Goal: Transaction & Acquisition: Purchase product/service

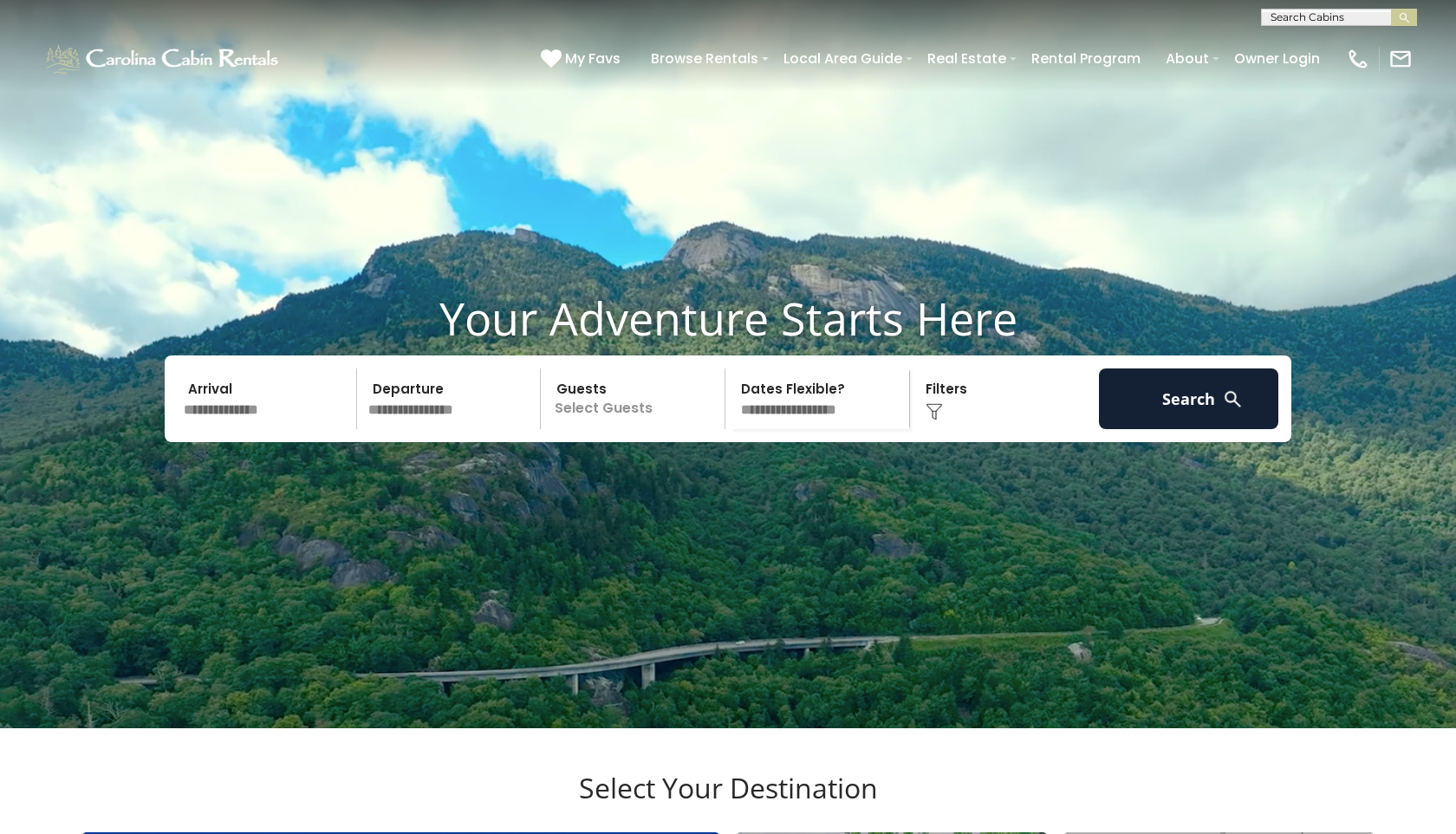
scroll to position [1, 0]
click at [1285, 15] on input "text" at bounding box center [1338, 20] width 151 height 17
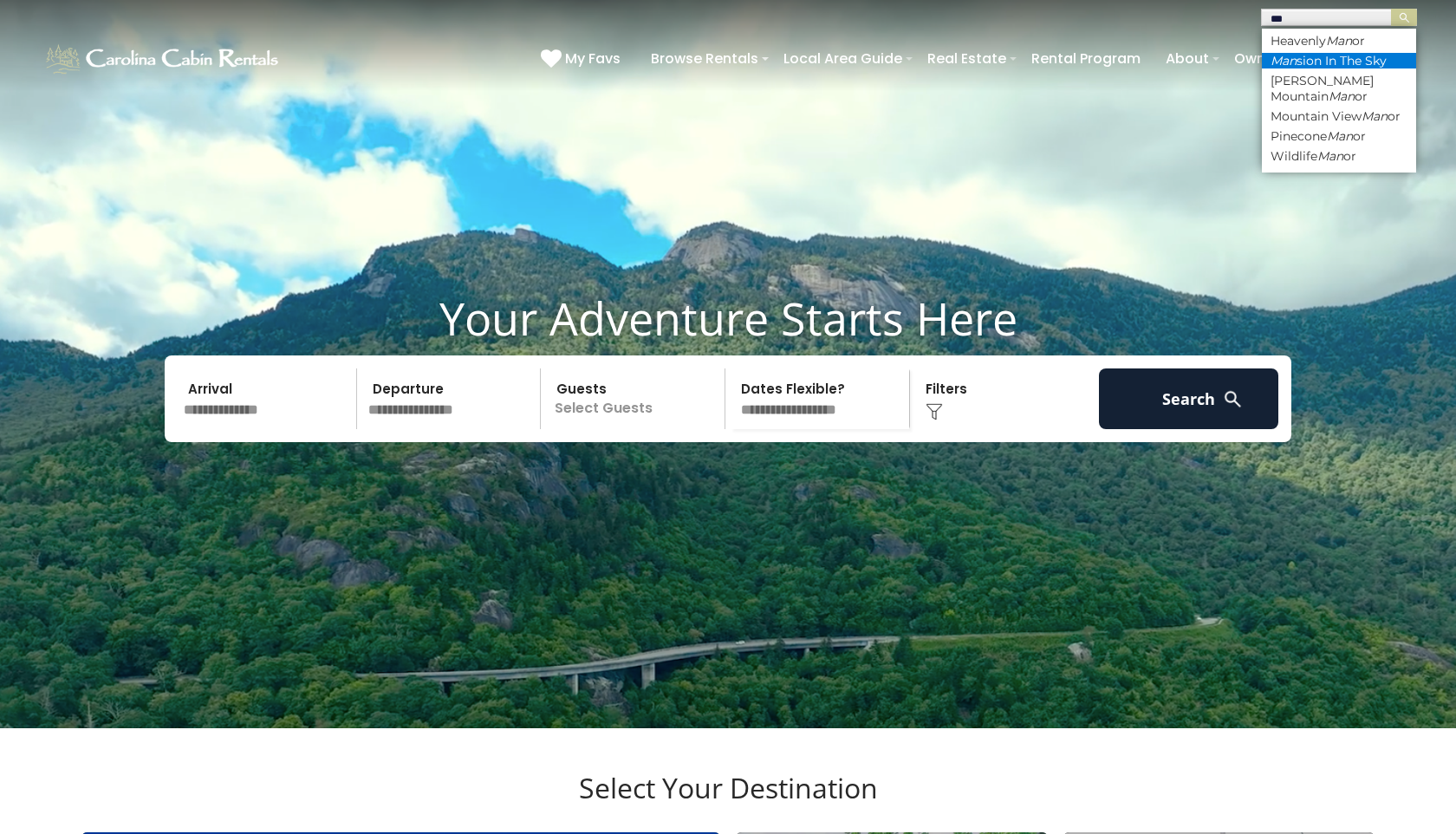
type input "***"
click at [1393, 59] on li "Man sion In The Sky" at bounding box center [1339, 61] width 154 height 16
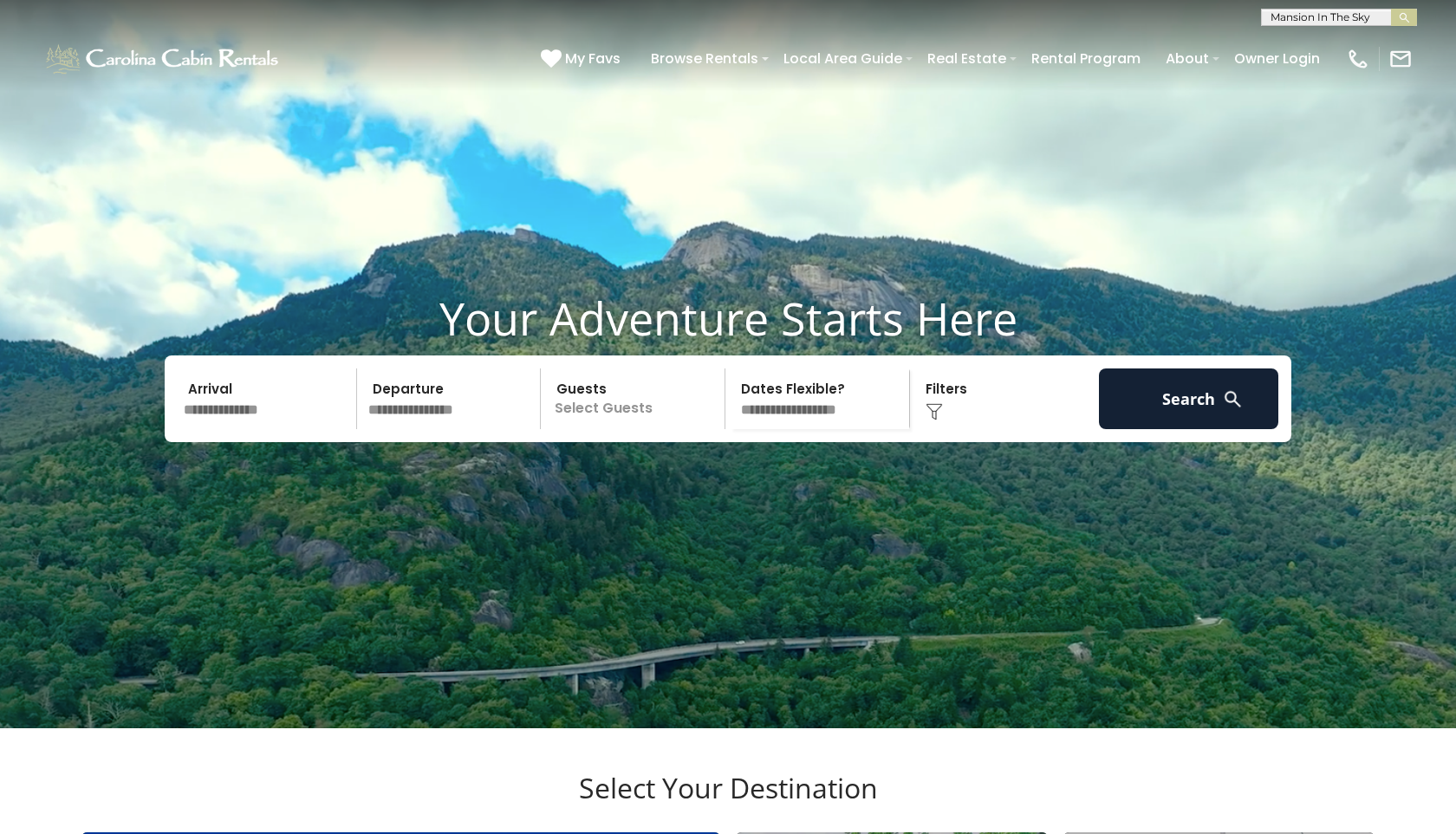
scroll to position [3, 0]
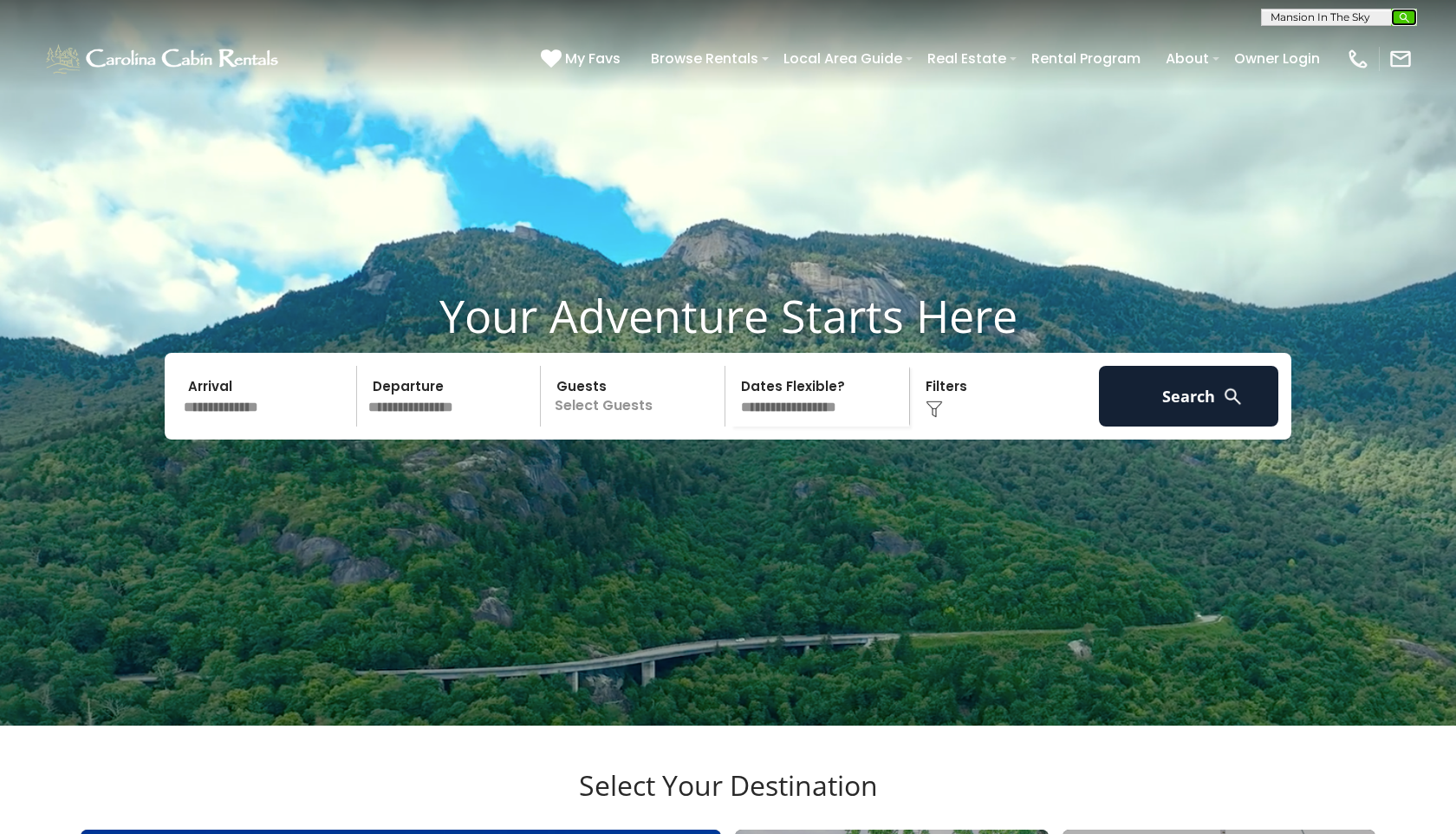
click at [1400, 18] on img "submit" at bounding box center [1405, 17] width 13 height 13
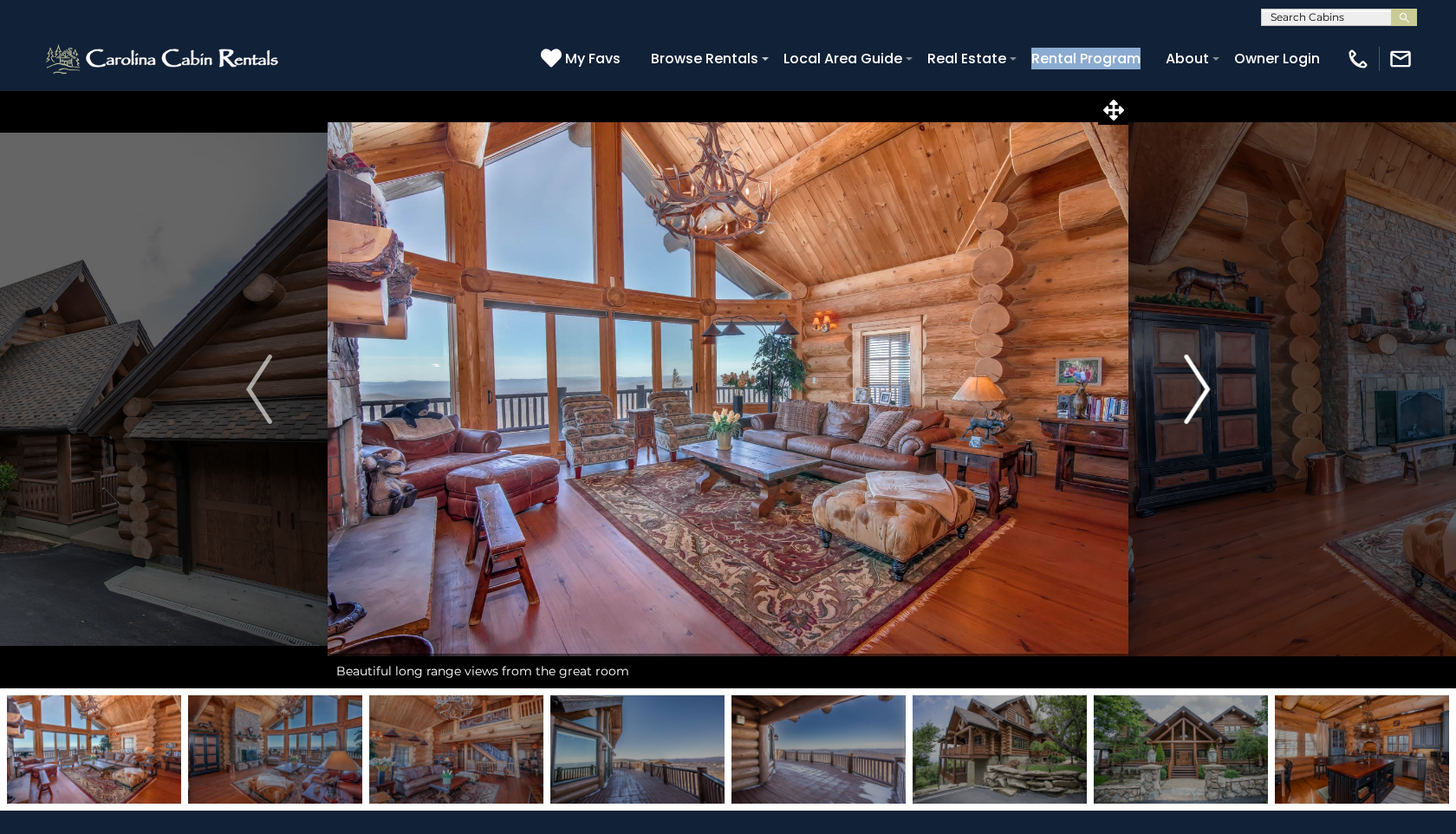
click at [1226, 145] on button "Next" at bounding box center [1197, 389] width 137 height 598
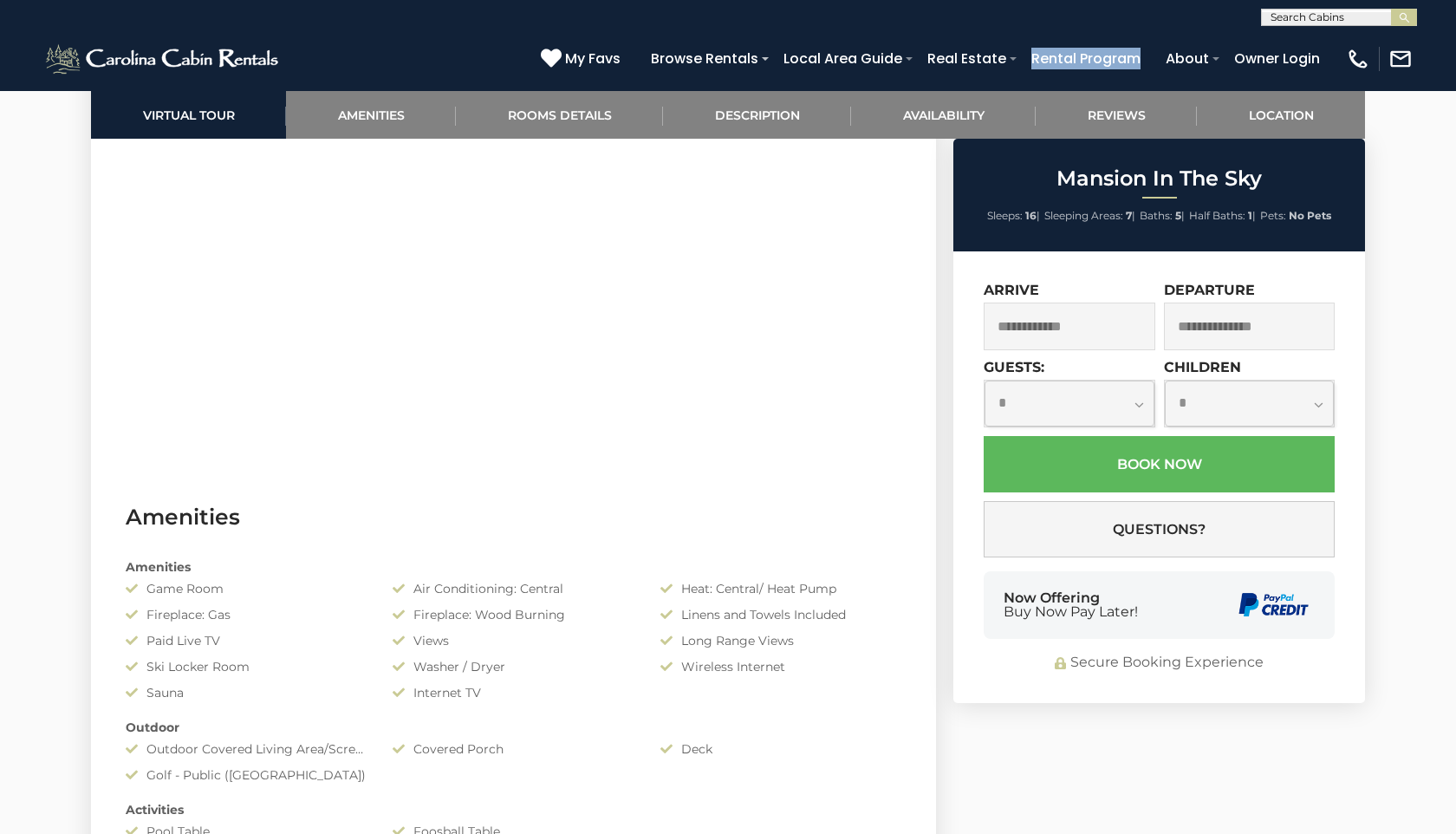
scroll to position [1040, 0]
click at [1010, 327] on input "text" at bounding box center [1070, 326] width 171 height 48
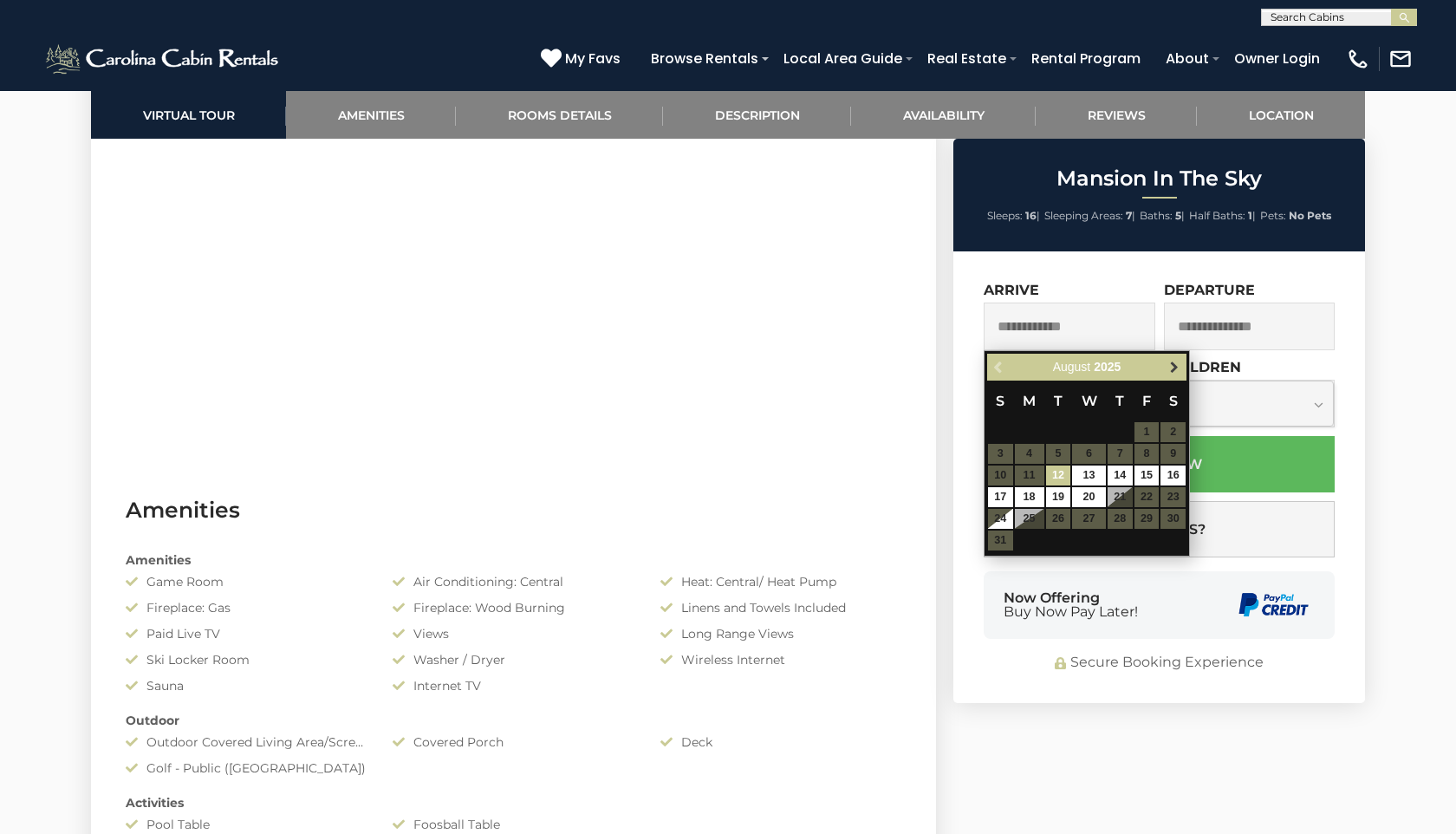
click at [1173, 366] on span "Next" at bounding box center [1175, 367] width 14 height 14
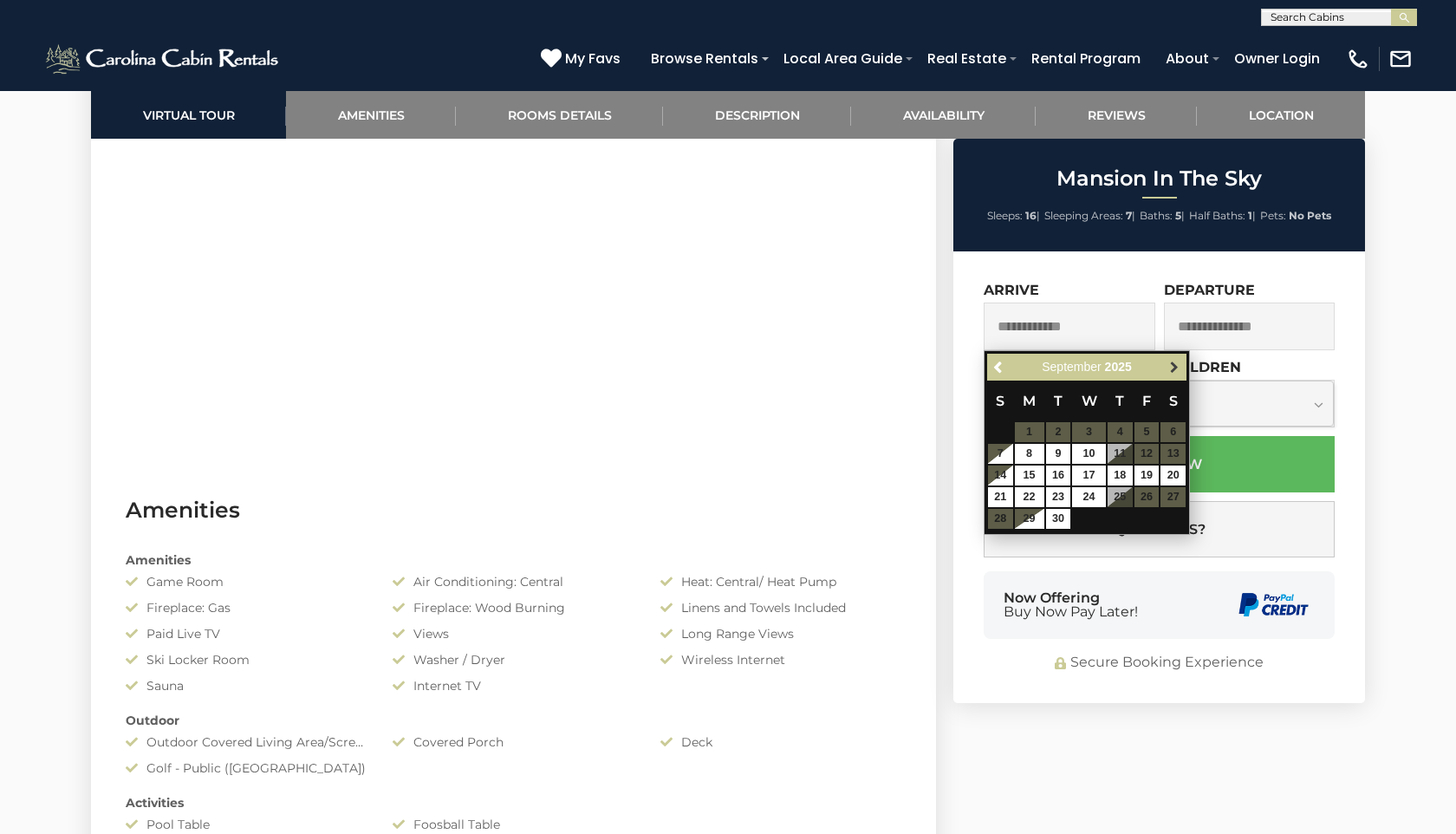
click at [1173, 367] on span "Next" at bounding box center [1175, 367] width 14 height 14
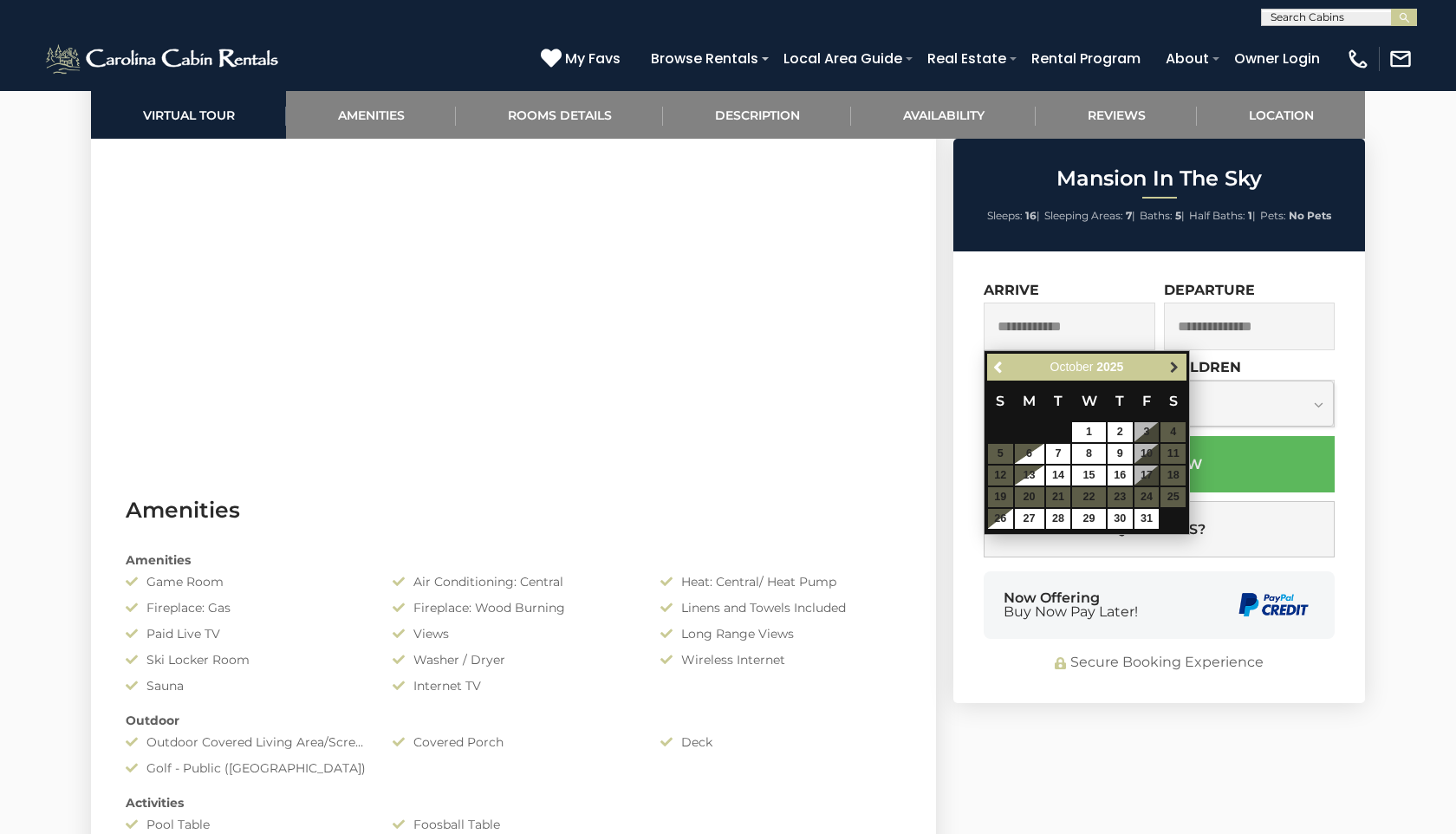
click at [1173, 368] on span "Next" at bounding box center [1175, 367] width 14 height 14
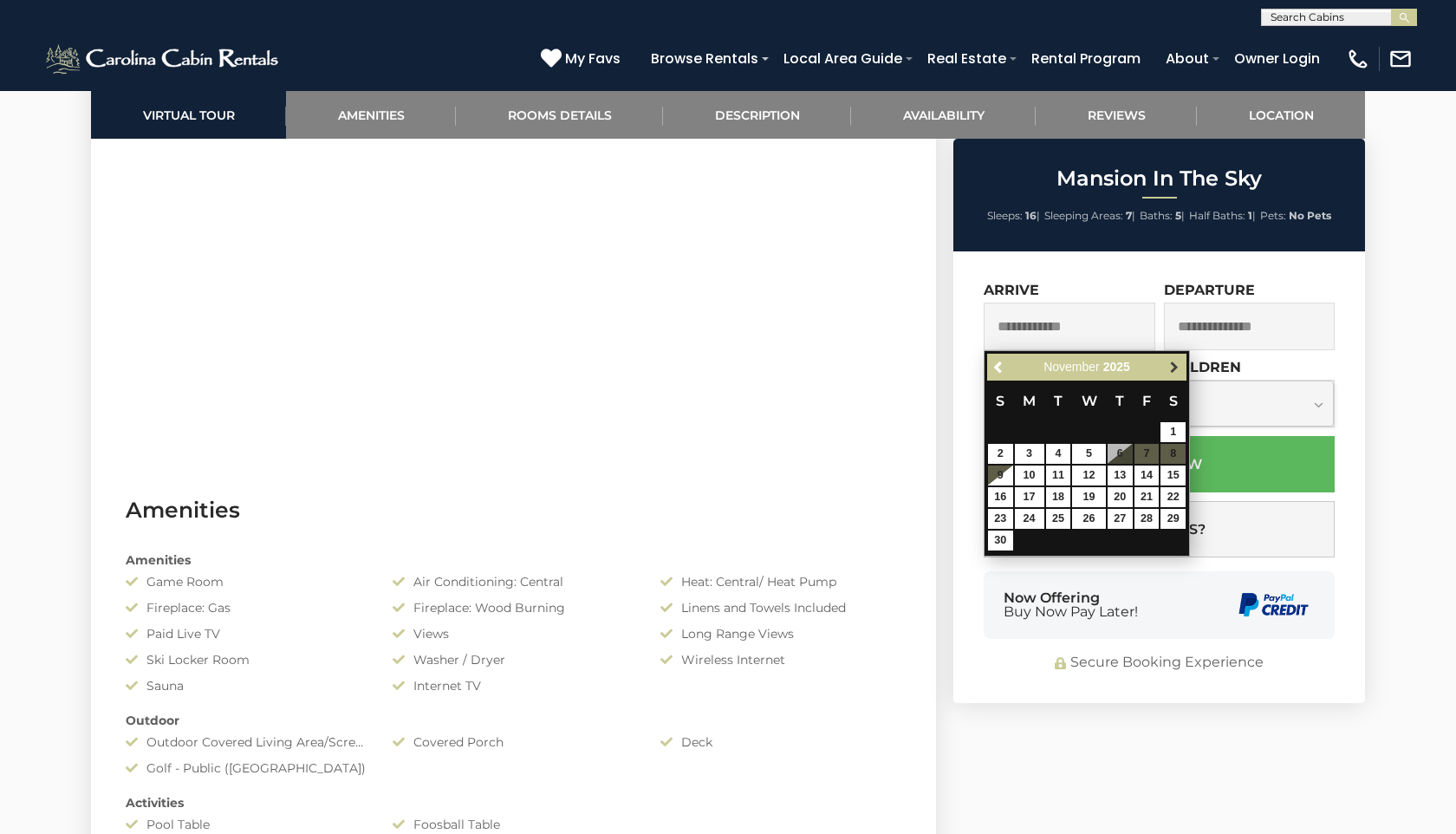
click at [1173, 369] on span "Next" at bounding box center [1175, 367] width 14 height 14
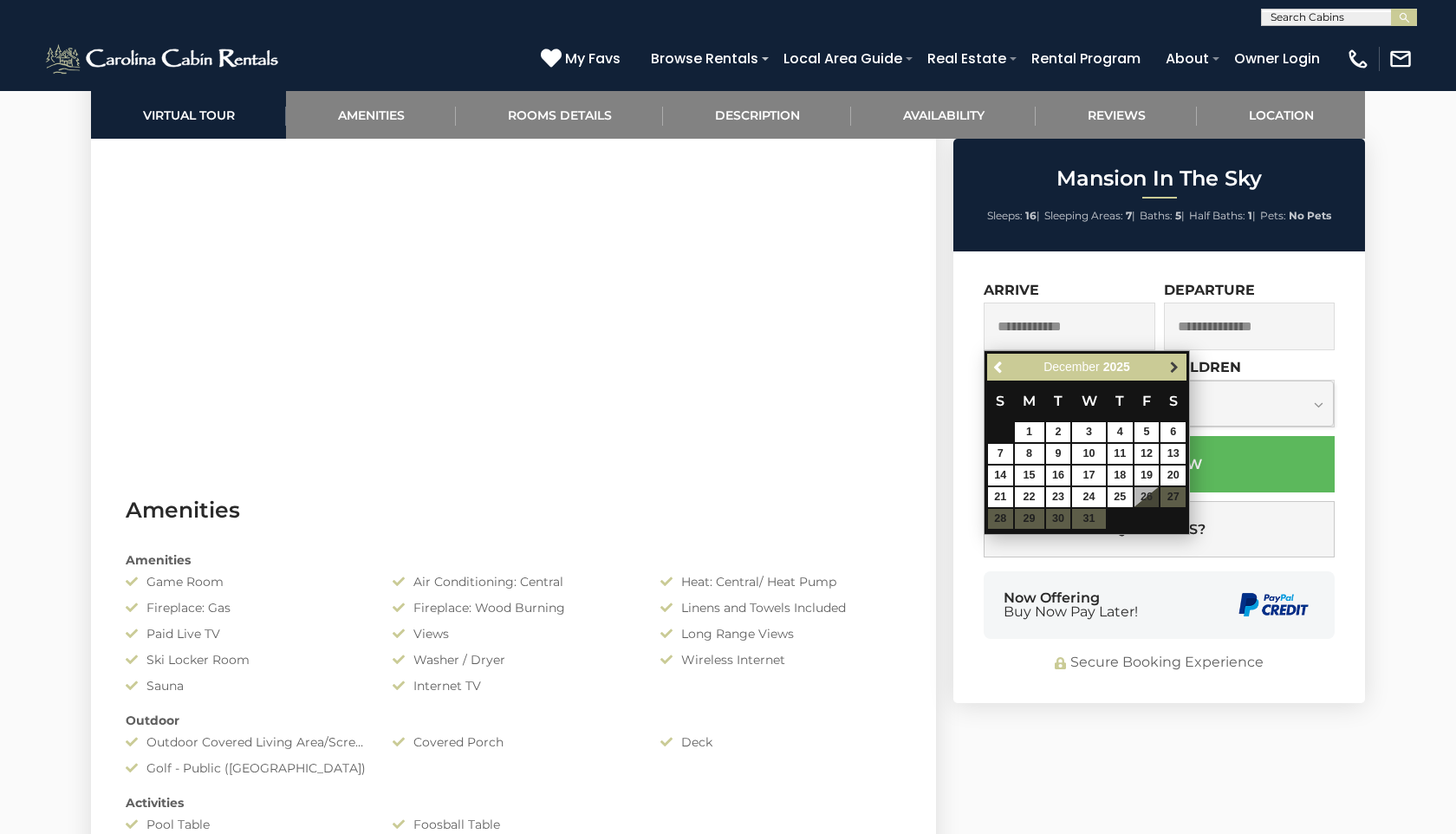
click at [1174, 372] on span "Next" at bounding box center [1175, 367] width 14 height 14
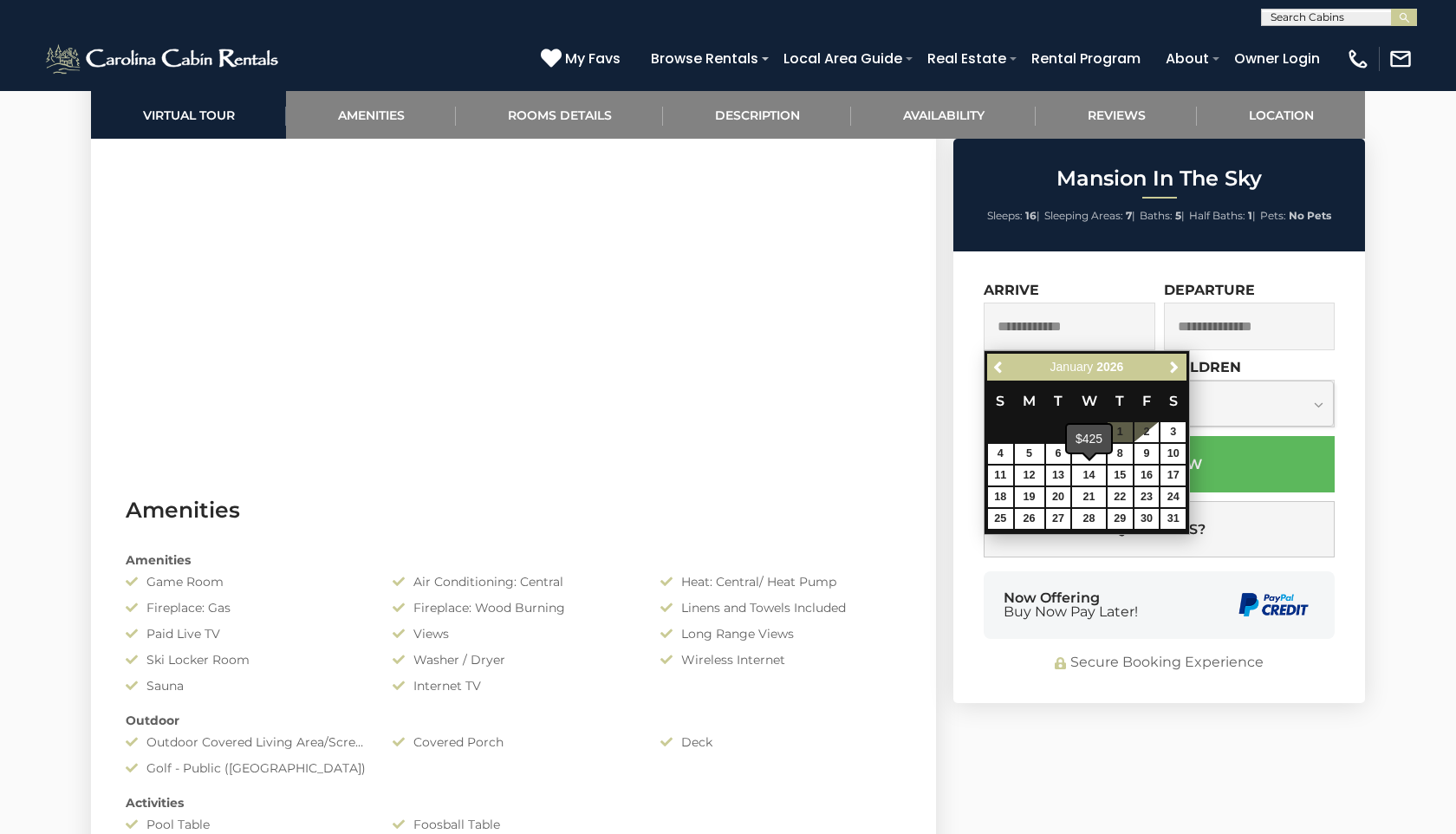
click at [1091, 453] on span at bounding box center [1090, 455] width 14 height 7
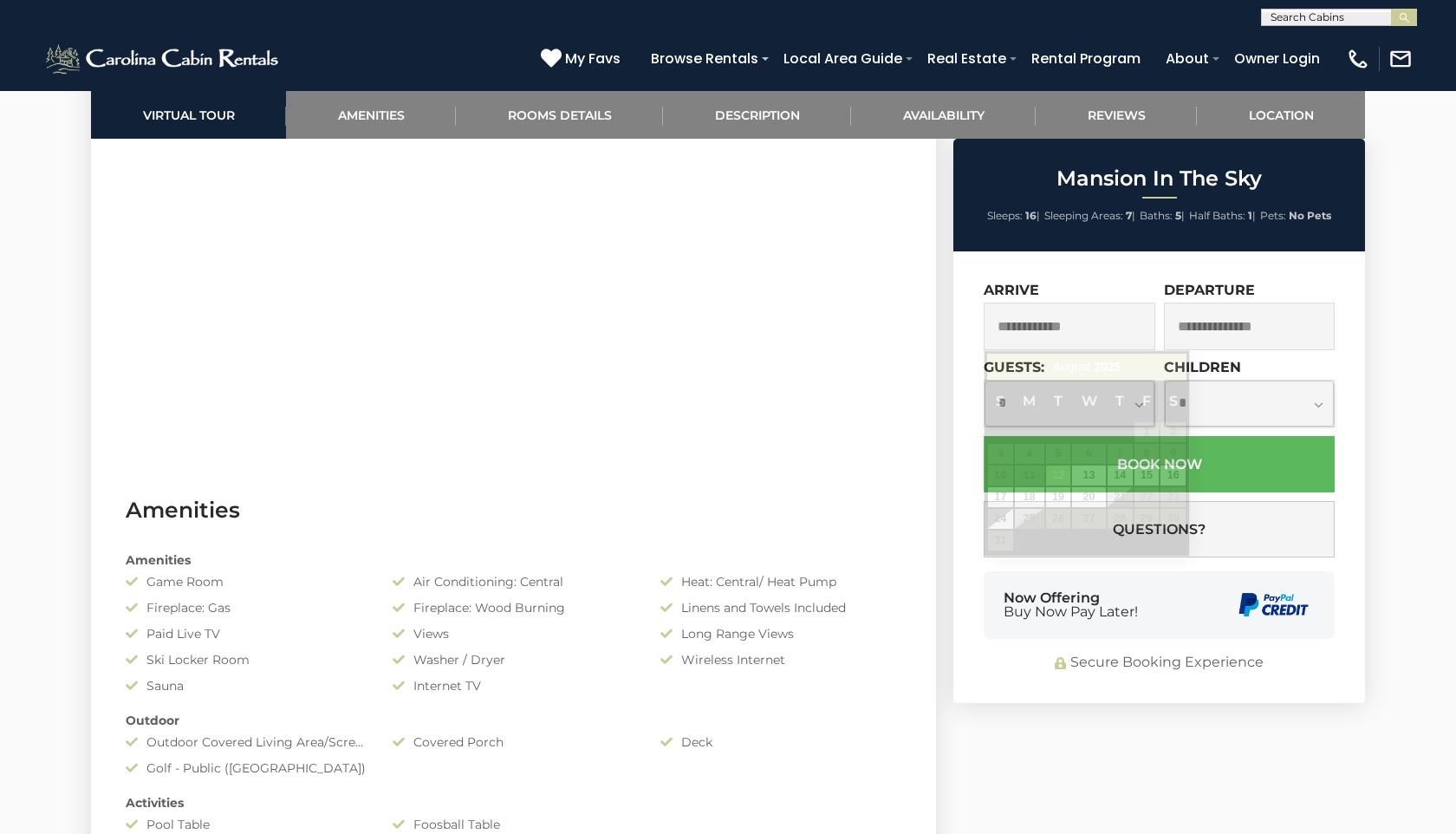
click at [1108, 331] on input "text" at bounding box center [1070, 326] width 171 height 48
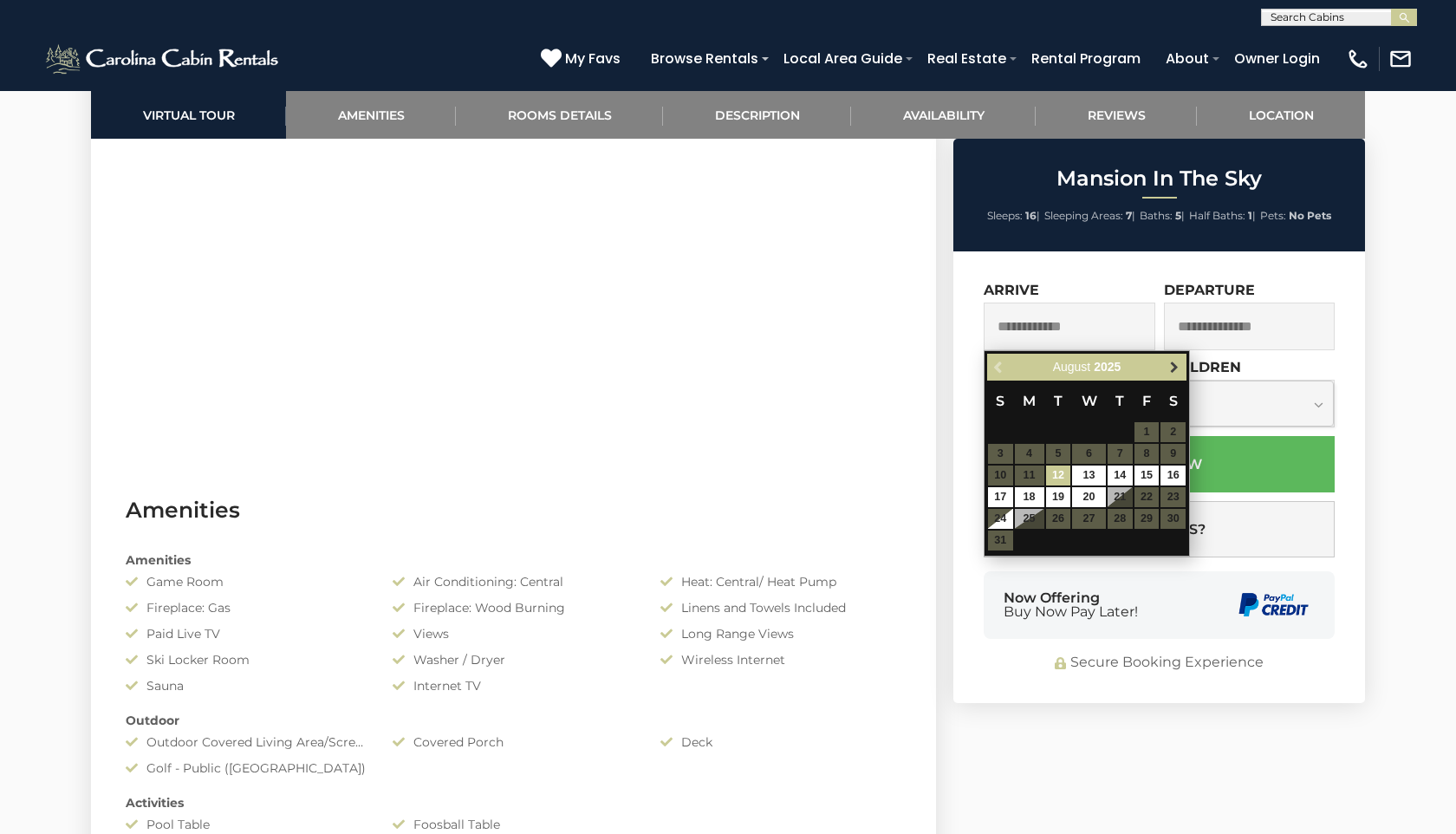
click at [1166, 367] on link "Next" at bounding box center [1174, 367] width 22 height 22
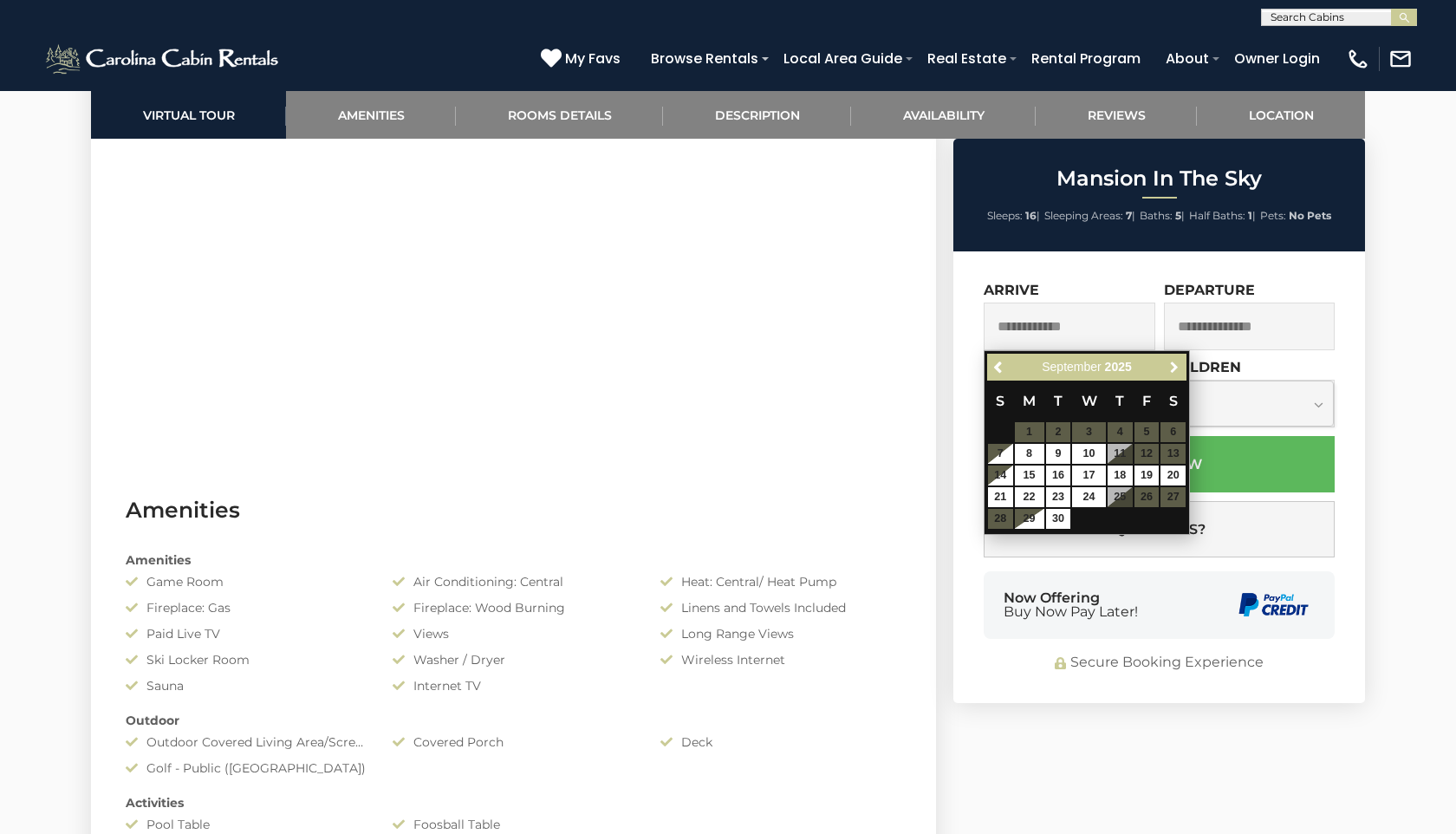
click at [1166, 367] on link "Next" at bounding box center [1174, 367] width 22 height 22
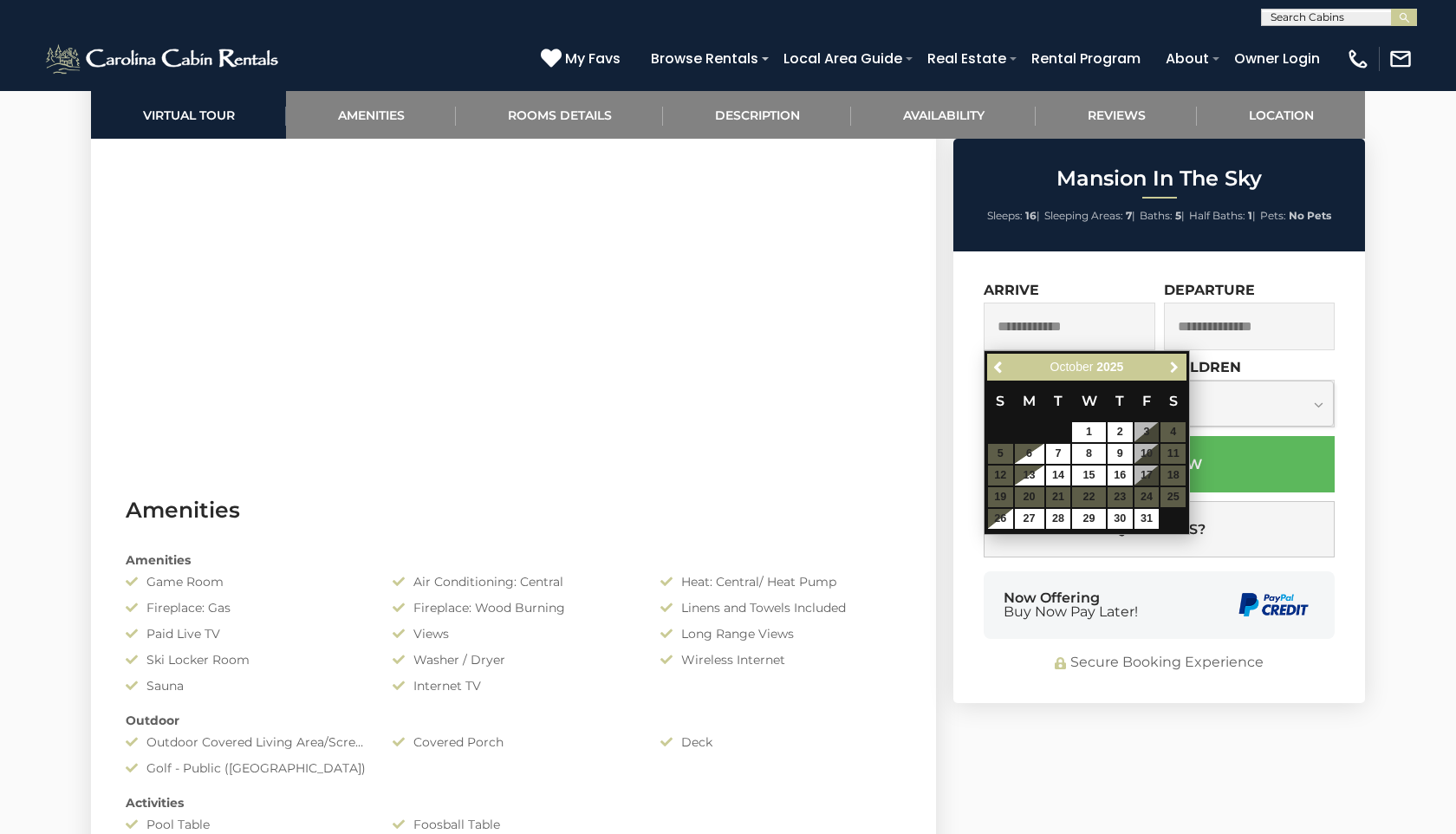
click at [1166, 367] on link "Next" at bounding box center [1174, 367] width 22 height 22
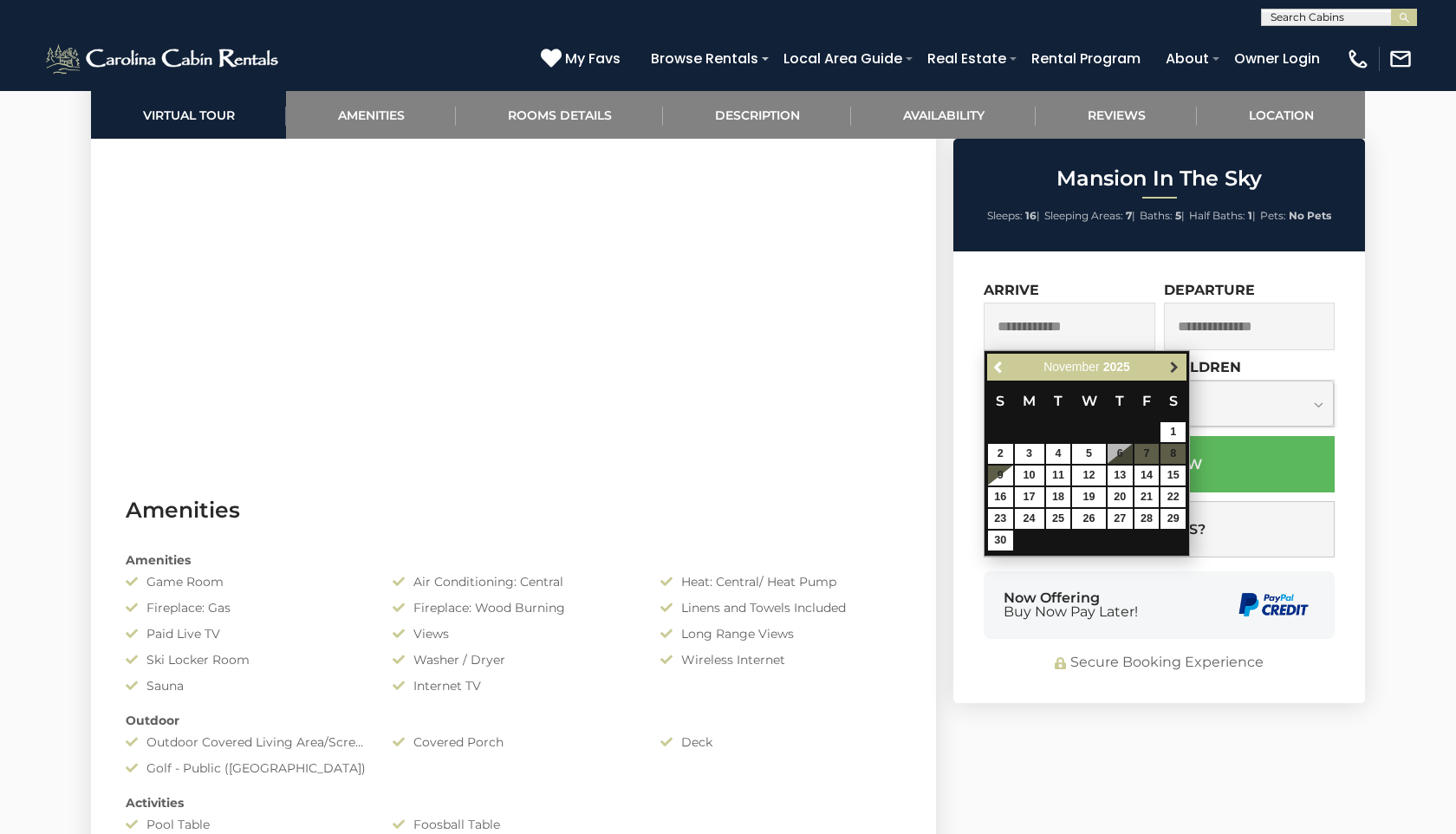
click at [1166, 367] on link "Next" at bounding box center [1174, 367] width 22 height 22
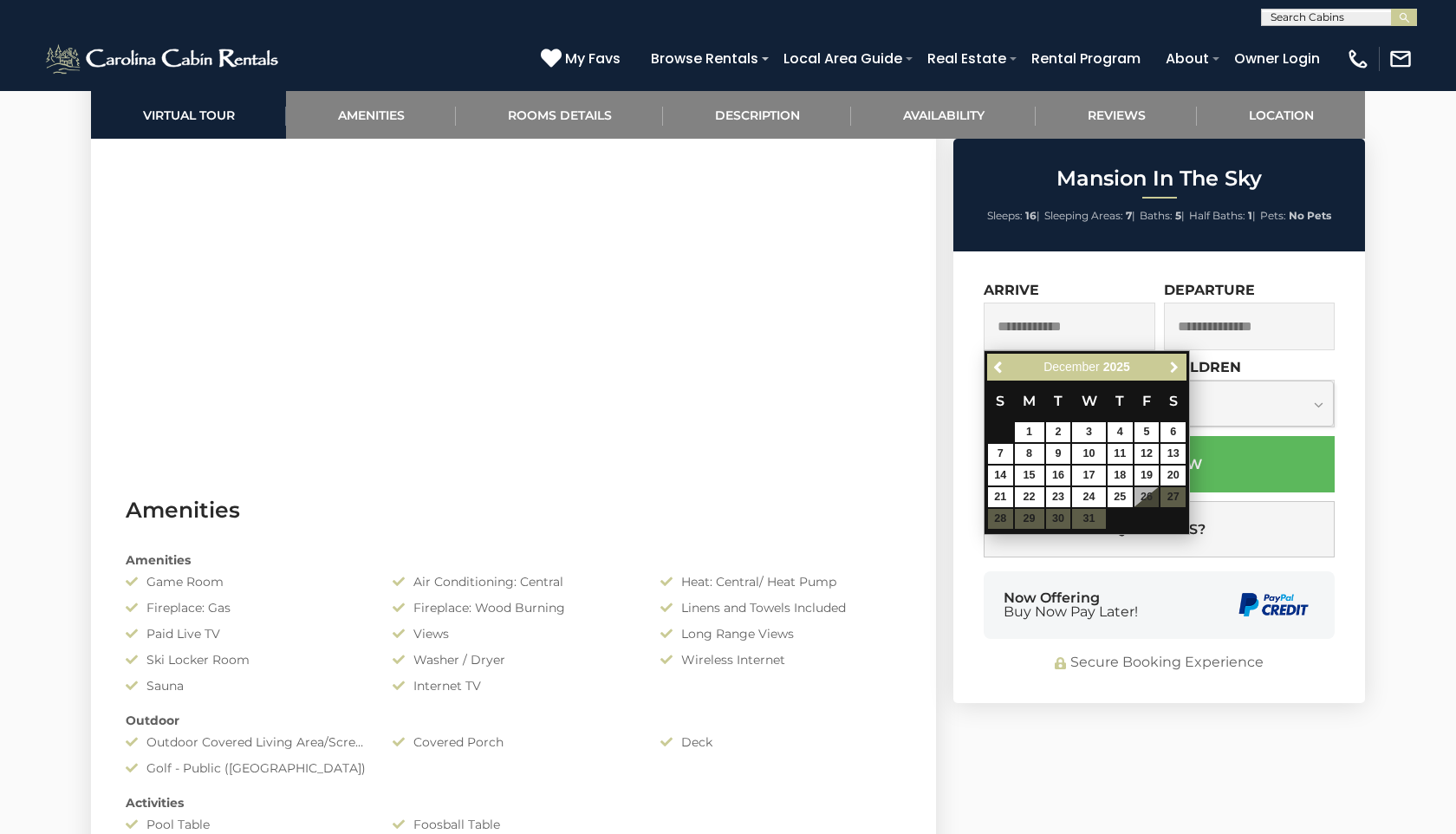
click at [1166, 367] on link "Next" at bounding box center [1174, 367] width 22 height 22
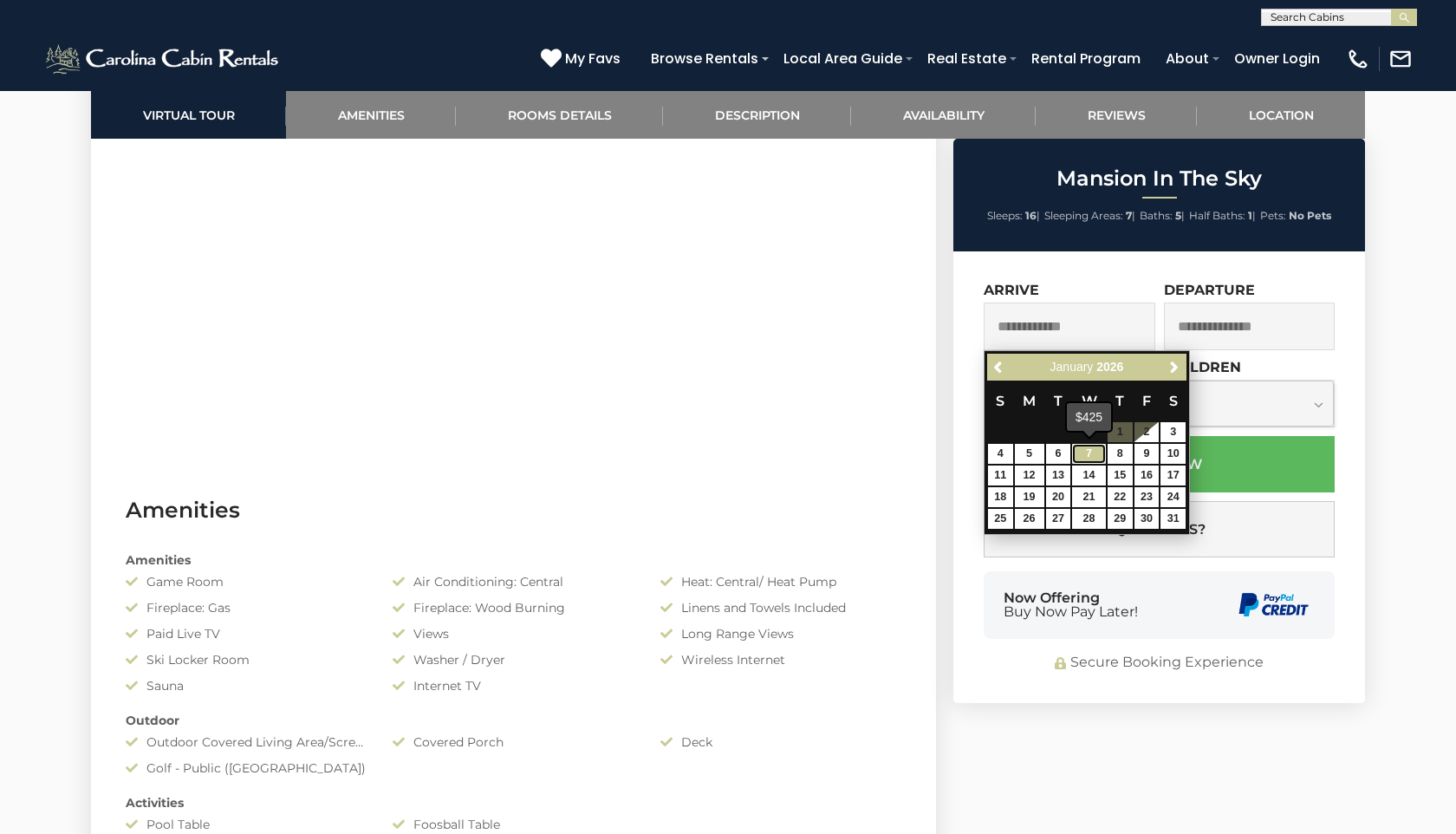
click at [1083, 458] on link "7" at bounding box center [1089, 454] width 33 height 20
type input "**********"
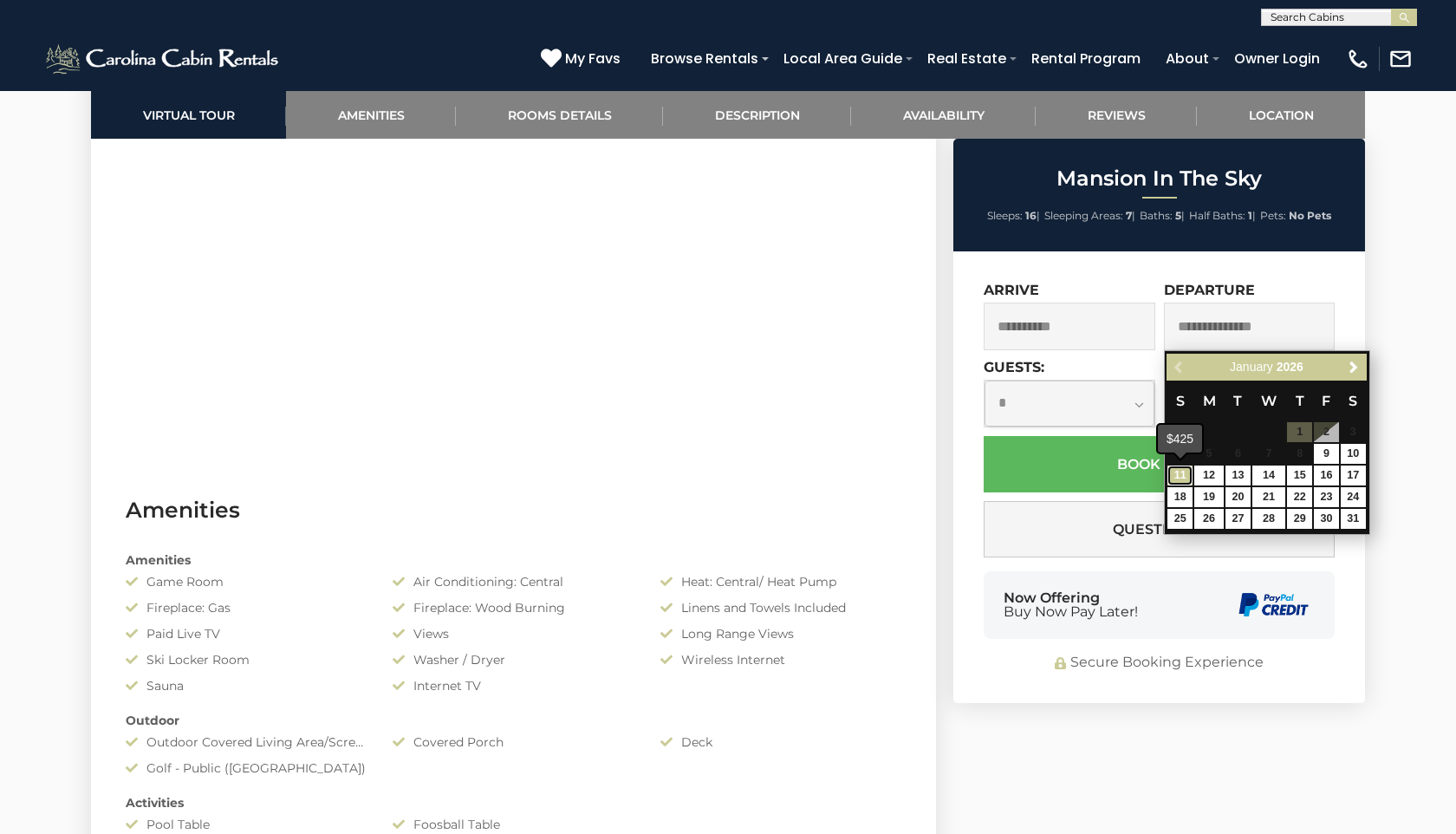
click at [1184, 477] on link "11" at bounding box center [1180, 475] width 25 height 20
type input "**********"
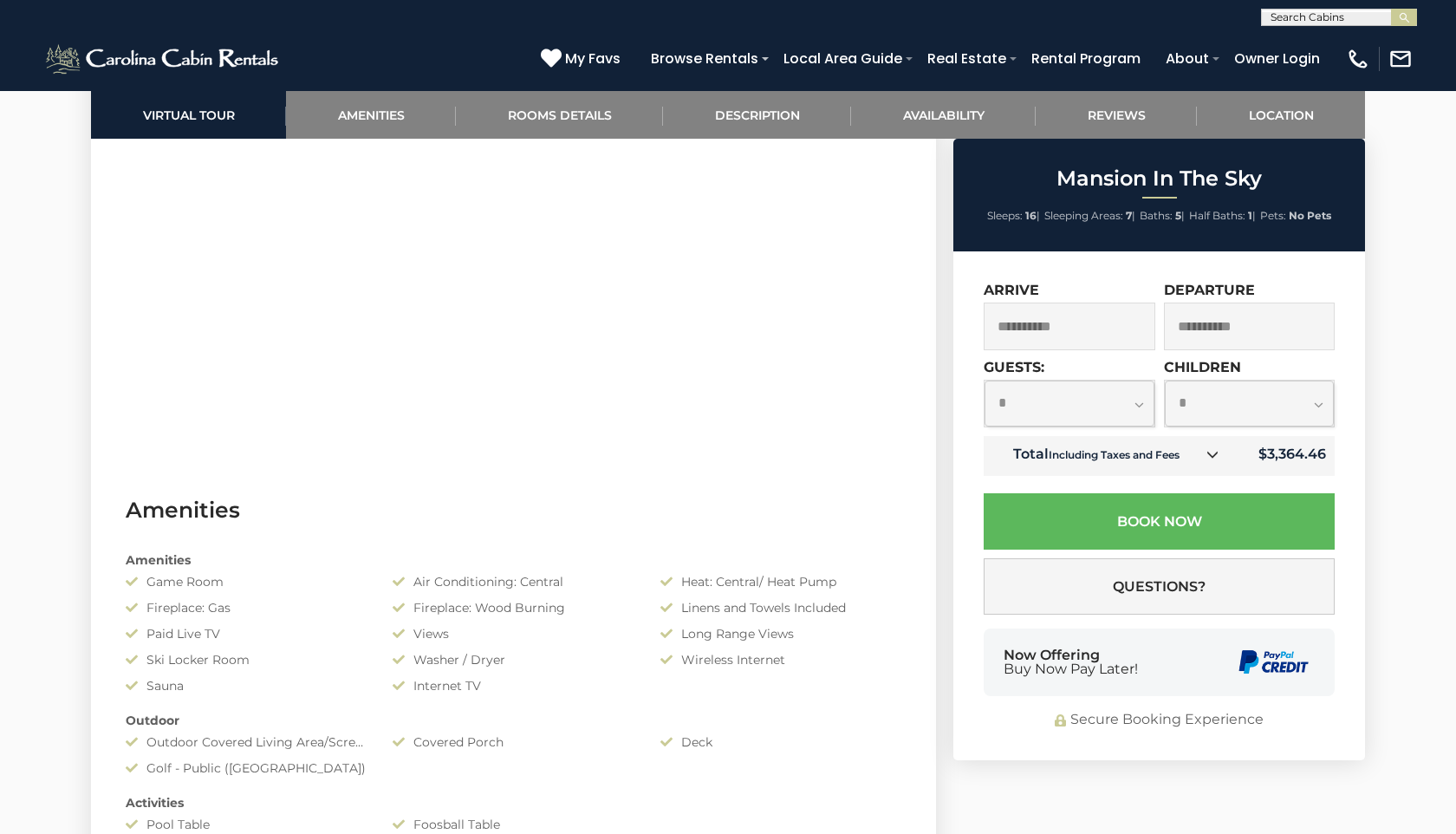
click at [1139, 404] on select "**********" at bounding box center [1070, 403] width 170 height 46
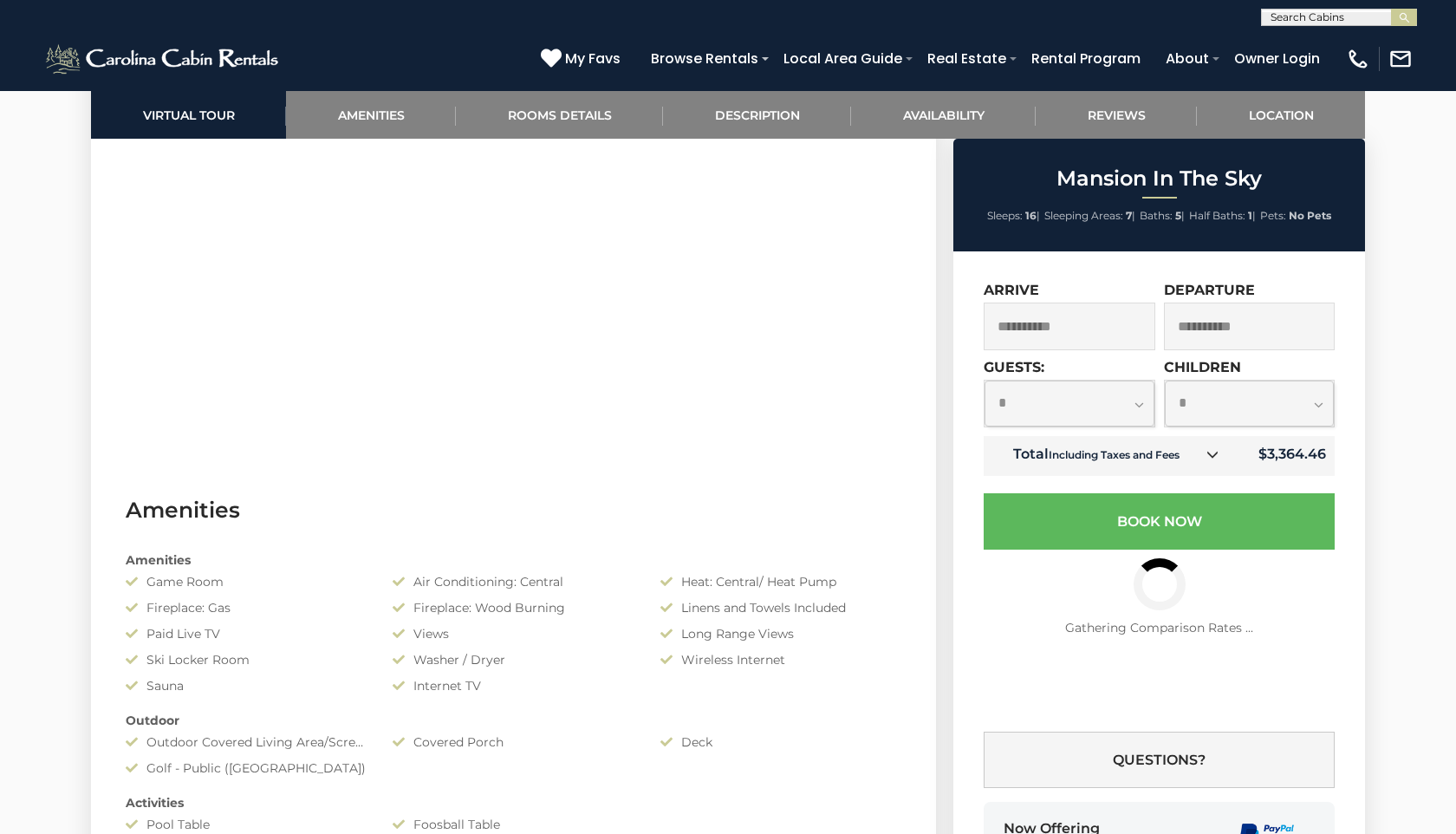
select select "*"
click at [1318, 403] on select "**********" at bounding box center [1250, 403] width 170 height 46
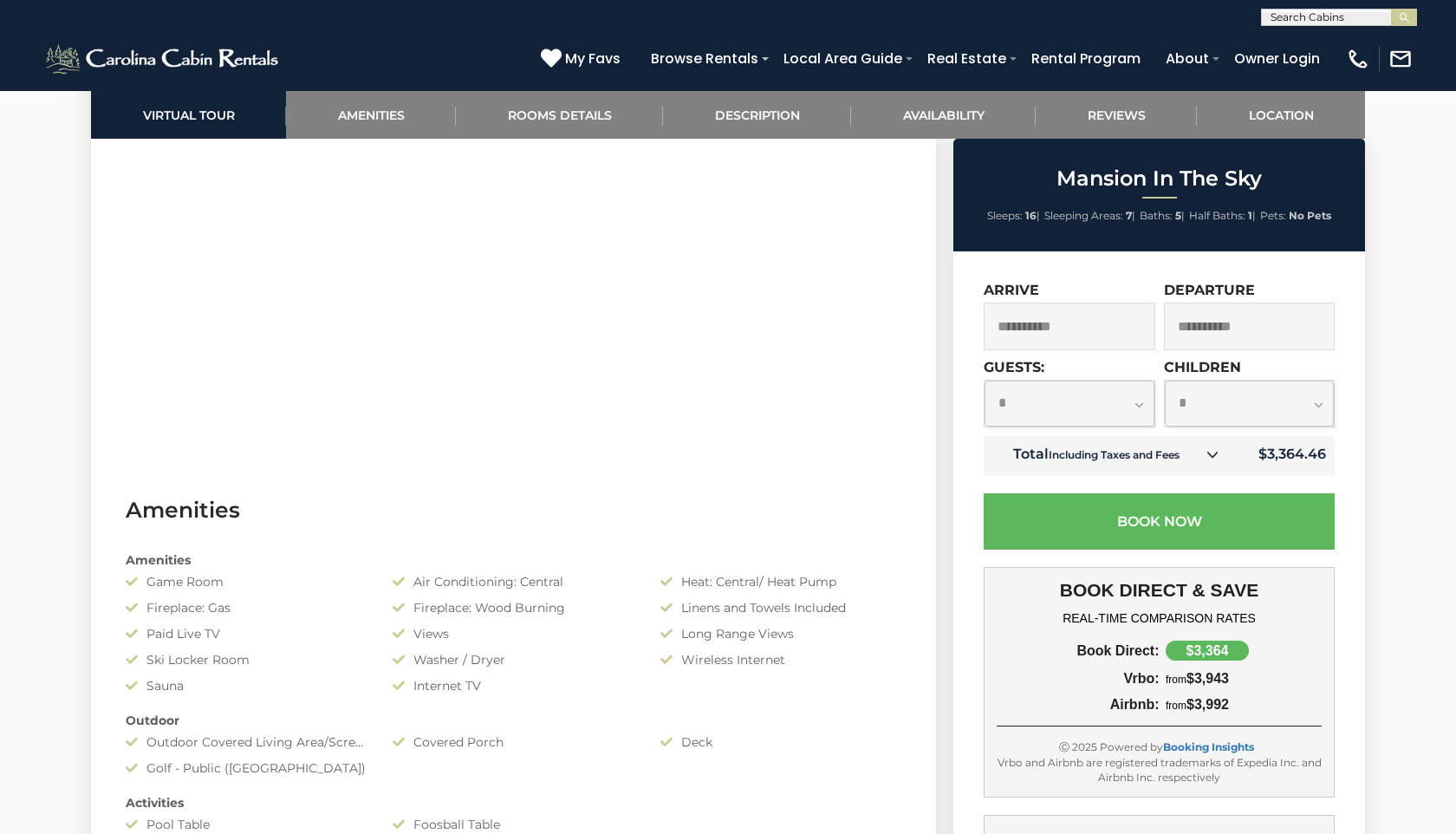
select select "*"
click at [969, 746] on div "**********" at bounding box center [1159, 634] width 412 height 765
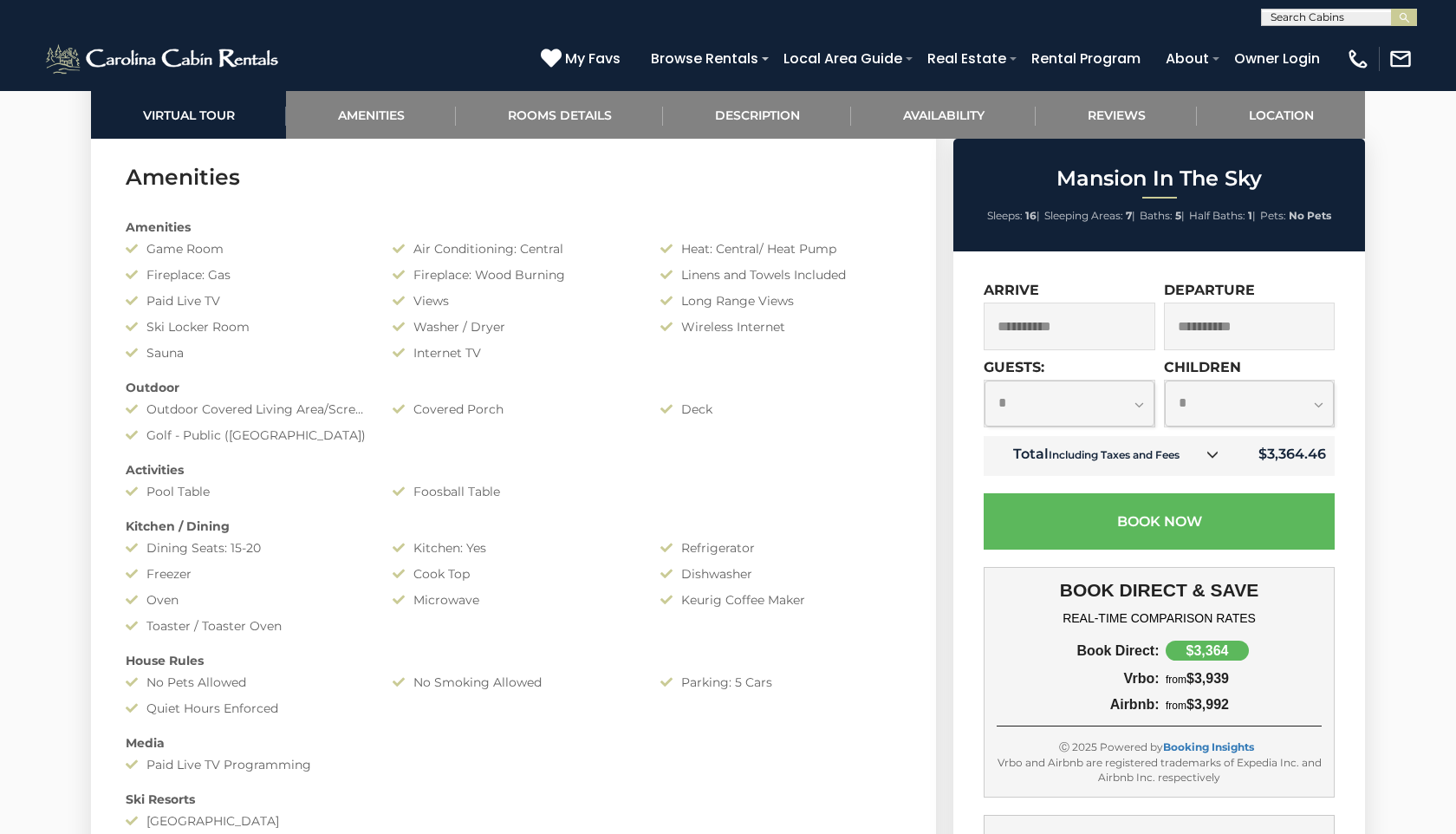
scroll to position [1423, 0]
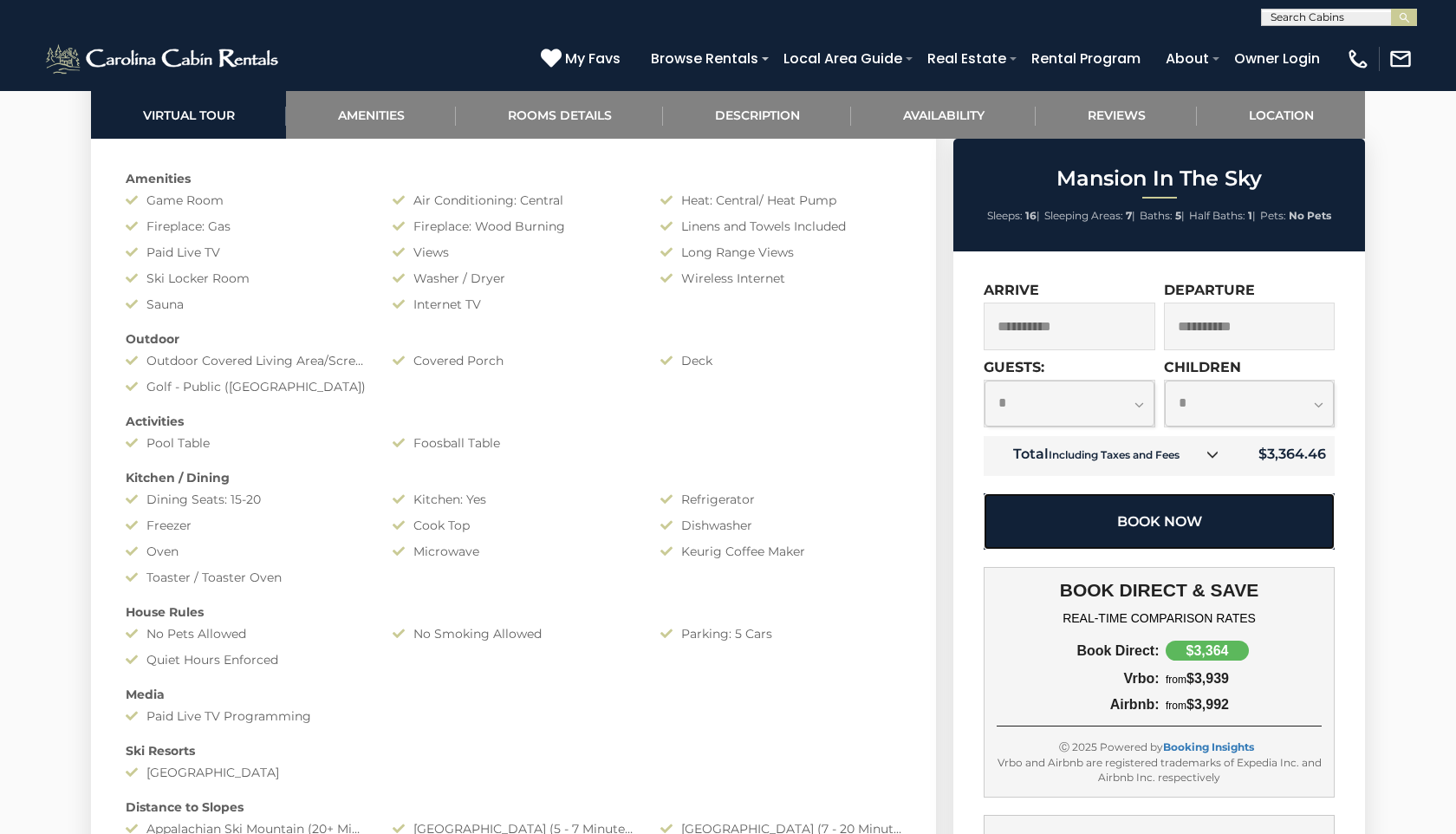
click at [1221, 512] on button "Book Now" at bounding box center [1159, 521] width 351 height 57
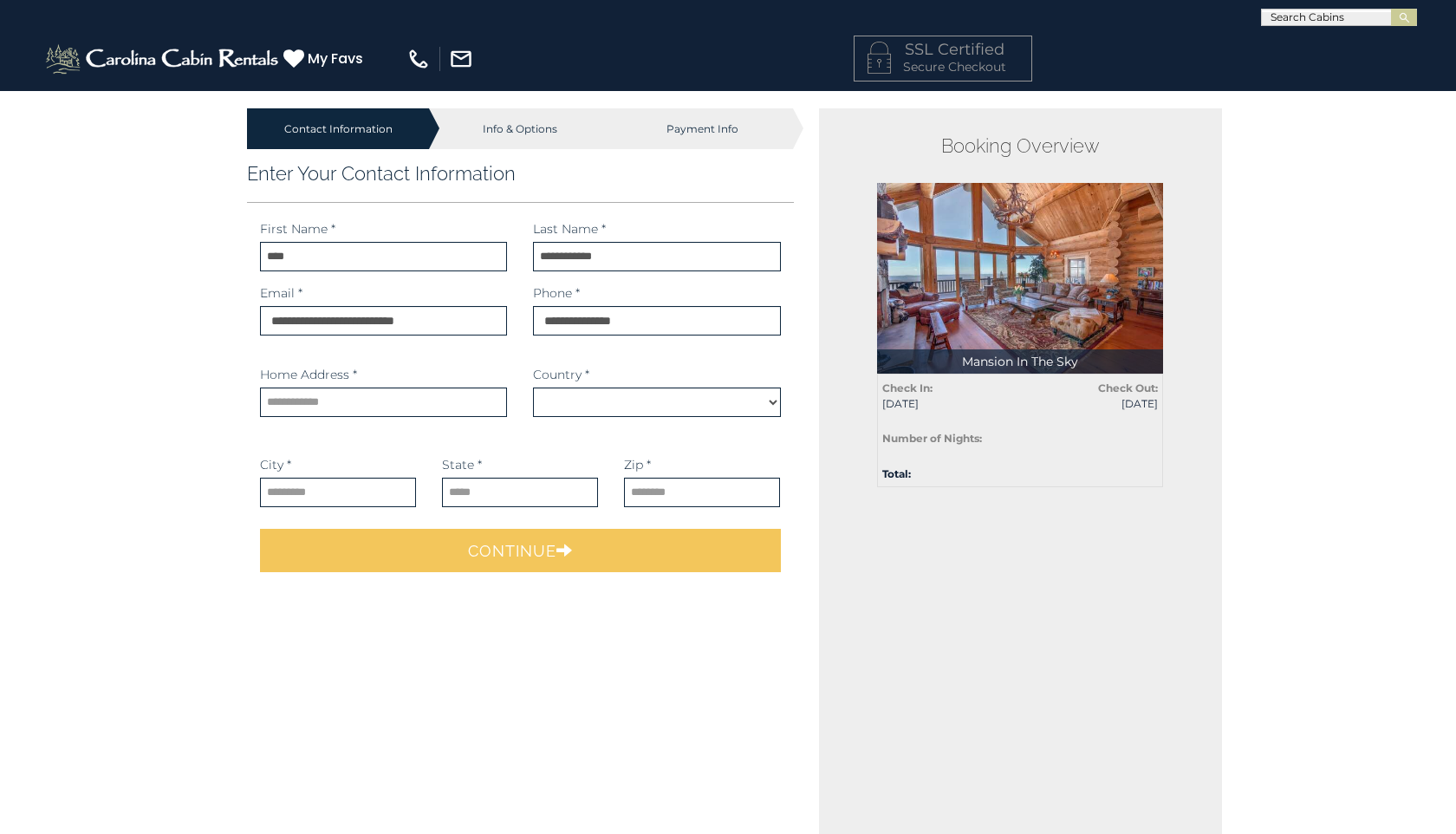
select select "*********"
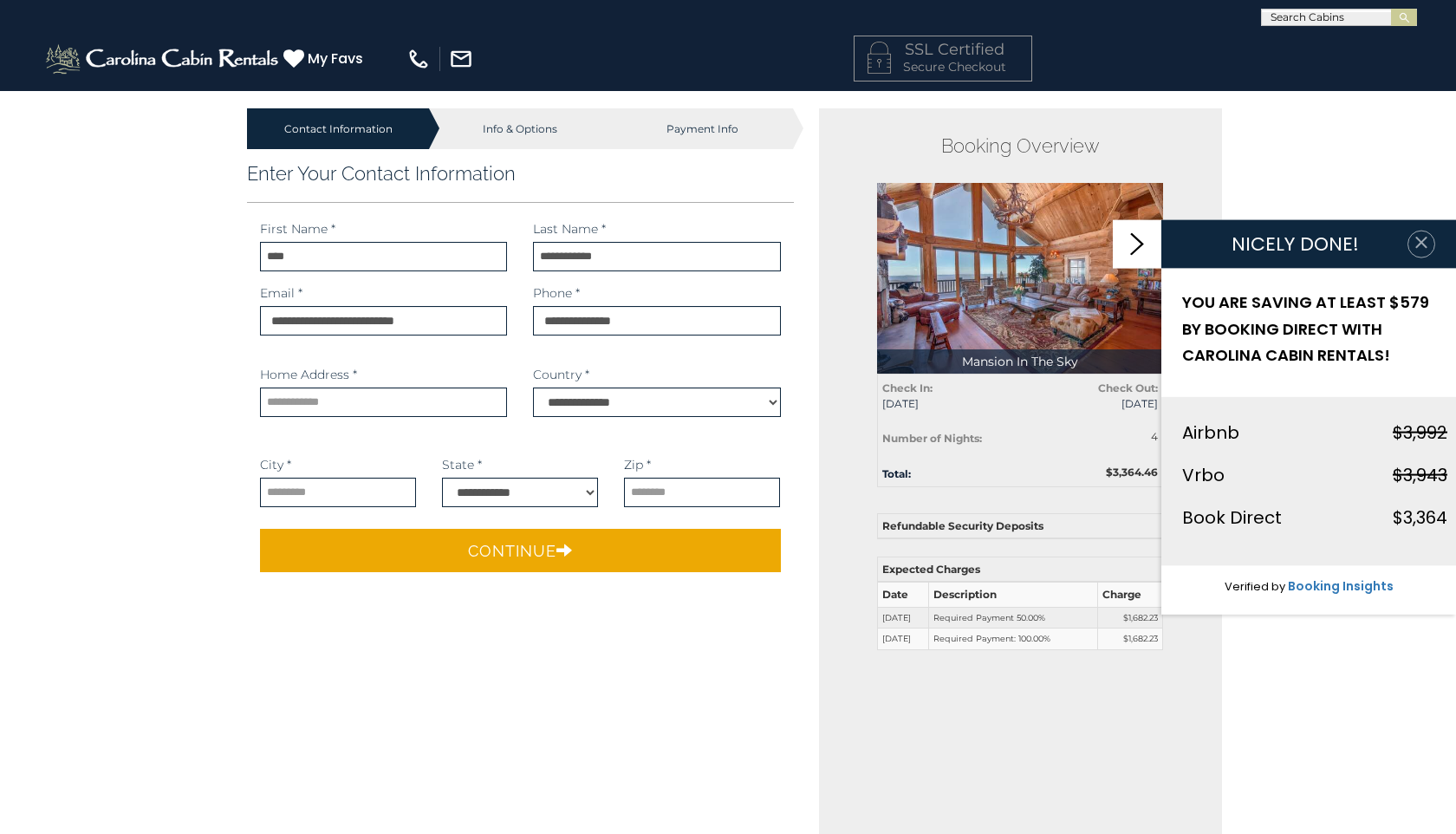
click at [1422, 245] on icon "button" at bounding box center [1422, 243] width 17 height 17
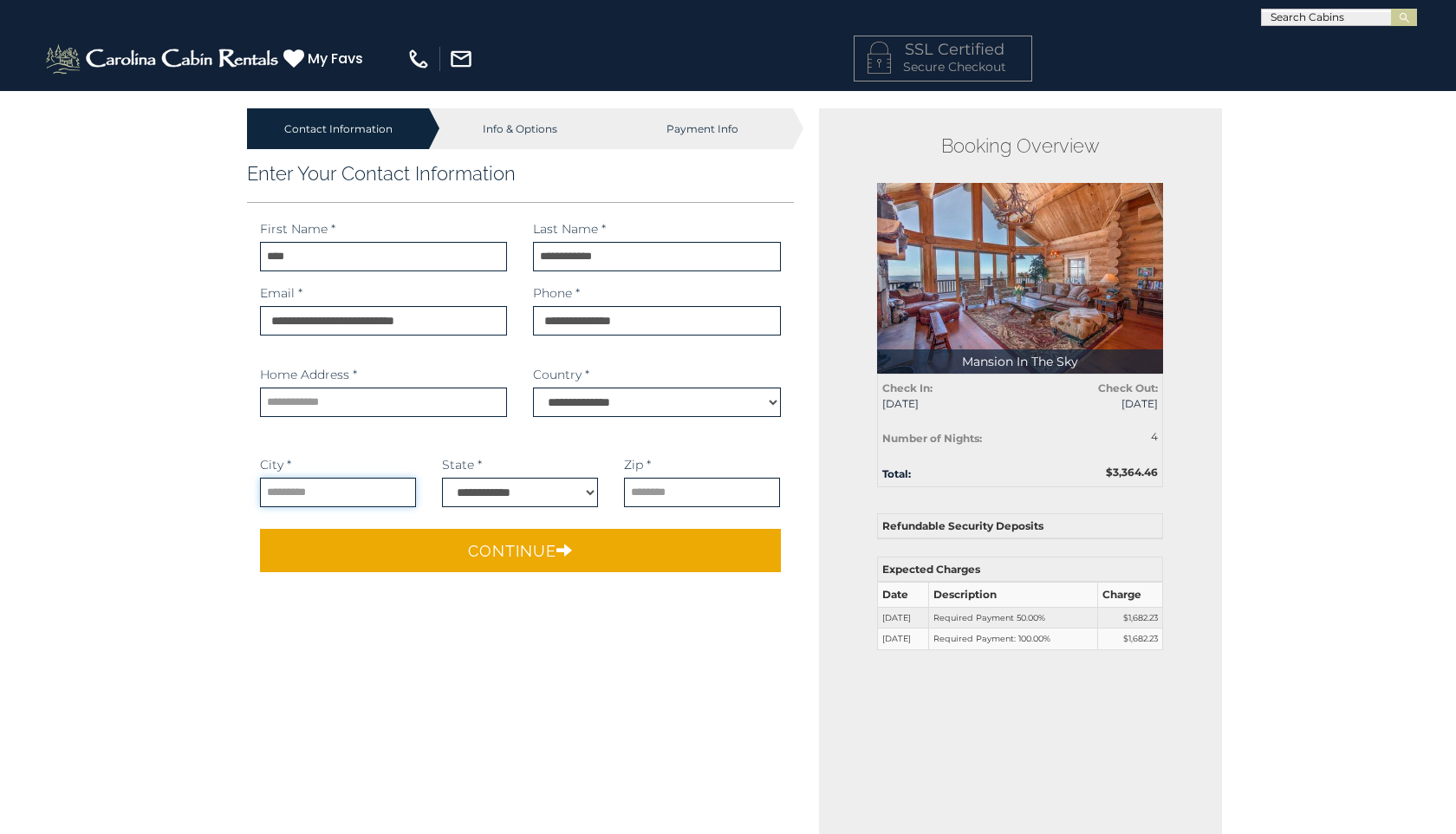
click at [360, 494] on input "text" at bounding box center [338, 493] width 156 height 30
type input "********"
type input "**********"
select select "**"
type input "*****"
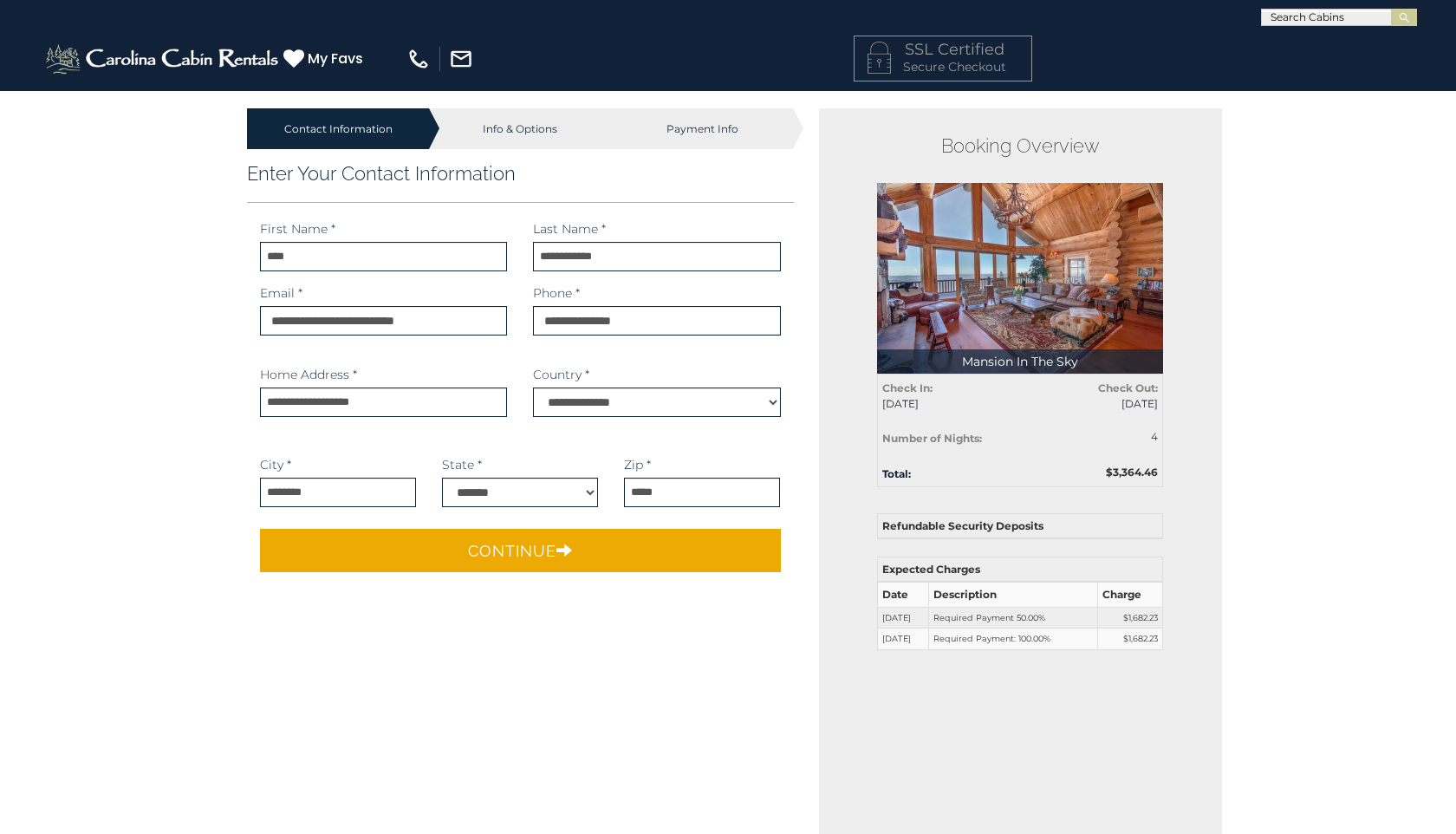
click at [974, 340] on img at bounding box center [1020, 278] width 286 height 191
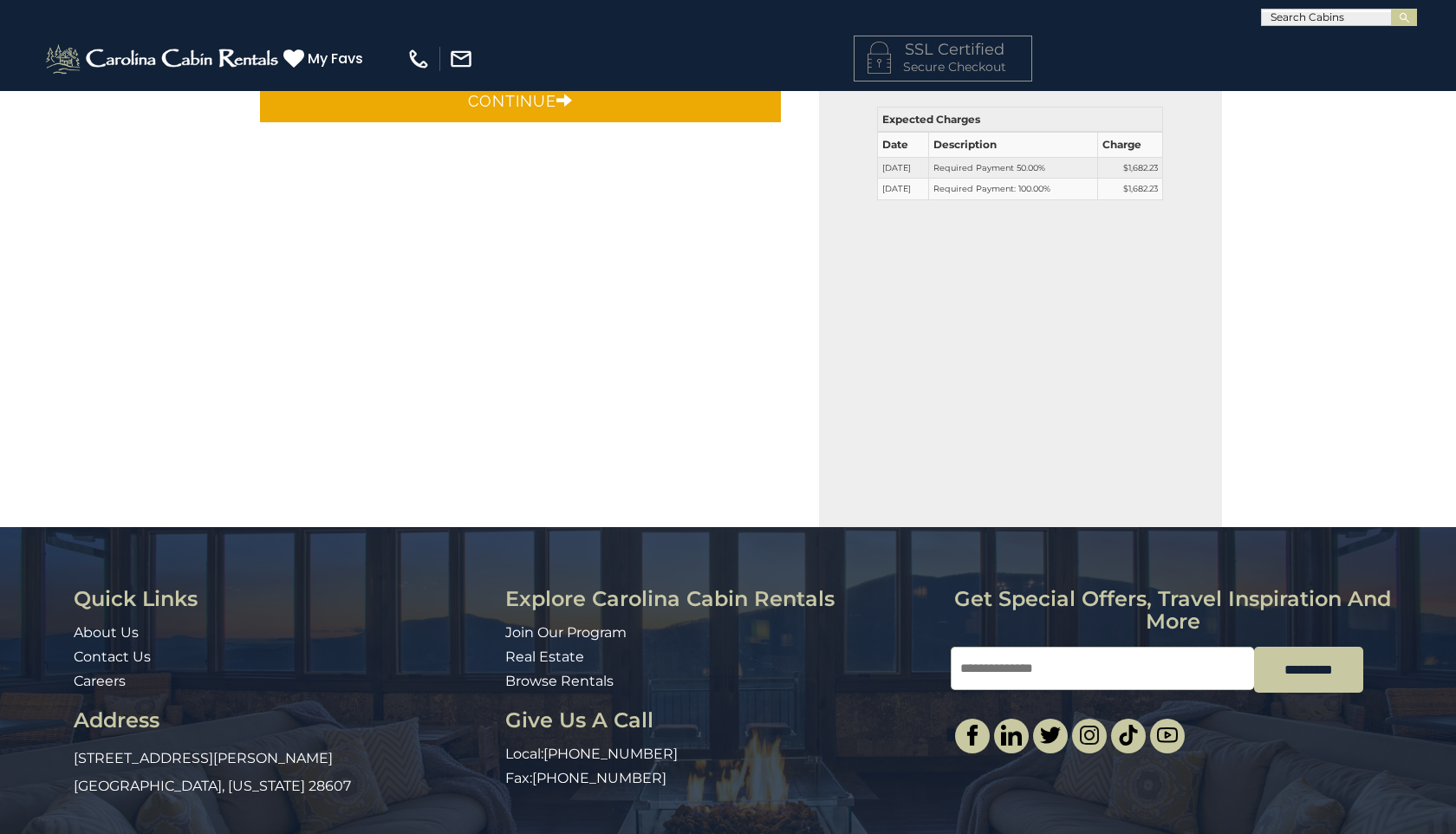
scroll to position [508, 0]
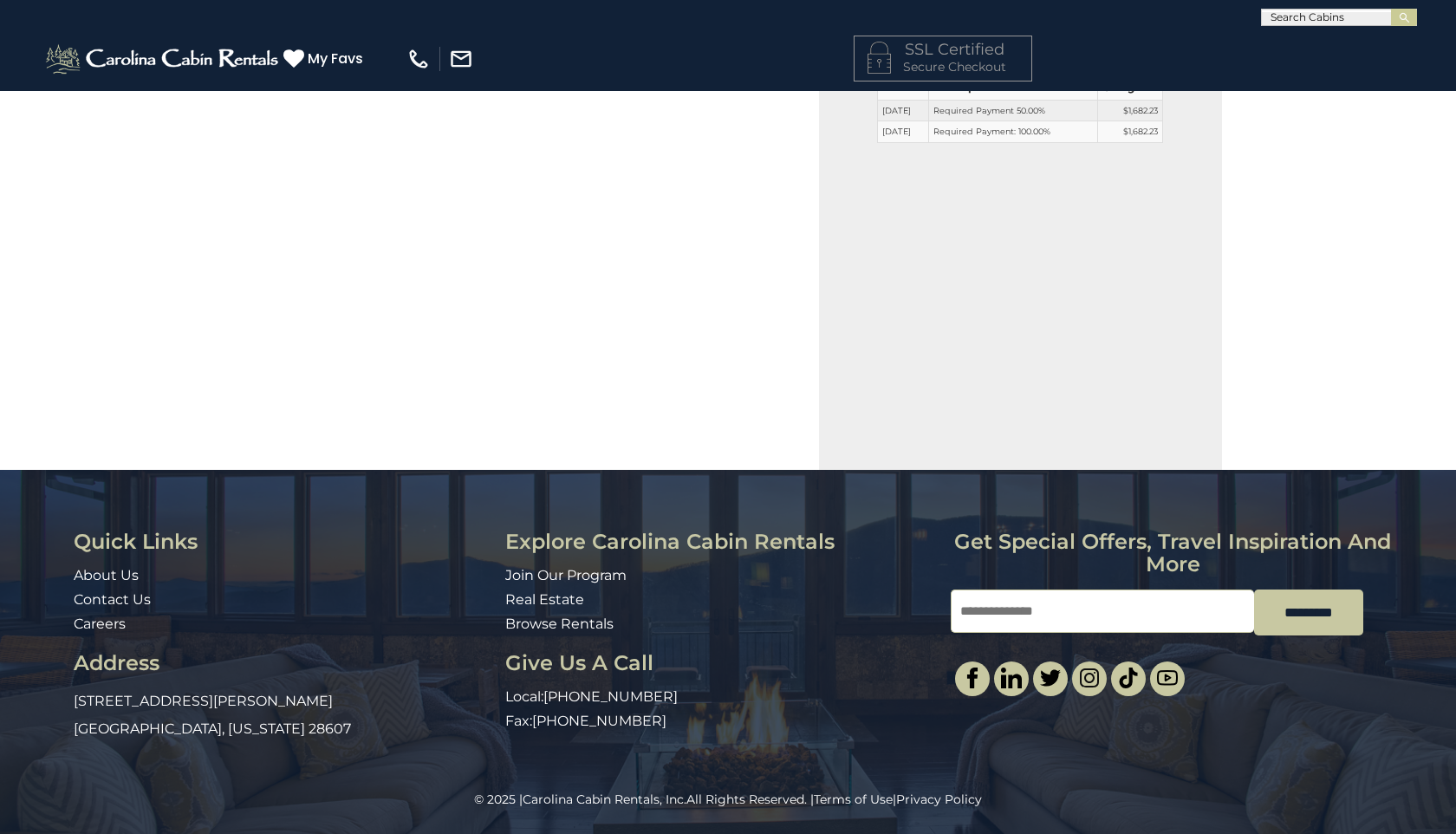
click at [1455, 462] on div "Contact Information Info & Options Payment Info 1. Guest Information Enter Your…" at bounding box center [728, 208] width 1456 height 1251
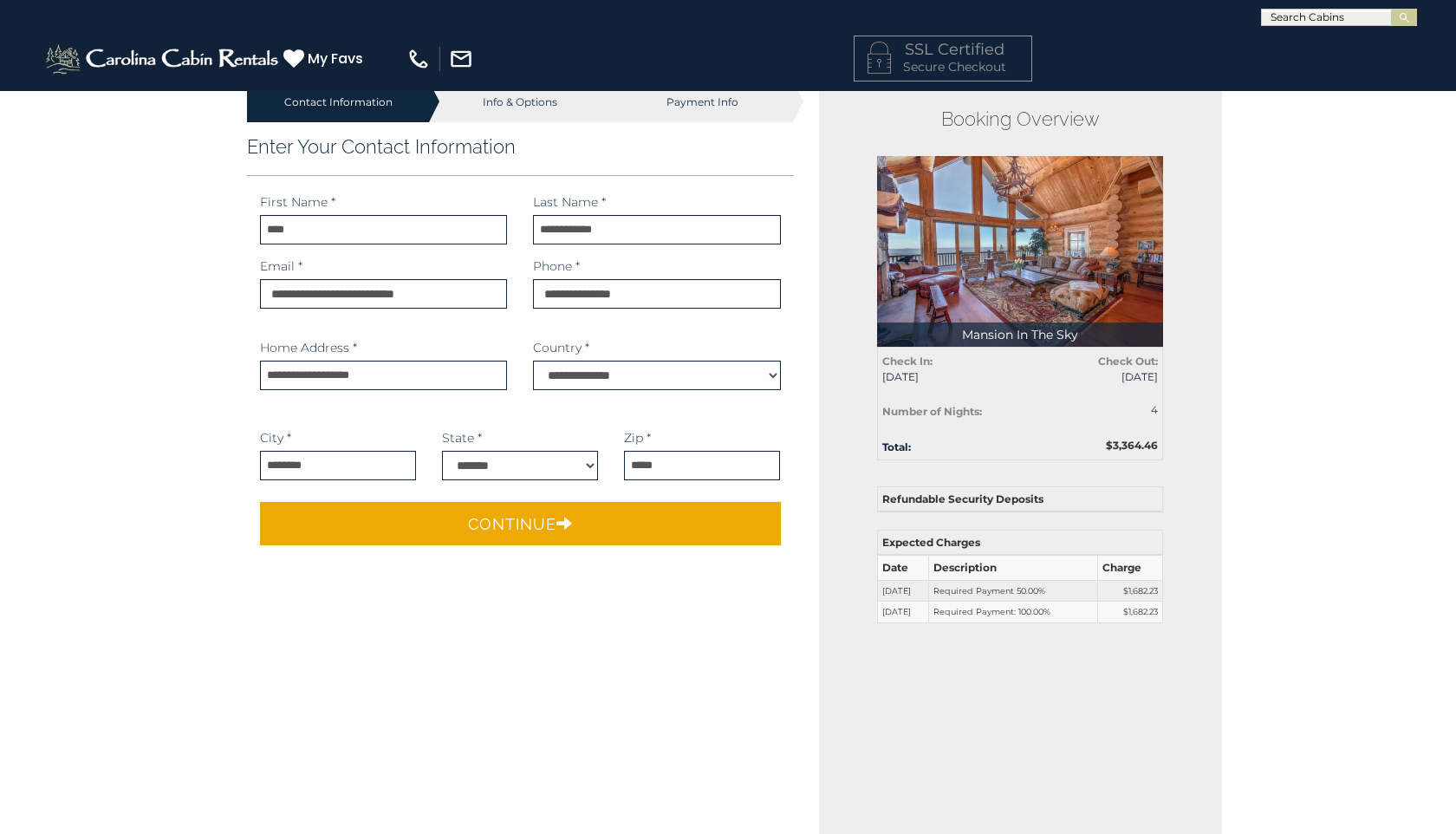
scroll to position [22, 0]
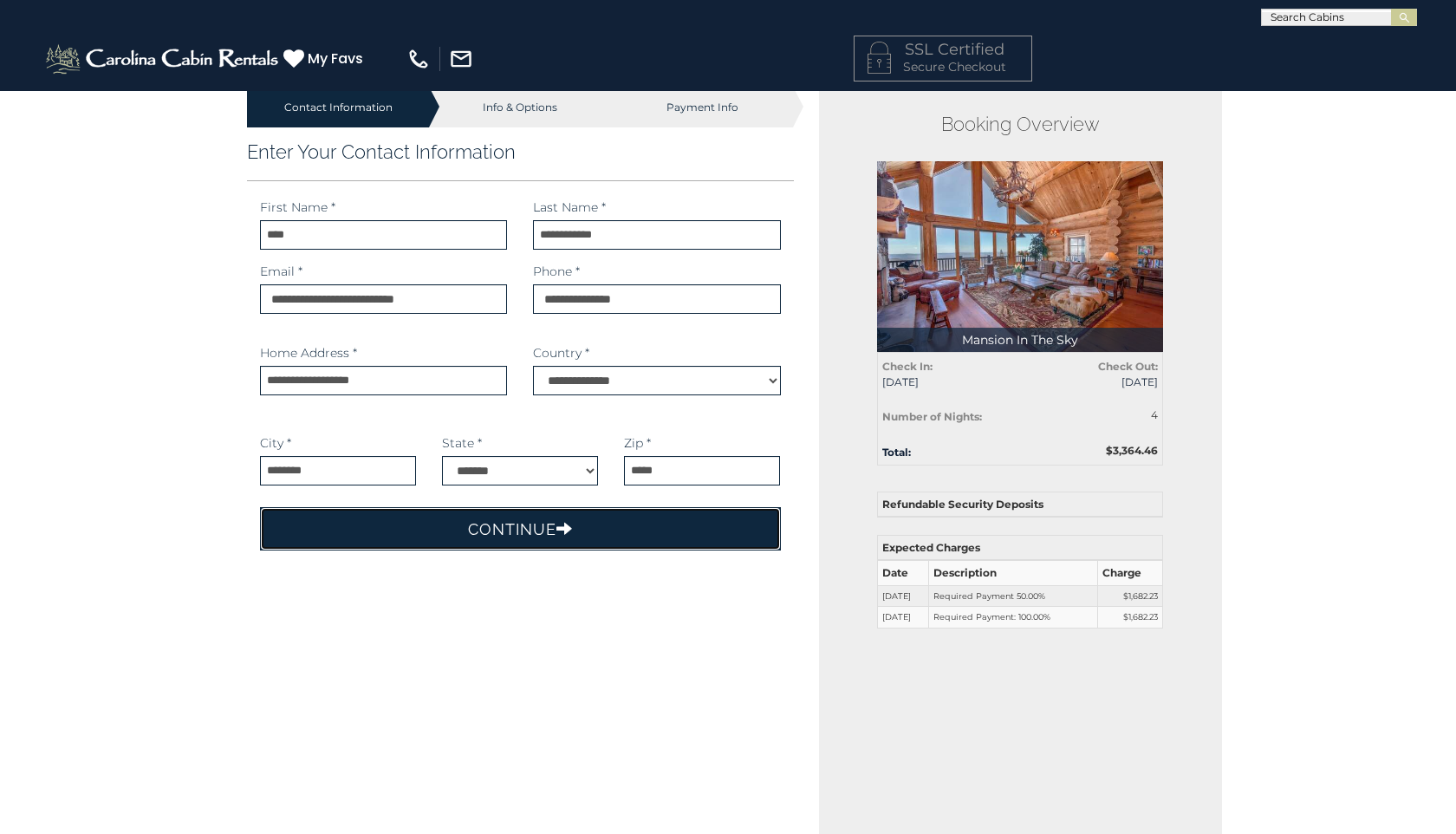
click at [706, 527] on button "Continue" at bounding box center [520, 529] width 521 height 44
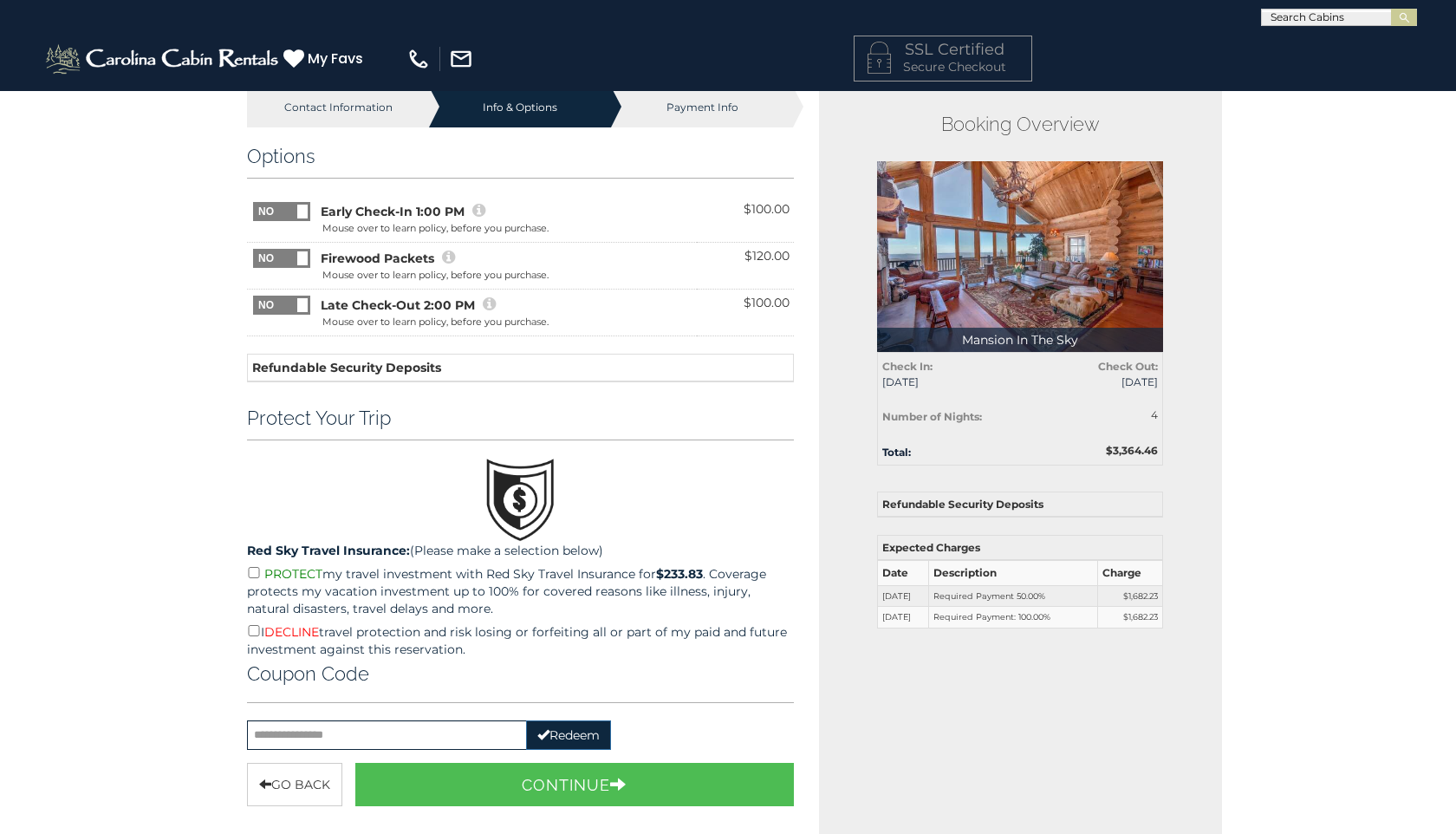
click at [303, 261] on span at bounding box center [303, 259] width 10 height 14
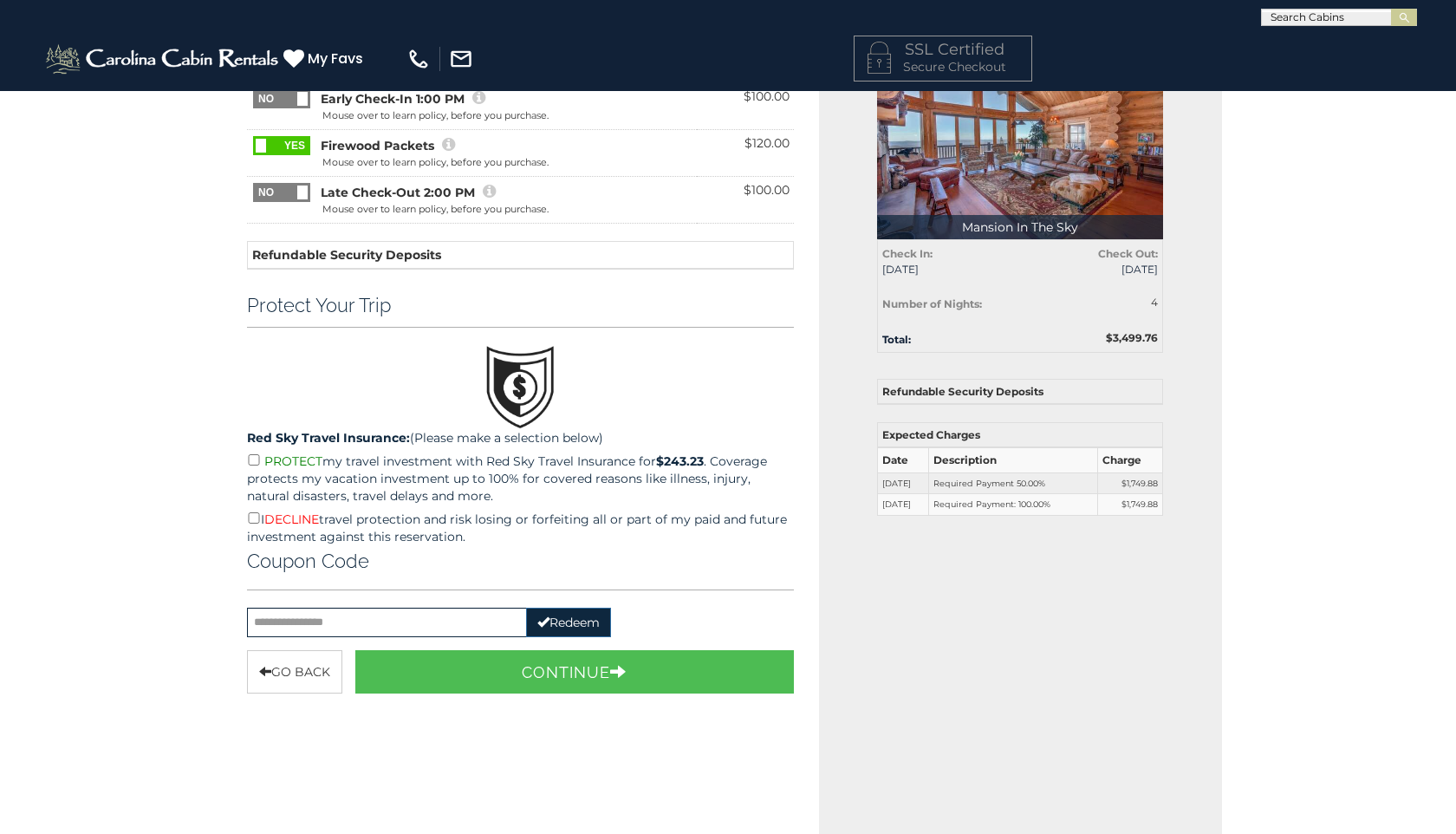
scroll to position [160, 0]
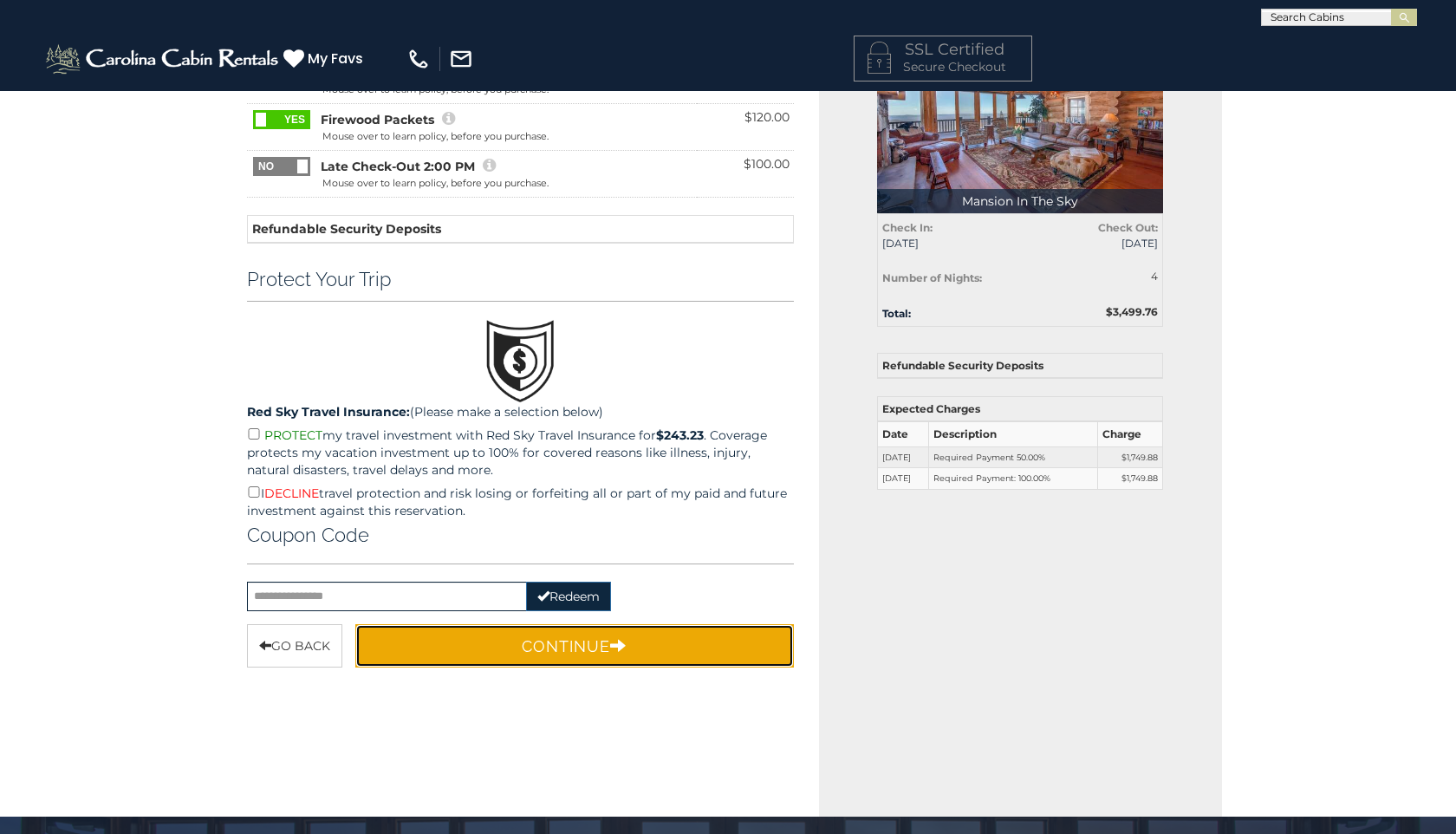
click at [554, 647] on button "Continue" at bounding box center [574, 646] width 439 height 44
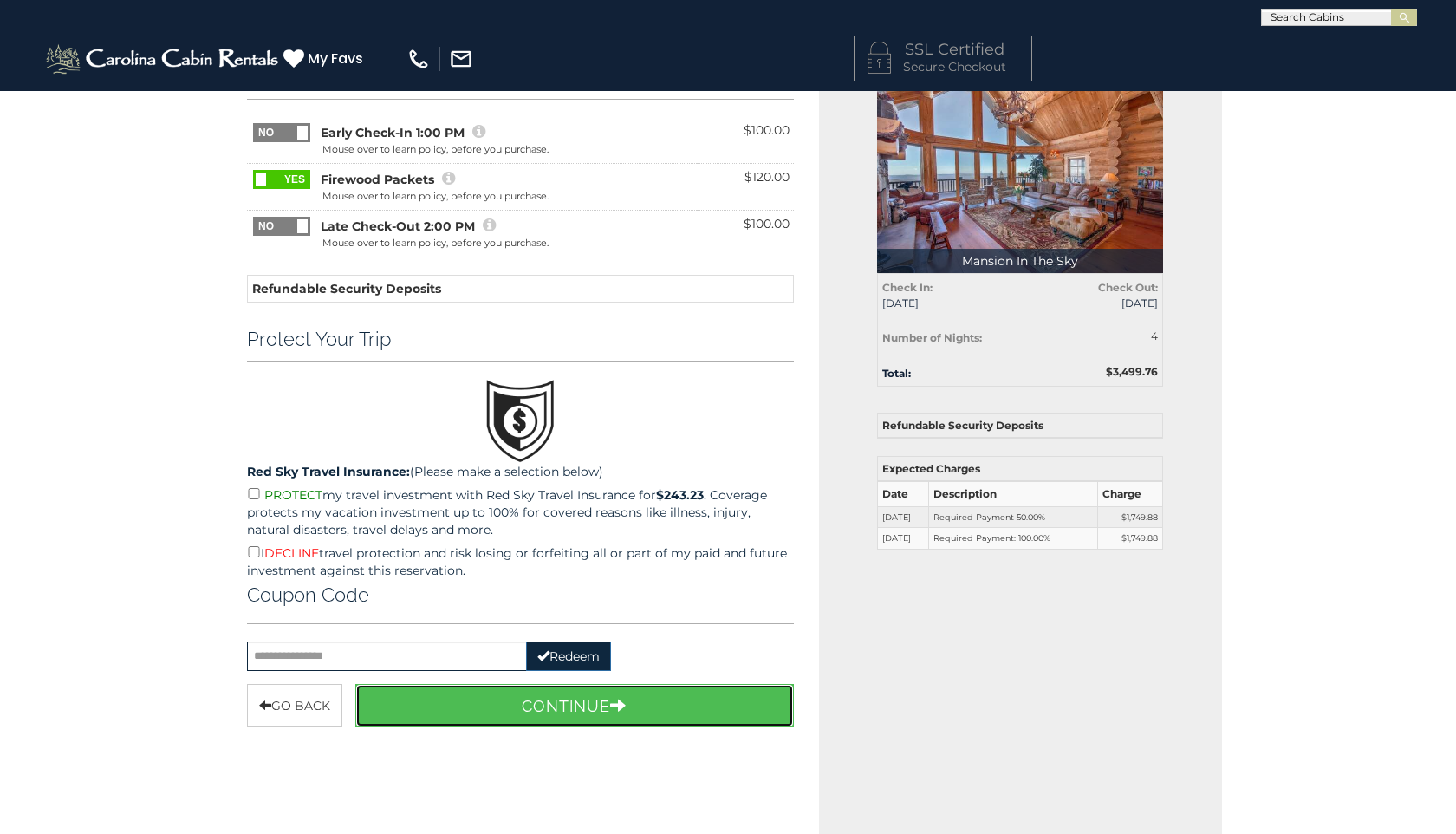
scroll to position [104, 0]
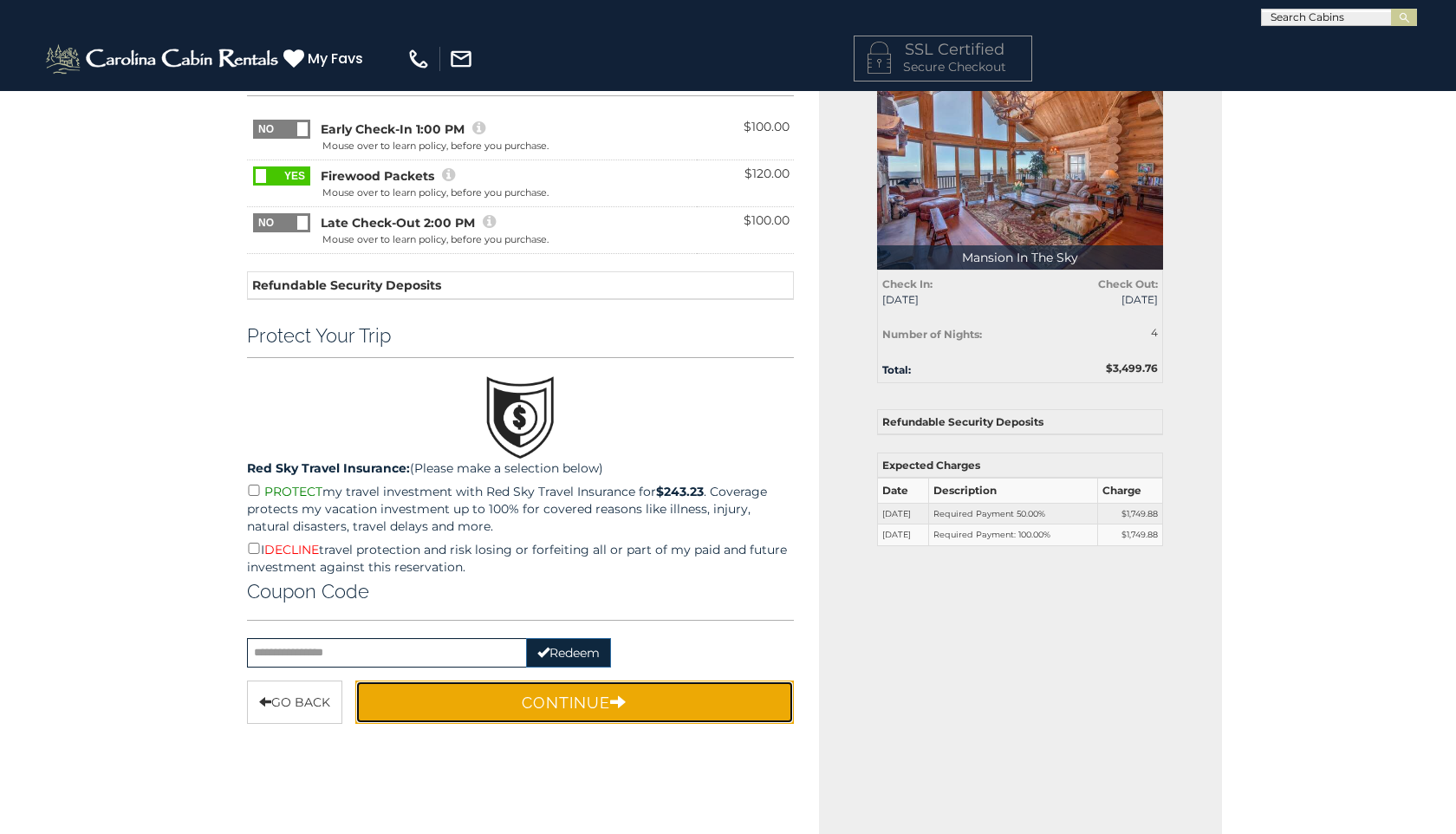
click at [620, 697] on icon "button" at bounding box center [618, 702] width 17 height 16
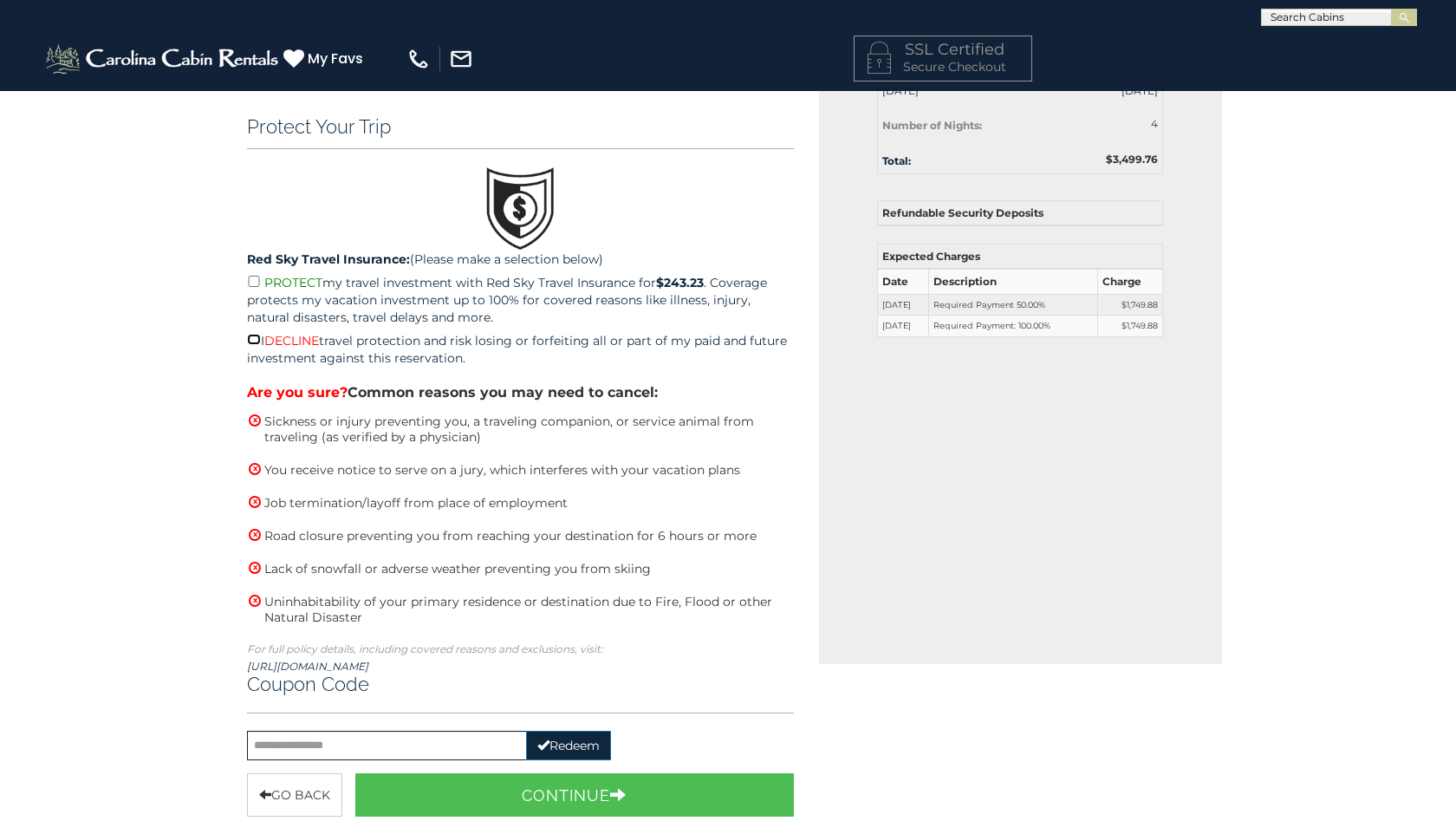
scroll to position [346, 0]
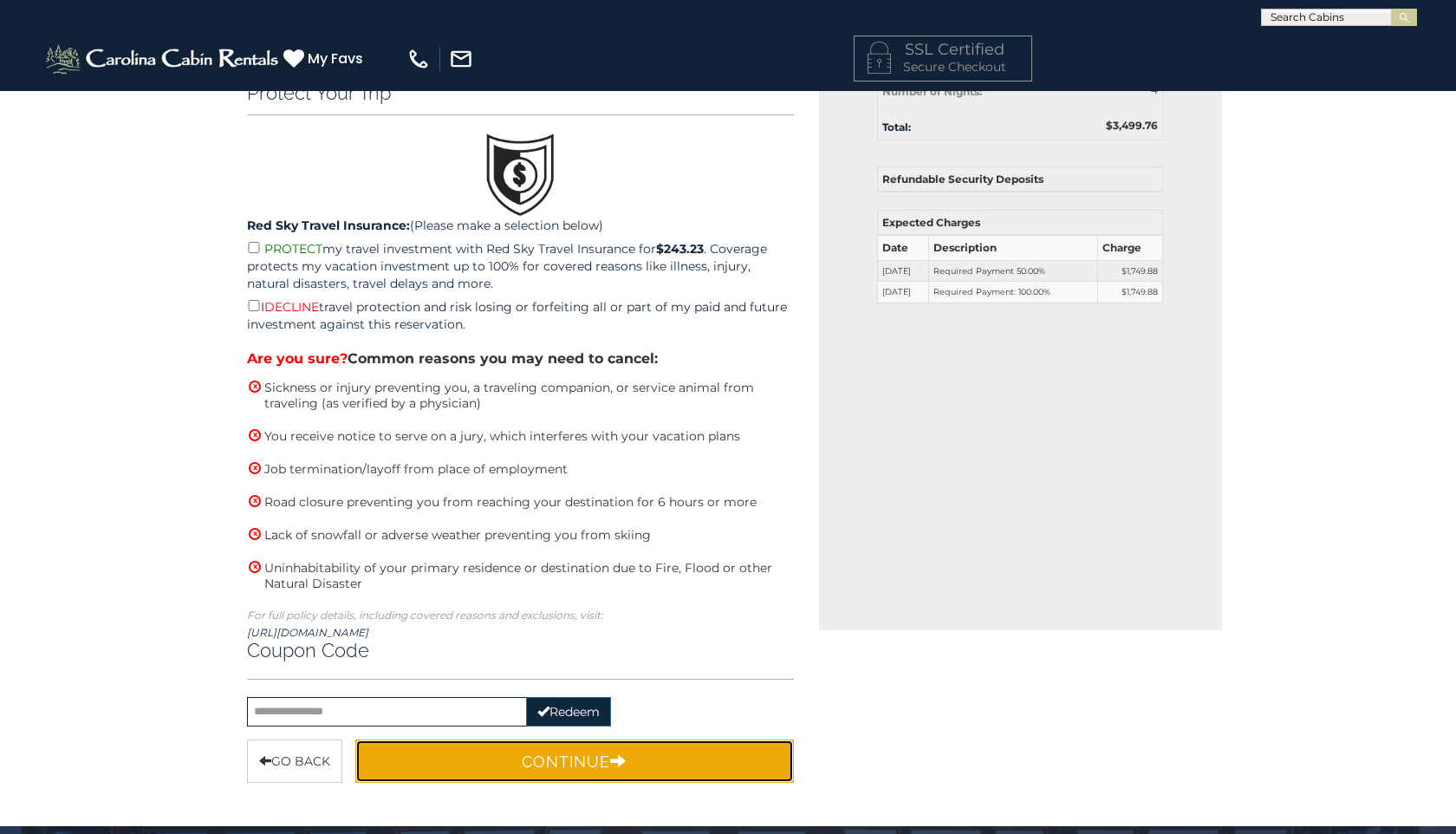
click at [482, 751] on button "Continue" at bounding box center [574, 762] width 439 height 44
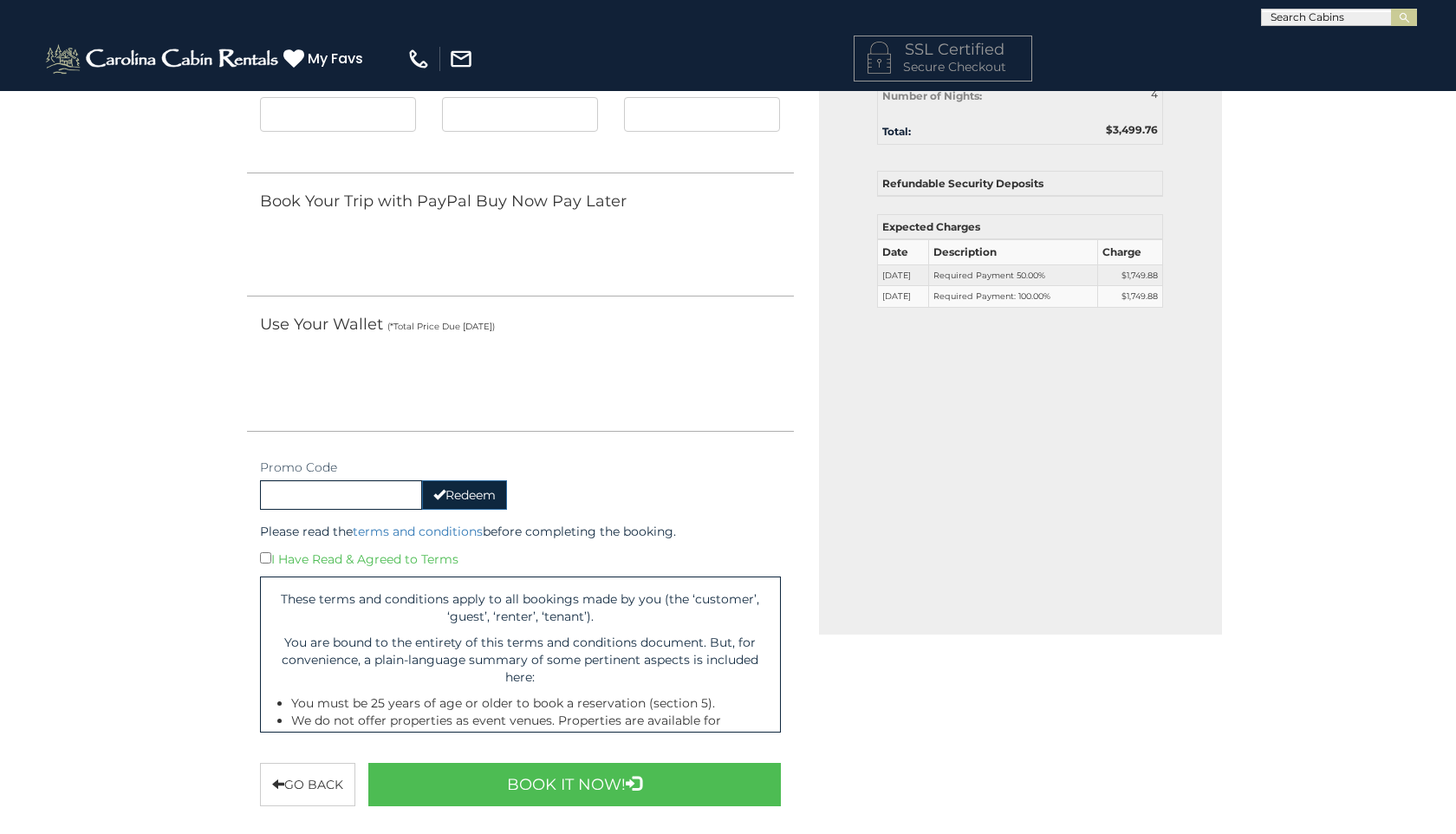
scroll to position [377, 0]
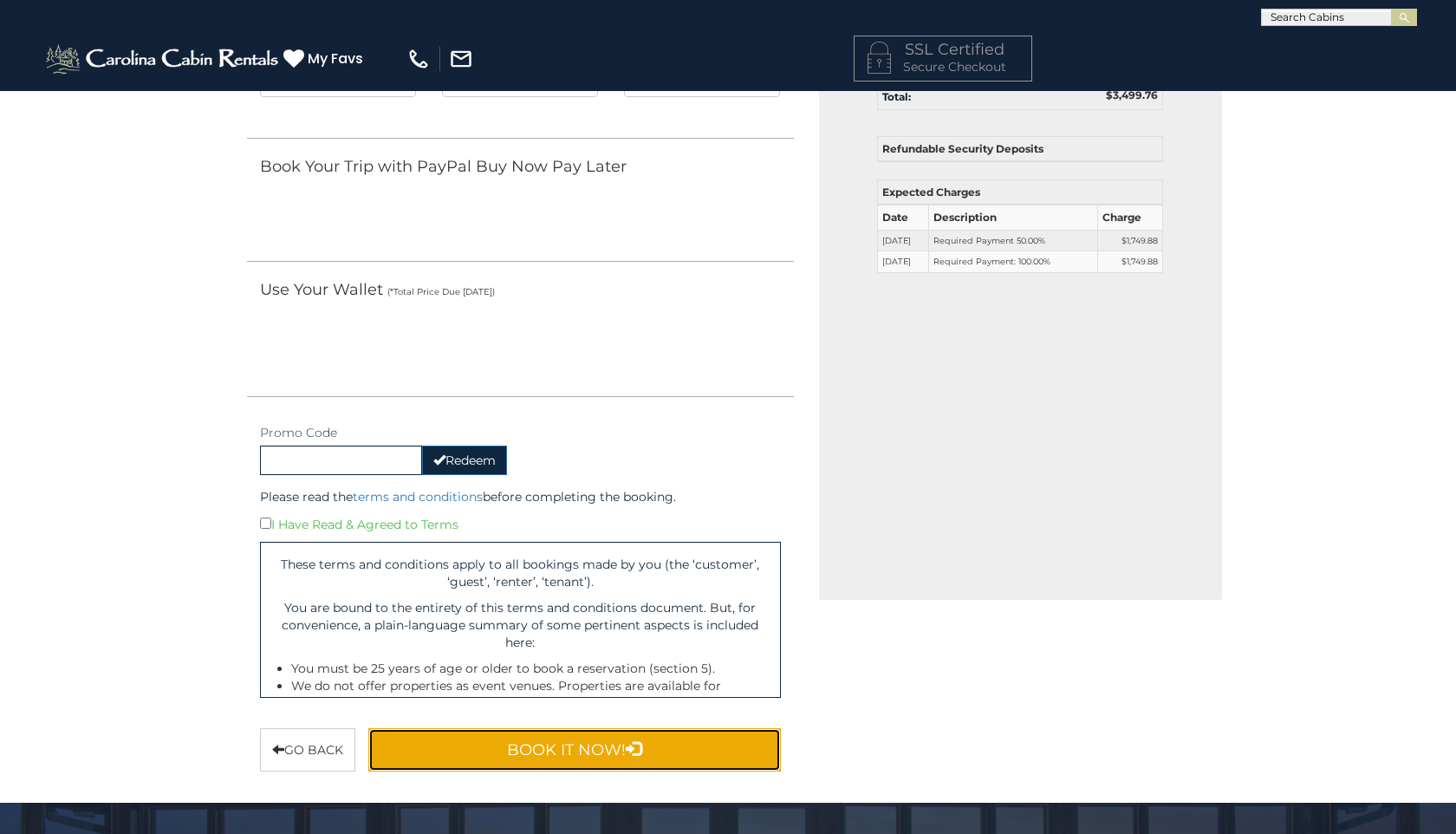
click at [506, 750] on button "Book It Now!" at bounding box center [574, 750] width 413 height 44
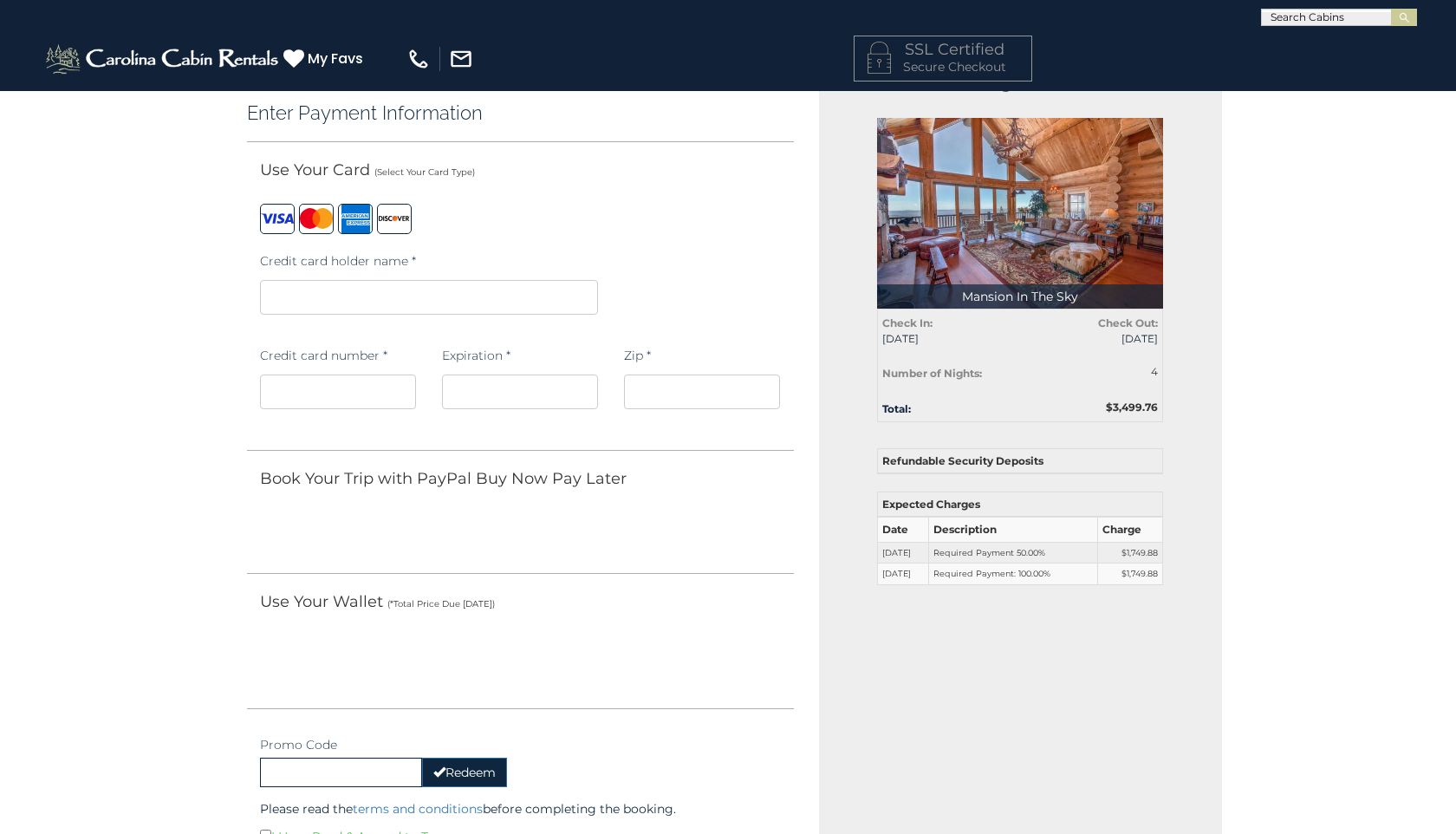
scroll to position [30, 0]
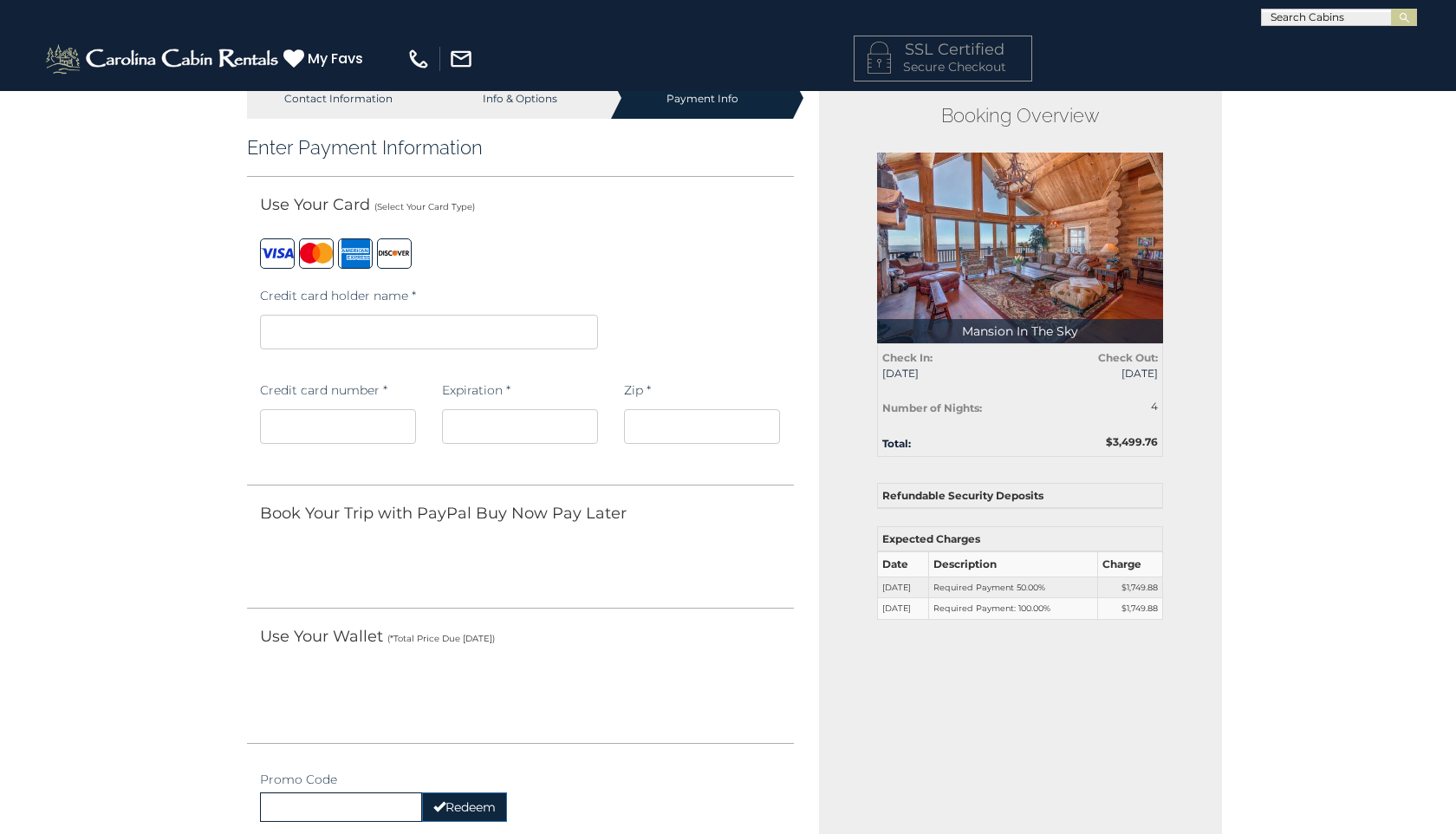
click at [625, 765] on div "Promo Code Redeem" at bounding box center [520, 792] width 547 height 60
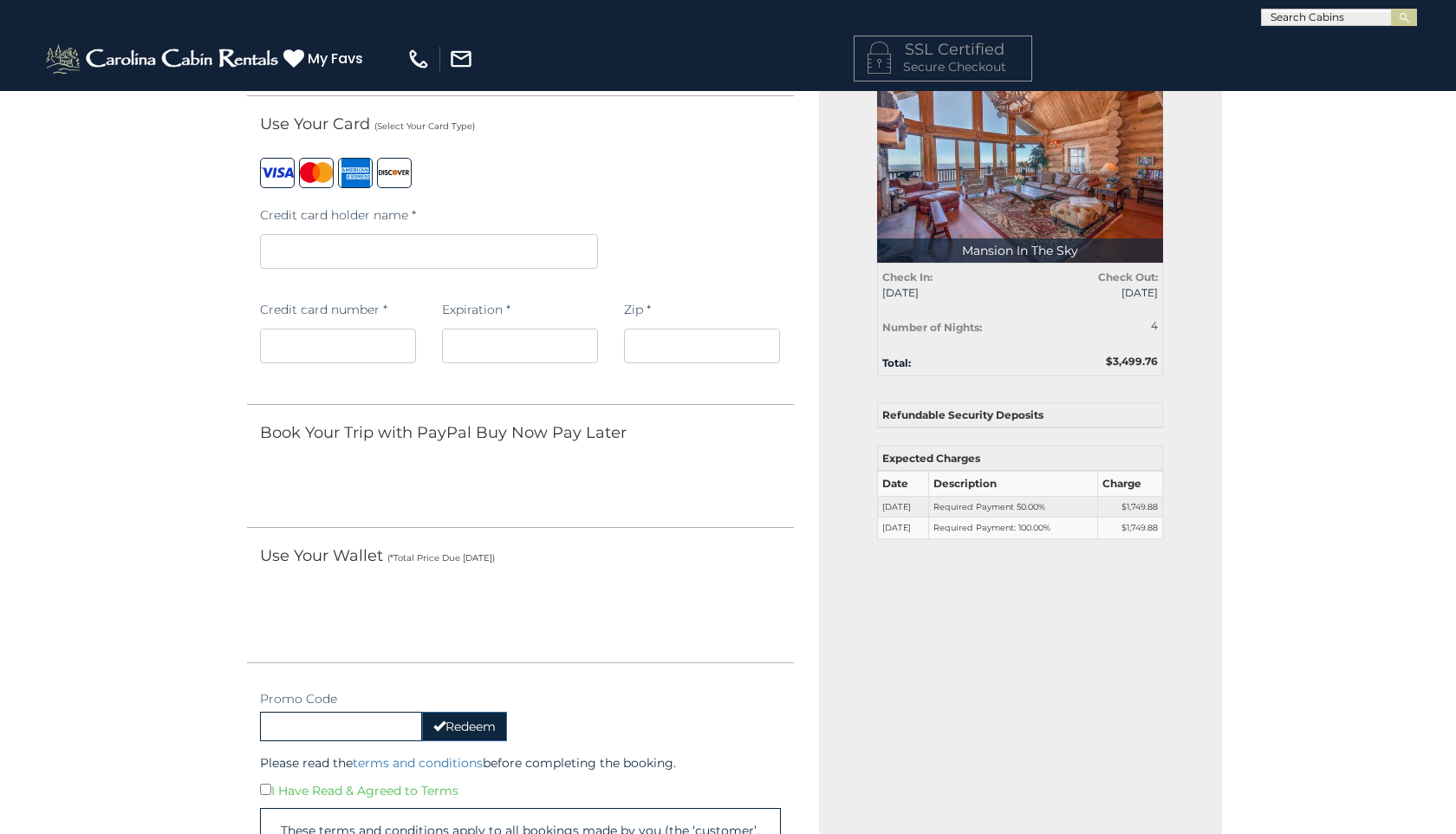
scroll to position [104, 0]
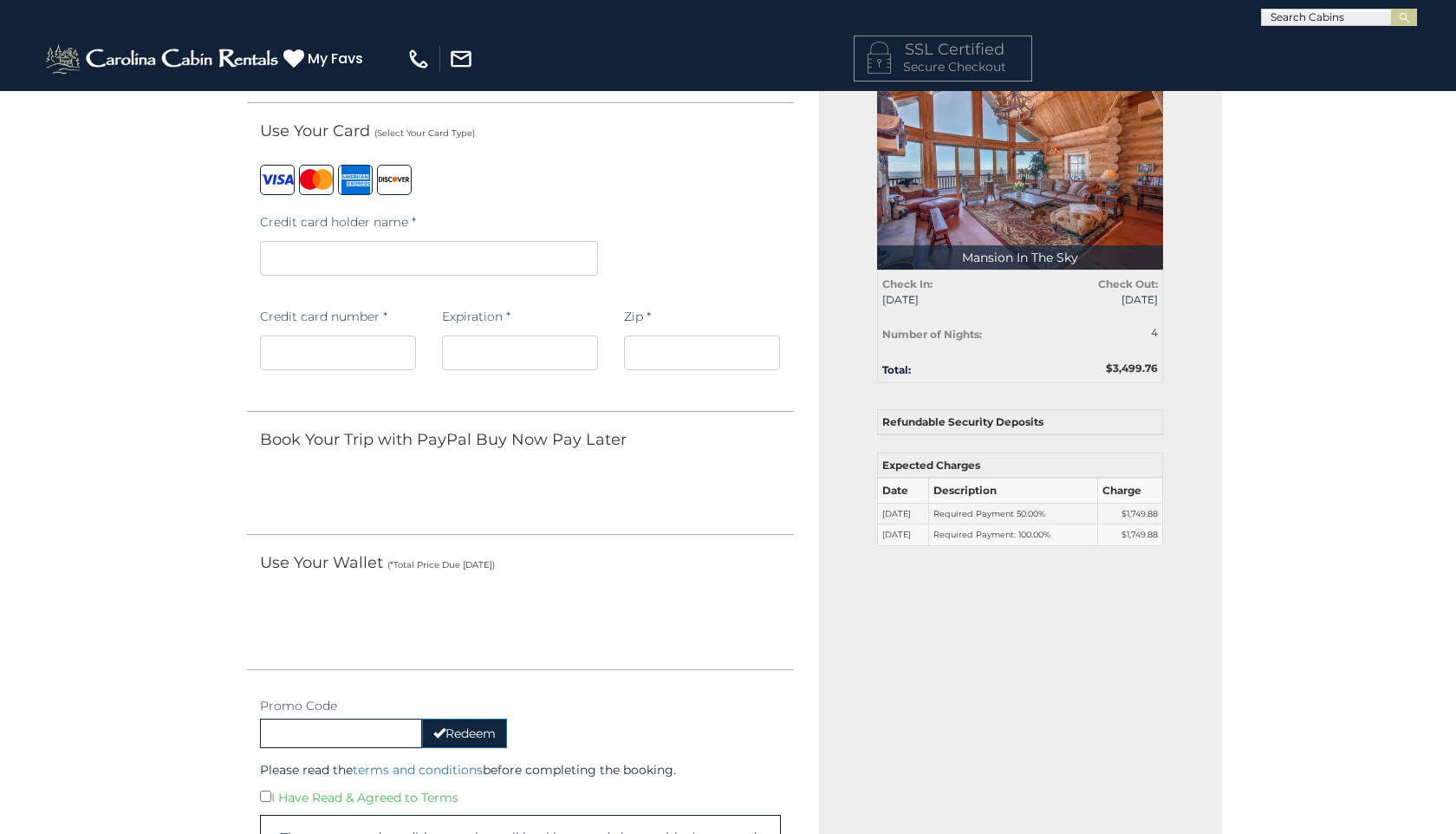
click at [948, 514] on td "Required Payment 50.00%" at bounding box center [1014, 514] width 169 height 22
click at [822, 633] on div "Booking Overview Mansion In The Sky Total: $3,499.76 Check In: 01/07/2026 Check…" at bounding box center [1021, 439] width 404 height 869
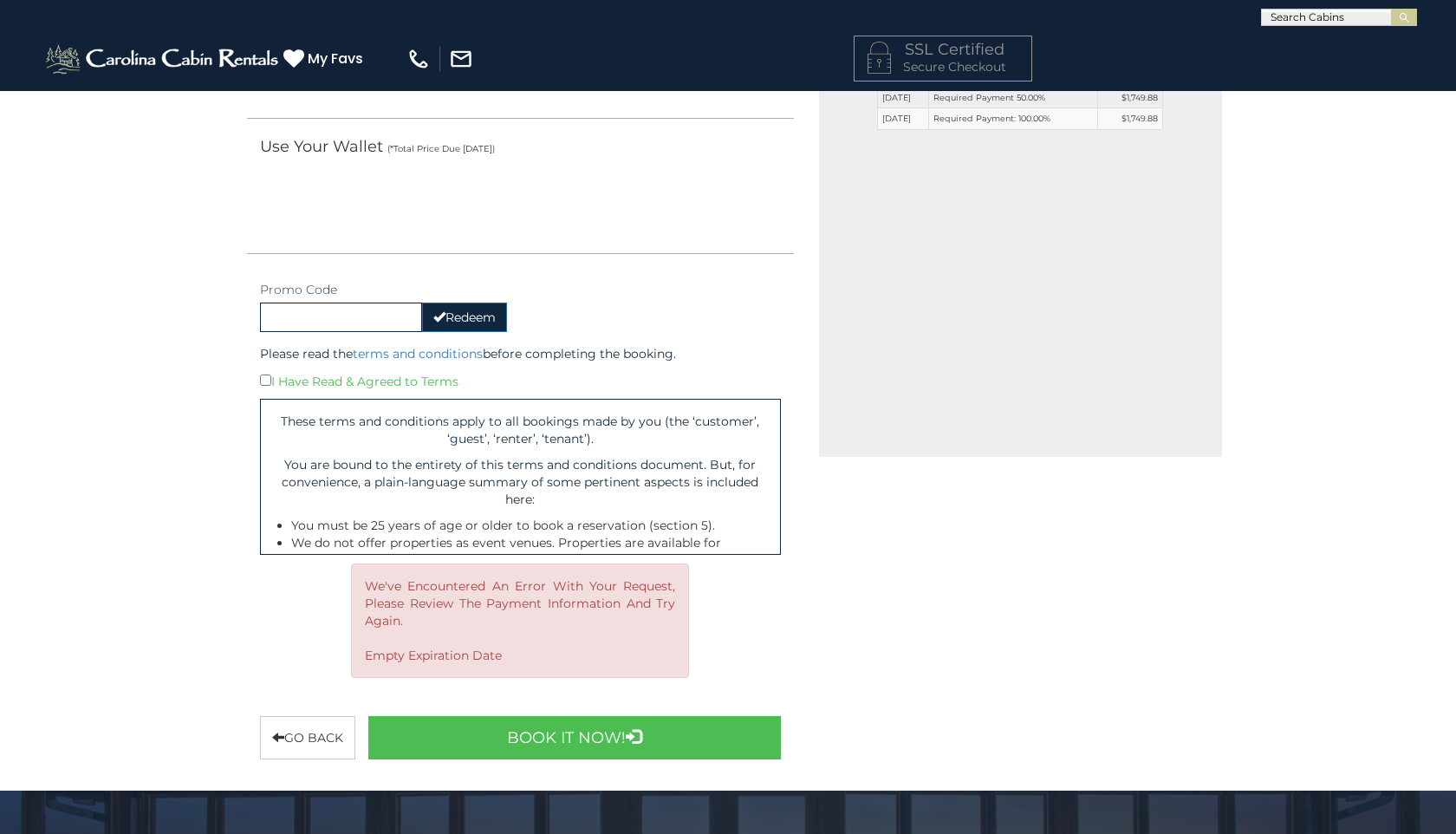
scroll to position [555, 0]
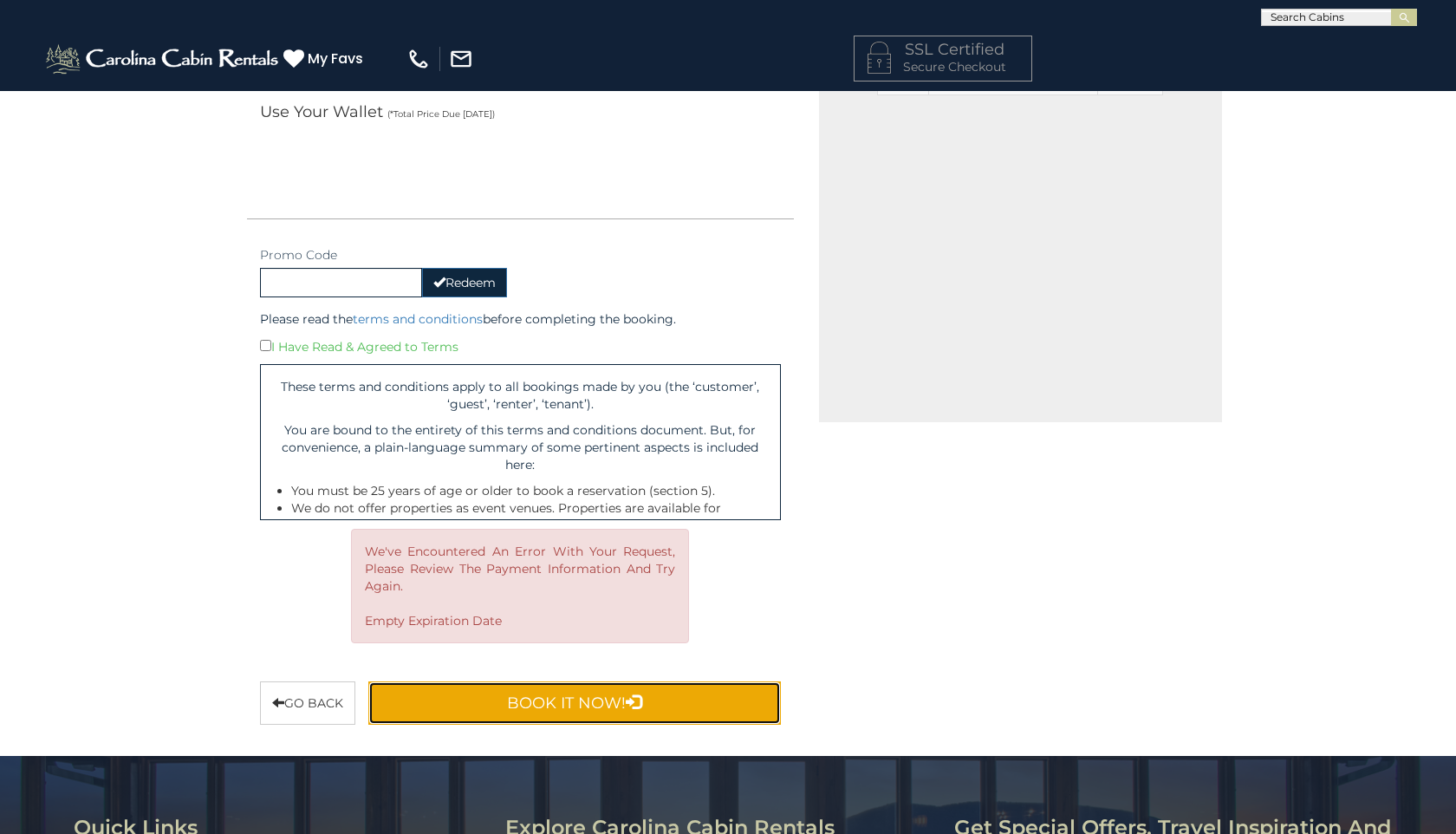
click at [724, 697] on button "Book It Now!" at bounding box center [574, 703] width 413 height 44
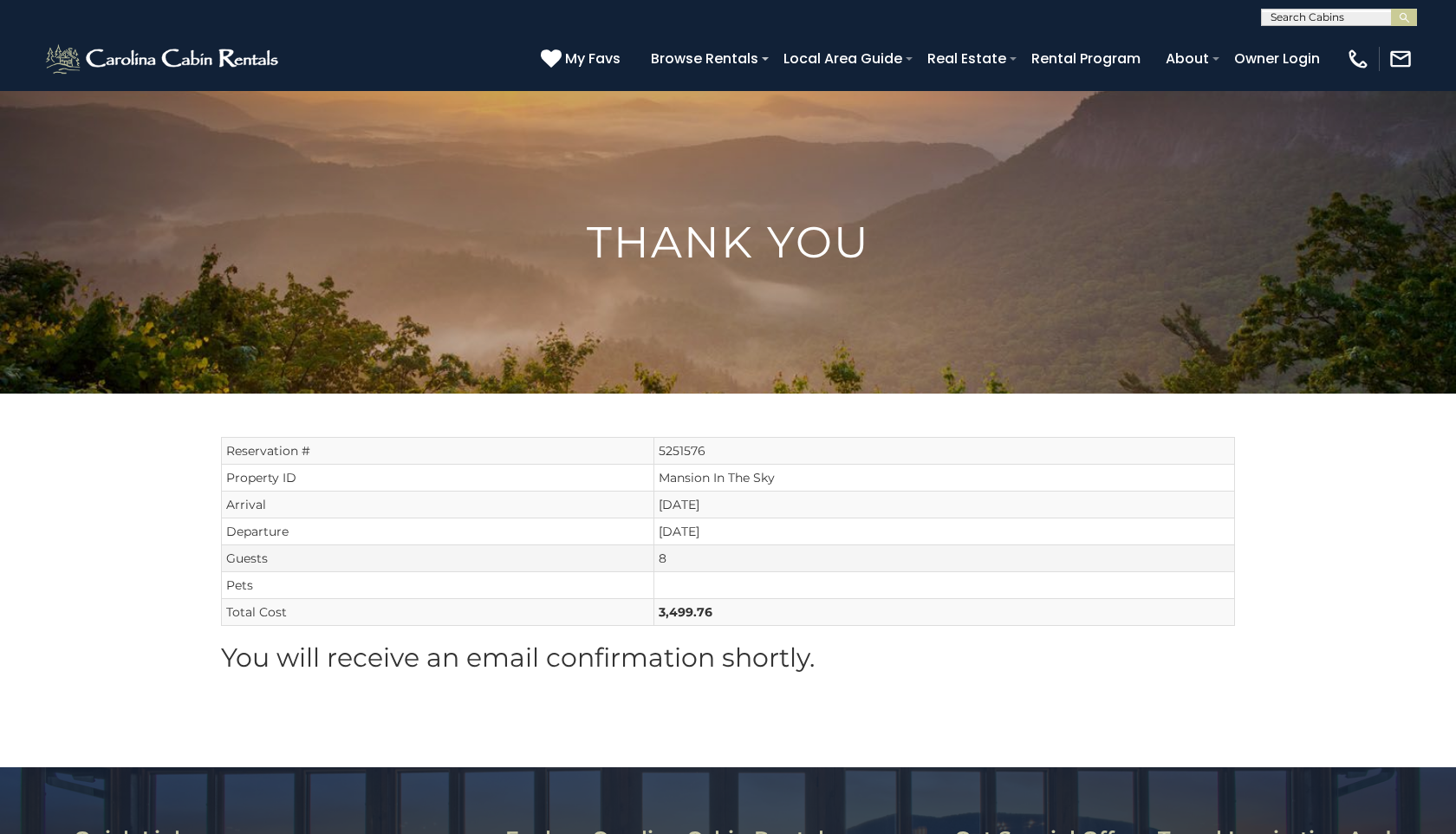
click at [677, 551] on td "8" at bounding box center [944, 559] width 580 height 27
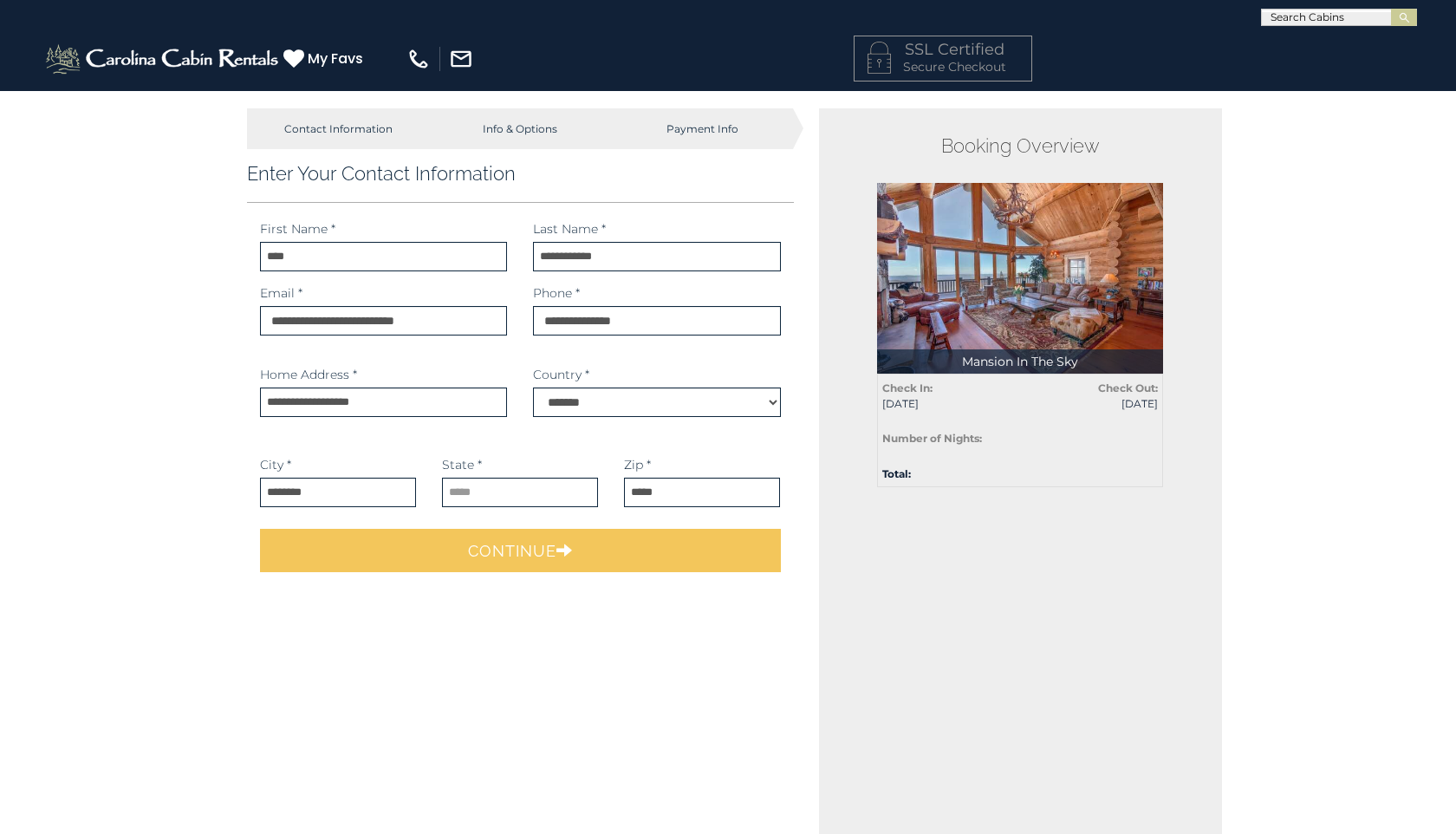
select select
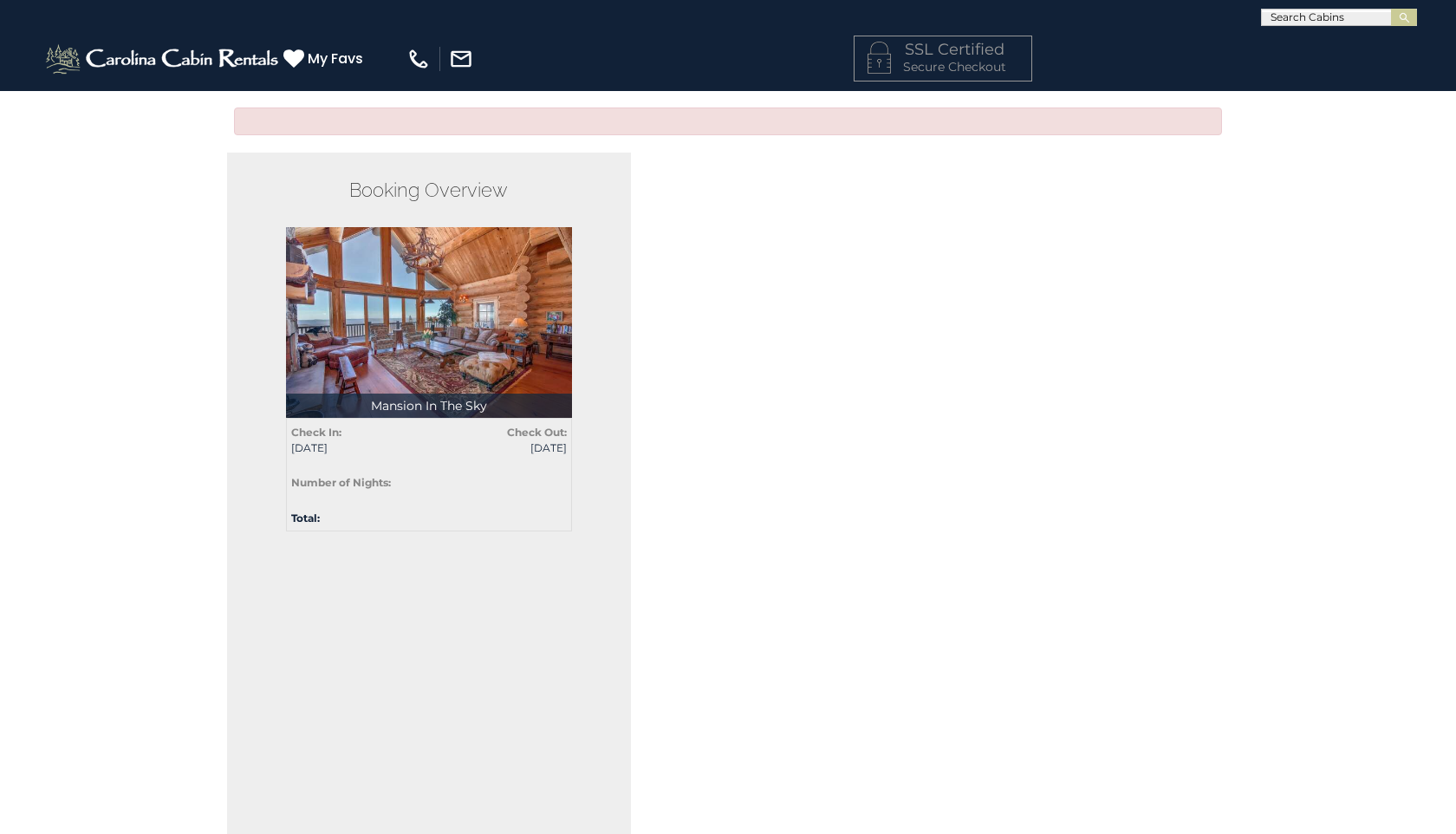
scroll to position [551, 0]
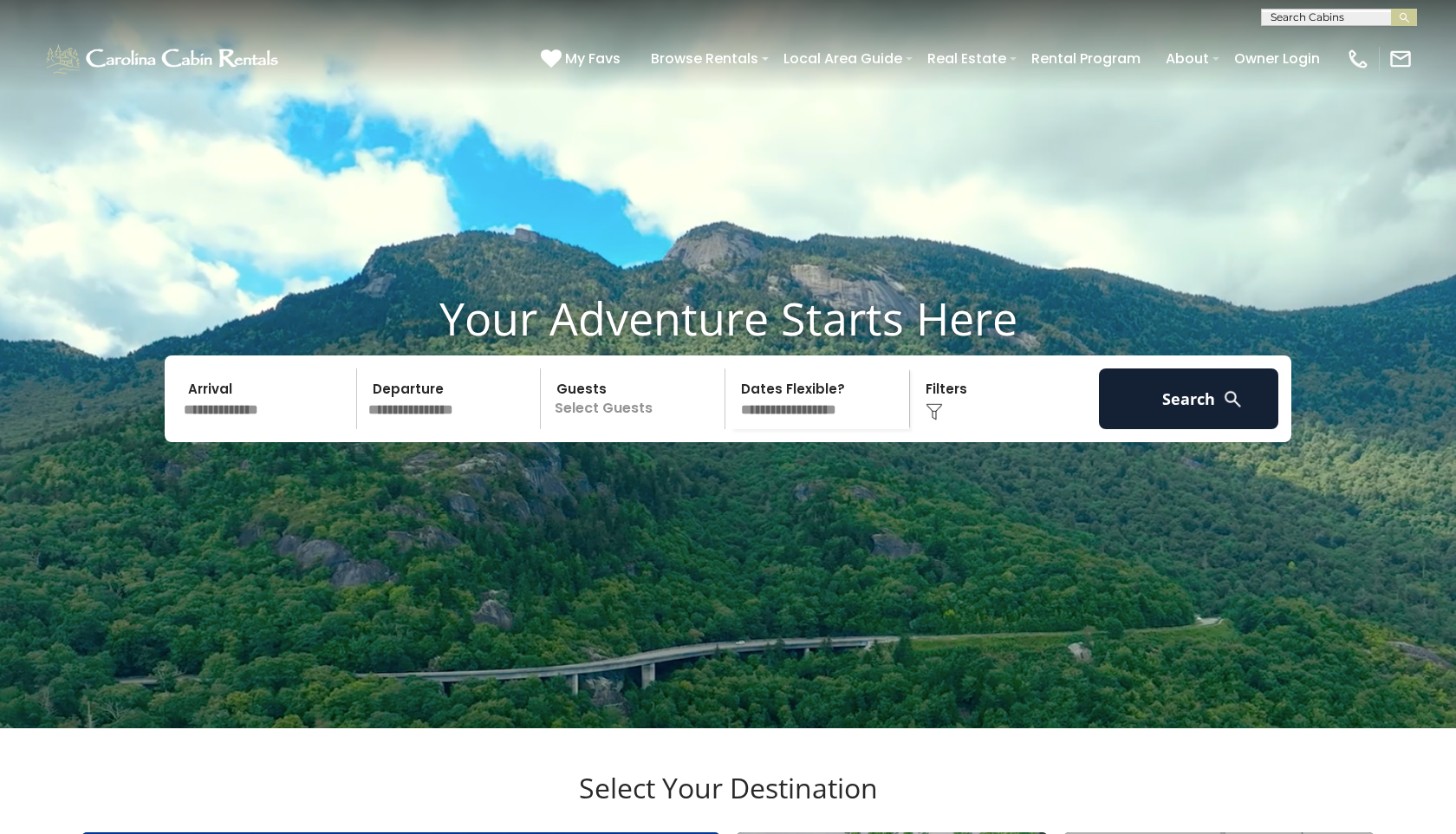
scroll to position [3, 0]
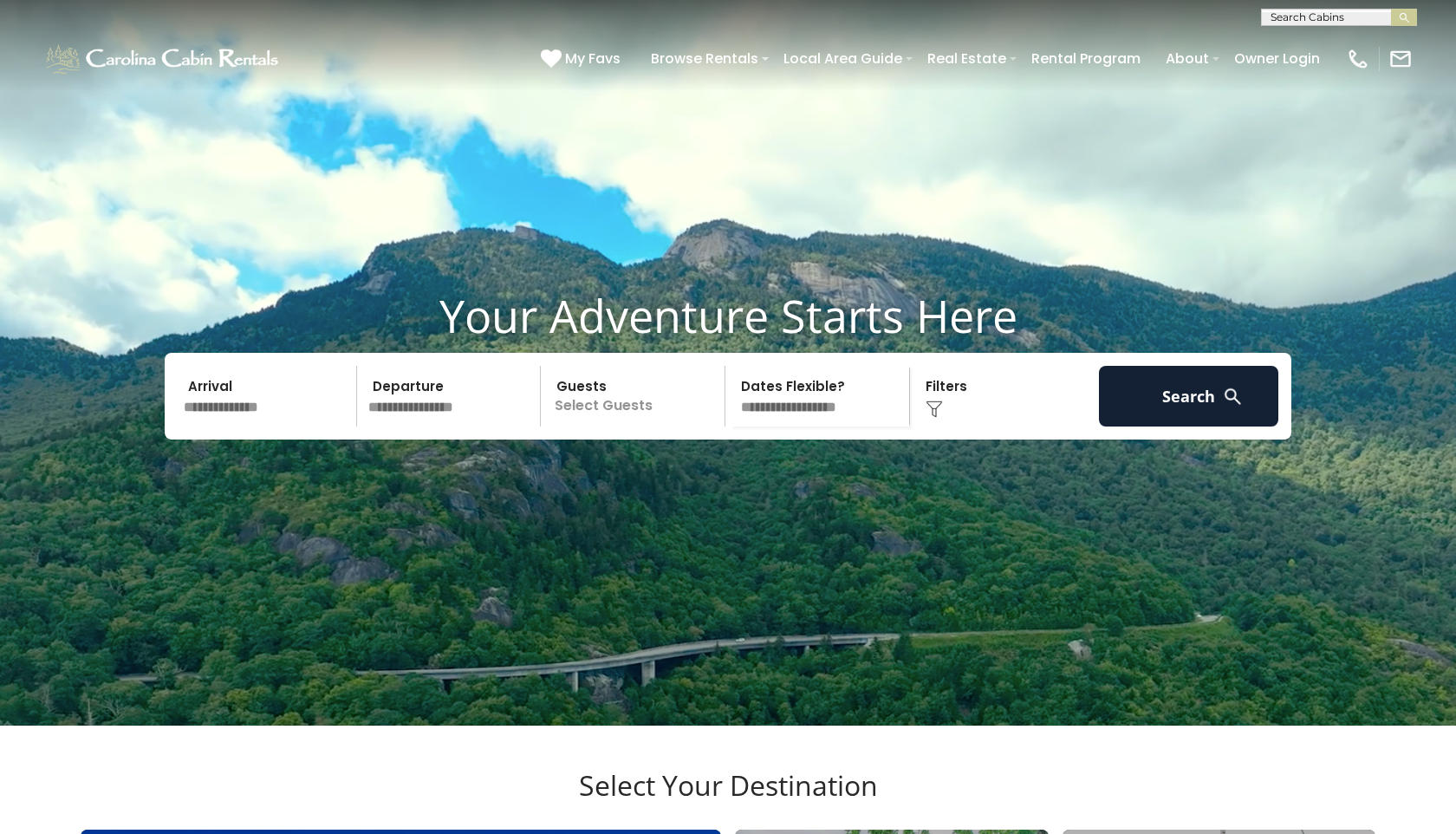
click at [1296, 13] on input "text" at bounding box center [1338, 21] width 151 height 17
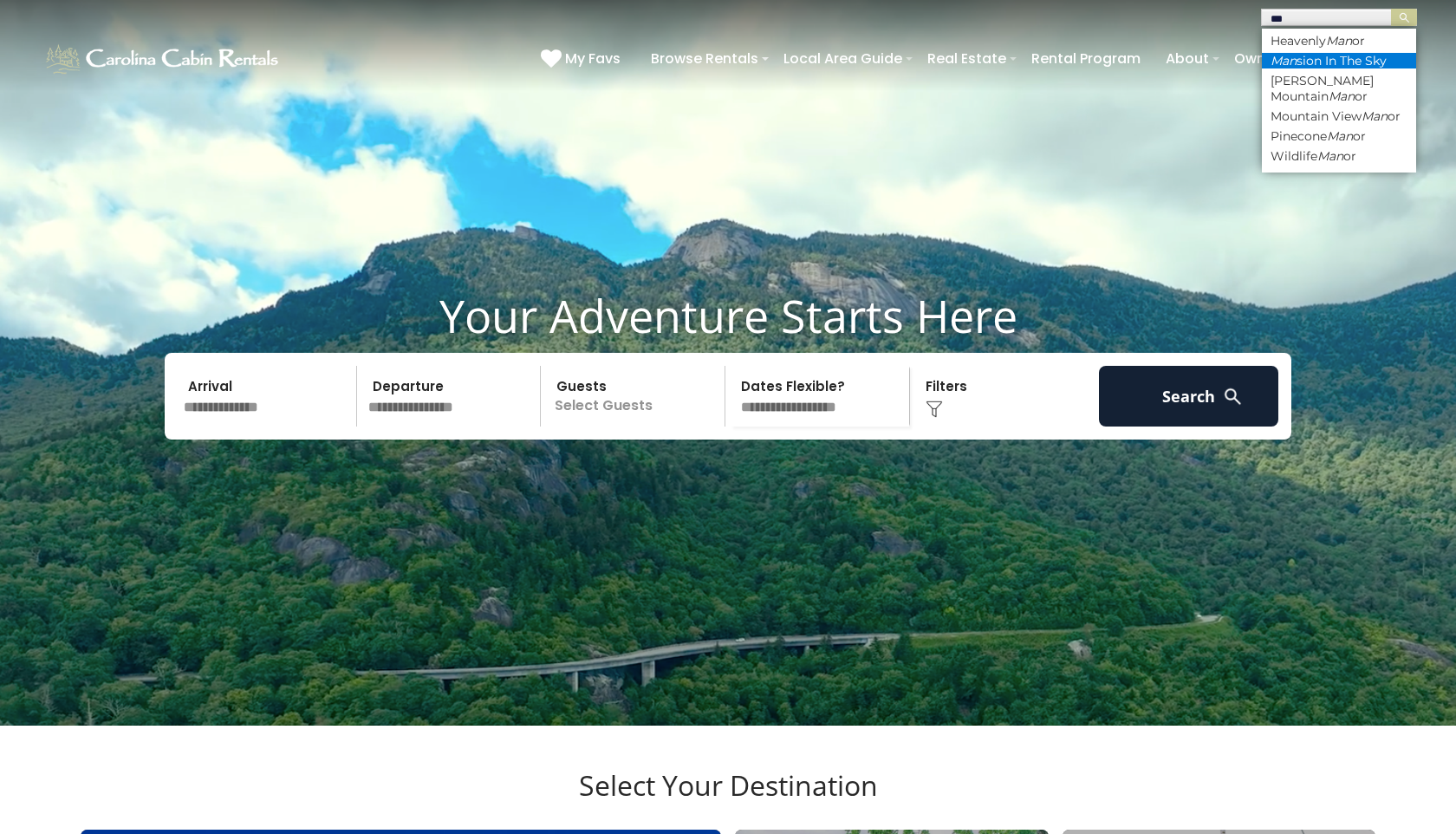
type input "***"
click at [1360, 63] on li "Man sion In The Sky" at bounding box center [1339, 61] width 154 height 16
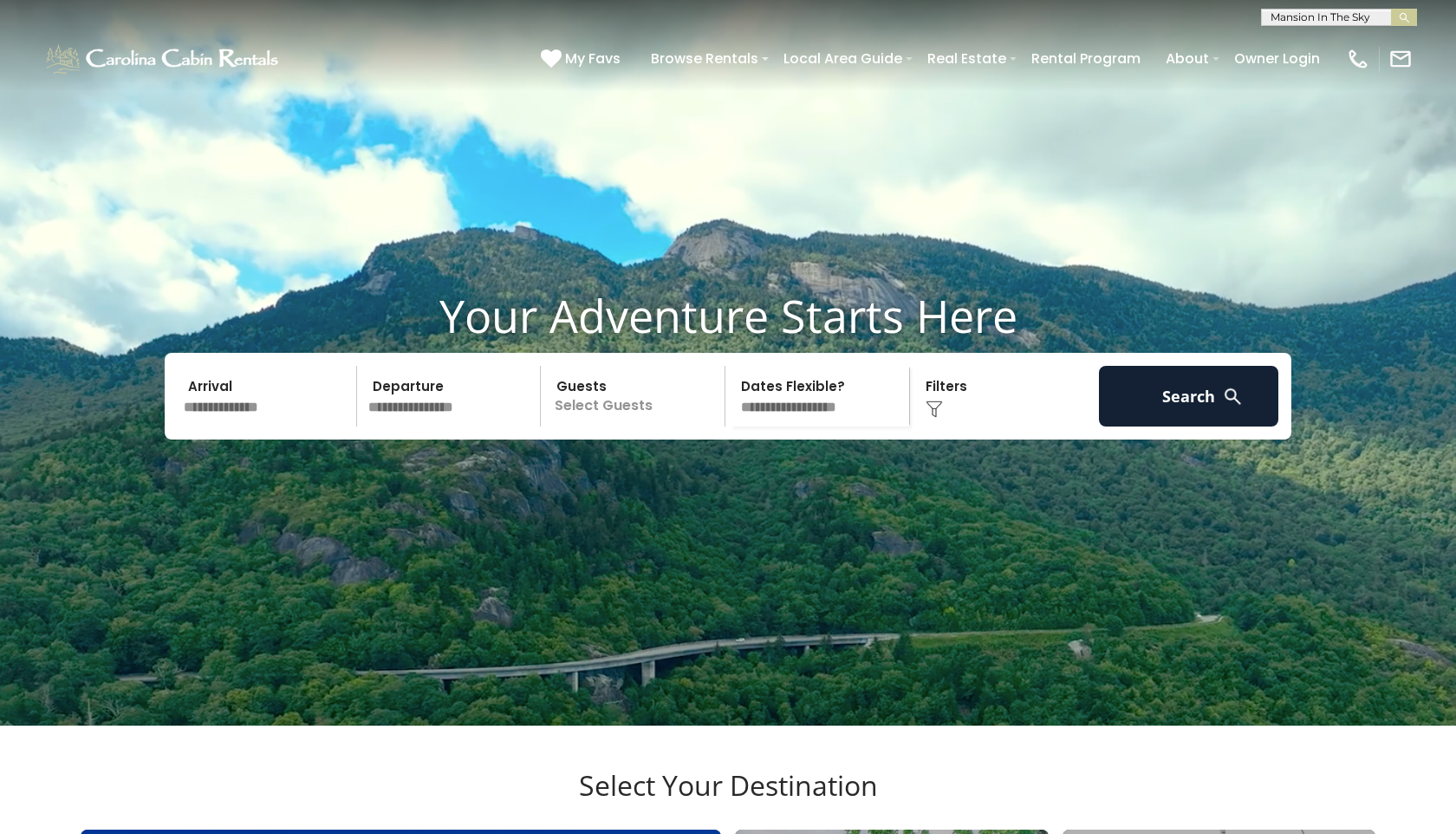
click at [1392, 9] on button "submit" at bounding box center [1405, 17] width 26 height 17
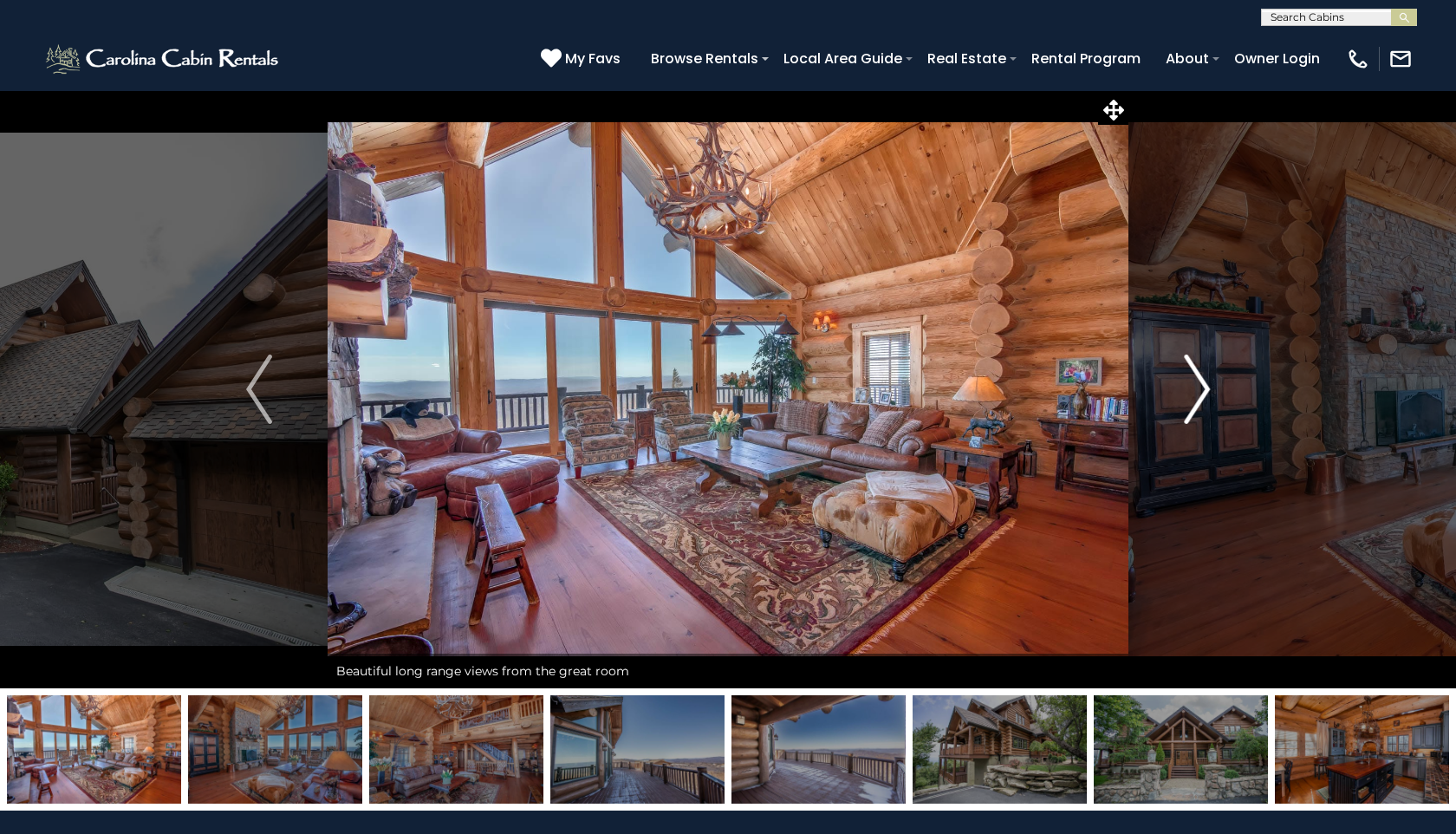
click at [1199, 387] on img "Next" at bounding box center [1198, 389] width 26 height 70
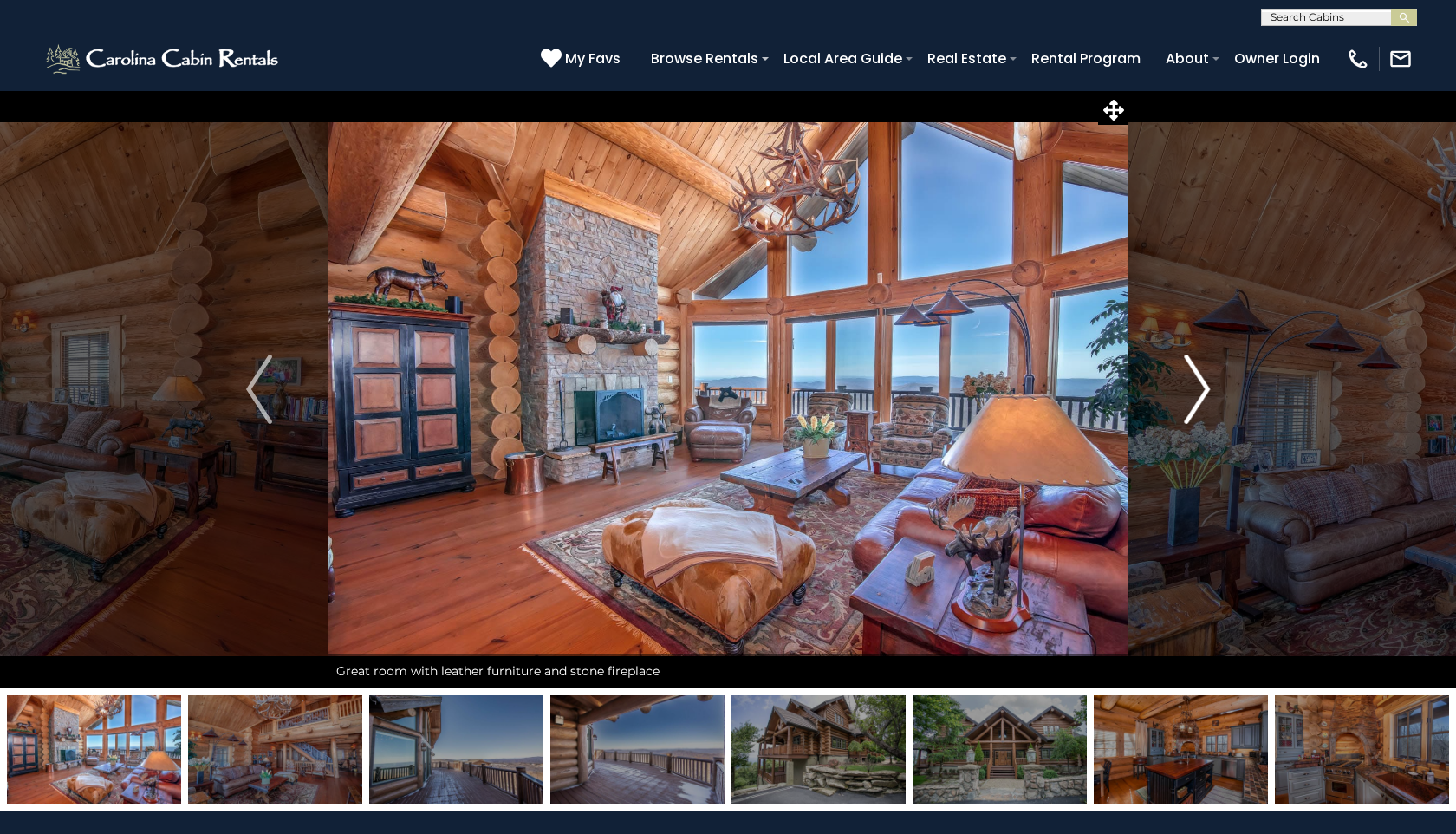
click at [1203, 385] on img "Next" at bounding box center [1198, 389] width 26 height 70
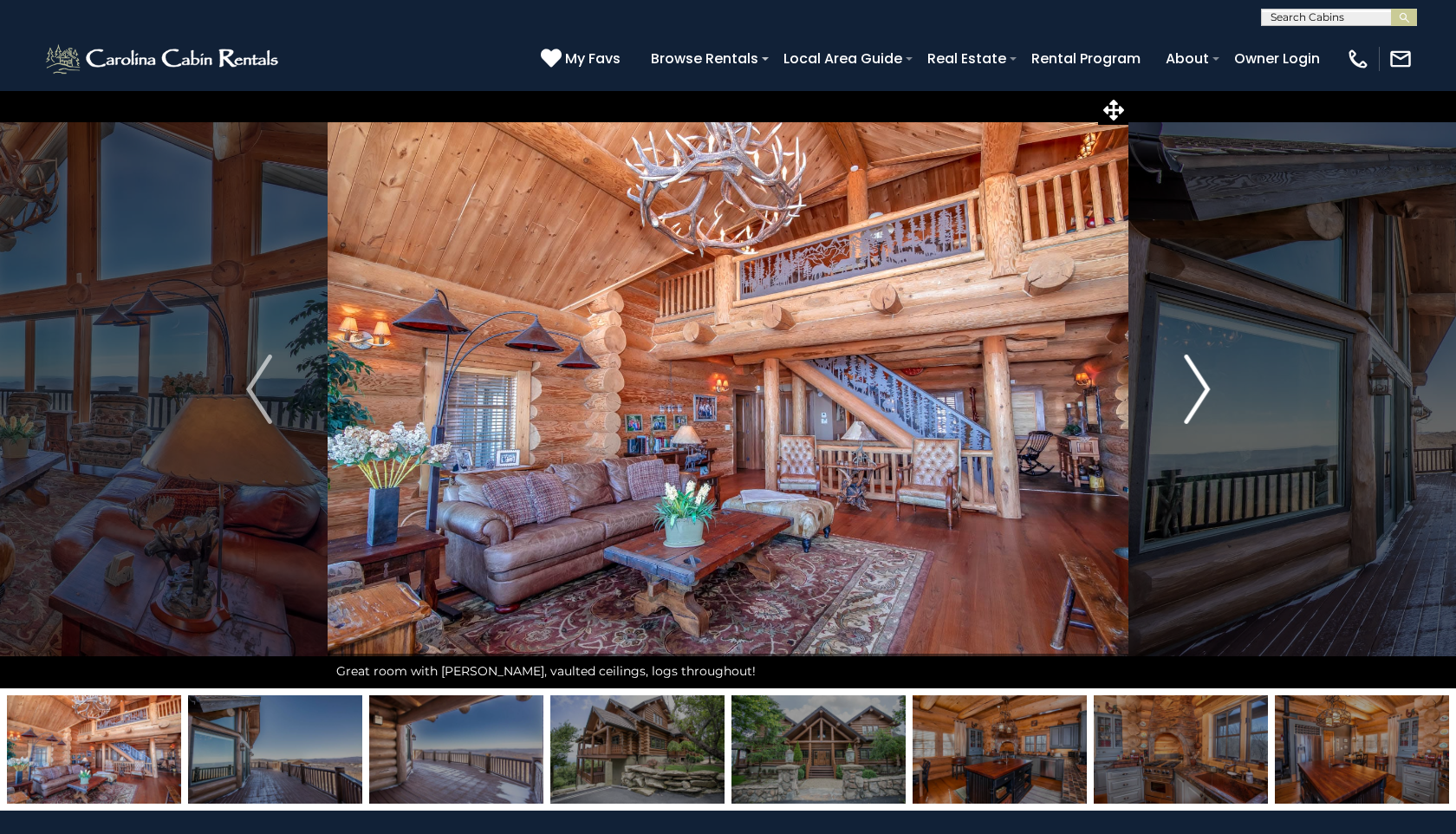
click at [1202, 385] on img "Next" at bounding box center [1198, 389] width 26 height 70
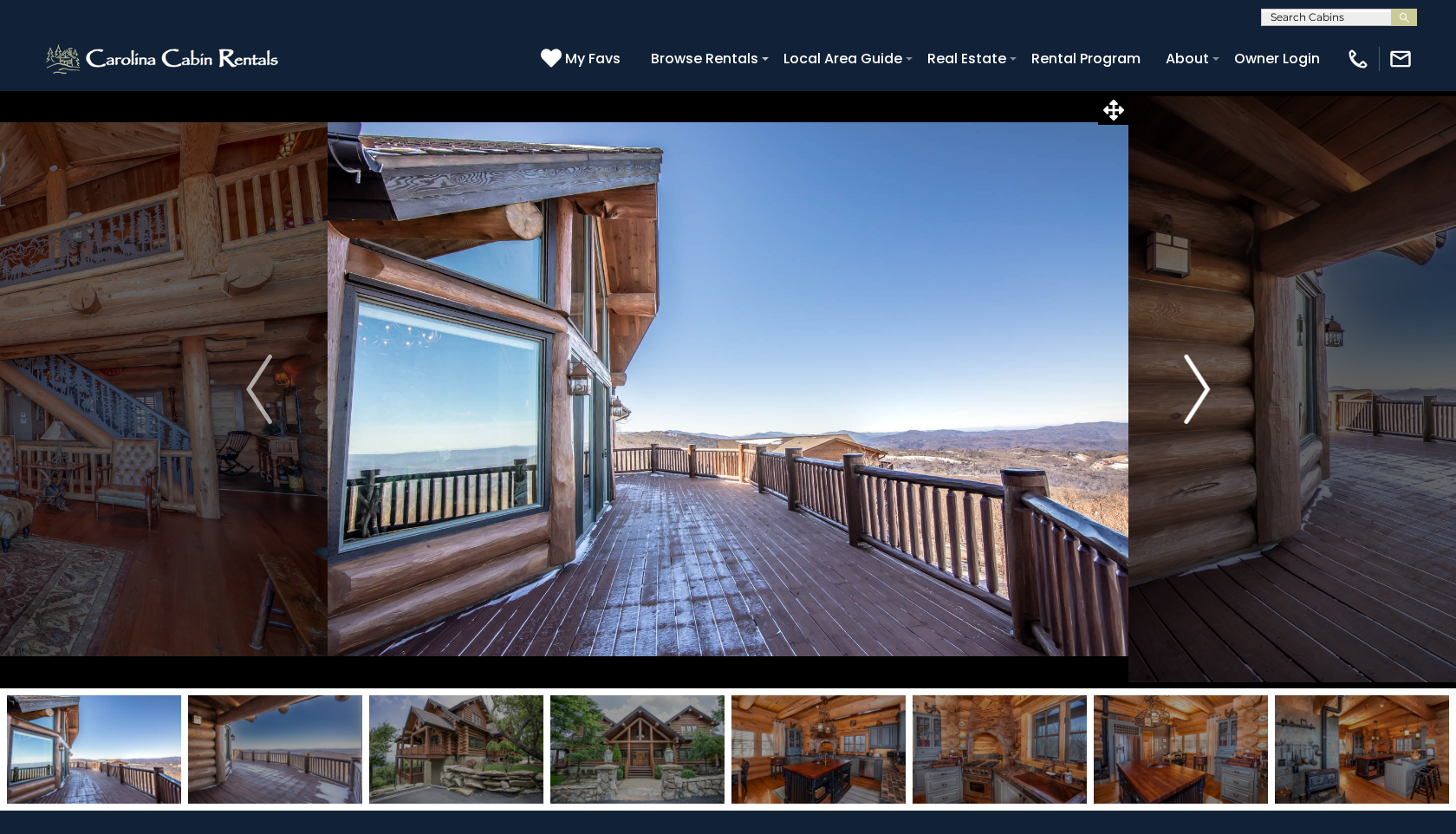
click at [1202, 385] on img "Next" at bounding box center [1198, 389] width 26 height 70
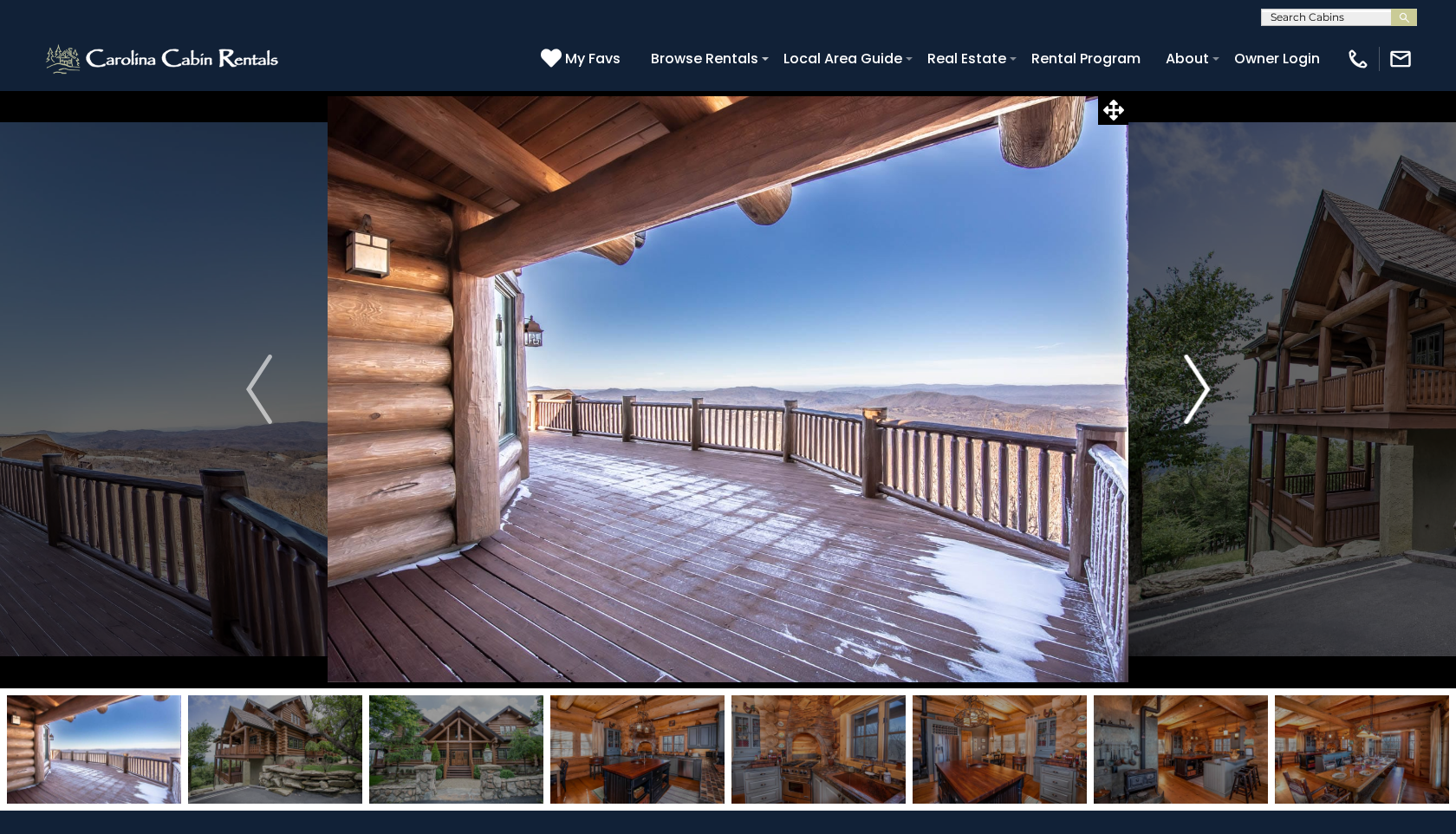
click at [1202, 385] on img "Next" at bounding box center [1198, 389] width 26 height 70
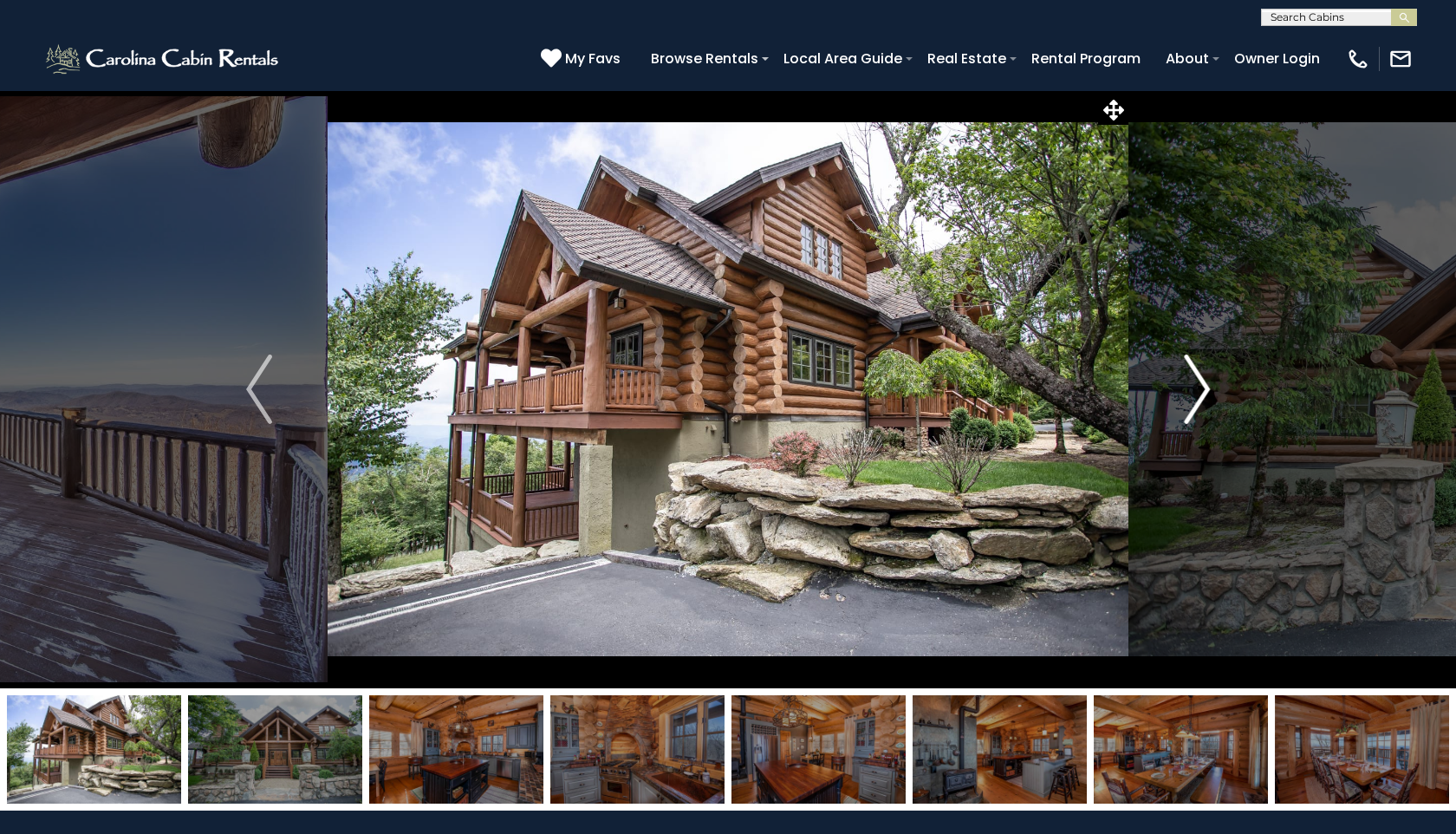
click at [1202, 385] on img "Next" at bounding box center [1198, 389] width 26 height 70
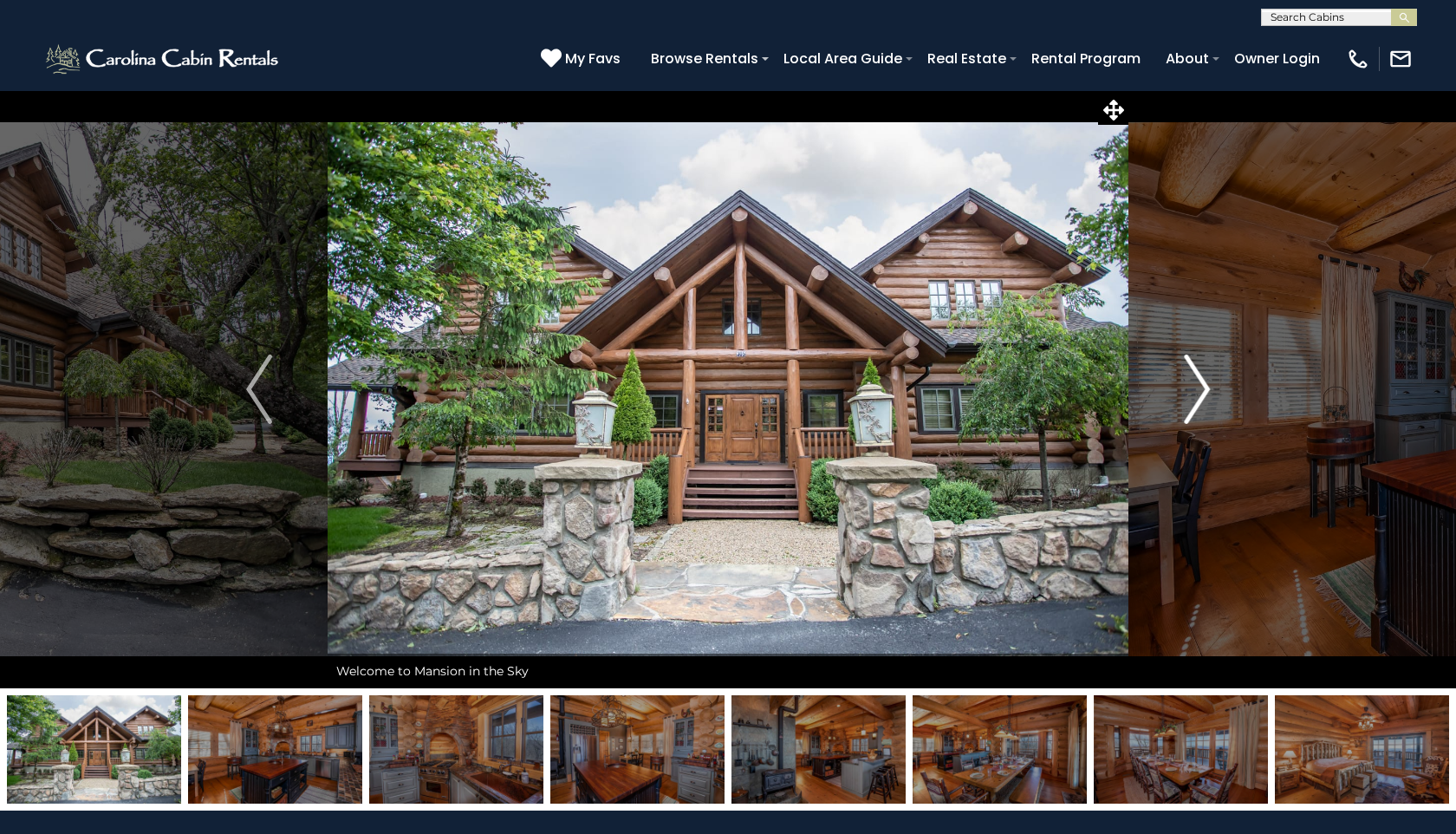
click at [1202, 385] on img "Next" at bounding box center [1198, 389] width 26 height 70
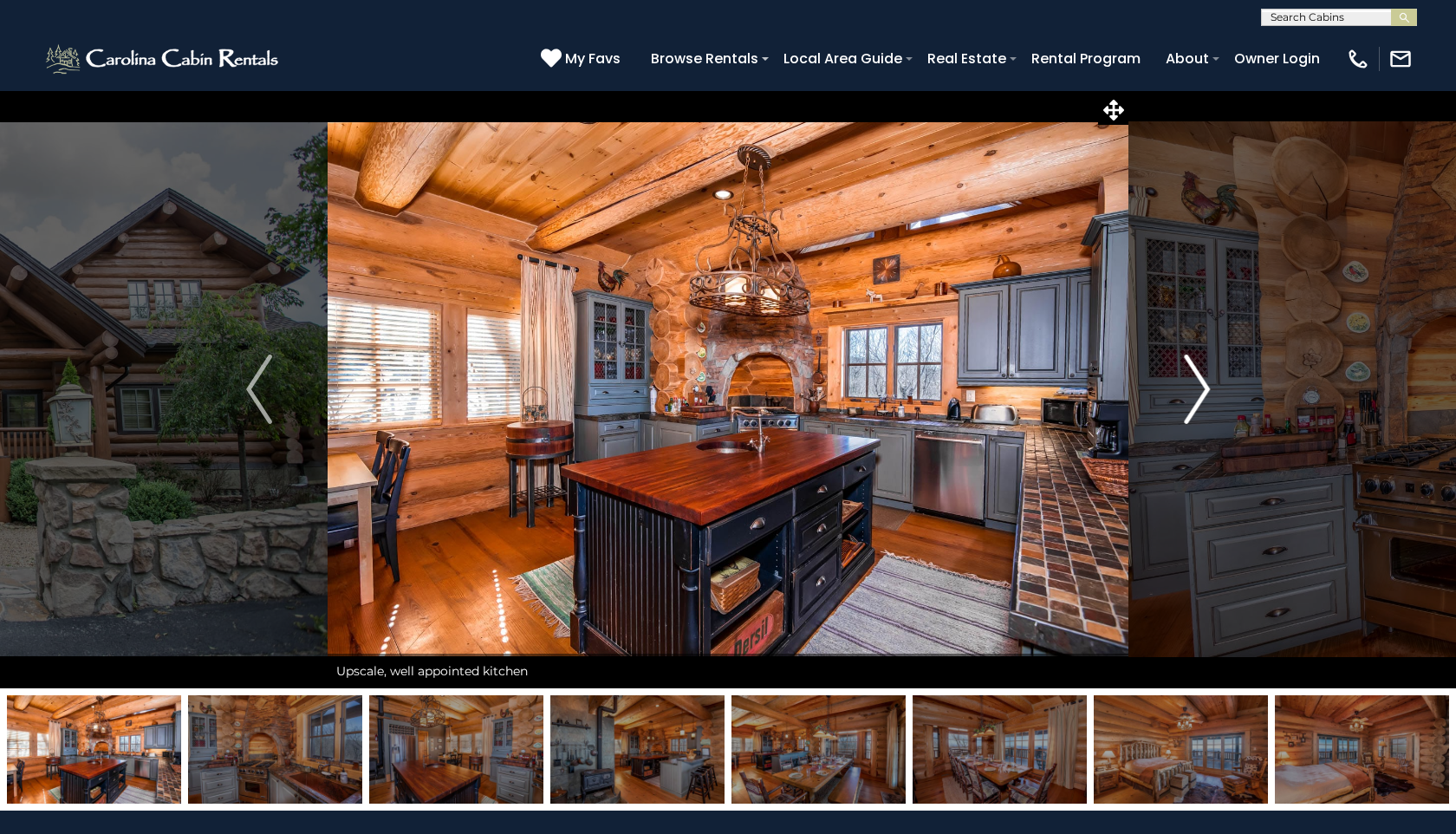
click at [1204, 385] on img "Next" at bounding box center [1198, 389] width 26 height 70
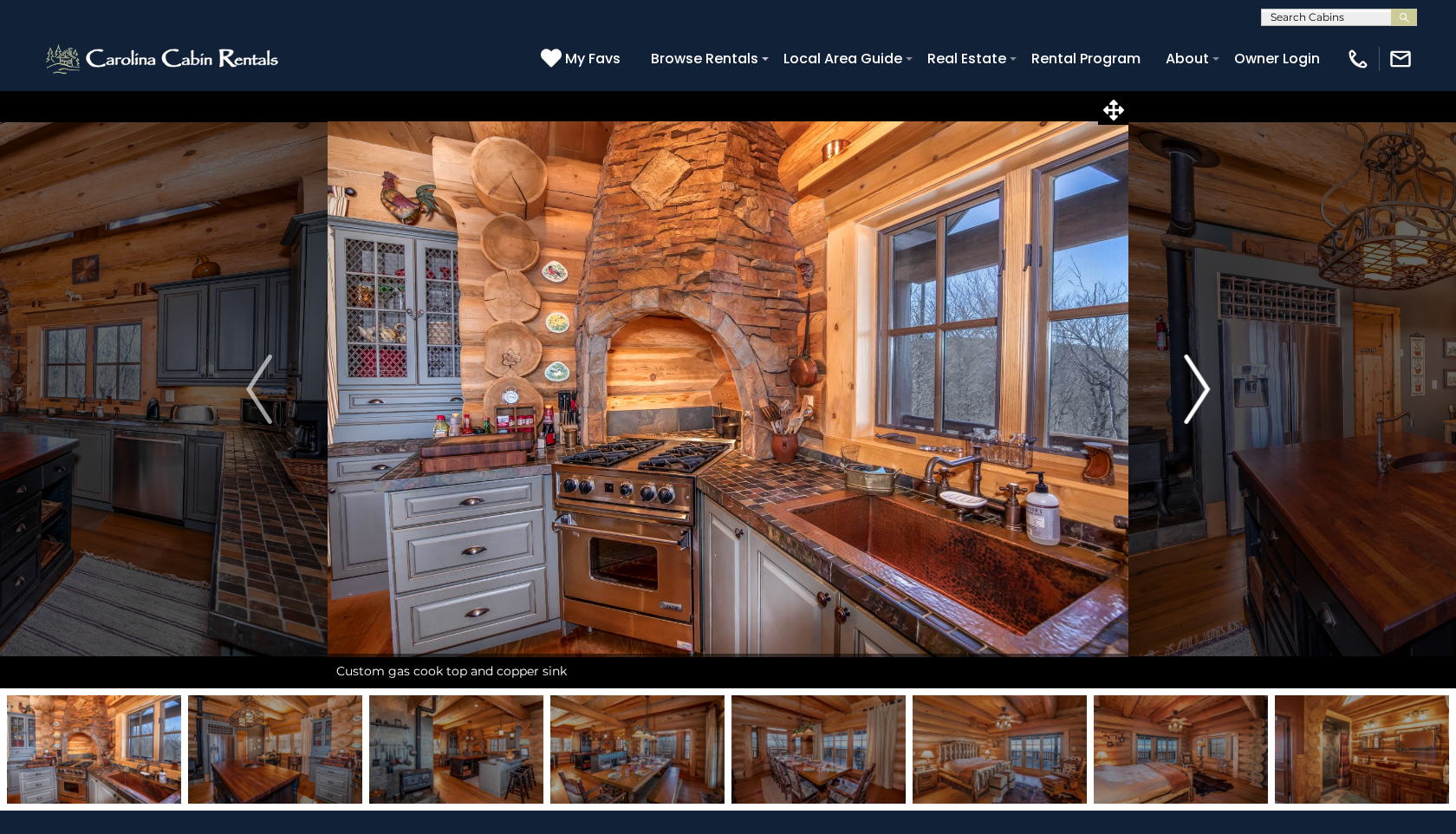
click at [1204, 385] on img "Next" at bounding box center [1198, 389] width 26 height 70
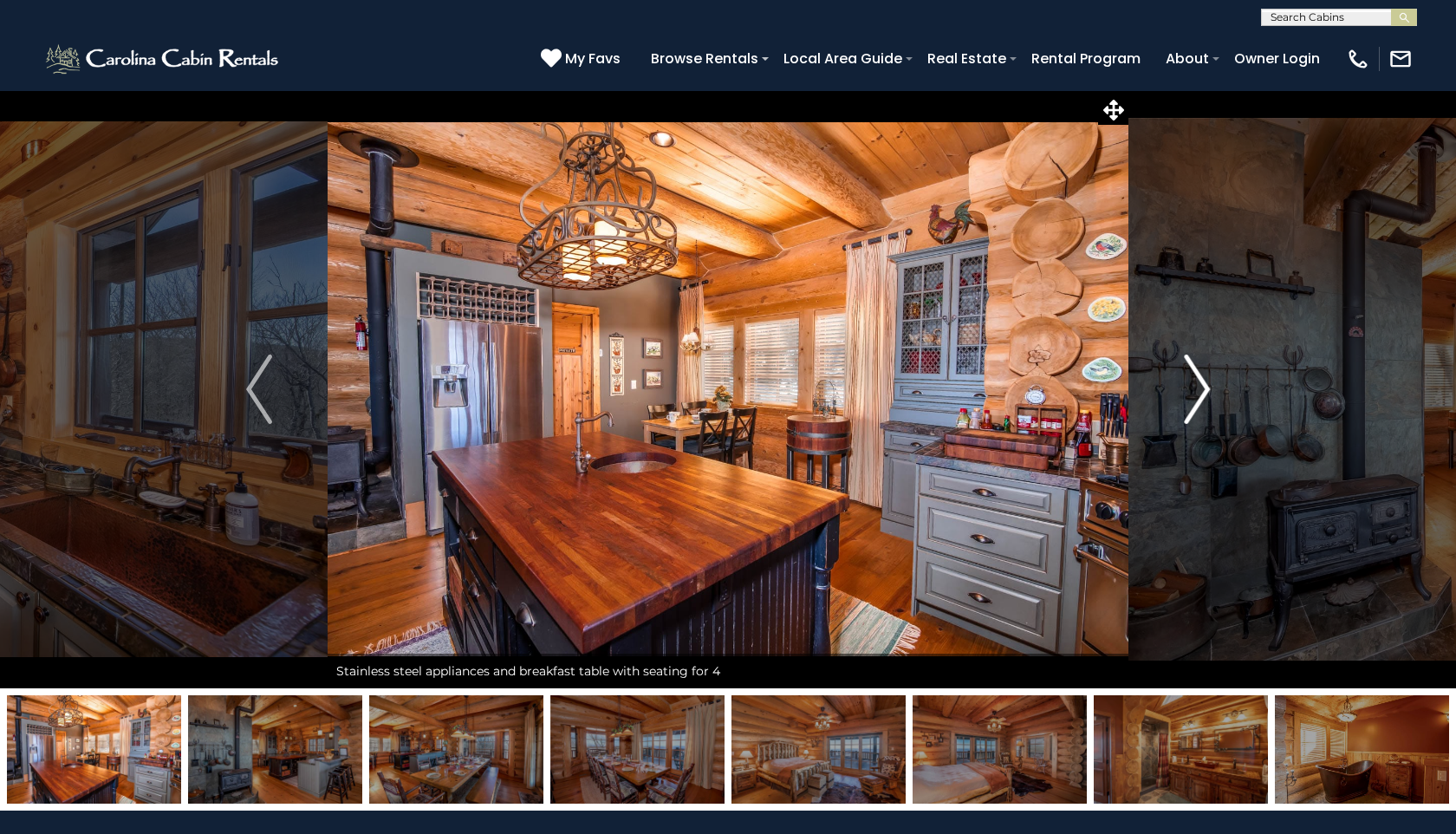
click at [1204, 386] on img "Next" at bounding box center [1198, 389] width 26 height 70
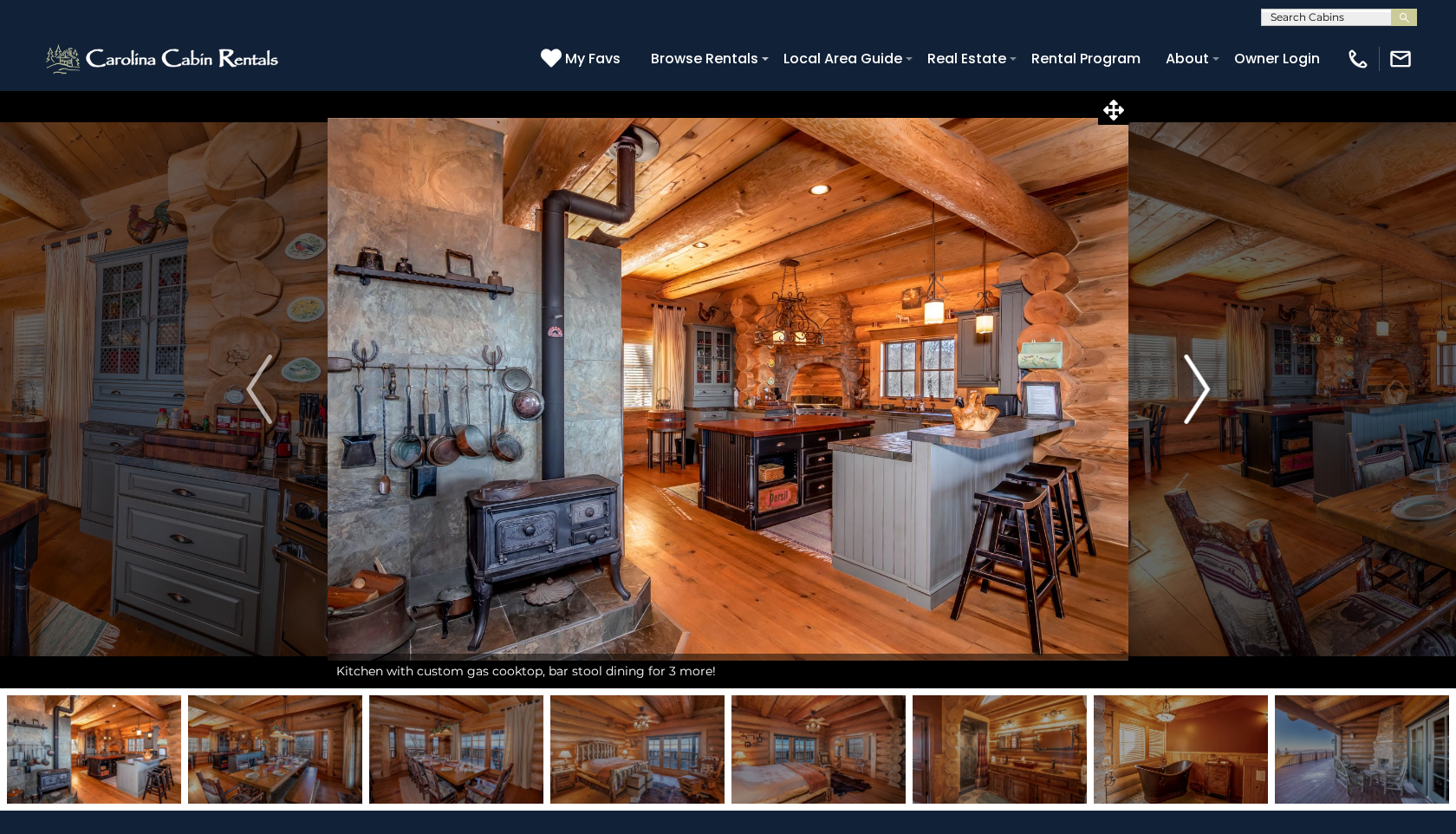
click at [1204, 385] on img "Next" at bounding box center [1198, 389] width 26 height 70
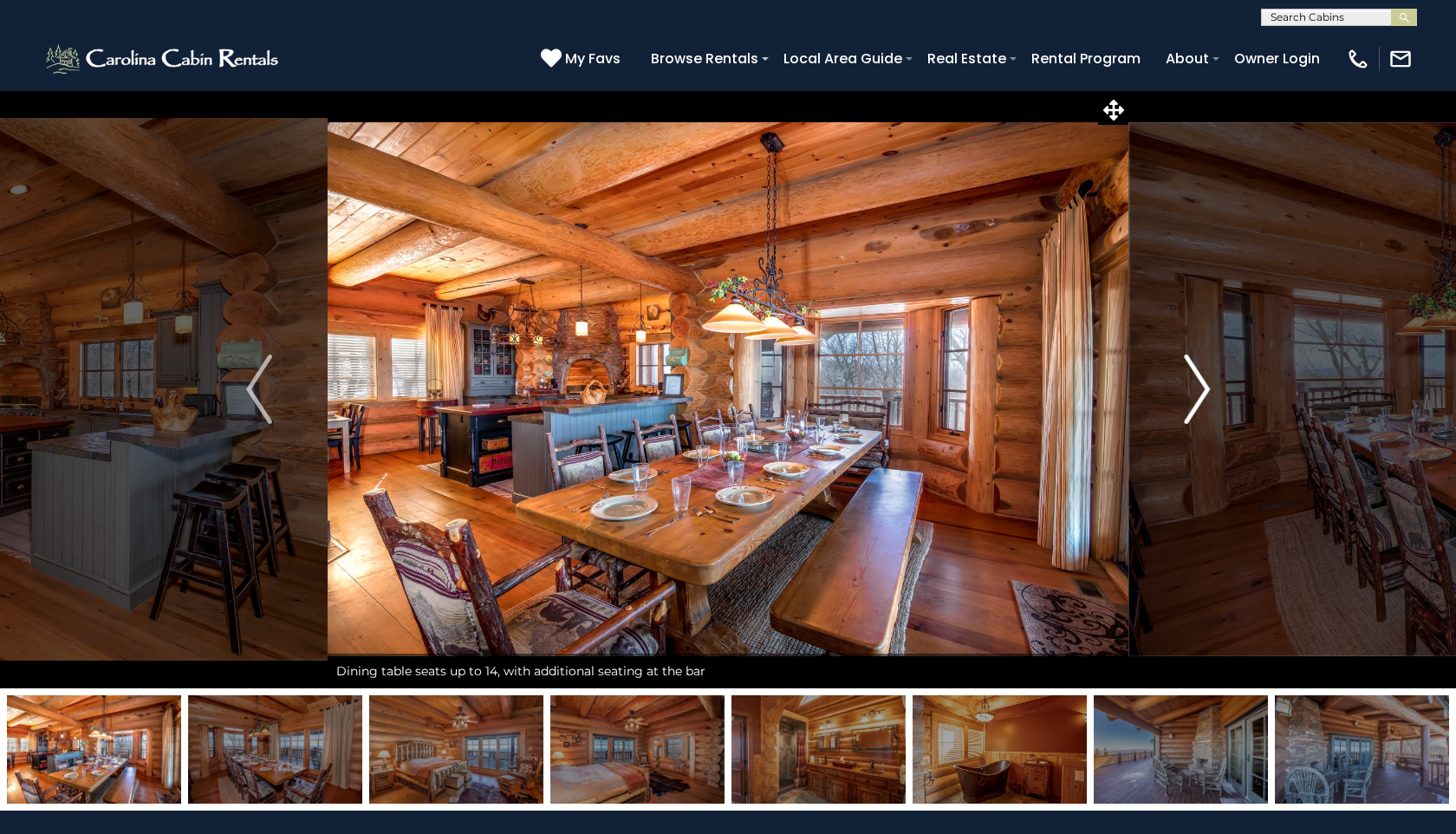
click at [1204, 385] on img "Next" at bounding box center [1198, 389] width 26 height 70
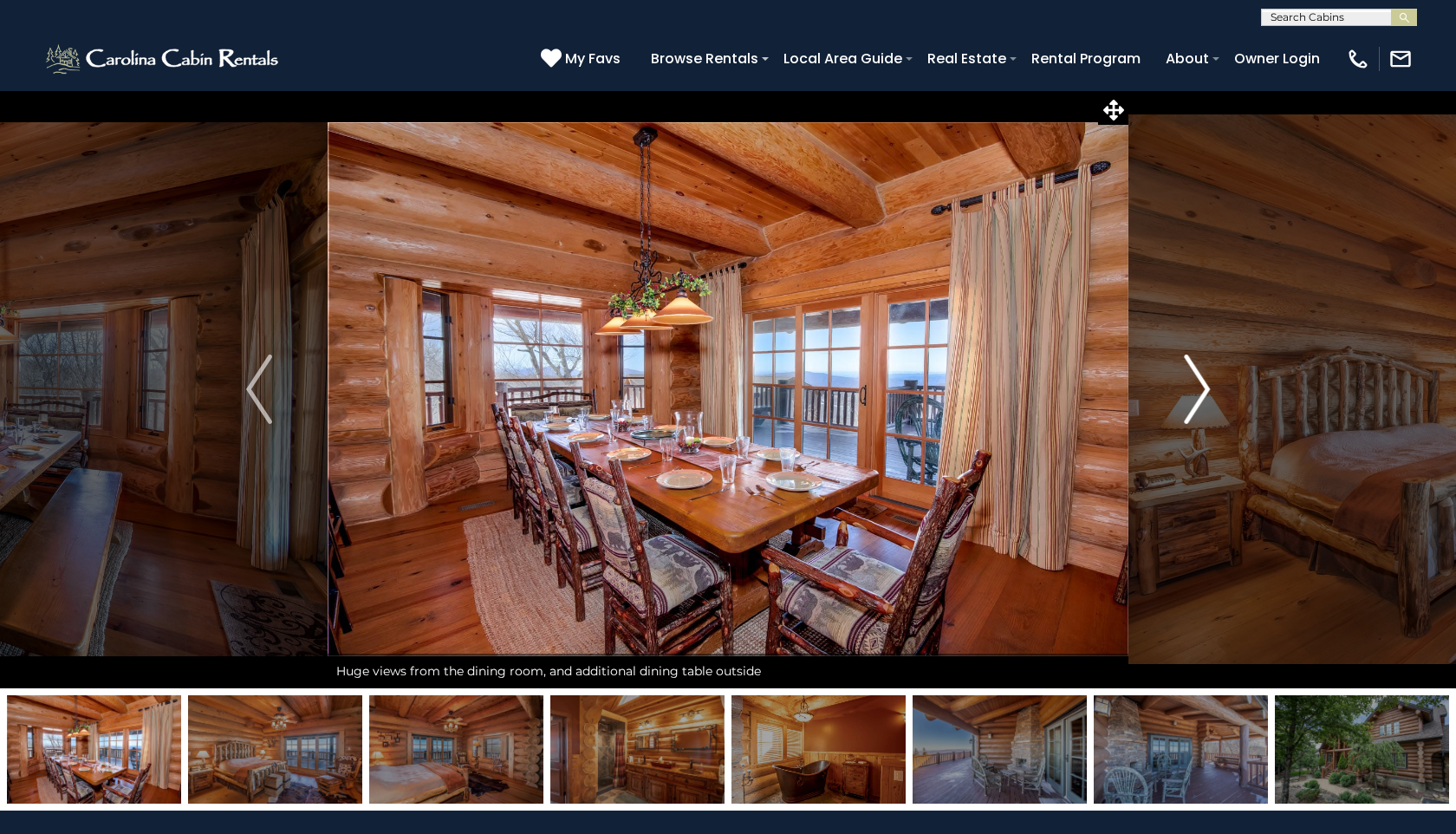
click at [1203, 384] on img "Next" at bounding box center [1198, 389] width 26 height 70
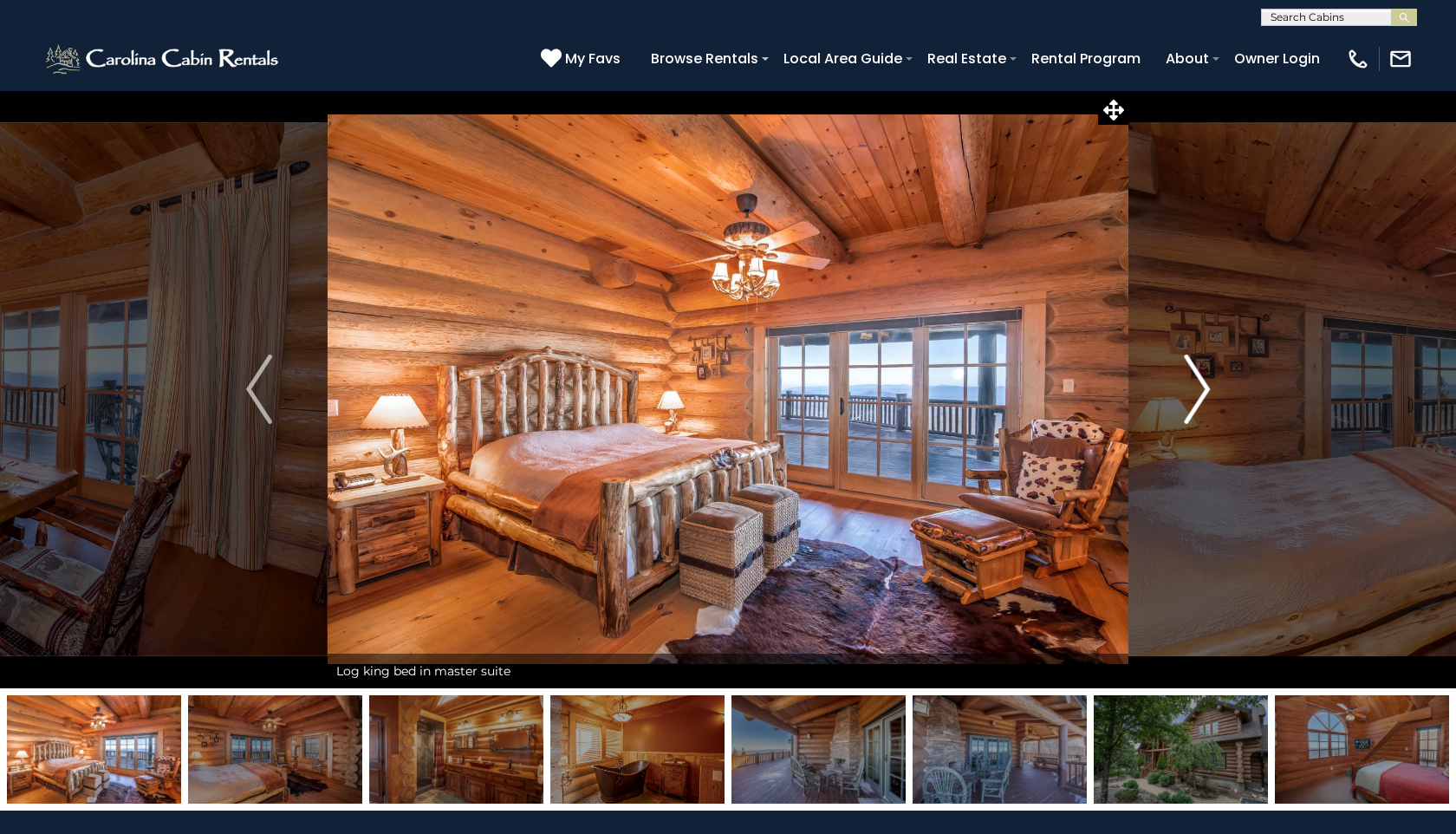
click at [1204, 386] on img "Next" at bounding box center [1198, 389] width 26 height 70
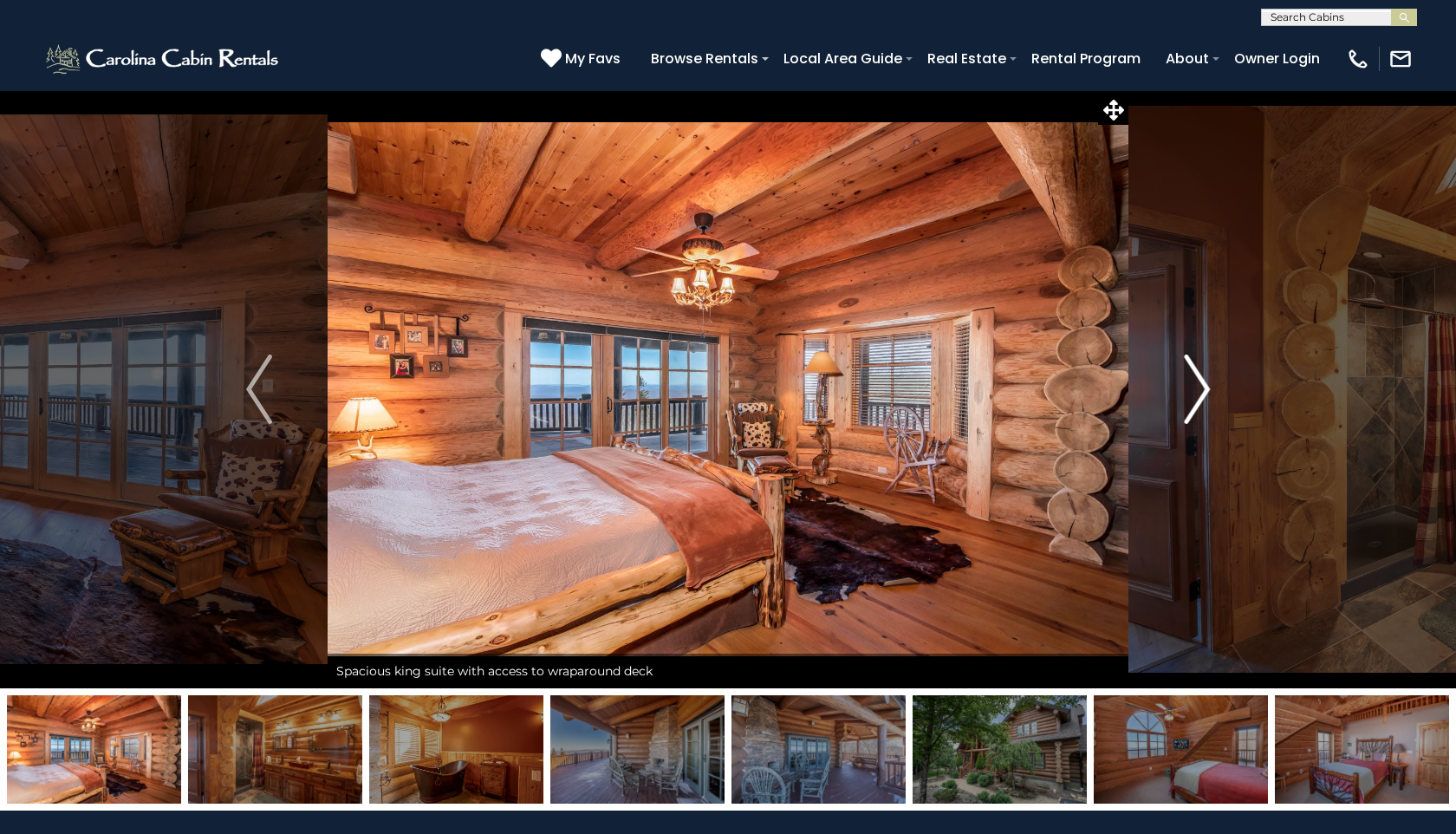
click at [1204, 384] on img "Next" at bounding box center [1198, 389] width 26 height 70
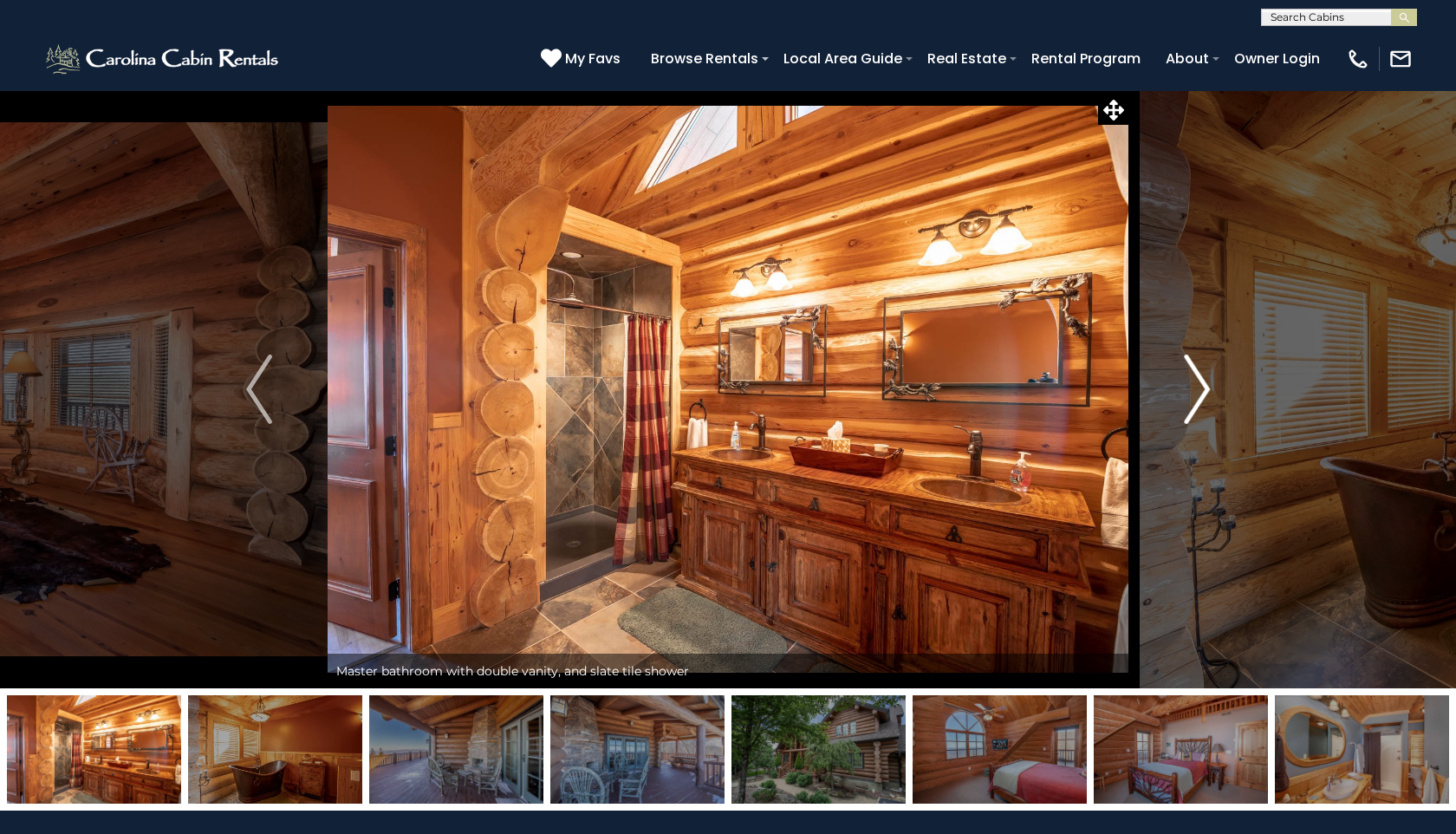
click at [1204, 384] on img "Next" at bounding box center [1198, 389] width 26 height 70
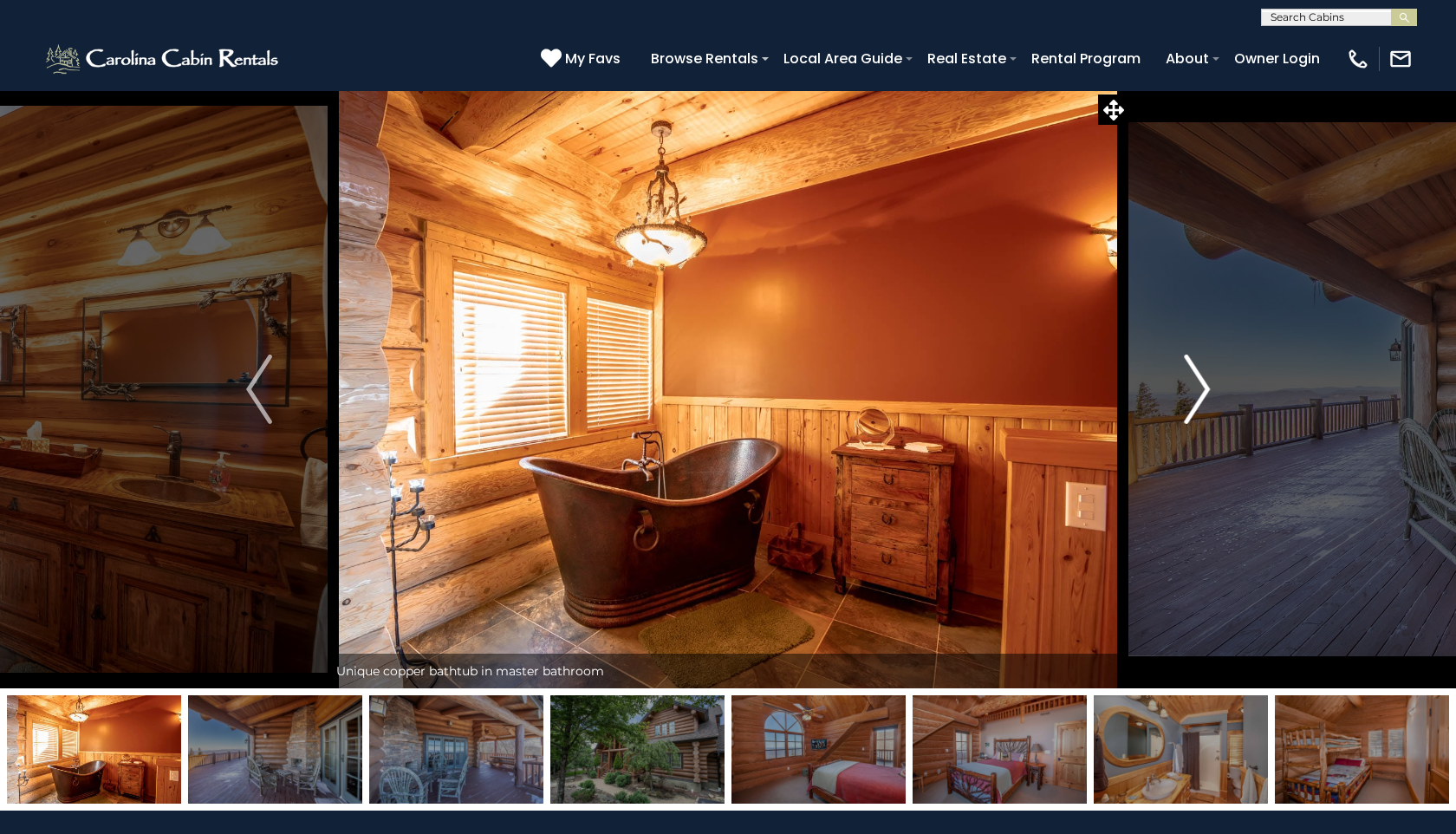
click at [1204, 384] on img "Next" at bounding box center [1198, 389] width 26 height 70
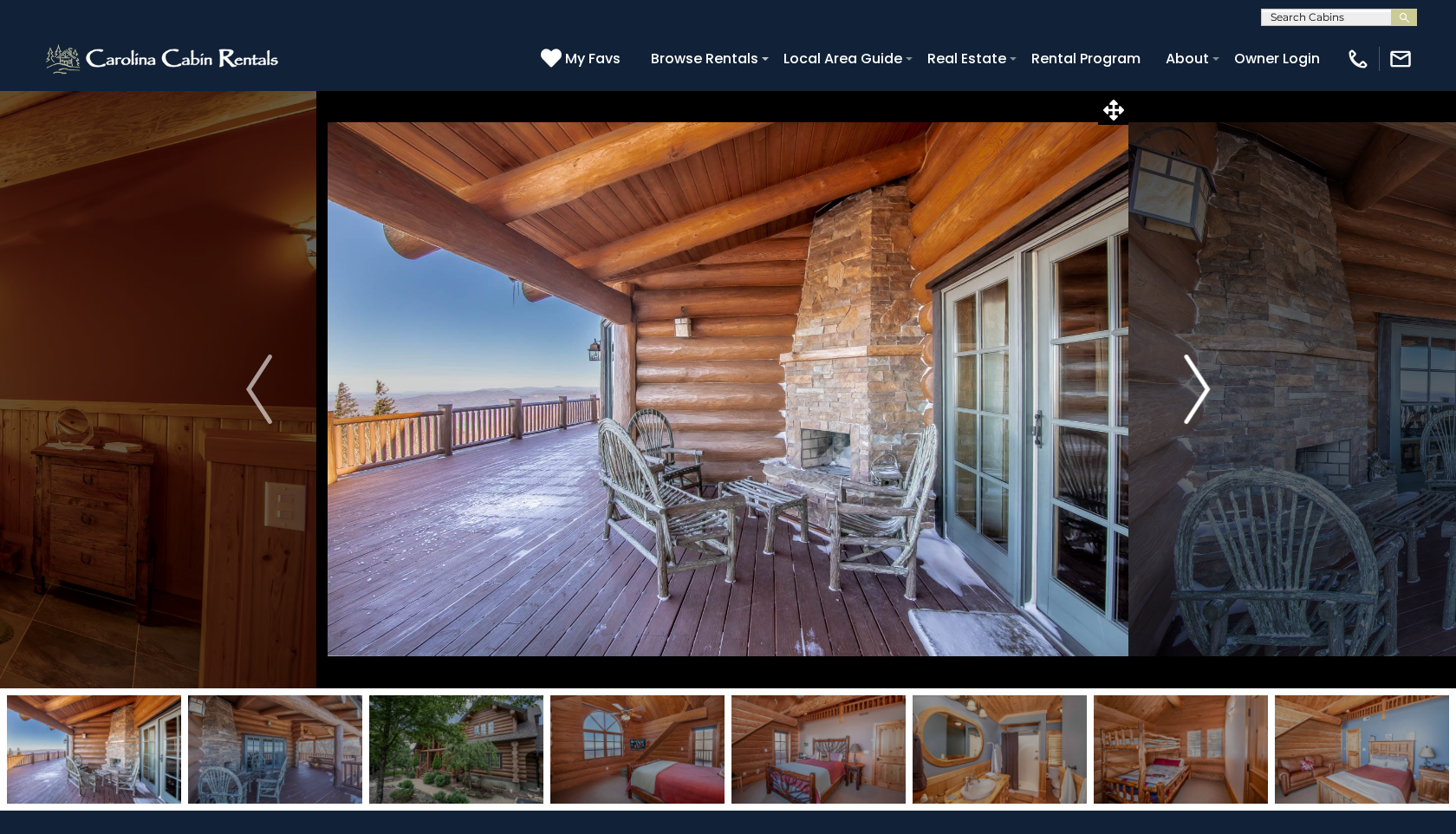
click at [1204, 384] on img "Next" at bounding box center [1198, 389] width 26 height 70
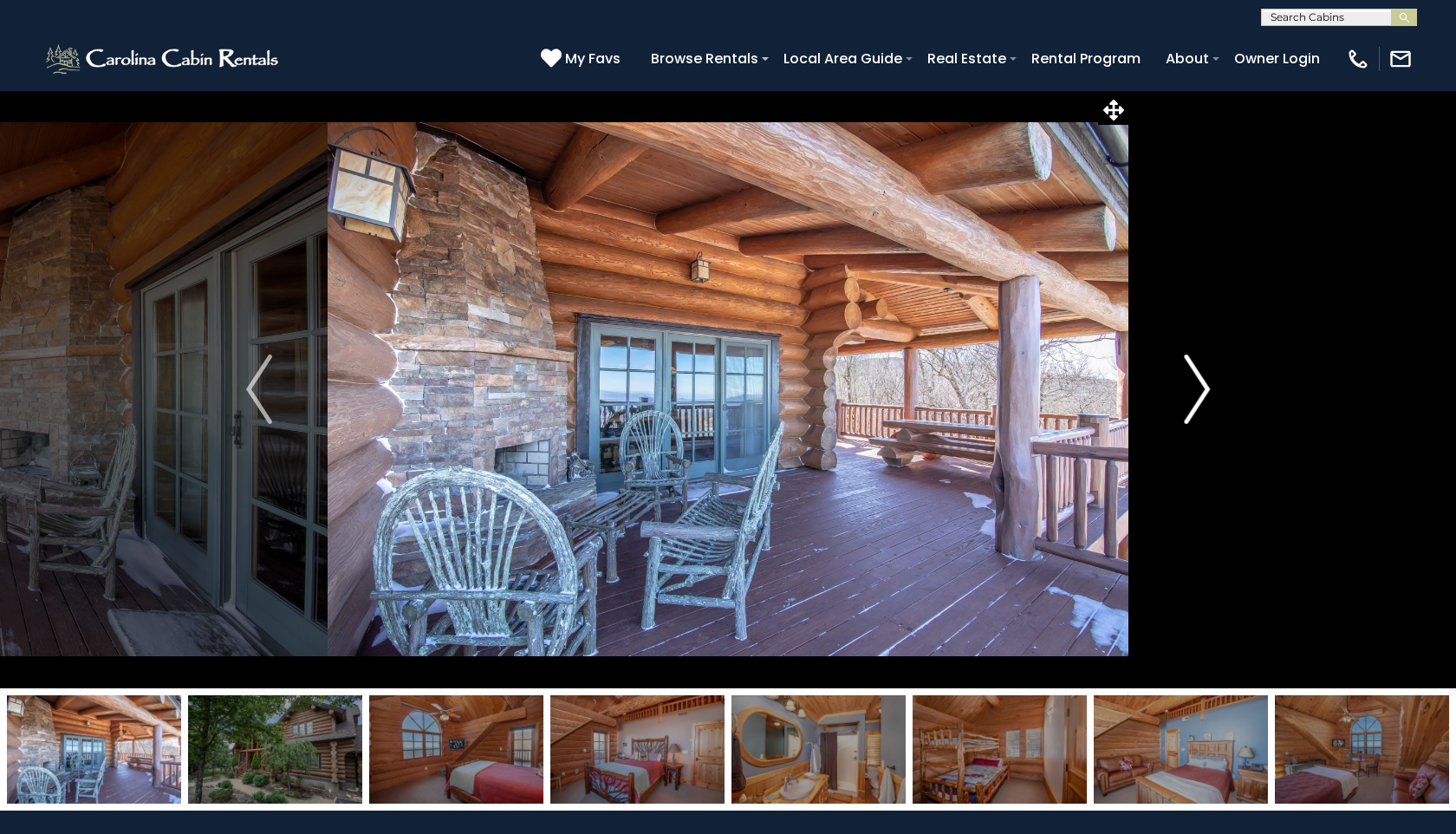
click at [1204, 384] on img "Next" at bounding box center [1198, 389] width 26 height 70
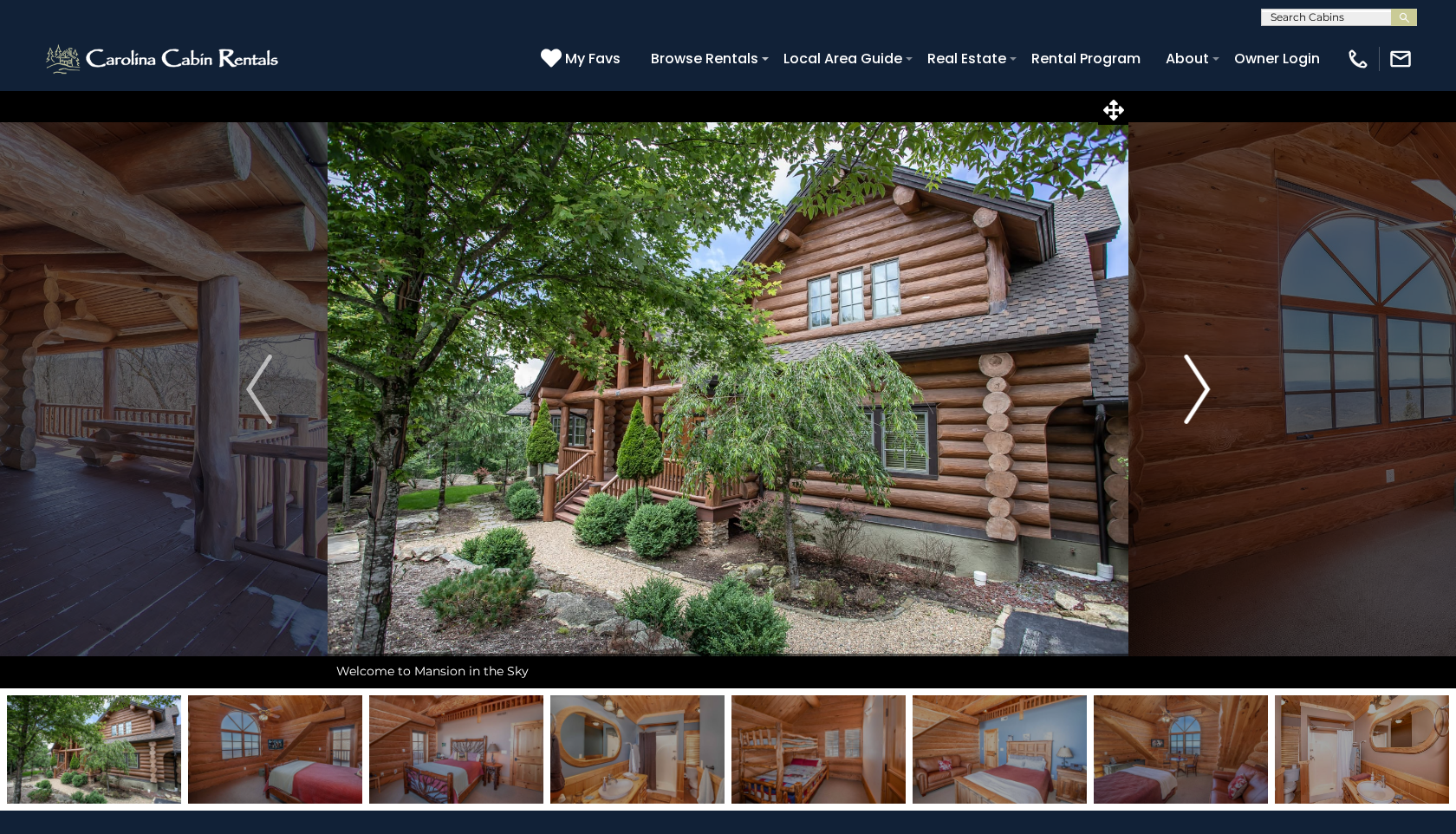
click at [1204, 384] on img "Next" at bounding box center [1198, 389] width 26 height 70
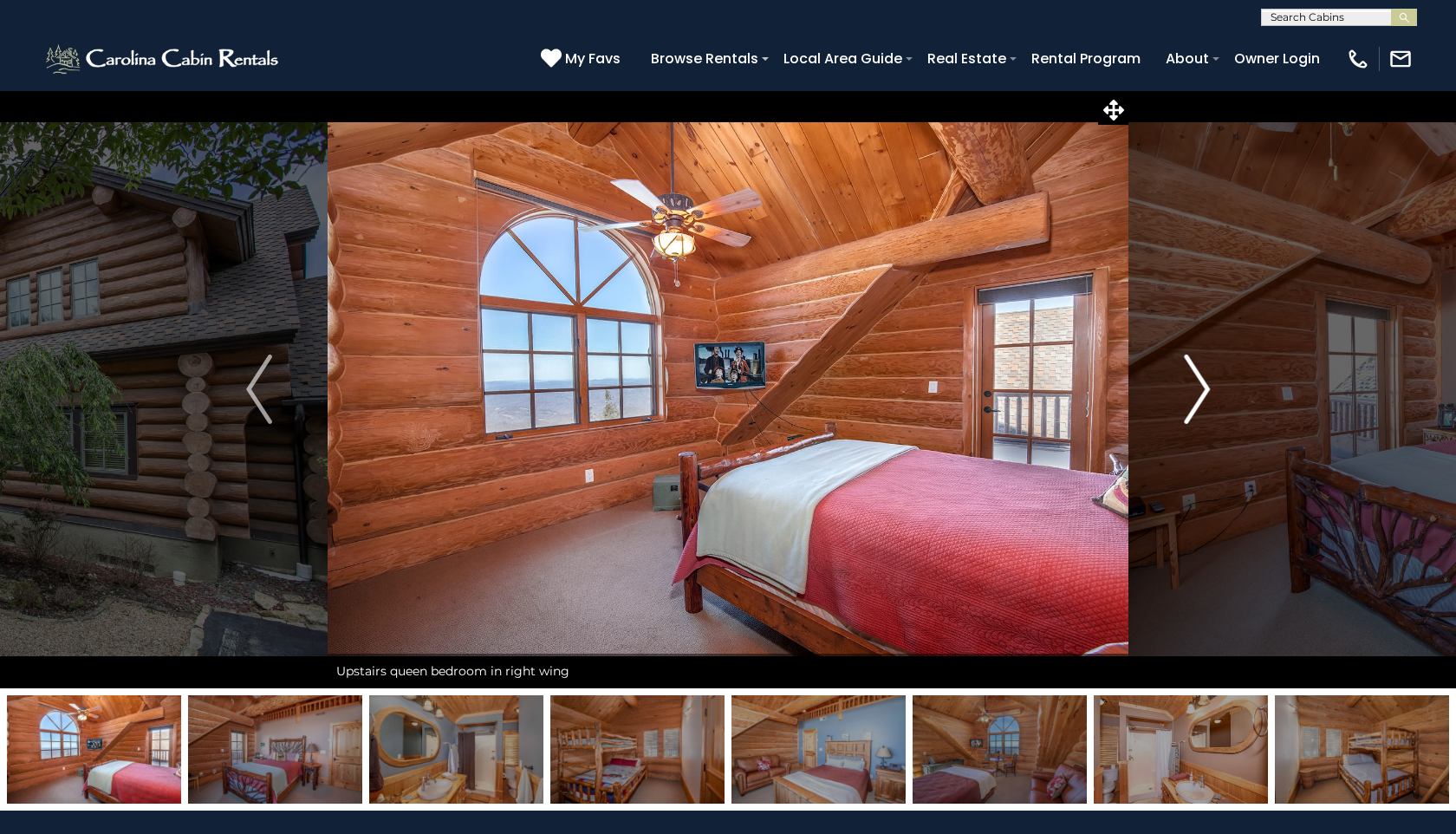
click at [1204, 384] on img "Next" at bounding box center [1198, 389] width 26 height 70
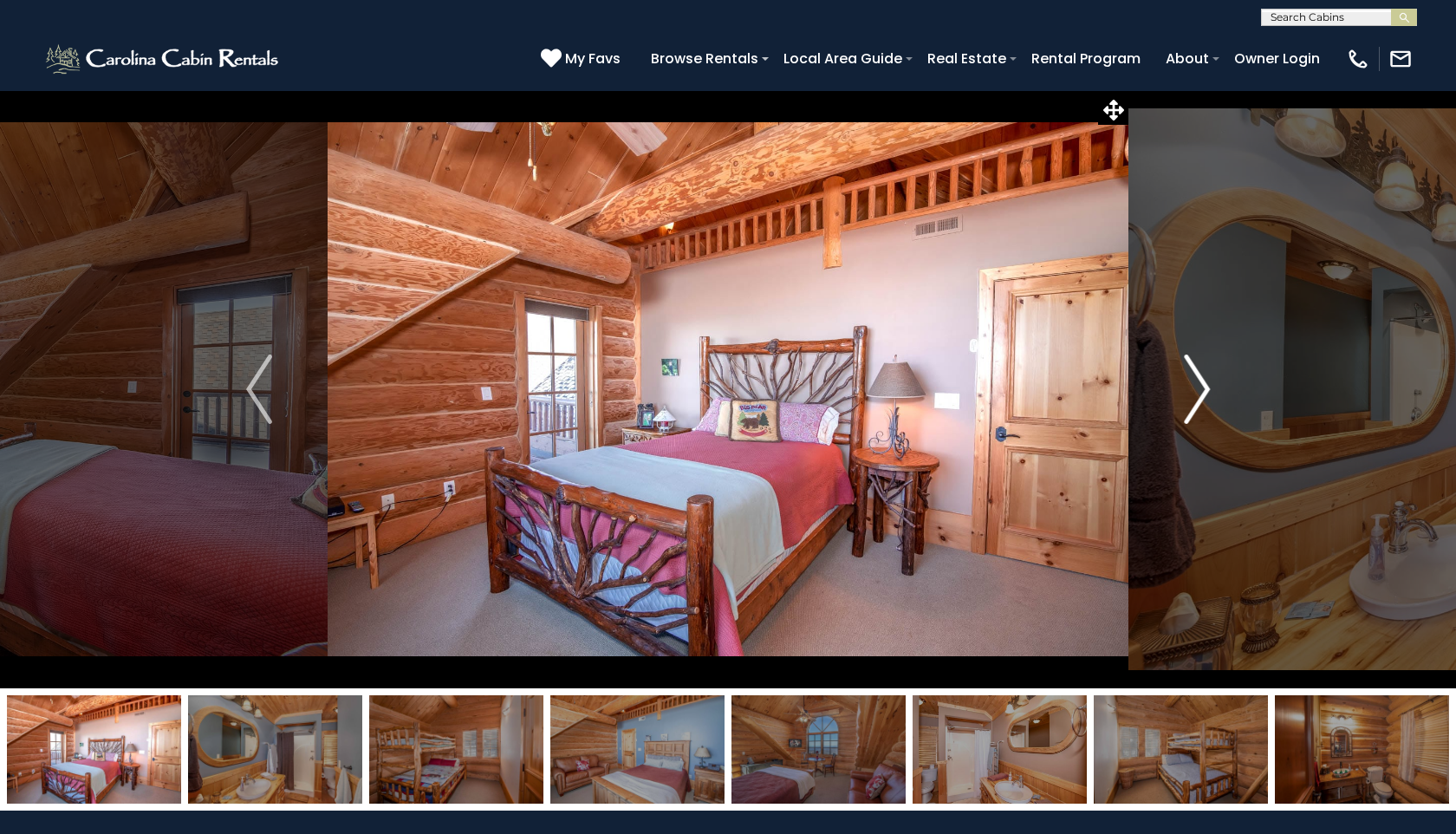
click at [1204, 384] on img "Next" at bounding box center [1198, 389] width 26 height 70
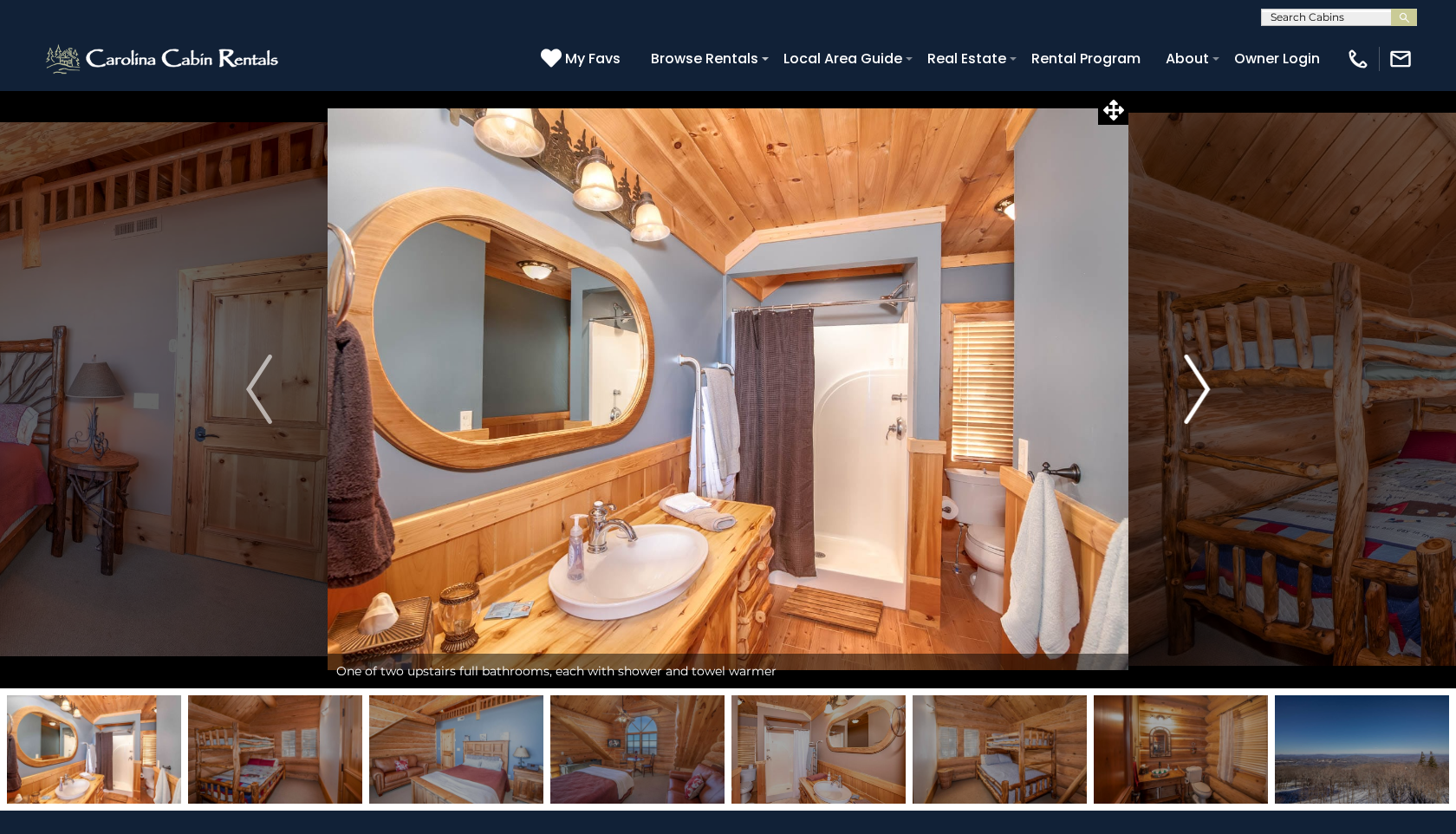
click at [1204, 384] on img "Next" at bounding box center [1198, 389] width 26 height 70
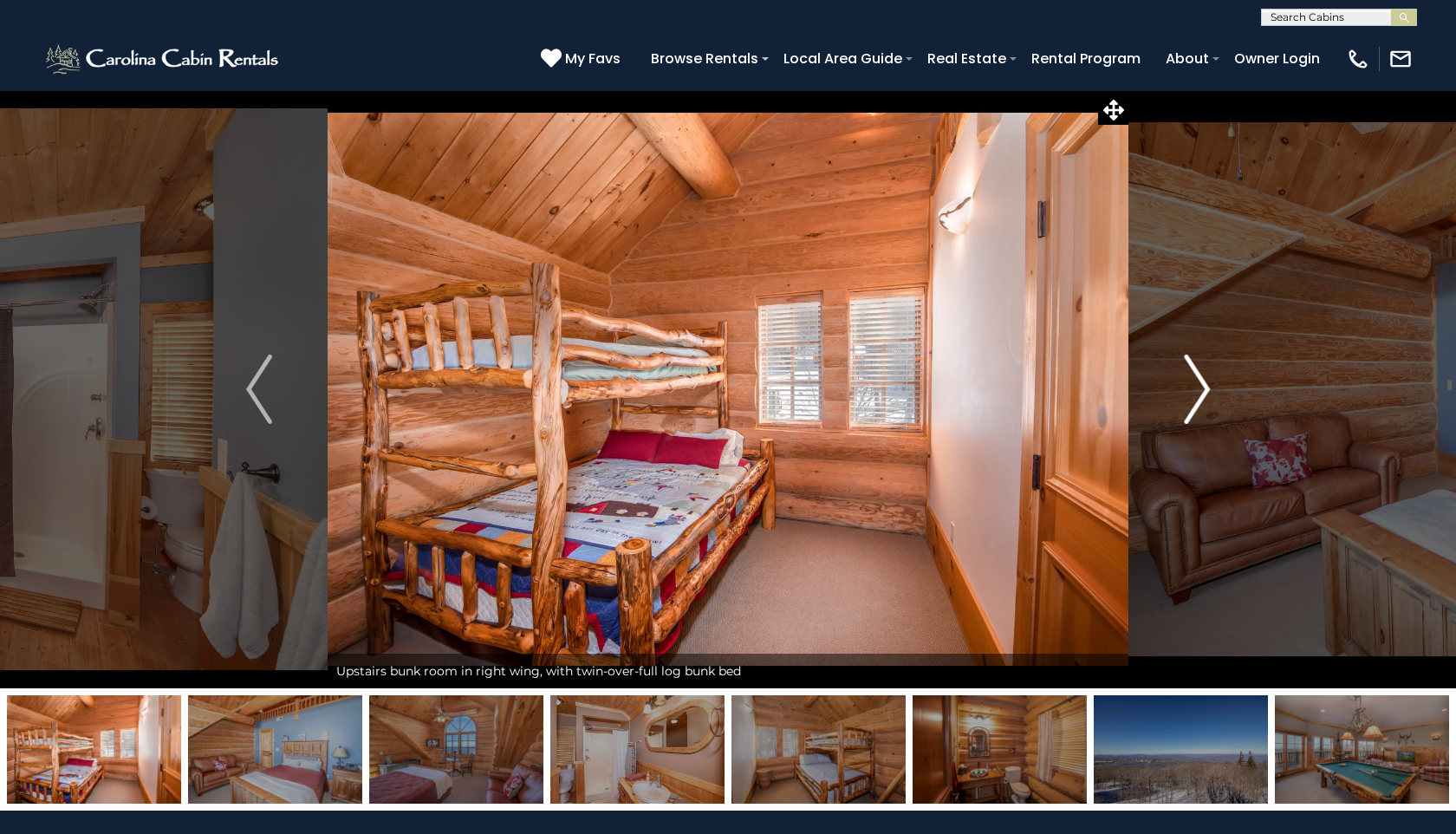
click at [1204, 384] on img "Next" at bounding box center [1198, 389] width 26 height 70
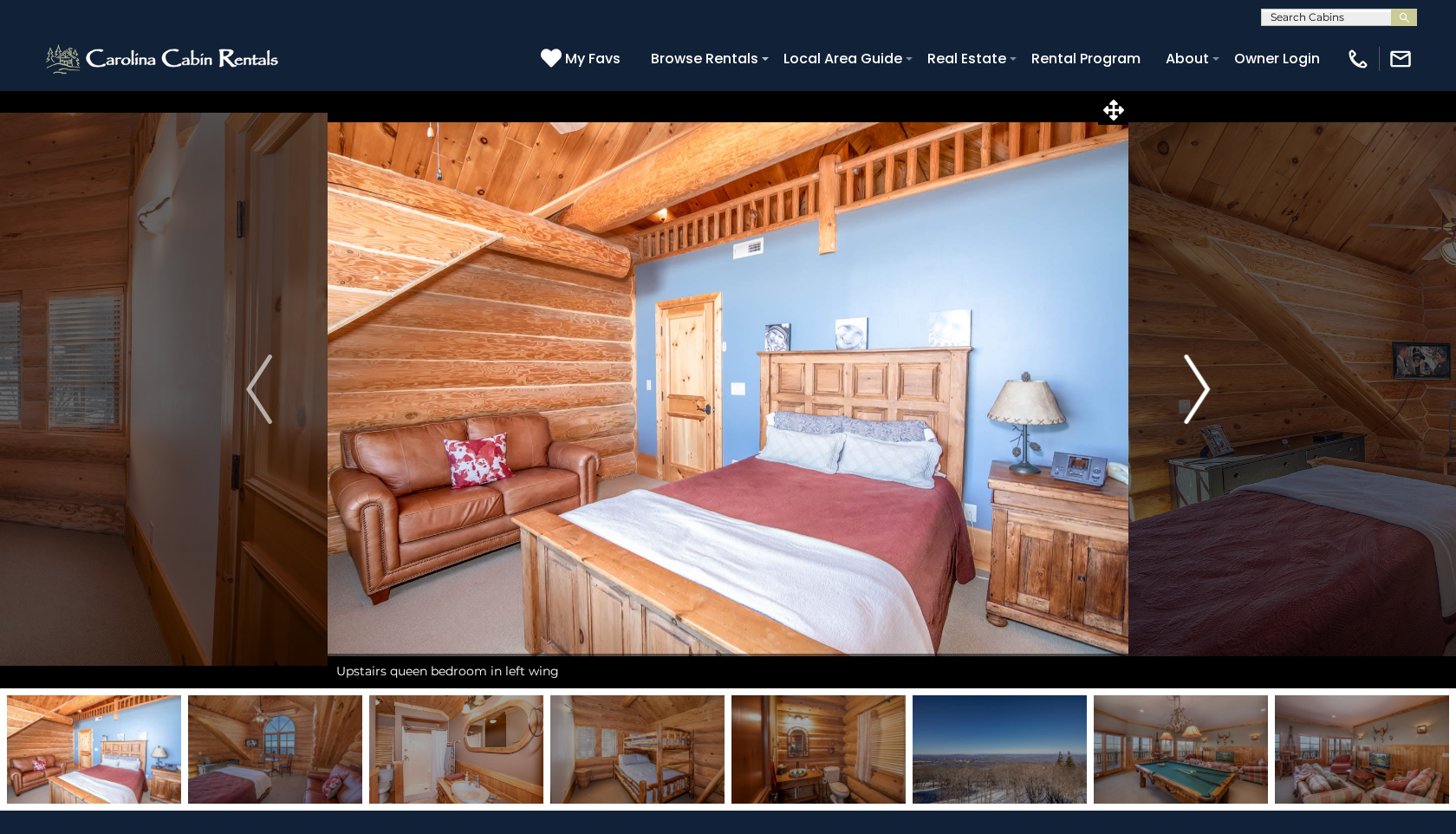
click at [1204, 385] on img "Next" at bounding box center [1198, 389] width 26 height 70
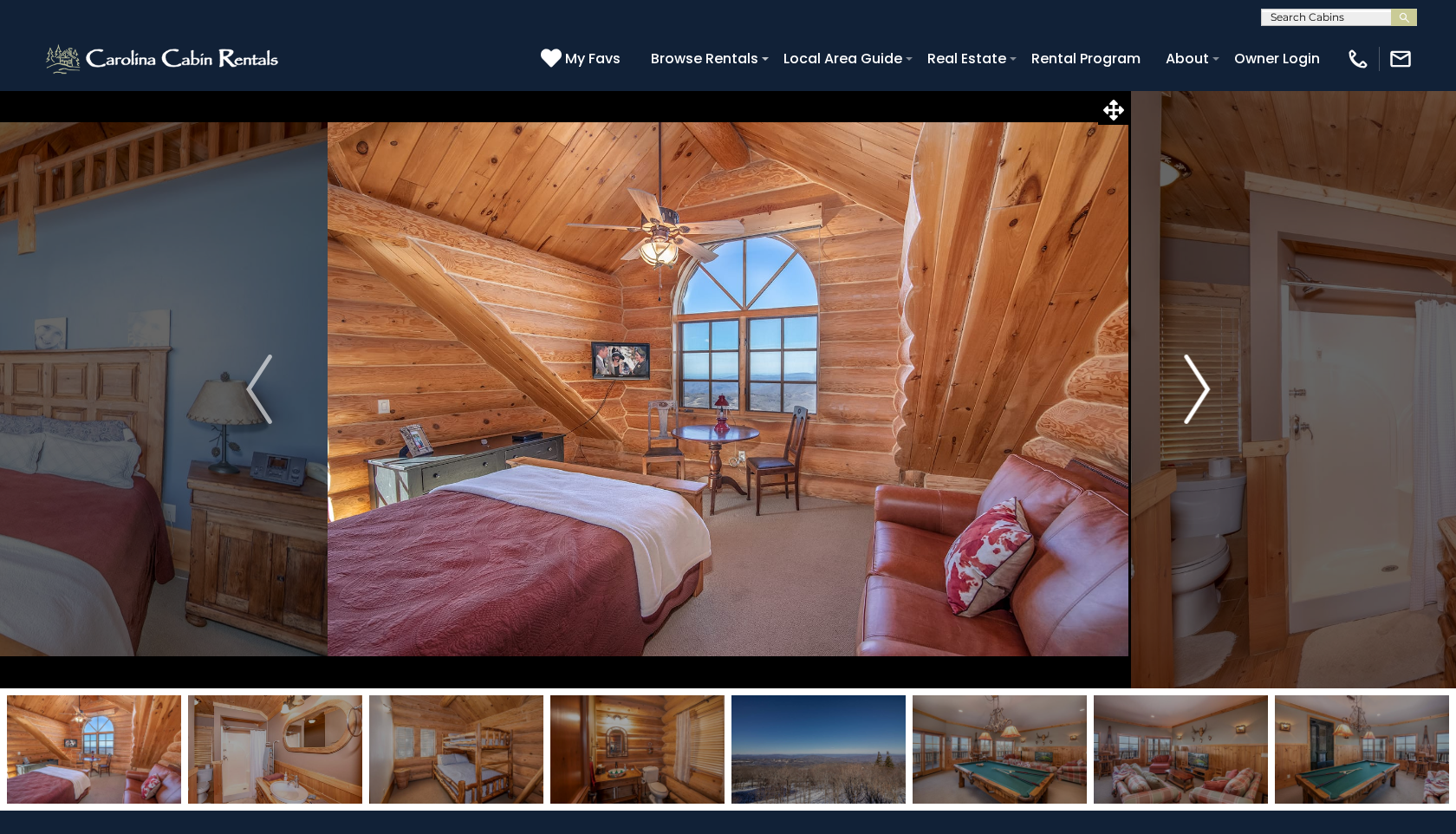
click at [1204, 386] on img "Next" at bounding box center [1198, 389] width 26 height 70
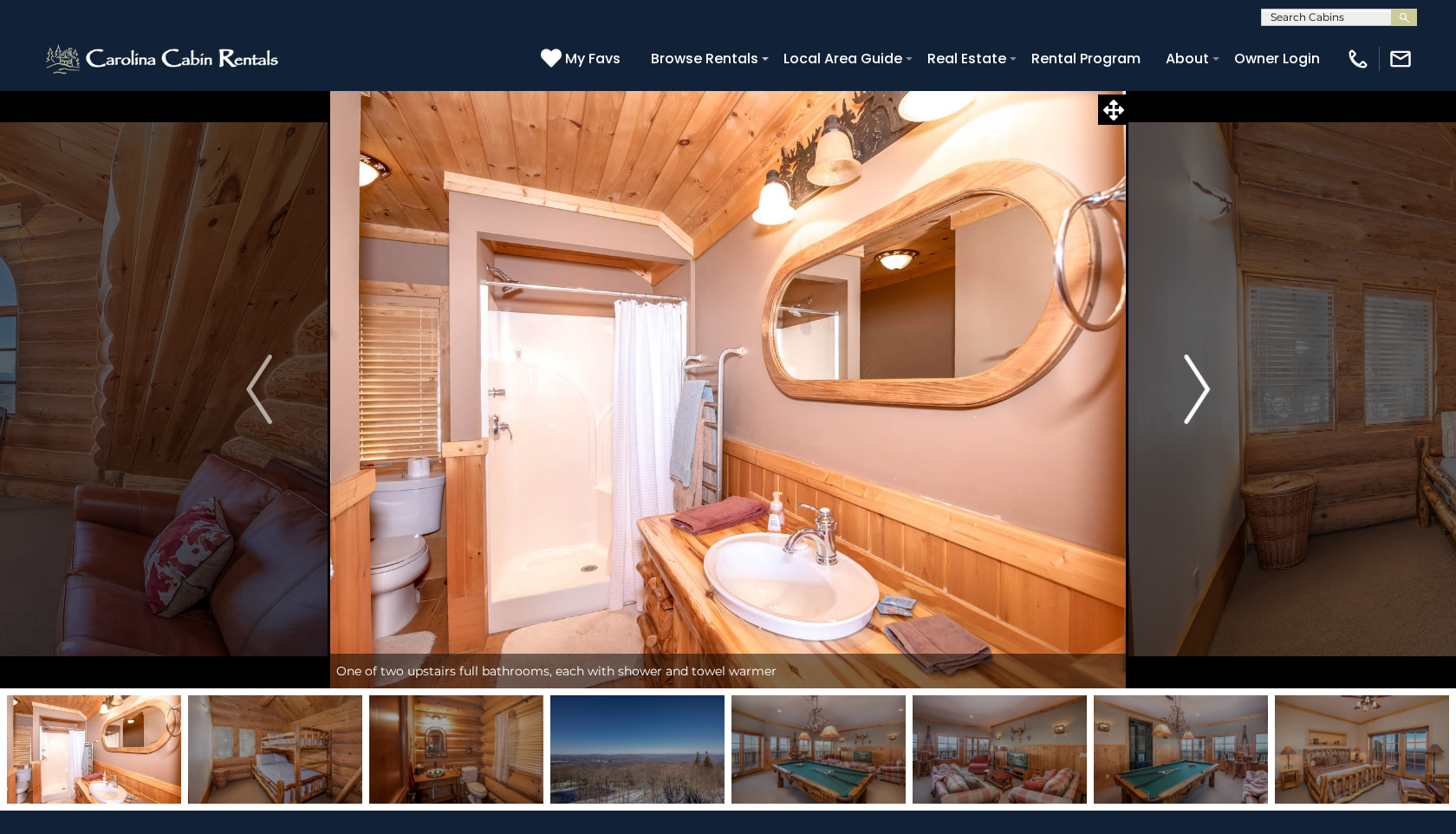
click at [1204, 386] on img "Next" at bounding box center [1198, 389] width 26 height 70
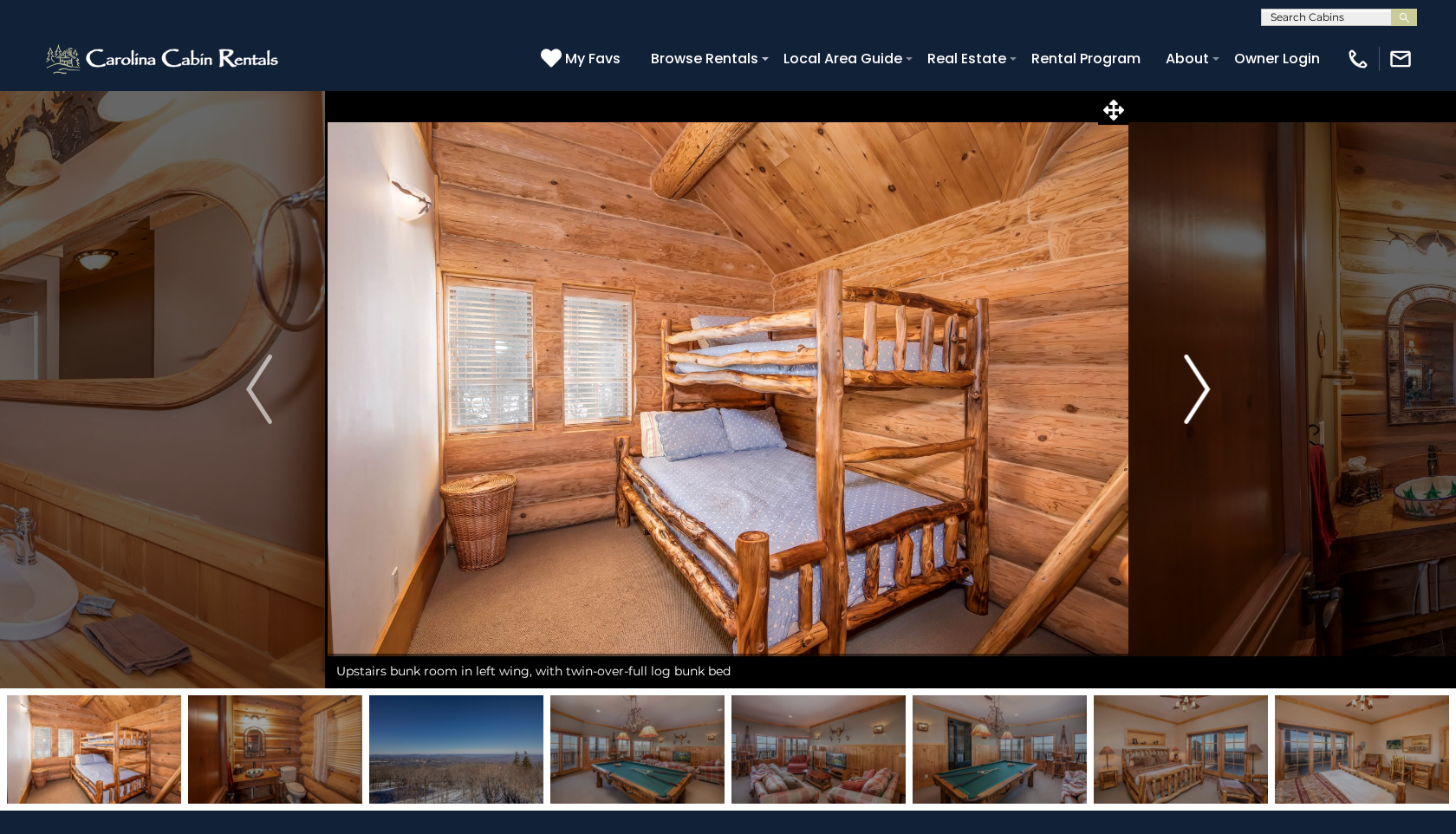
click at [1206, 389] on img "Next" at bounding box center [1198, 389] width 26 height 70
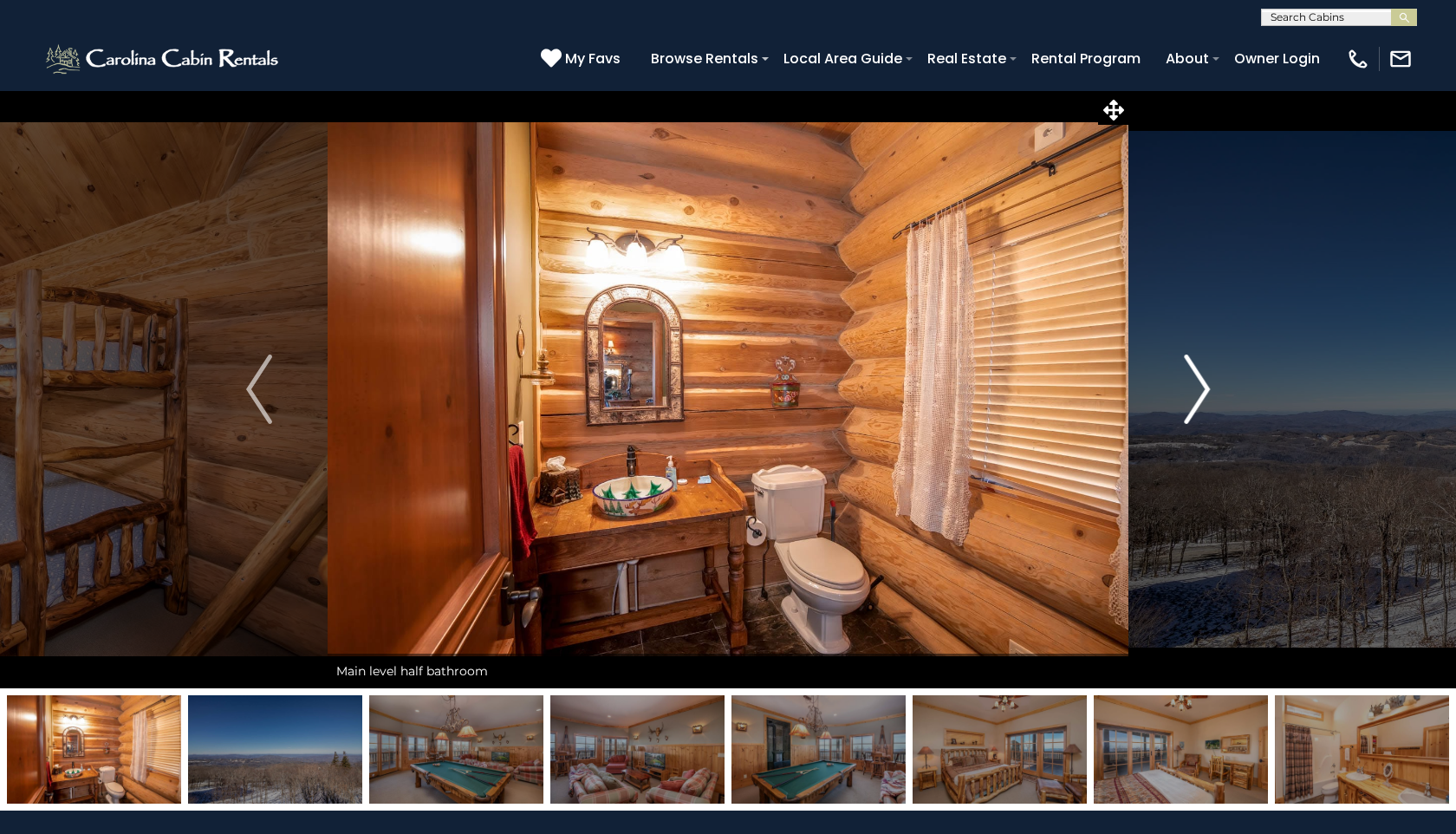
click at [1208, 390] on img "Next" at bounding box center [1198, 389] width 26 height 70
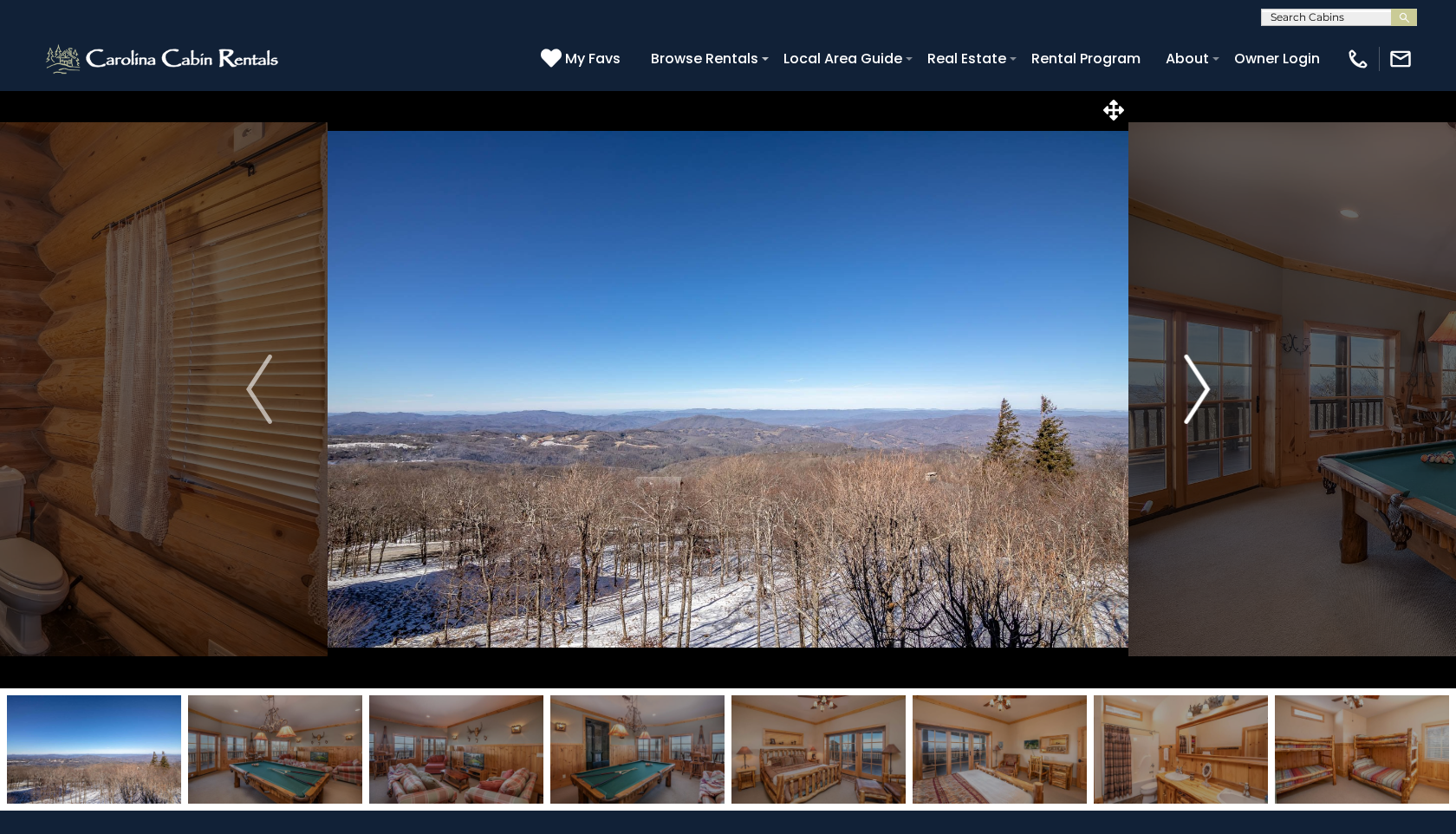
click at [1210, 393] on img "Next" at bounding box center [1198, 389] width 26 height 70
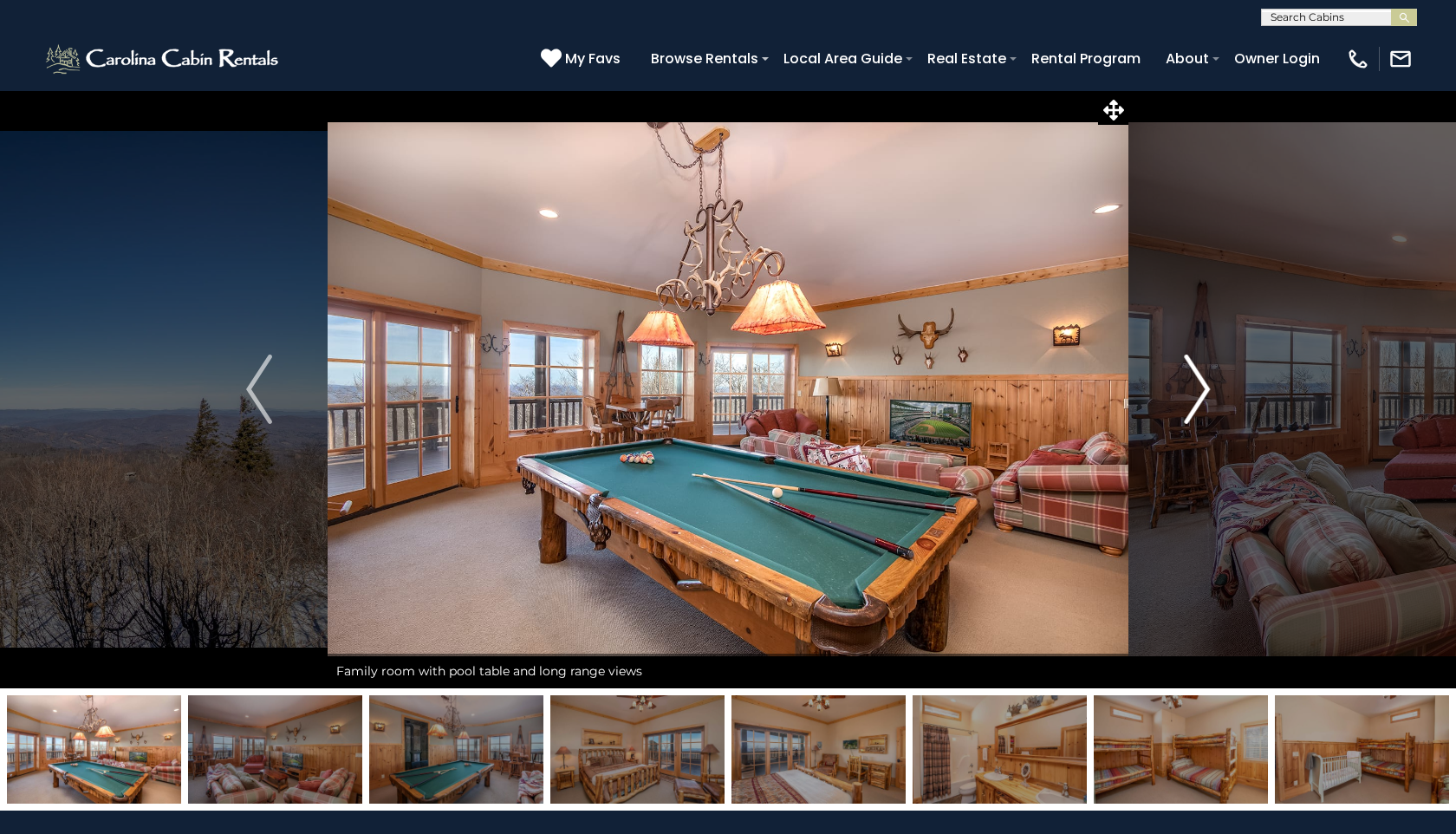
click at [1211, 394] on button "Next" at bounding box center [1197, 389] width 137 height 598
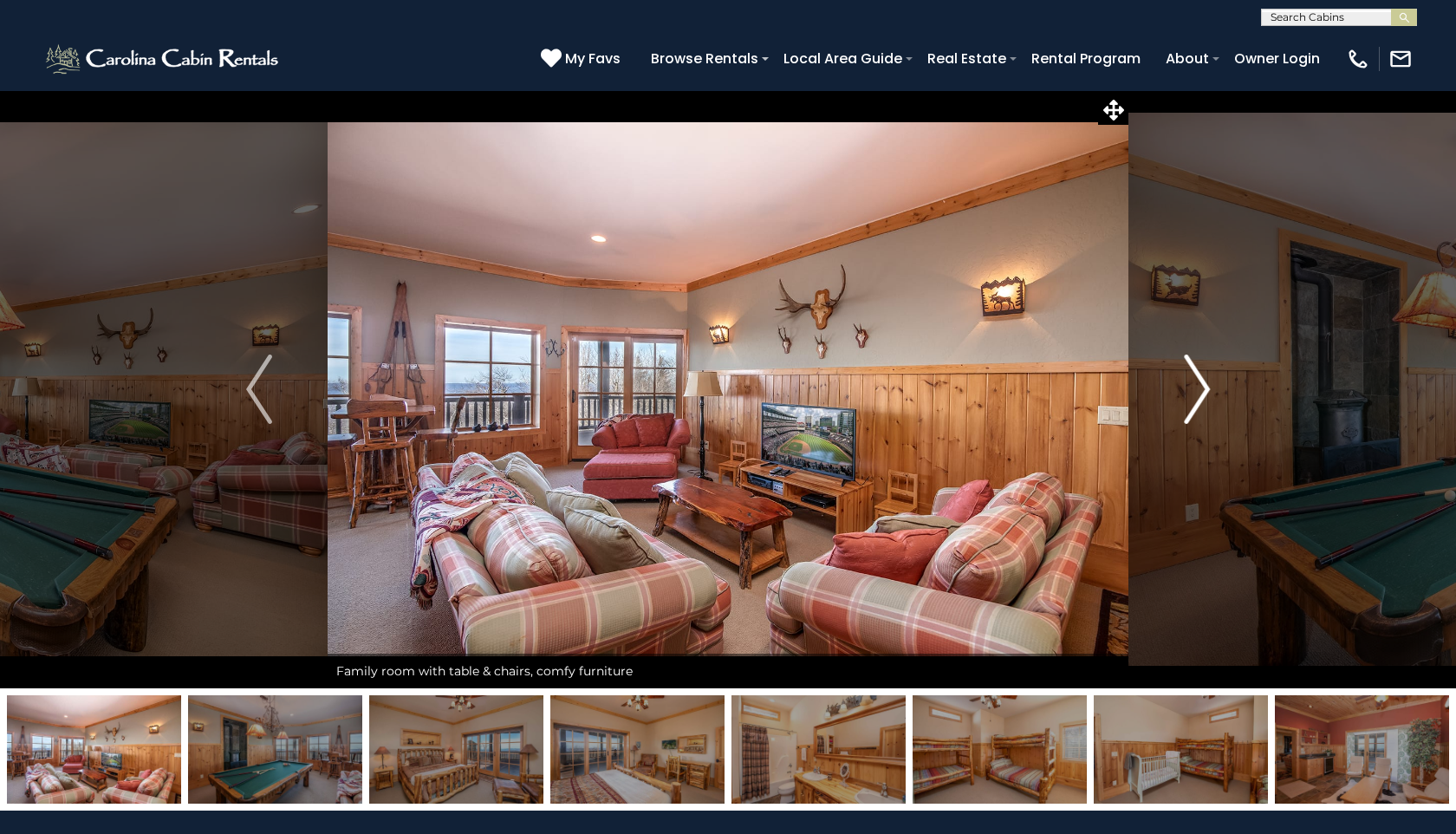
click at [1211, 394] on button "Next" at bounding box center [1197, 389] width 137 height 598
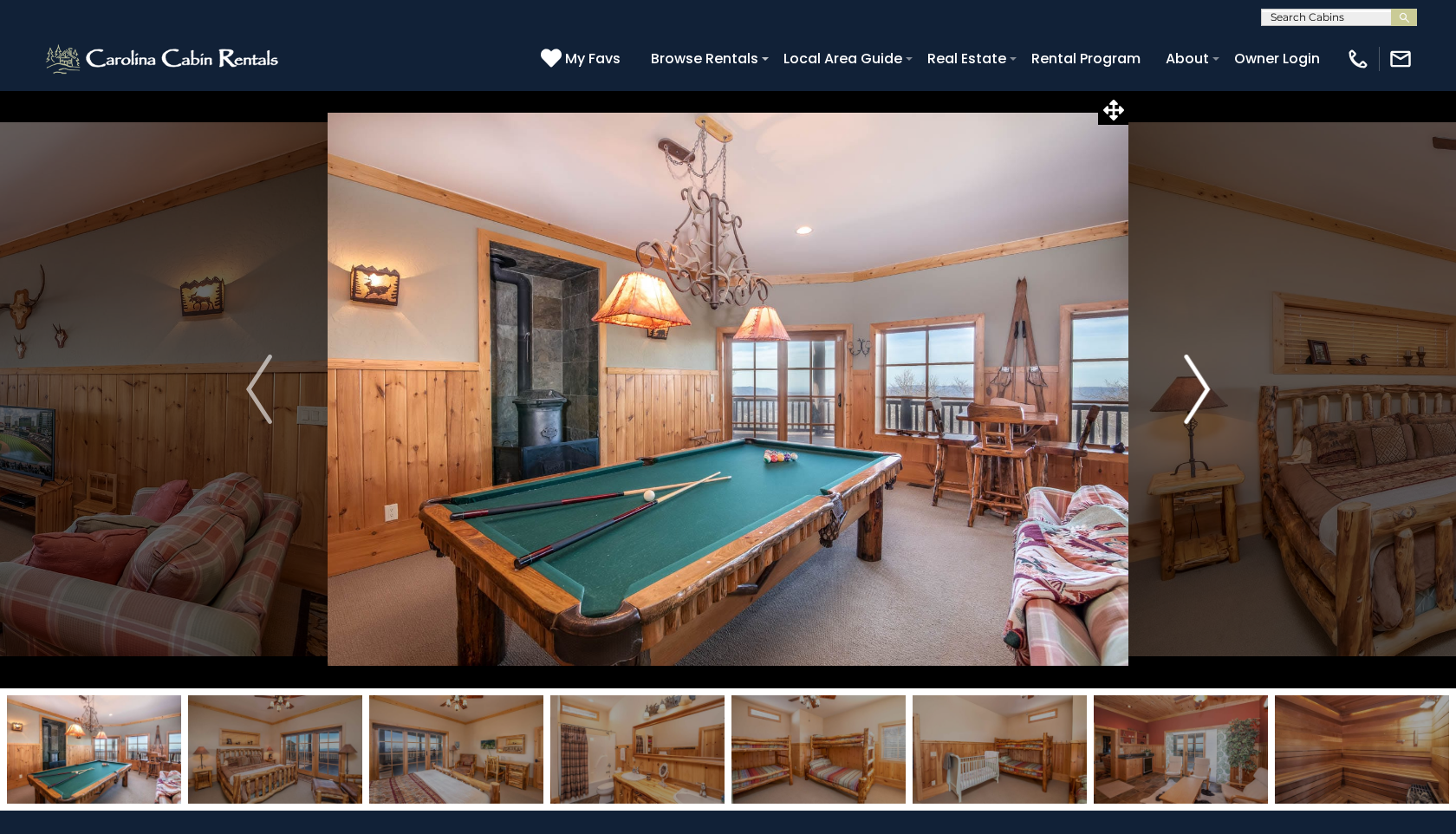
click at [1211, 395] on button "Next" at bounding box center [1197, 389] width 137 height 598
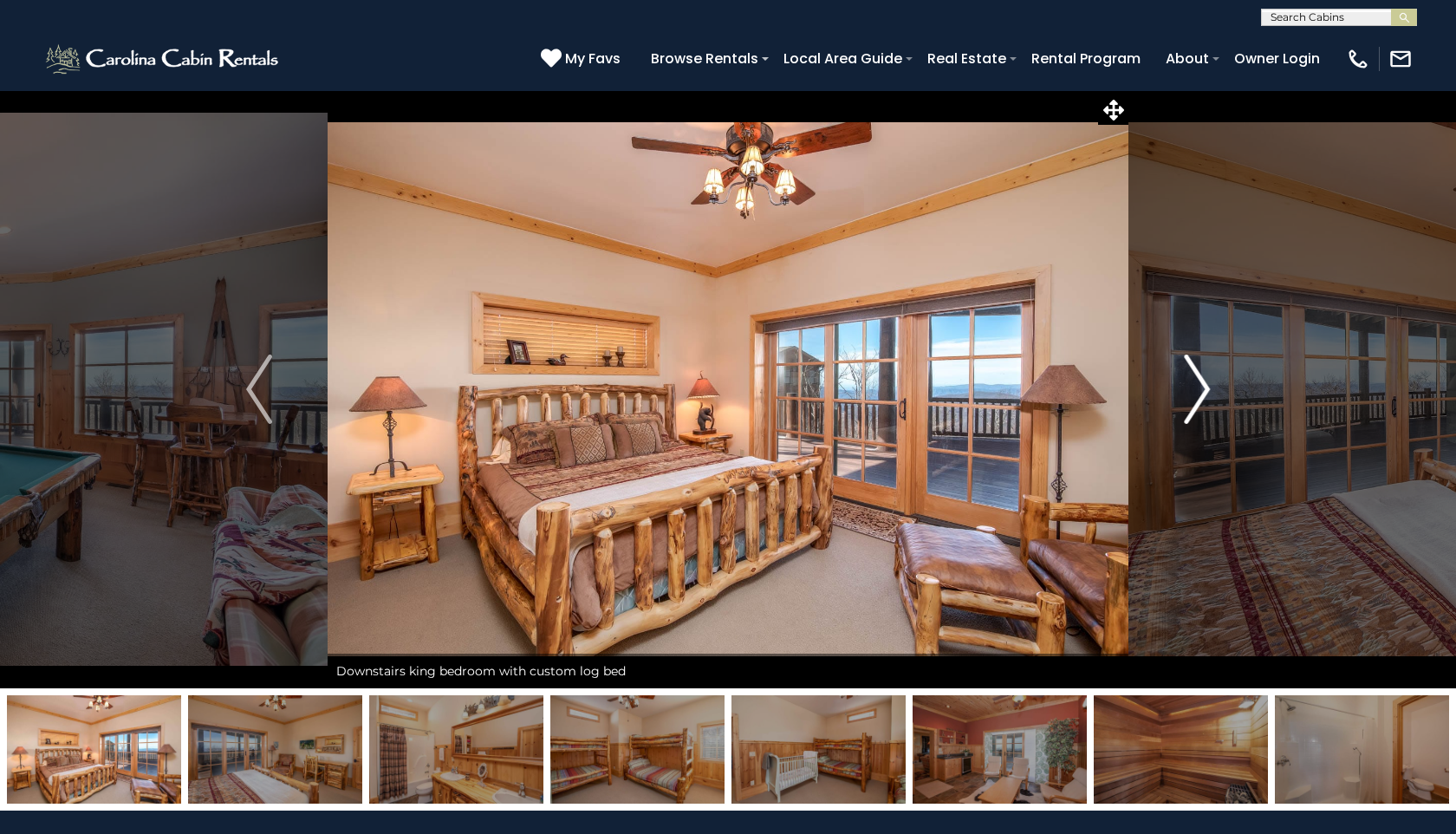
click at [1211, 396] on button "Next" at bounding box center [1197, 389] width 137 height 598
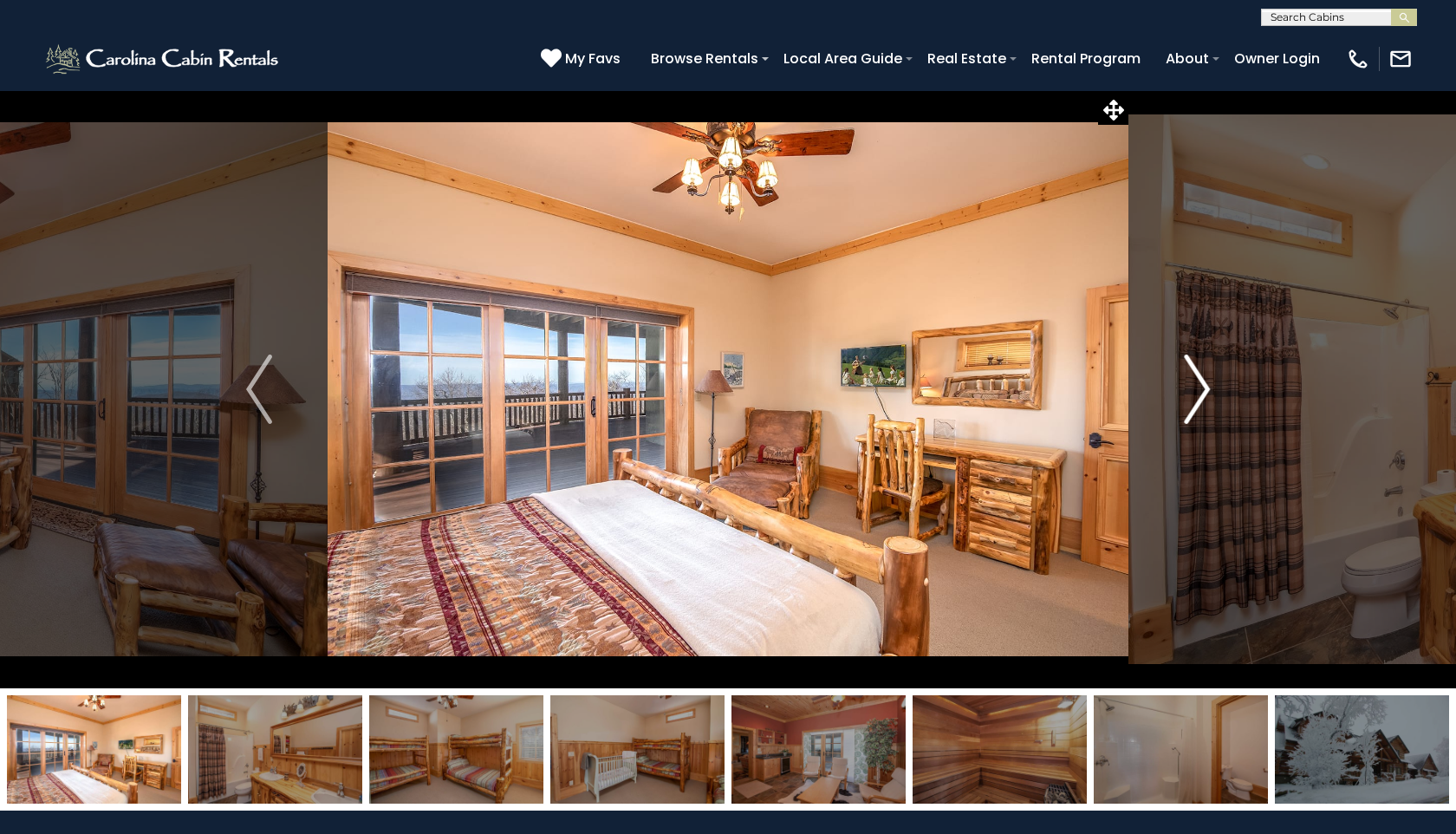
click at [1212, 398] on button "Next" at bounding box center [1197, 389] width 137 height 598
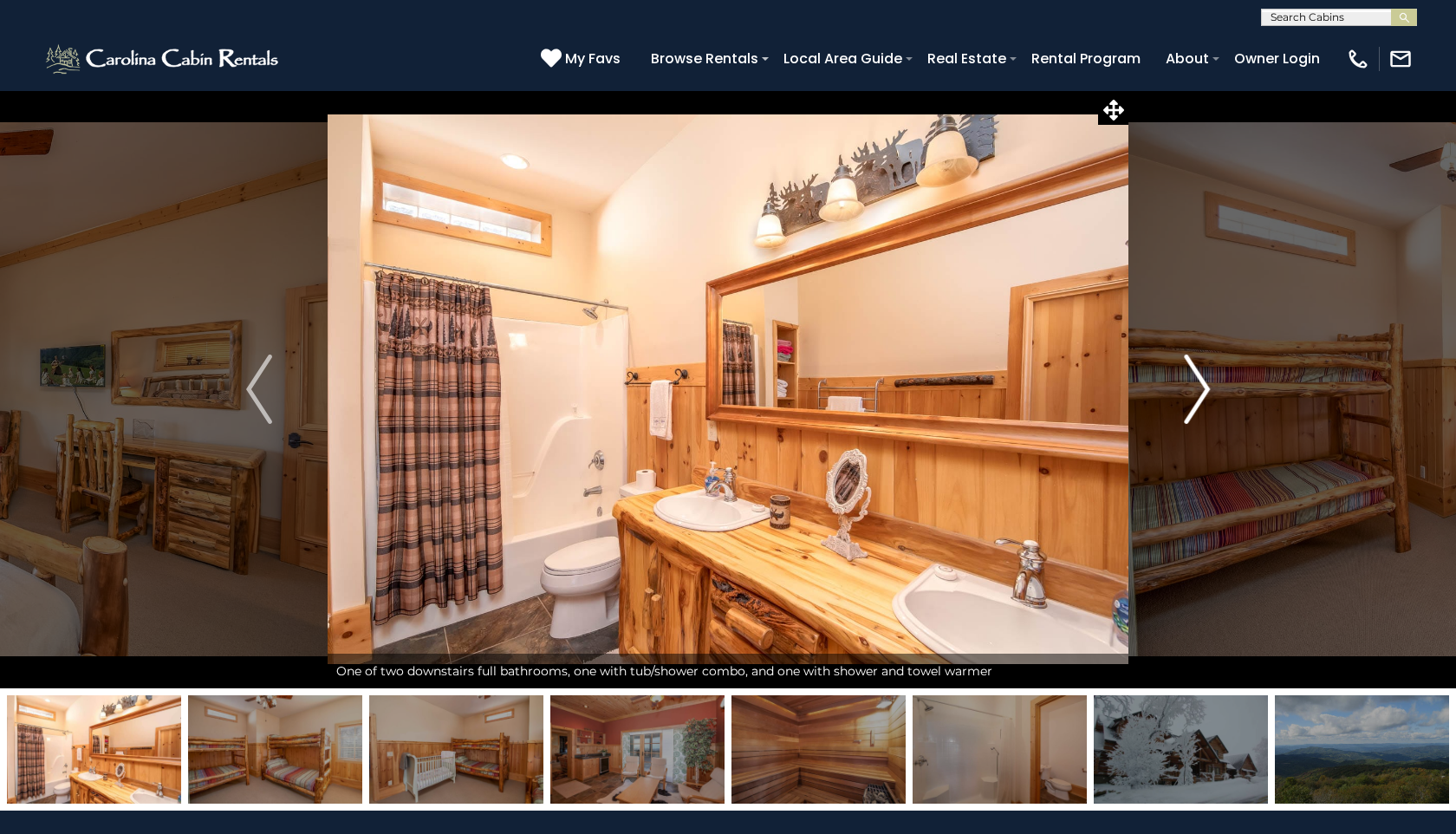
click at [1214, 399] on button "Next" at bounding box center [1197, 389] width 137 height 598
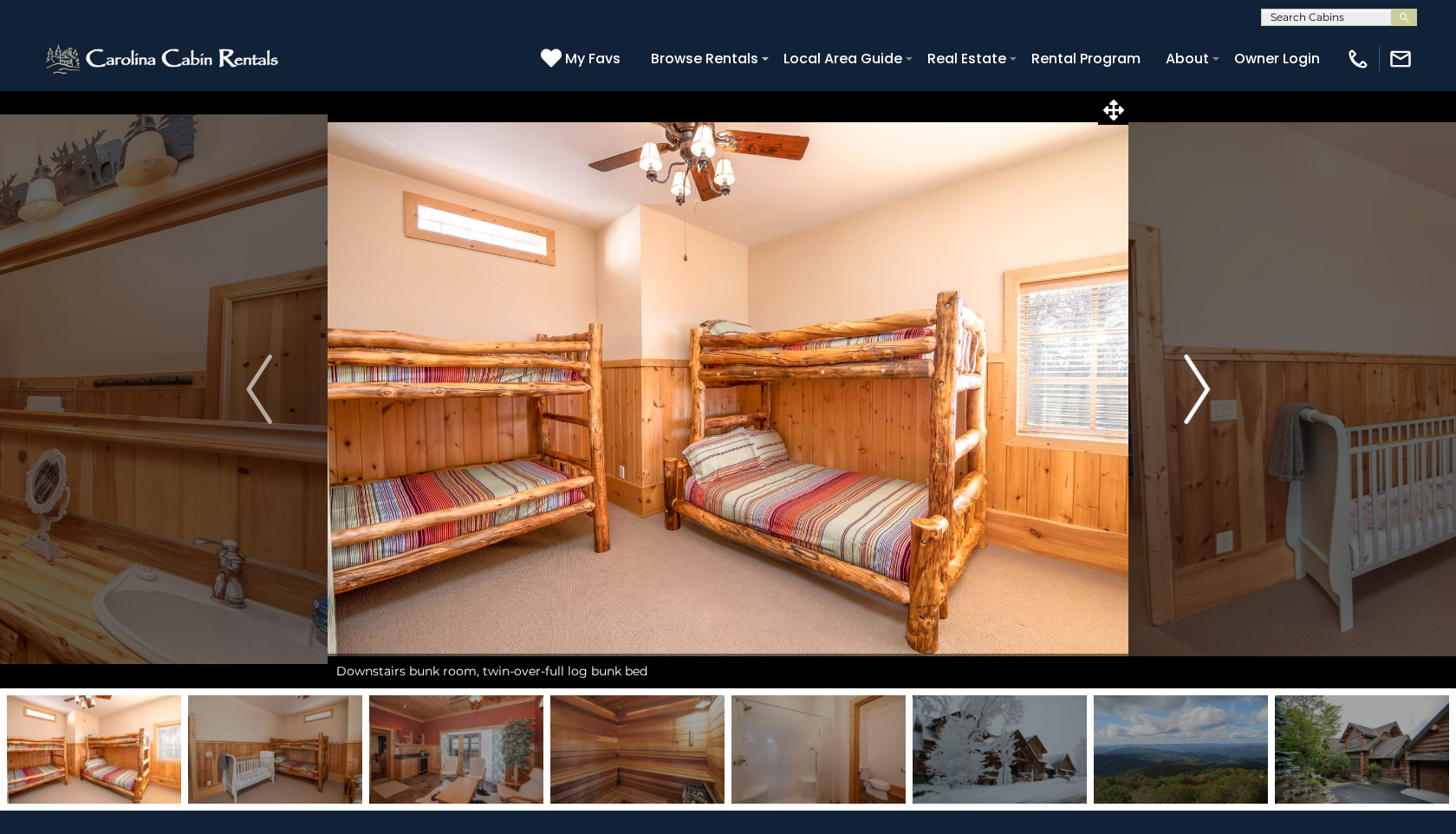
click at [1214, 399] on button "Next" at bounding box center [1197, 389] width 137 height 598
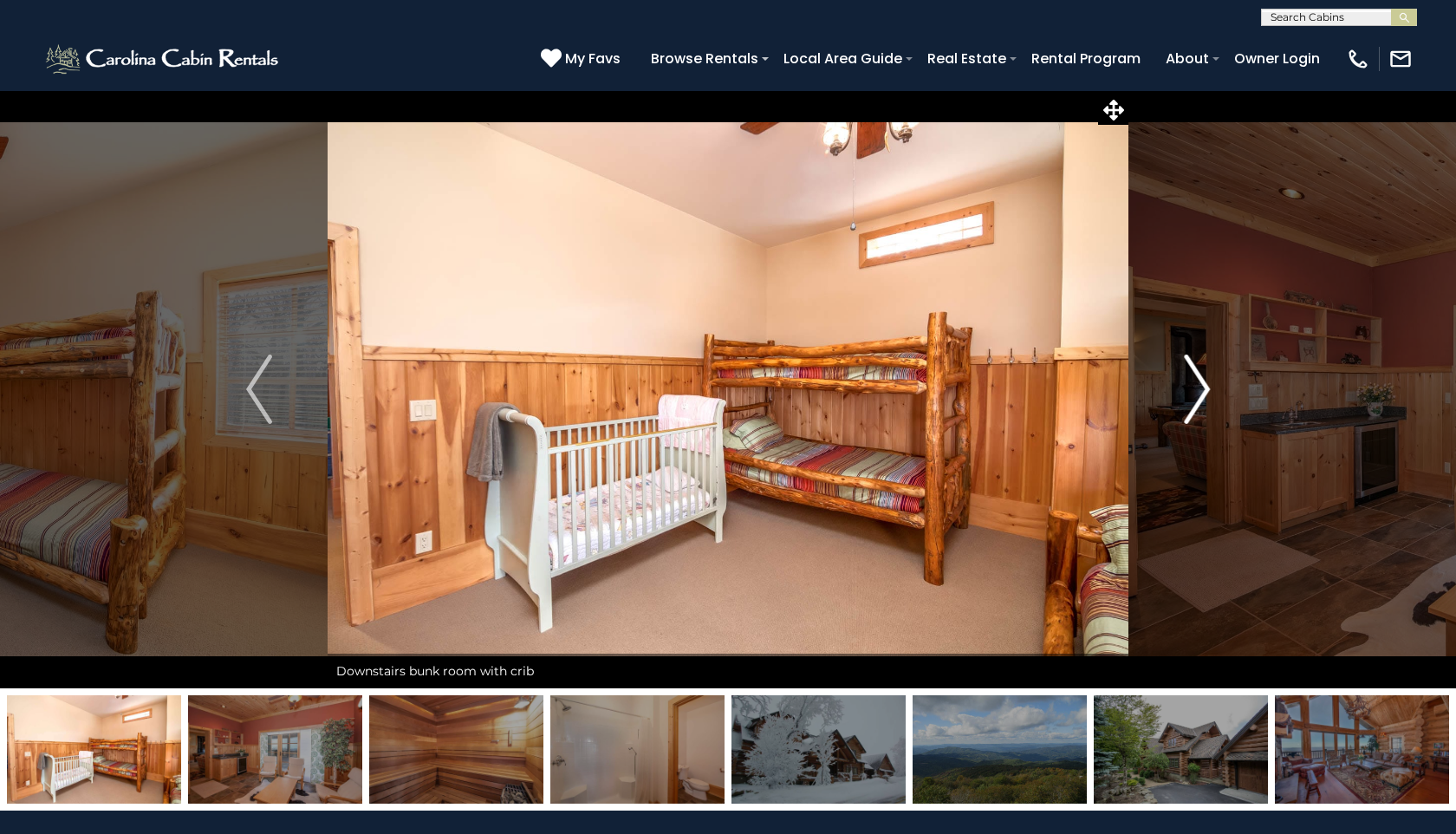
click at [1214, 400] on button "Next" at bounding box center [1197, 389] width 137 height 598
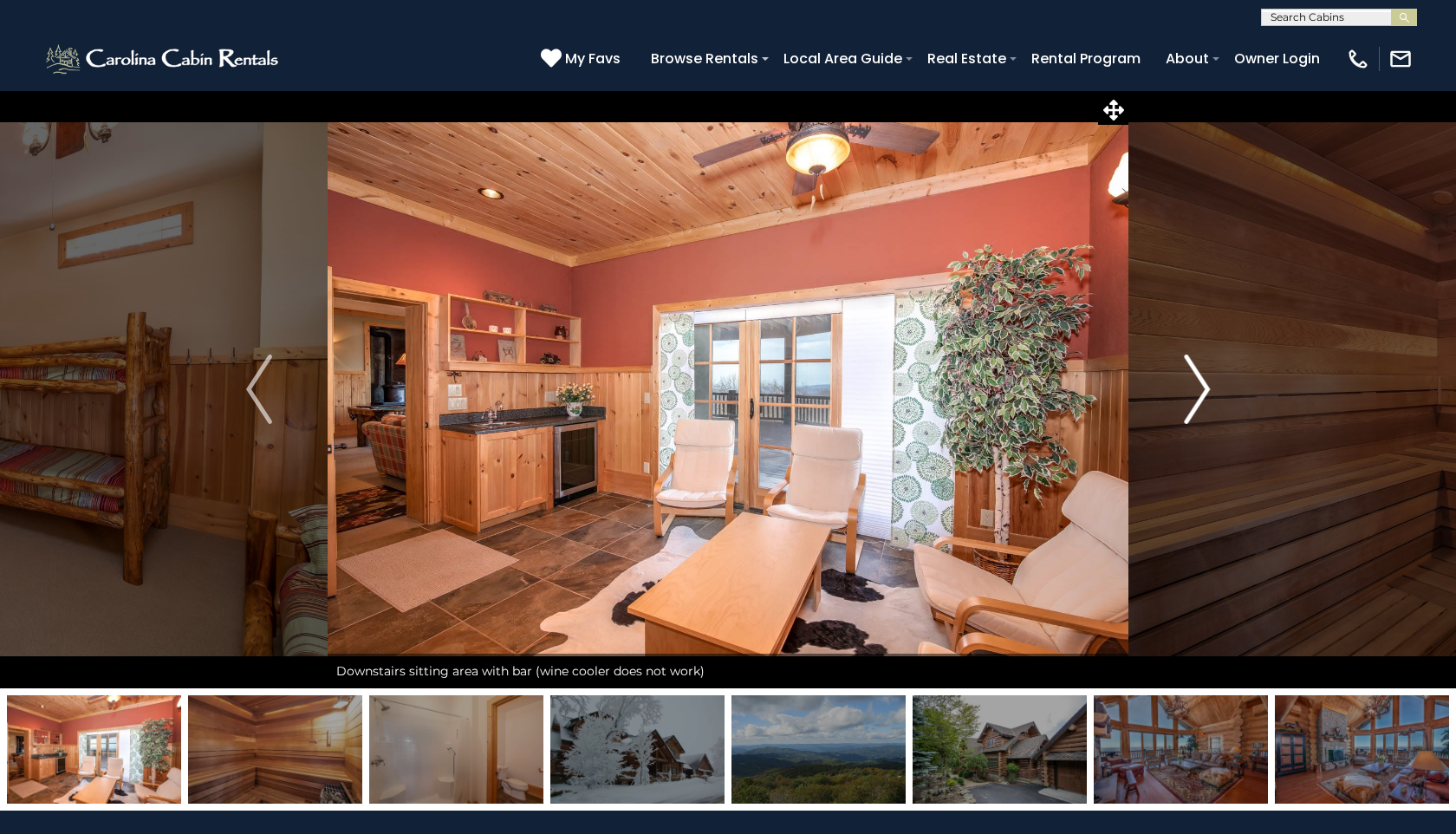
click at [1214, 400] on button "Next" at bounding box center [1197, 389] width 137 height 598
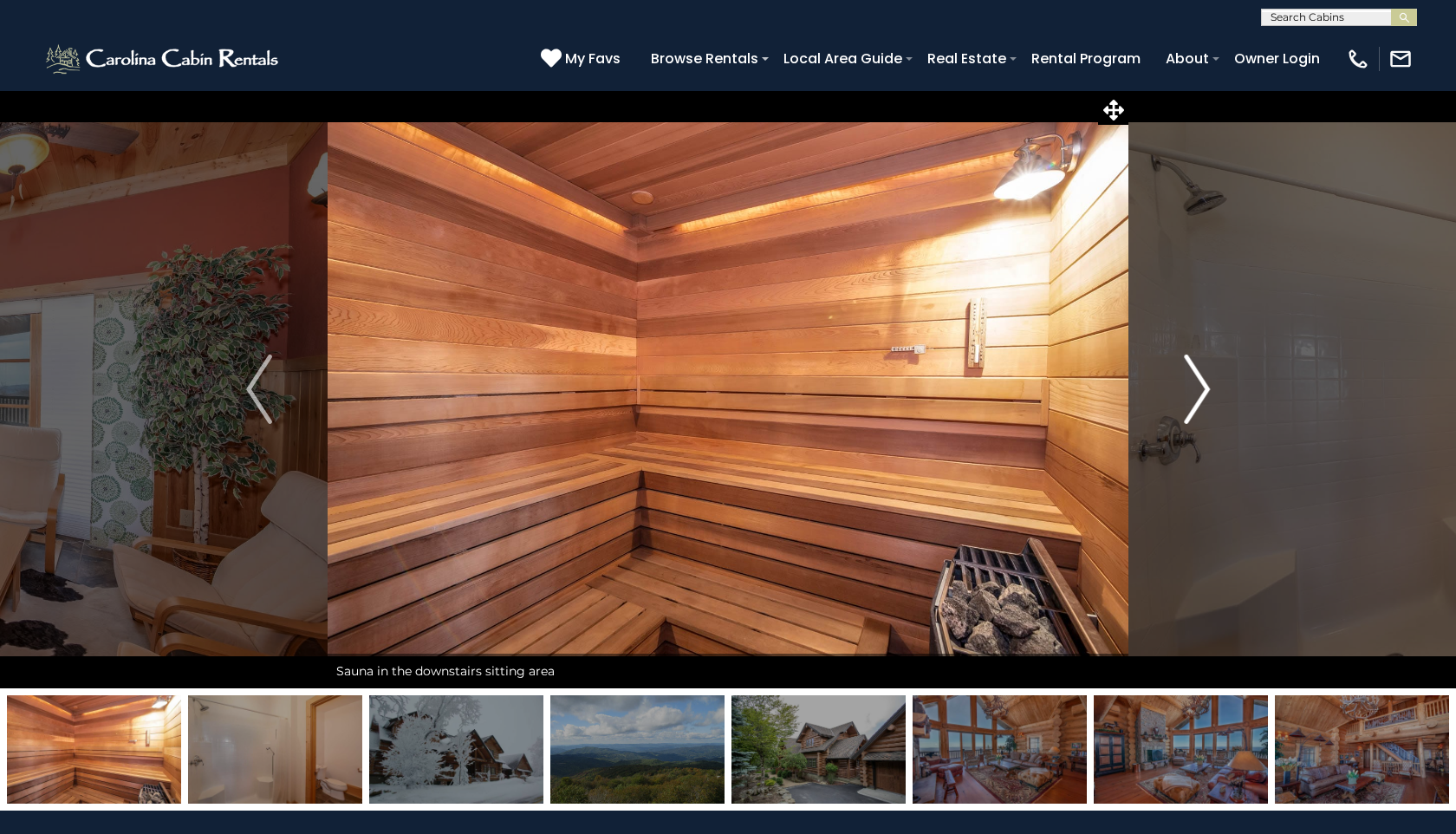
click at [1214, 400] on button "Next" at bounding box center [1197, 389] width 137 height 598
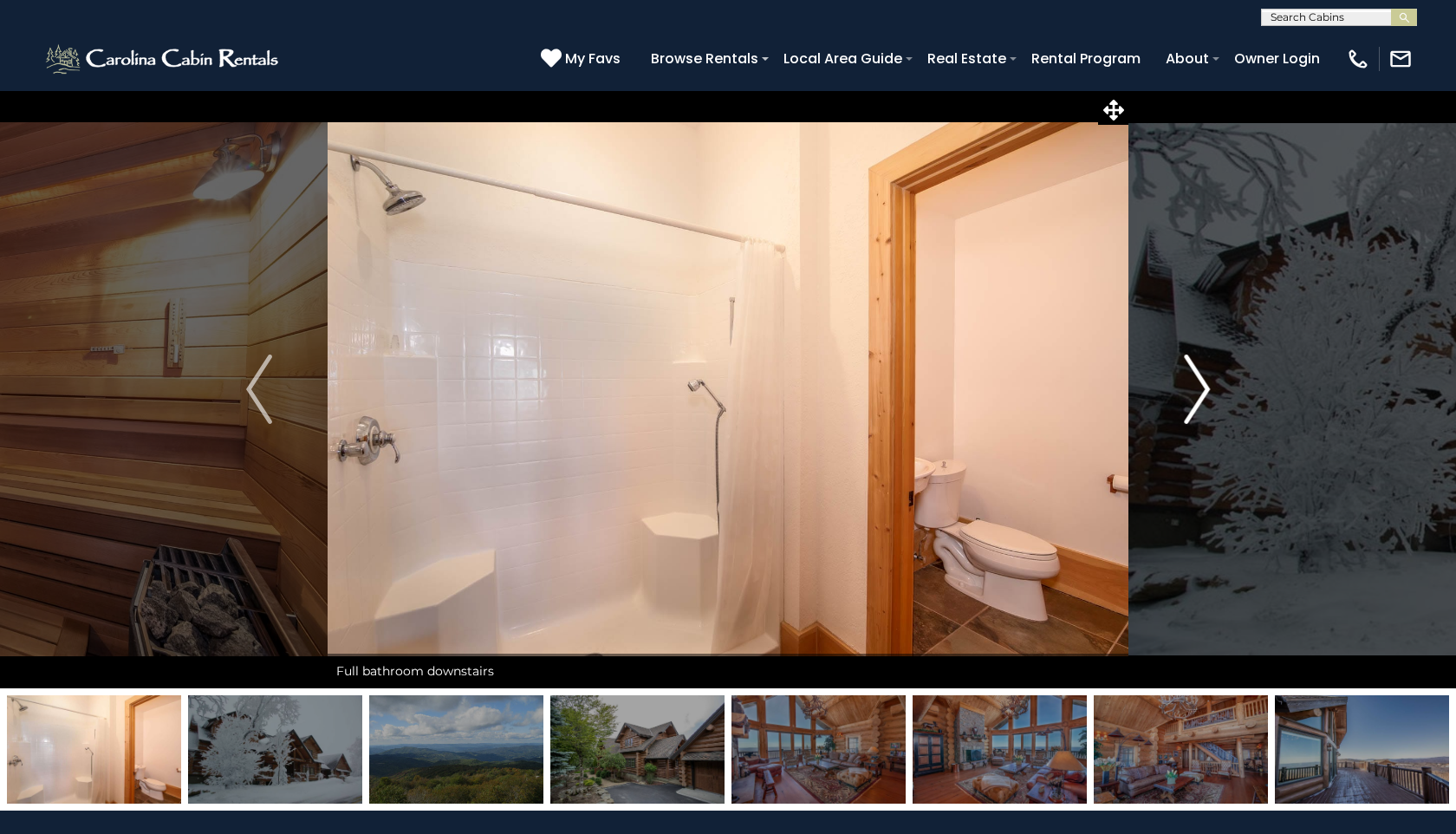
click at [1214, 400] on button "Next" at bounding box center [1197, 389] width 137 height 598
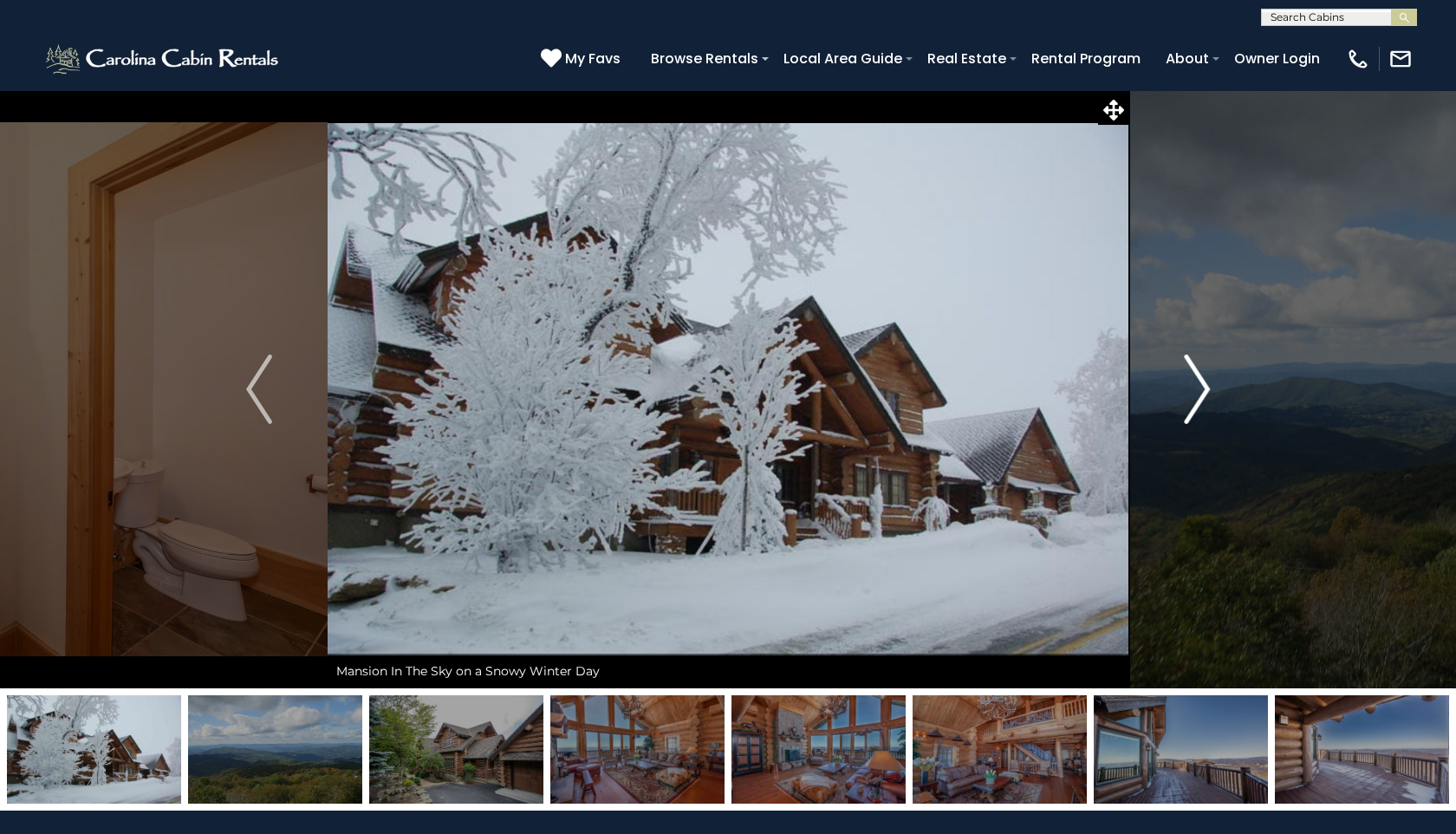
click at [1211, 396] on button "Next" at bounding box center [1197, 389] width 137 height 598
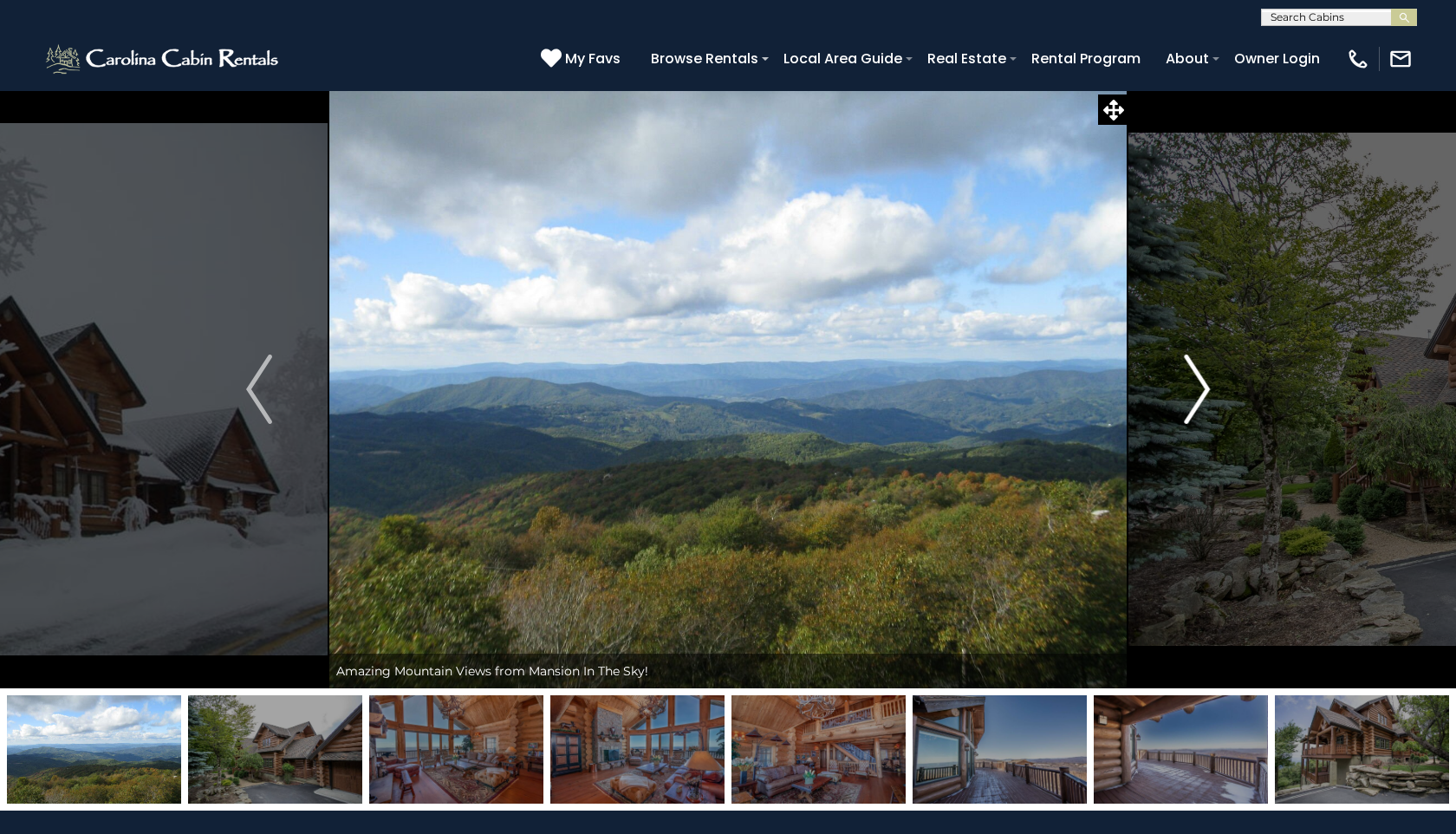
click at [1212, 396] on button "Next" at bounding box center [1197, 389] width 137 height 598
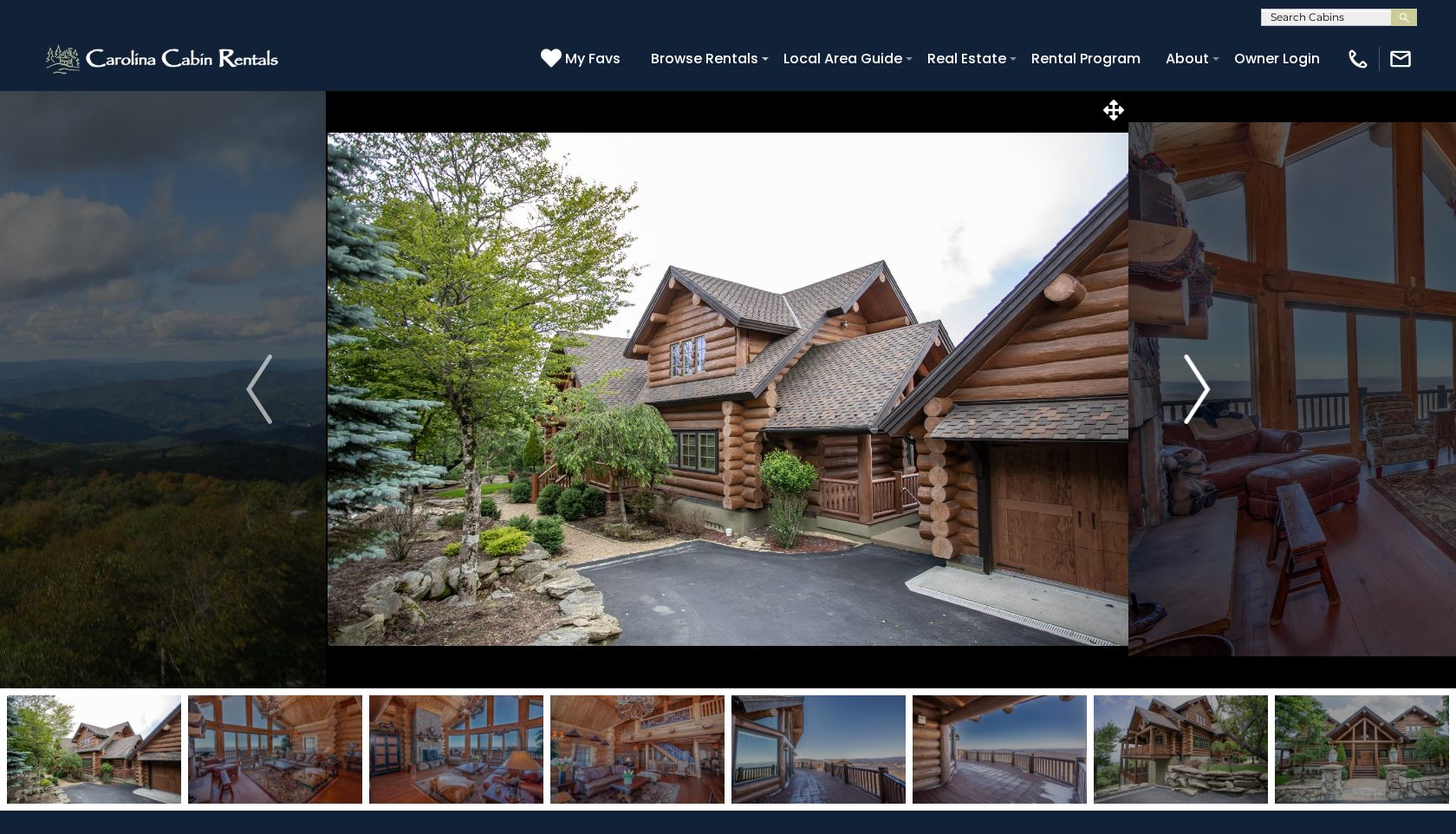
click at [1214, 398] on button "Next" at bounding box center [1197, 389] width 137 height 598
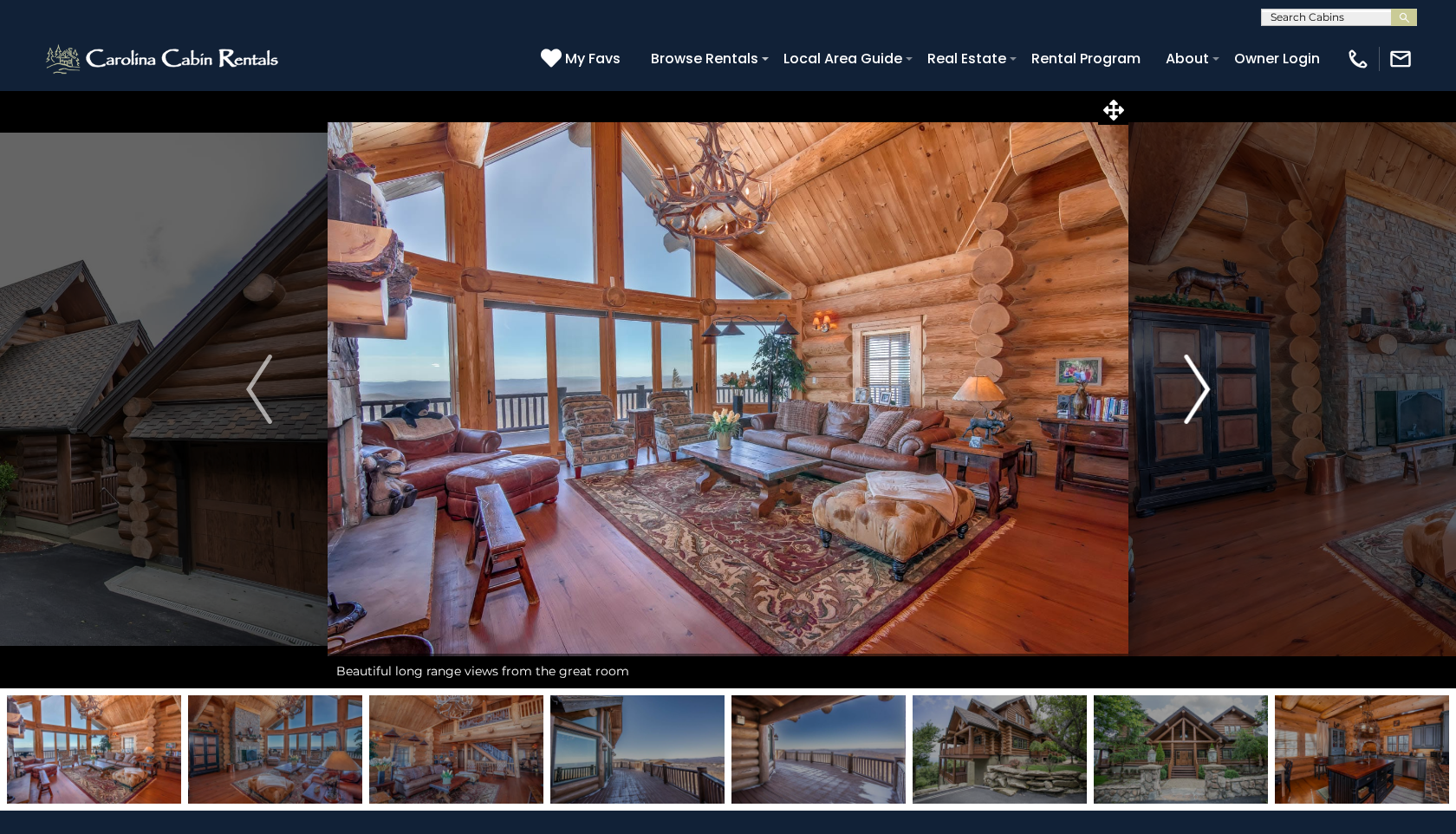
click at [1214, 399] on button "Next" at bounding box center [1197, 389] width 137 height 598
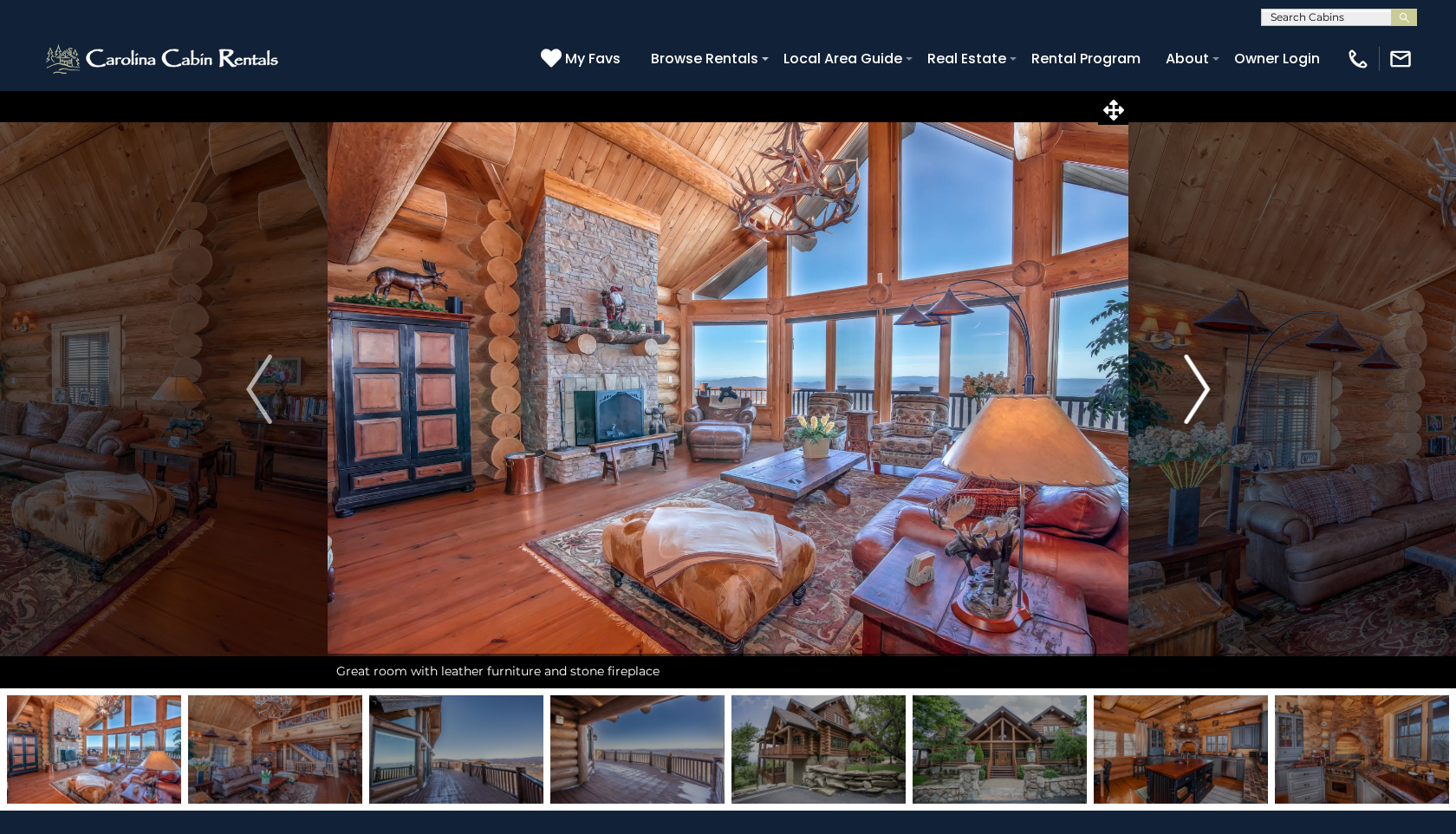
click at [1215, 399] on button "Next" at bounding box center [1197, 389] width 137 height 598
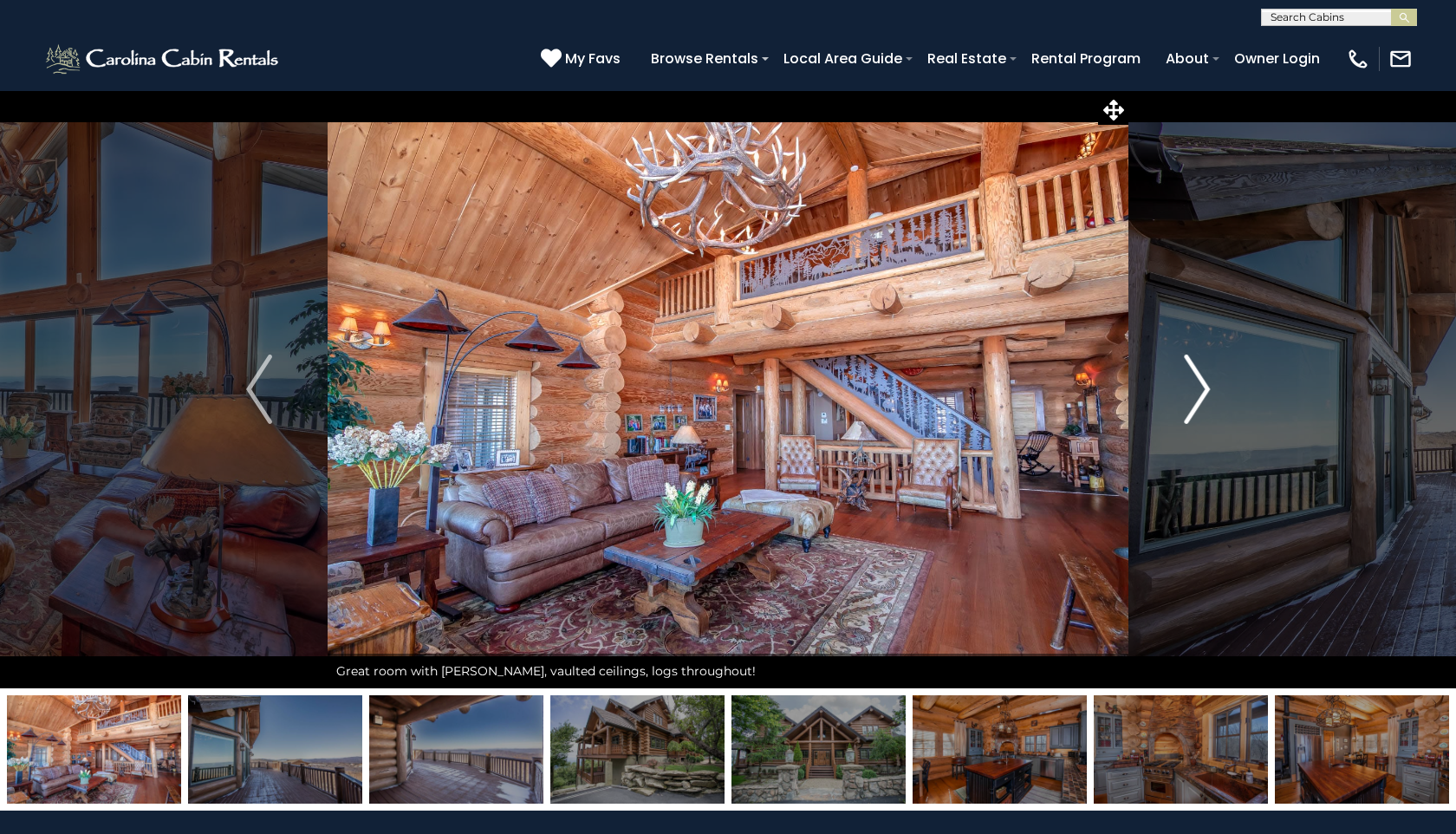
click at [1216, 400] on button "Next" at bounding box center [1197, 389] width 137 height 598
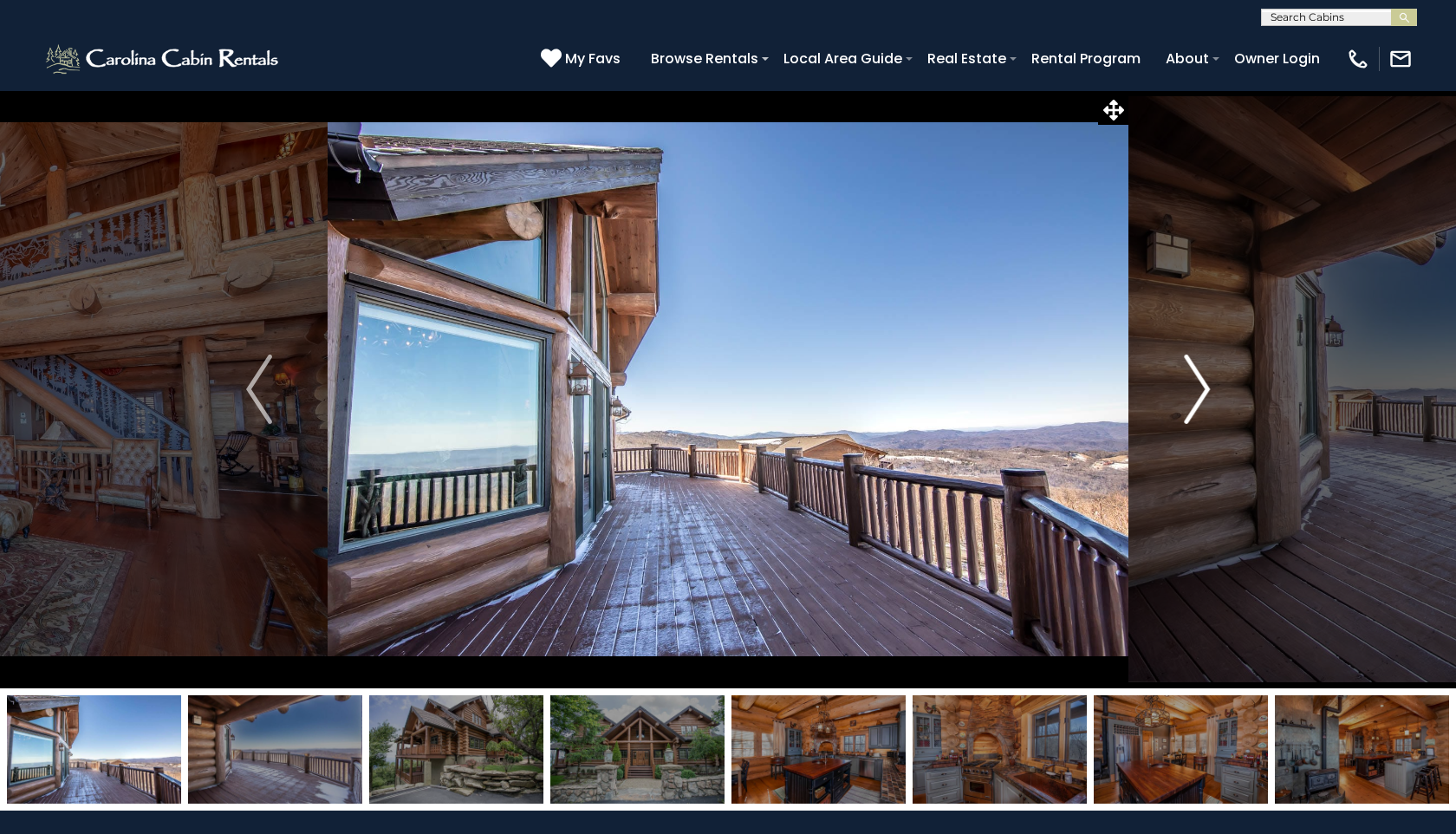
click at [1217, 400] on button "Next" at bounding box center [1197, 389] width 137 height 598
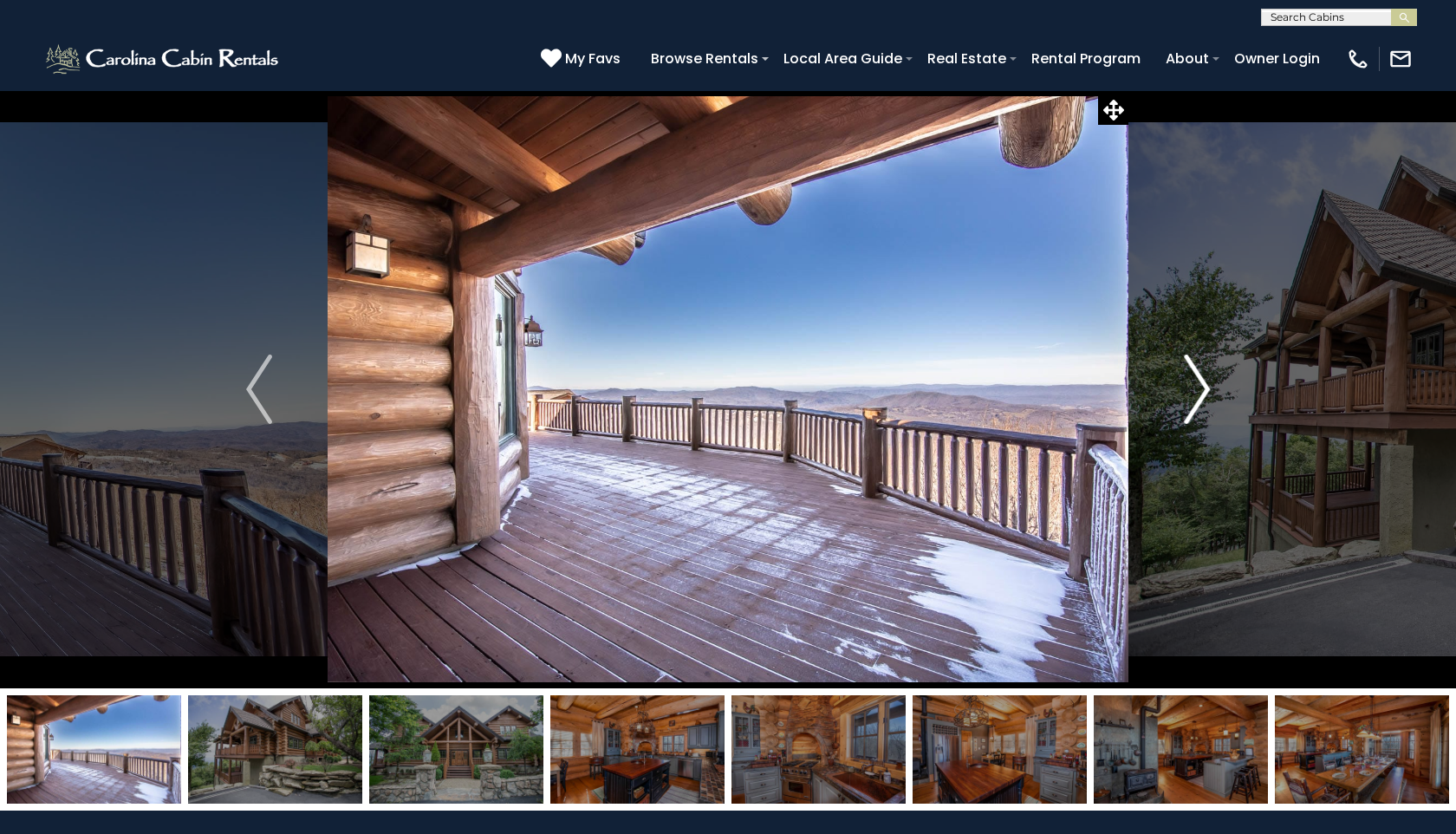
click at [1217, 400] on button "Next" at bounding box center [1197, 389] width 137 height 598
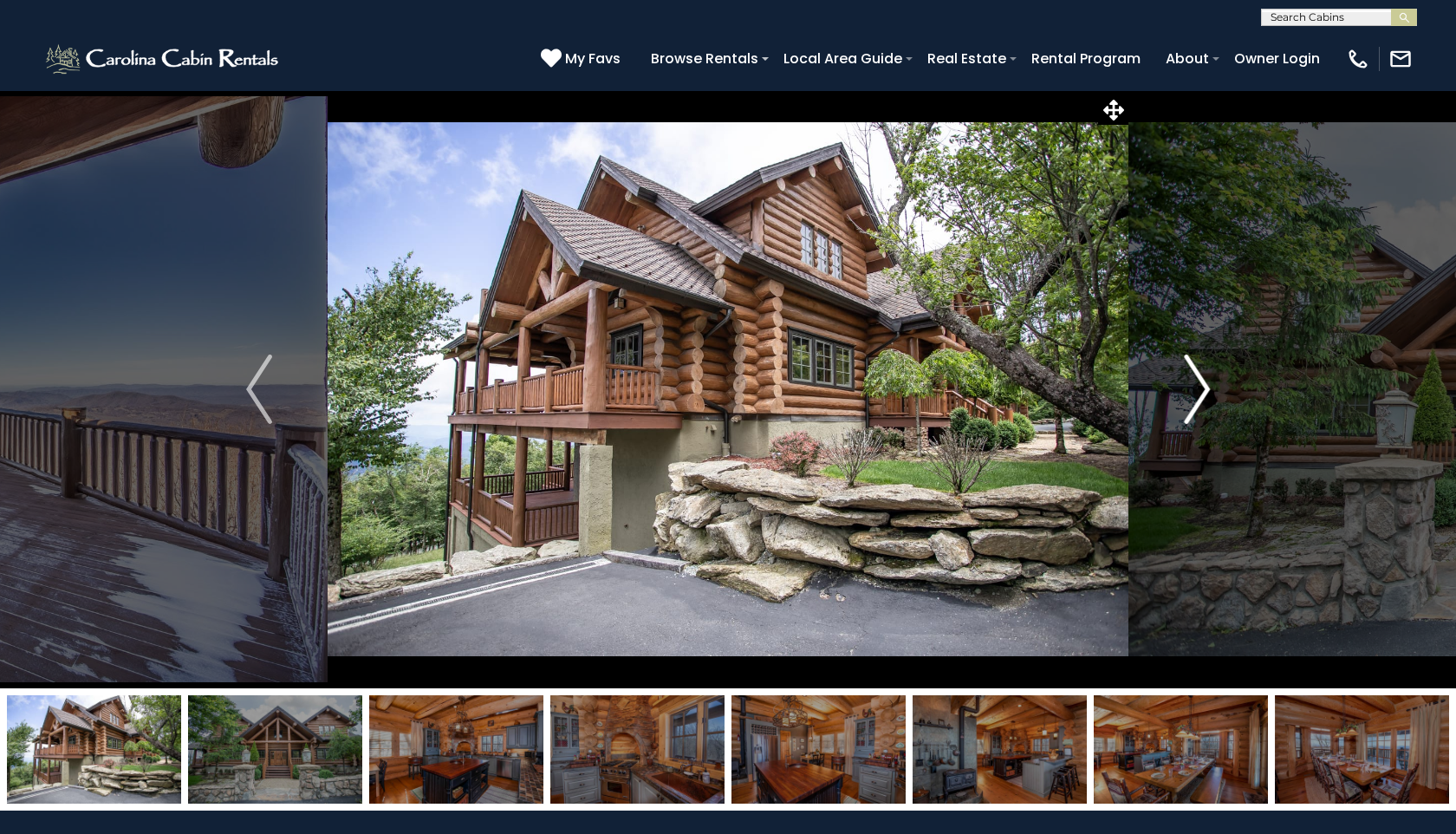
click at [1217, 400] on button "Next" at bounding box center [1197, 389] width 137 height 598
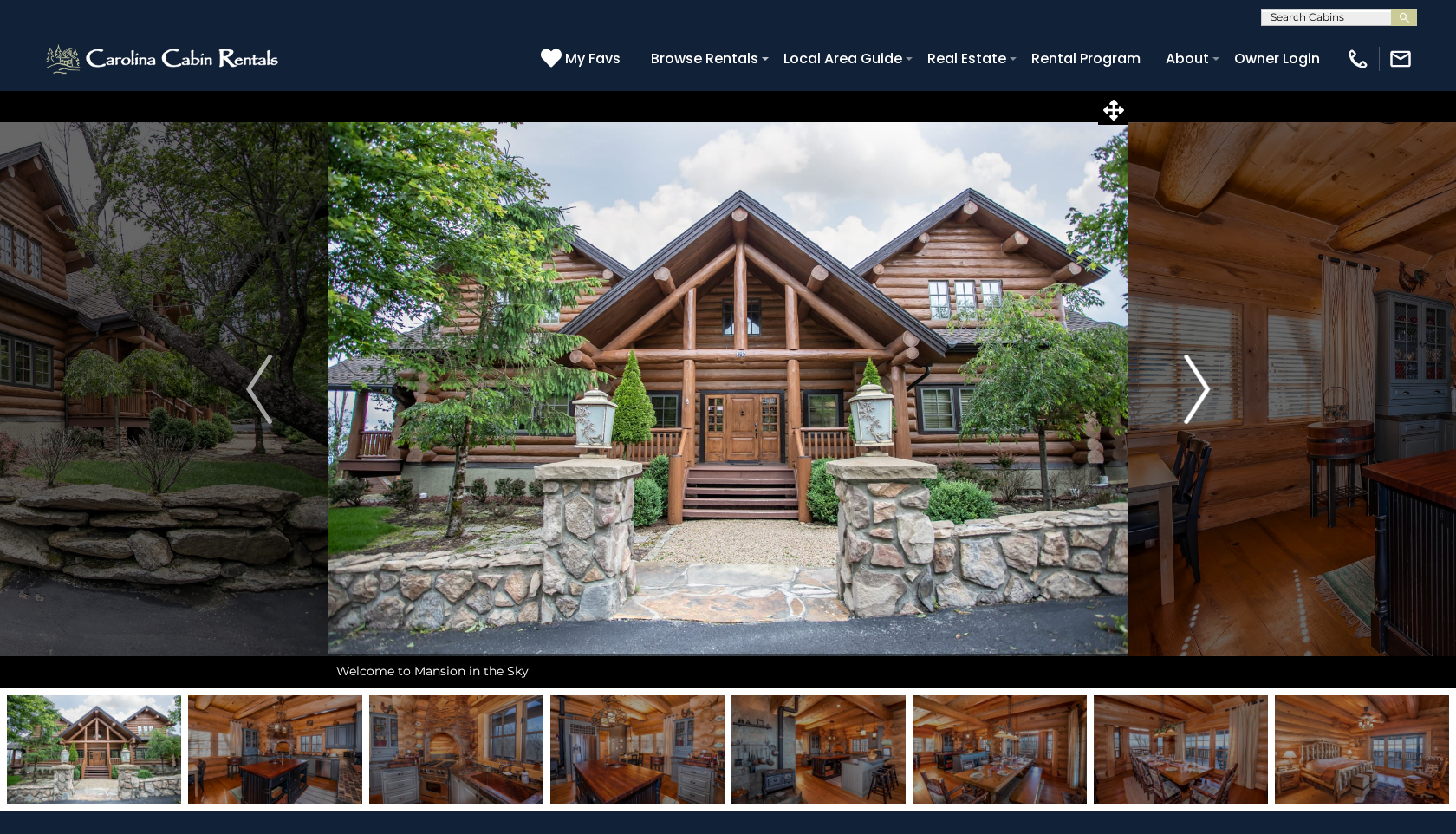
click at [1217, 401] on button "Next" at bounding box center [1197, 389] width 137 height 598
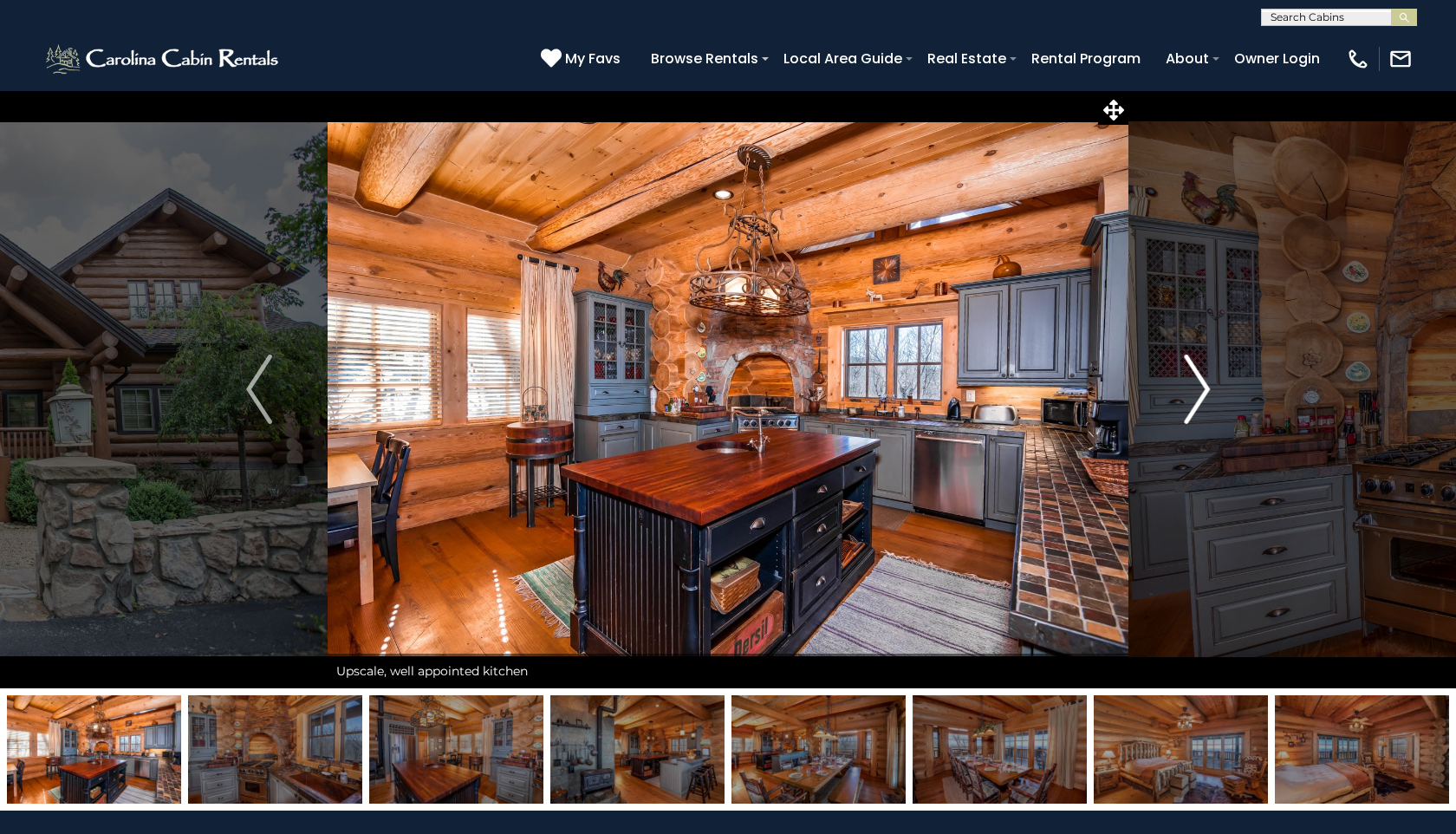
click at [1211, 398] on button "Next" at bounding box center [1197, 389] width 137 height 598
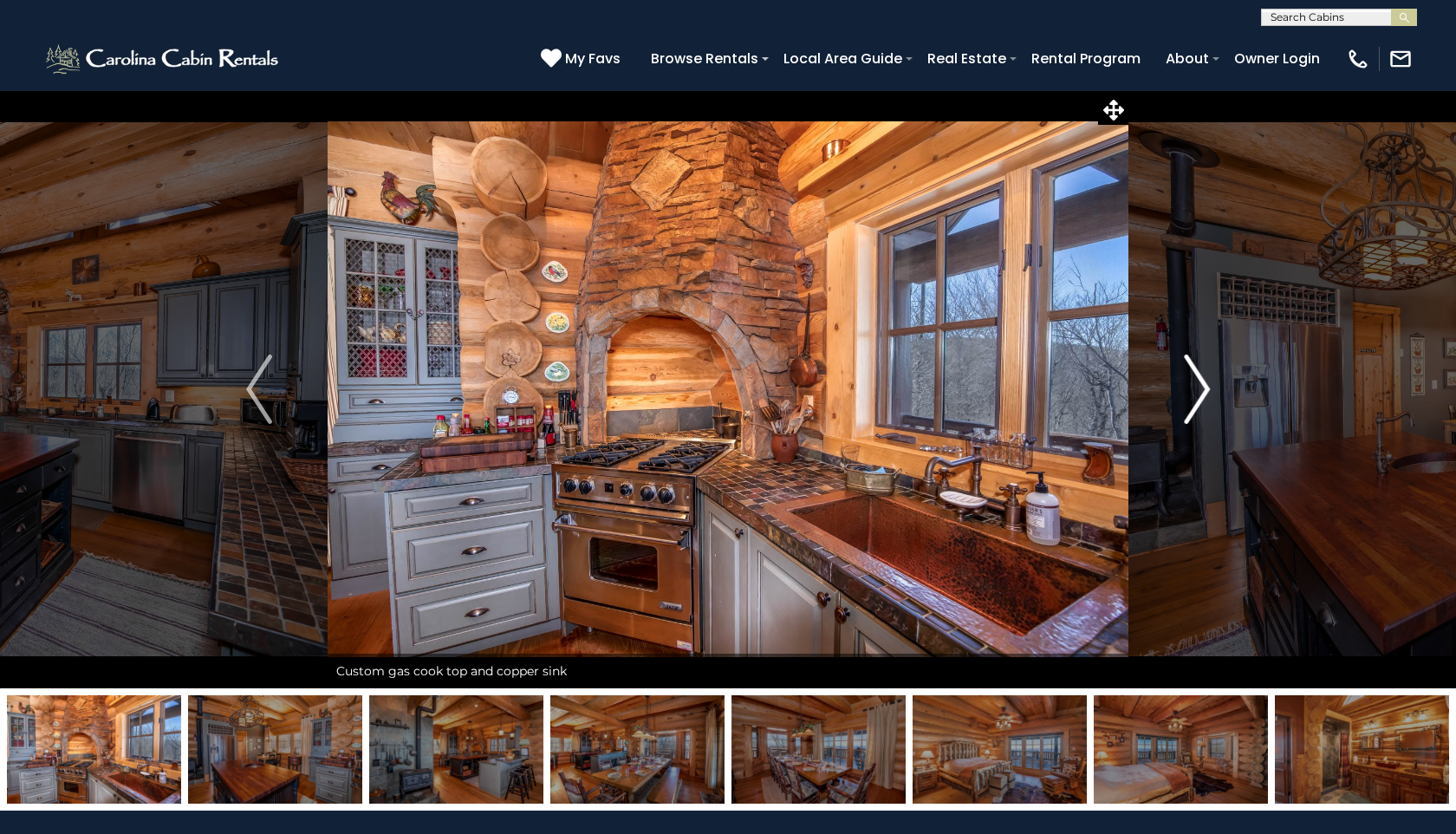
click at [1211, 398] on button "Next" at bounding box center [1197, 389] width 137 height 598
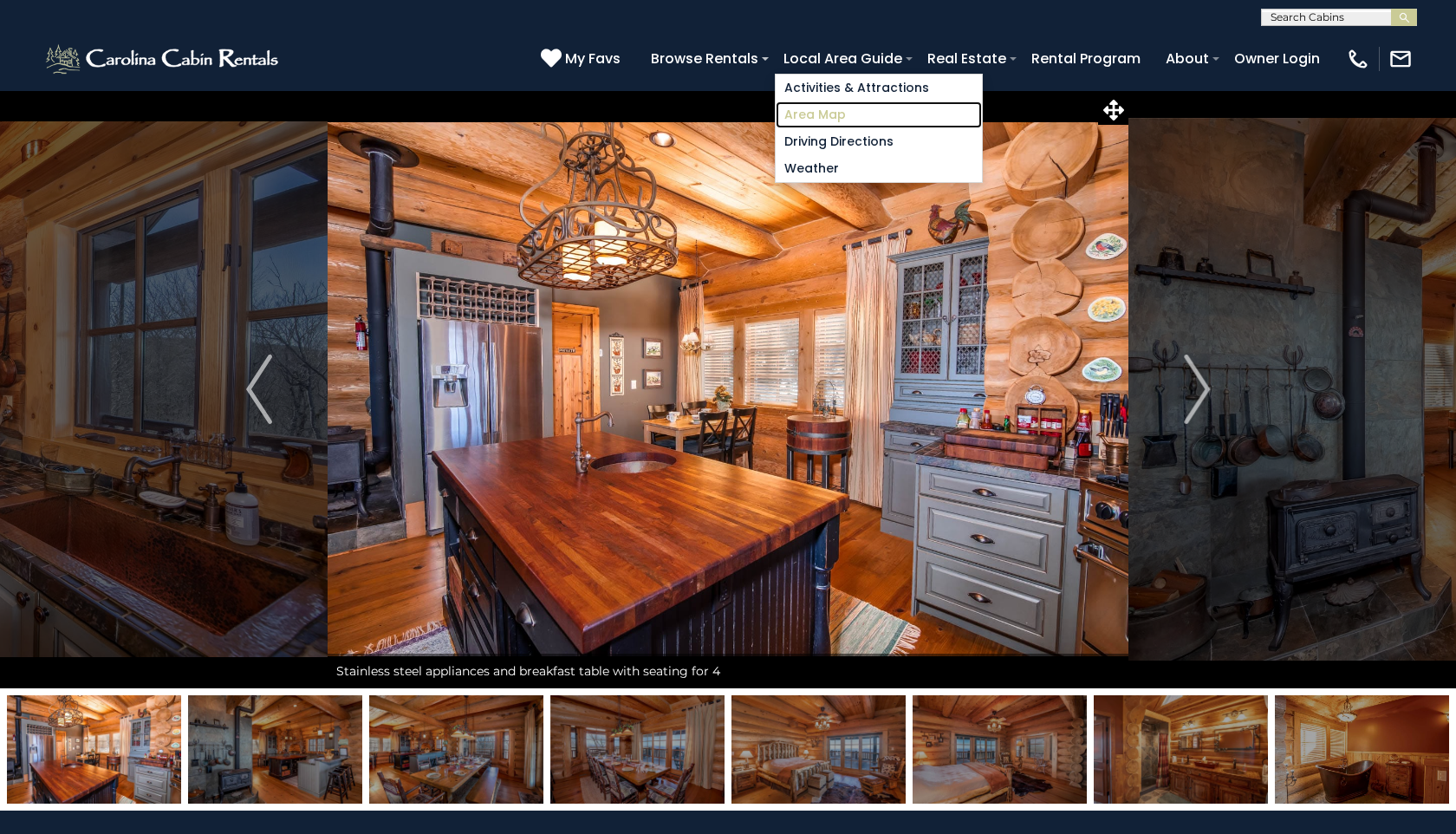
click at [843, 116] on link "Area Map" at bounding box center [878, 115] width 206 height 27
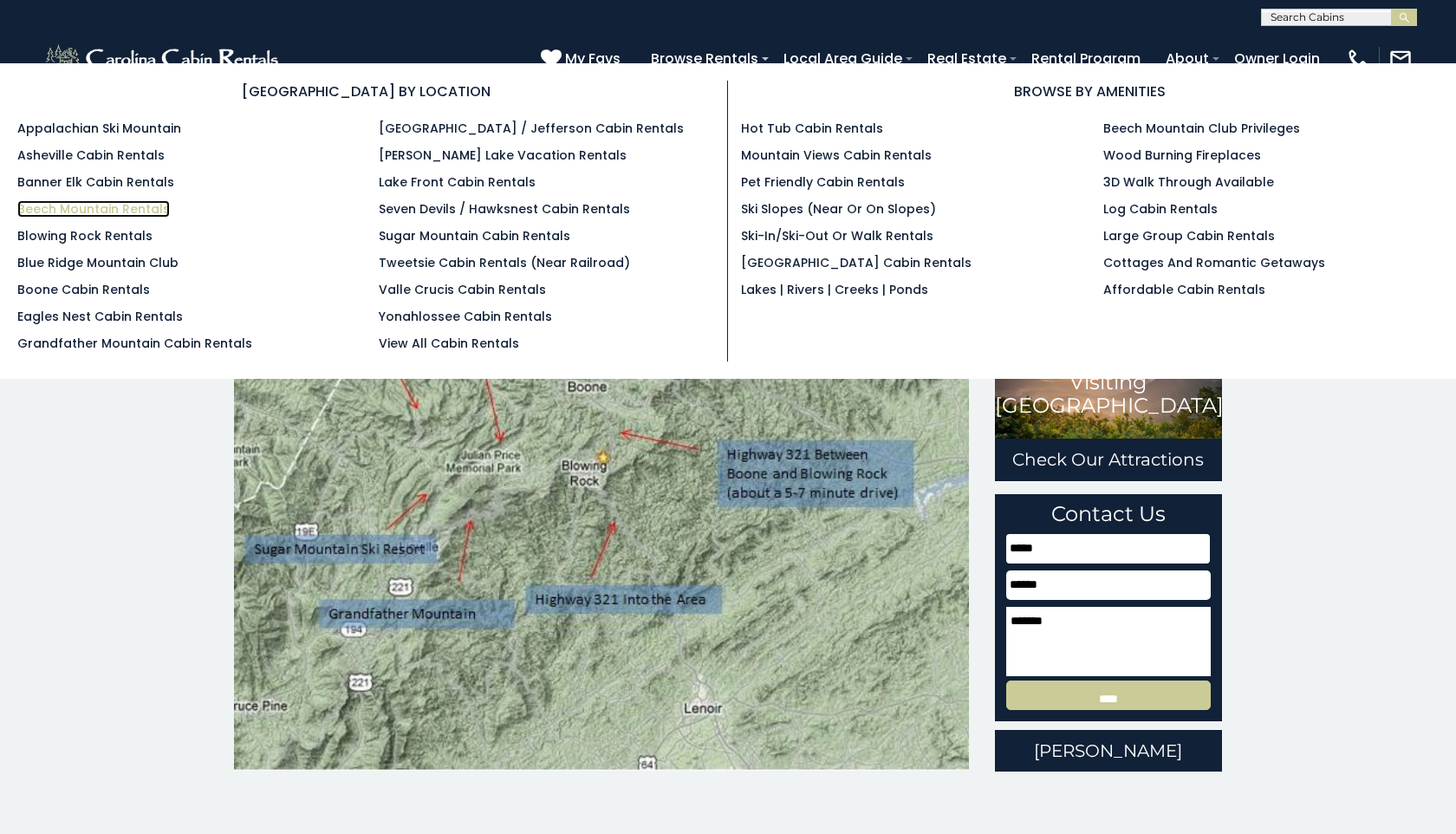
click at [145, 213] on link "Beech Mountain Rentals" at bounding box center [93, 209] width 152 height 17
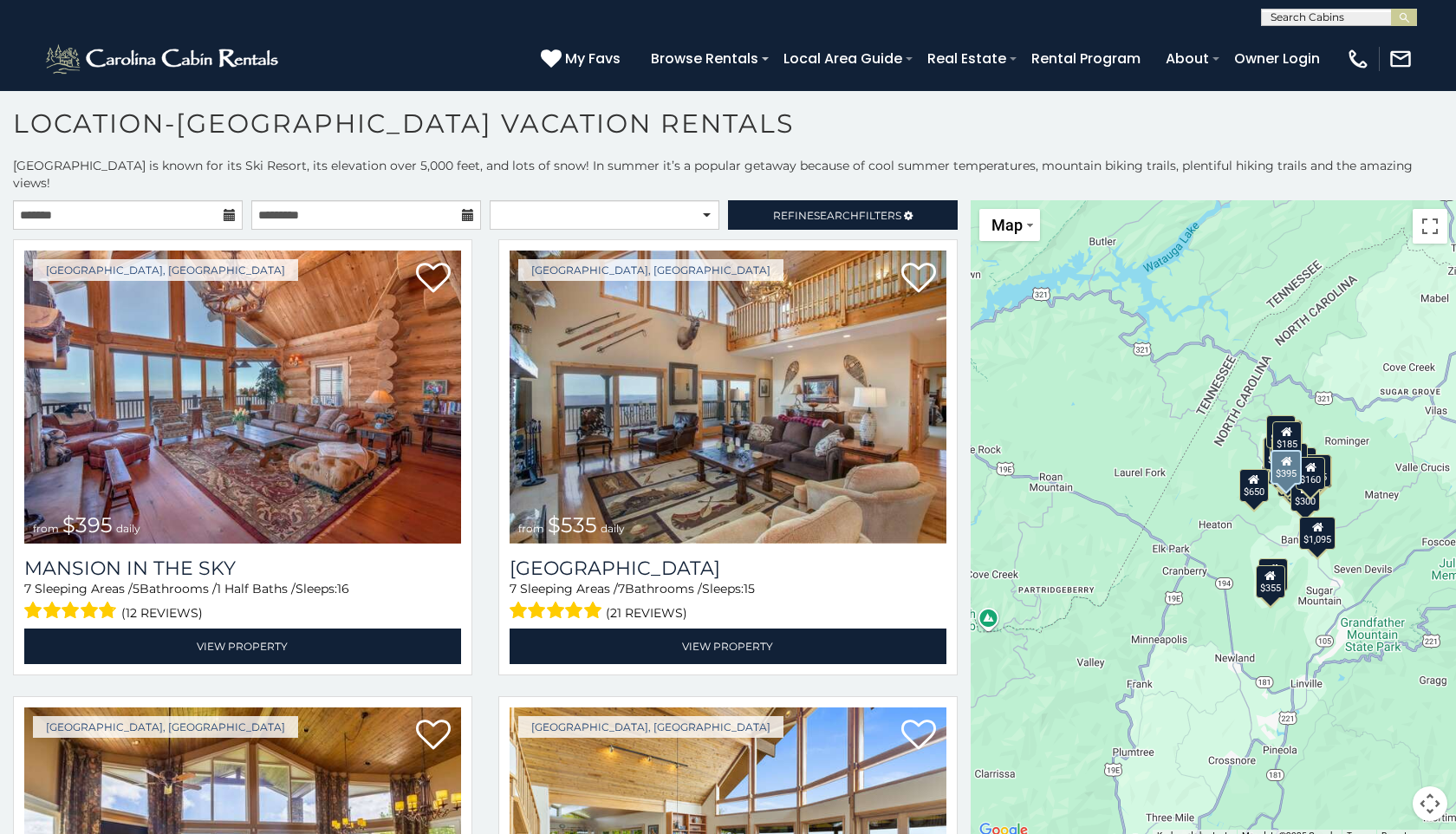
scroll to position [9, 0]
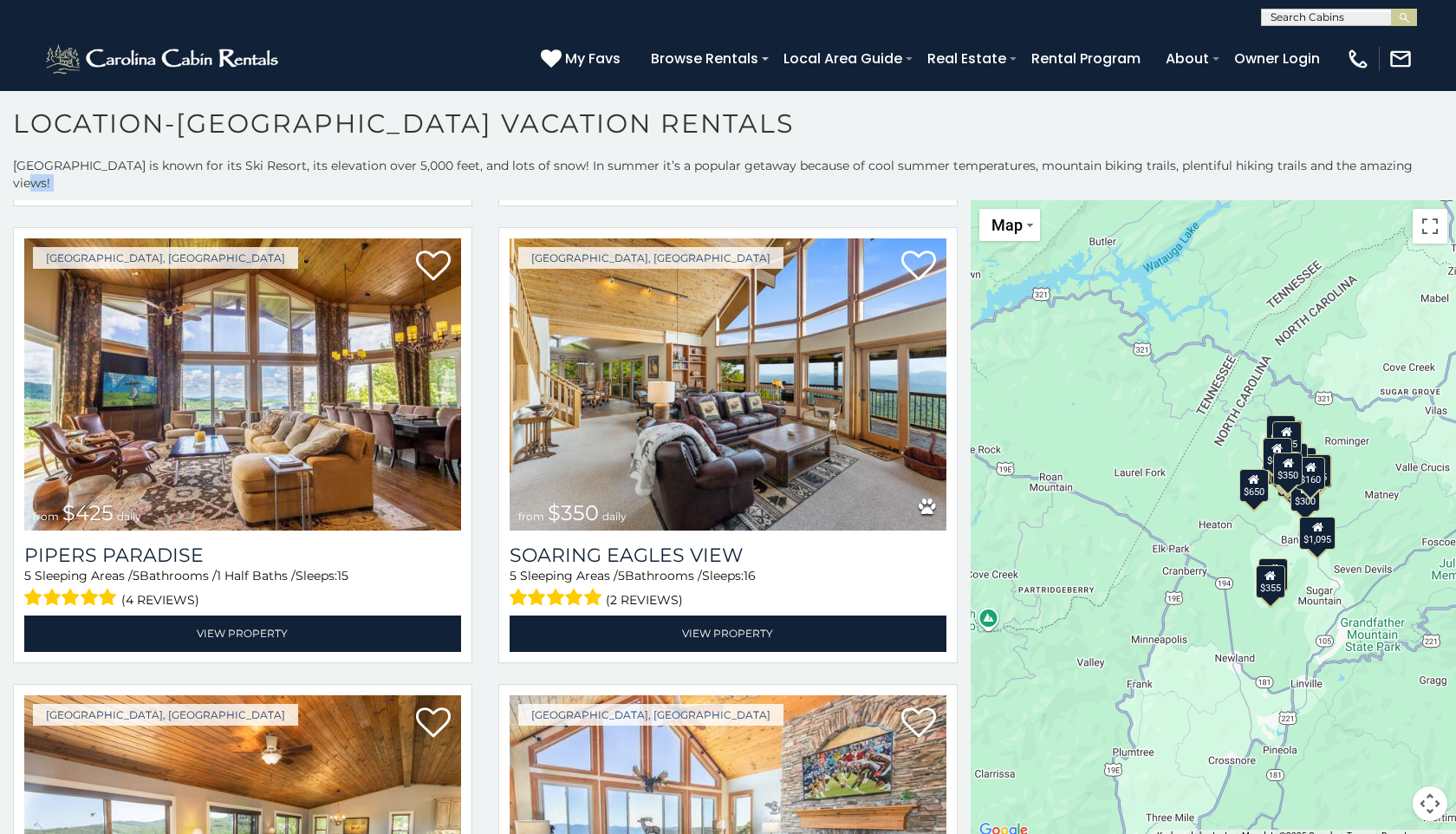
drag, startPoint x: 475, startPoint y: 693, endPoint x: 488, endPoint y: 833, distance: 140.6
click at [488, 833] on div "**********" at bounding box center [728, 495] width 1456 height 678
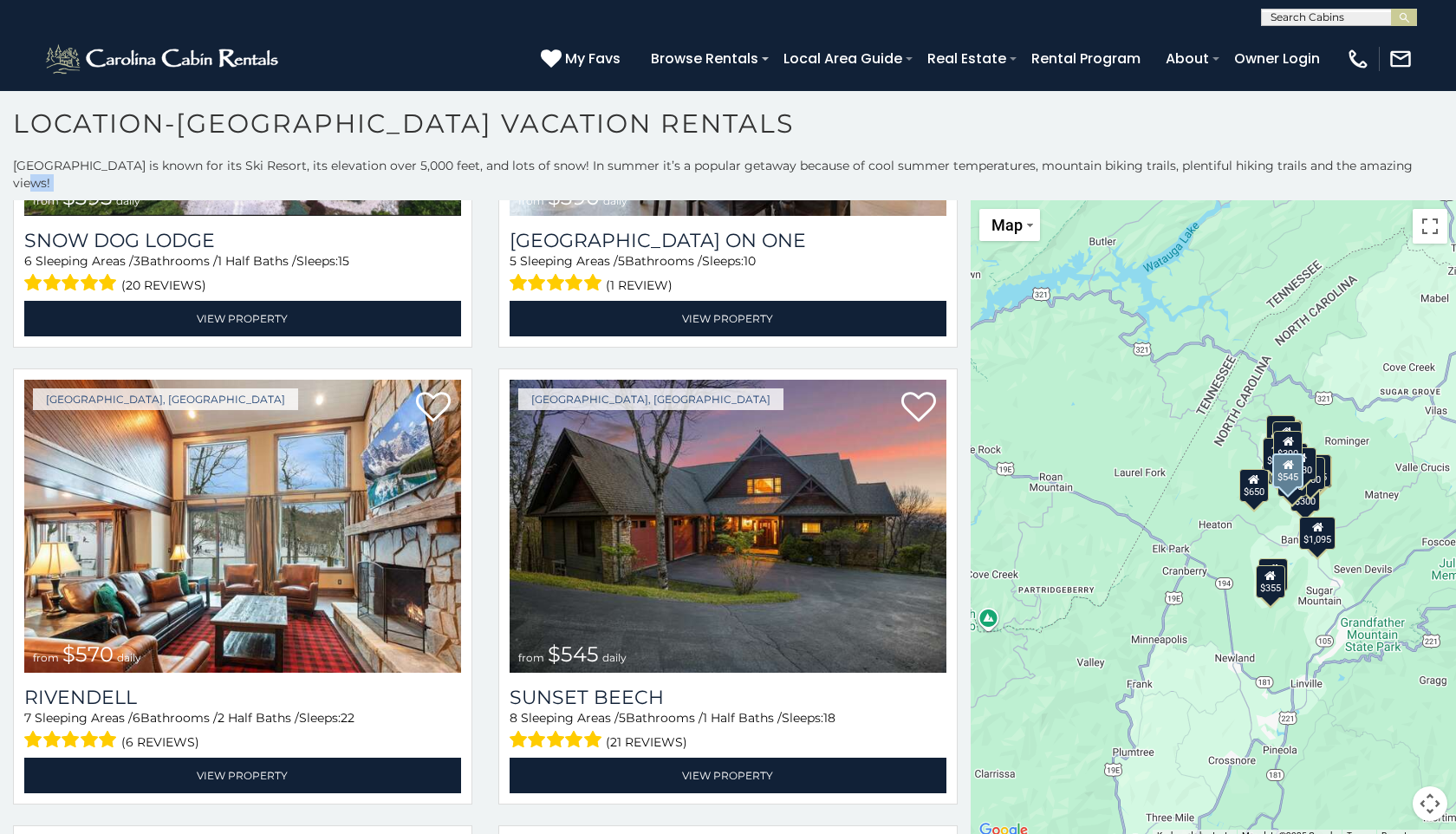
scroll to position [2157, 0]
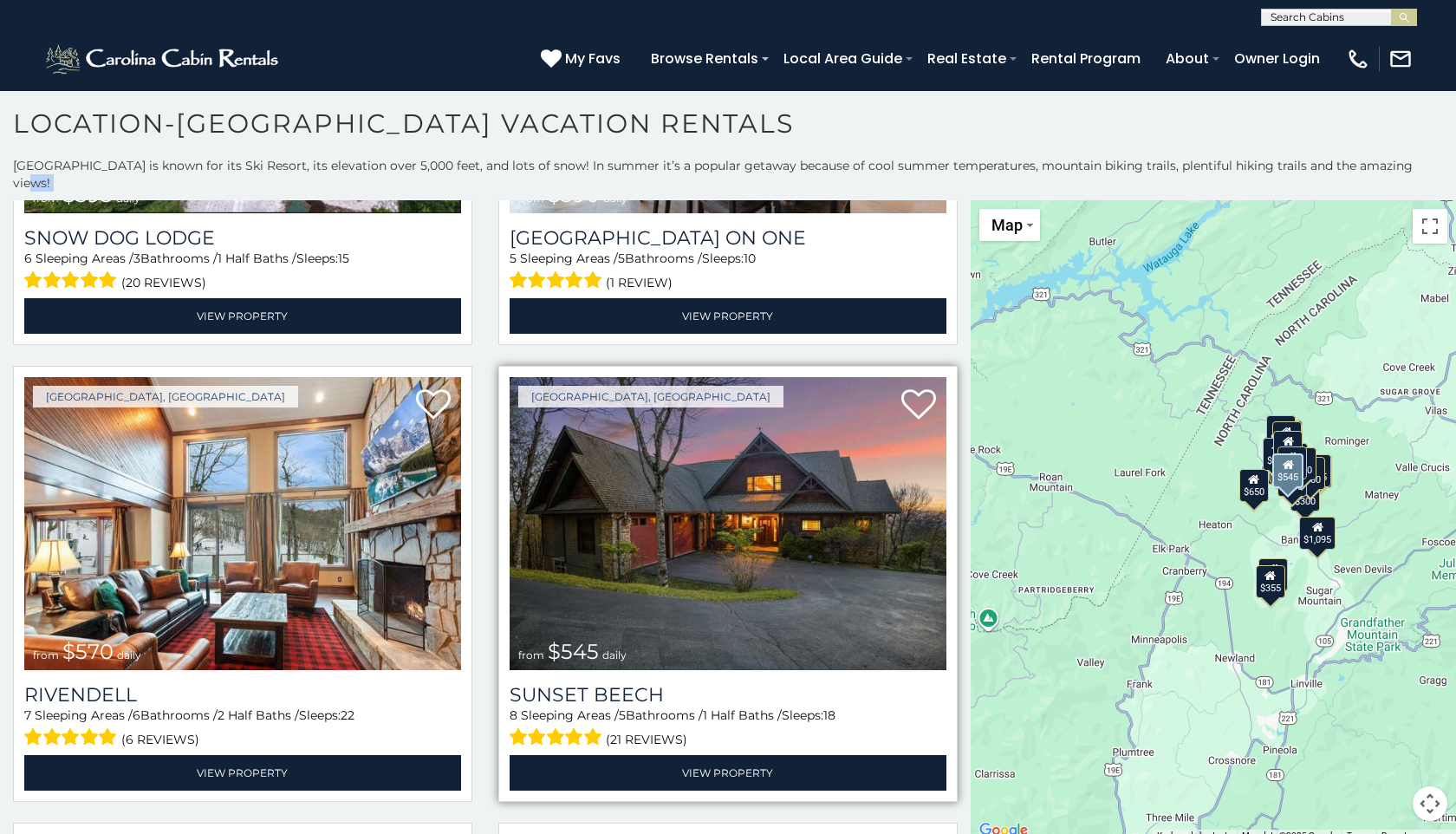
click at [726, 609] on img at bounding box center [728, 523] width 437 height 293
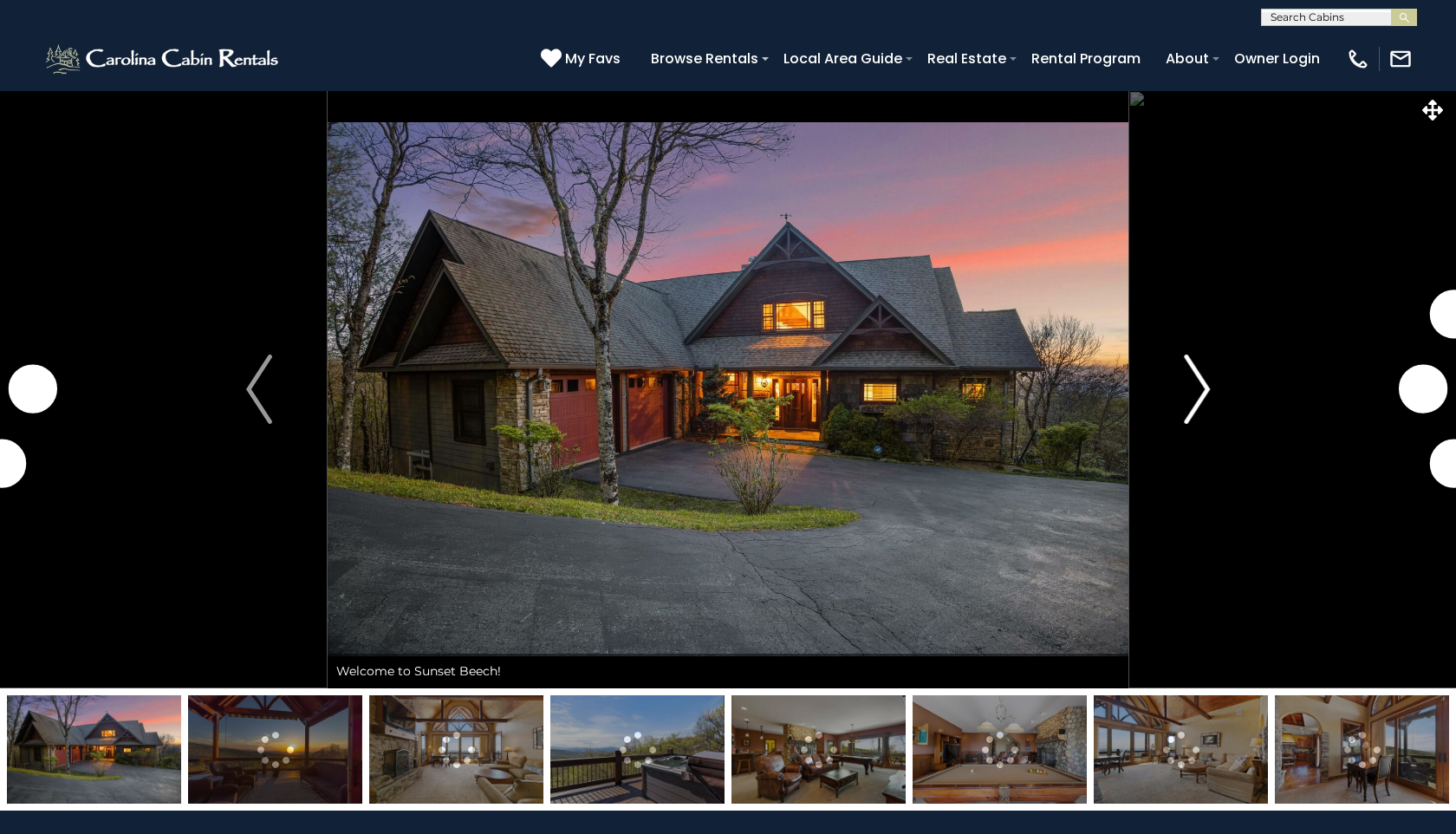
click at [1216, 405] on button "Next" at bounding box center [1197, 389] width 137 height 598
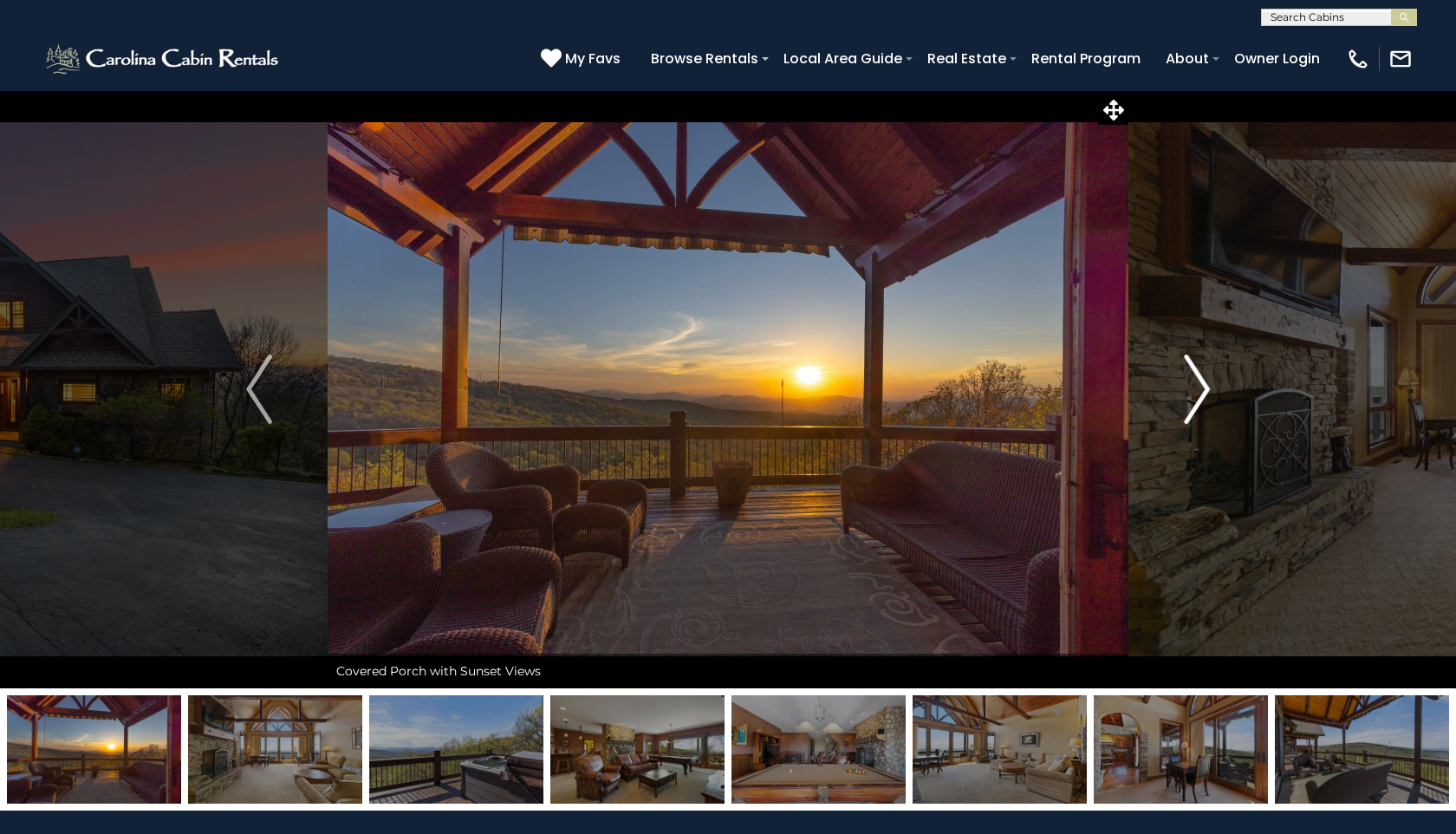
click at [1211, 392] on button "Next" at bounding box center [1197, 389] width 137 height 598
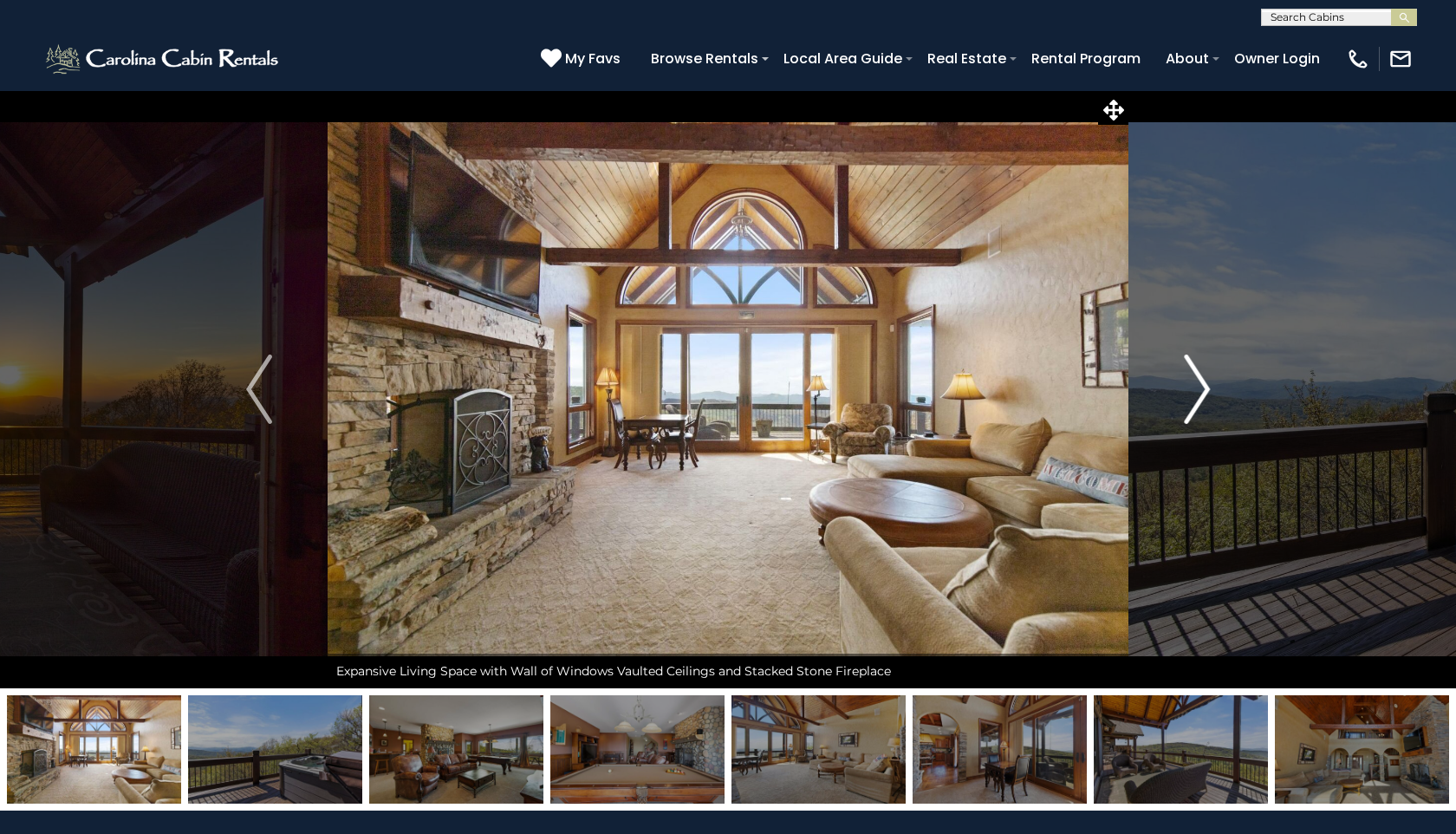
click at [1213, 394] on button "Next" at bounding box center [1197, 389] width 137 height 598
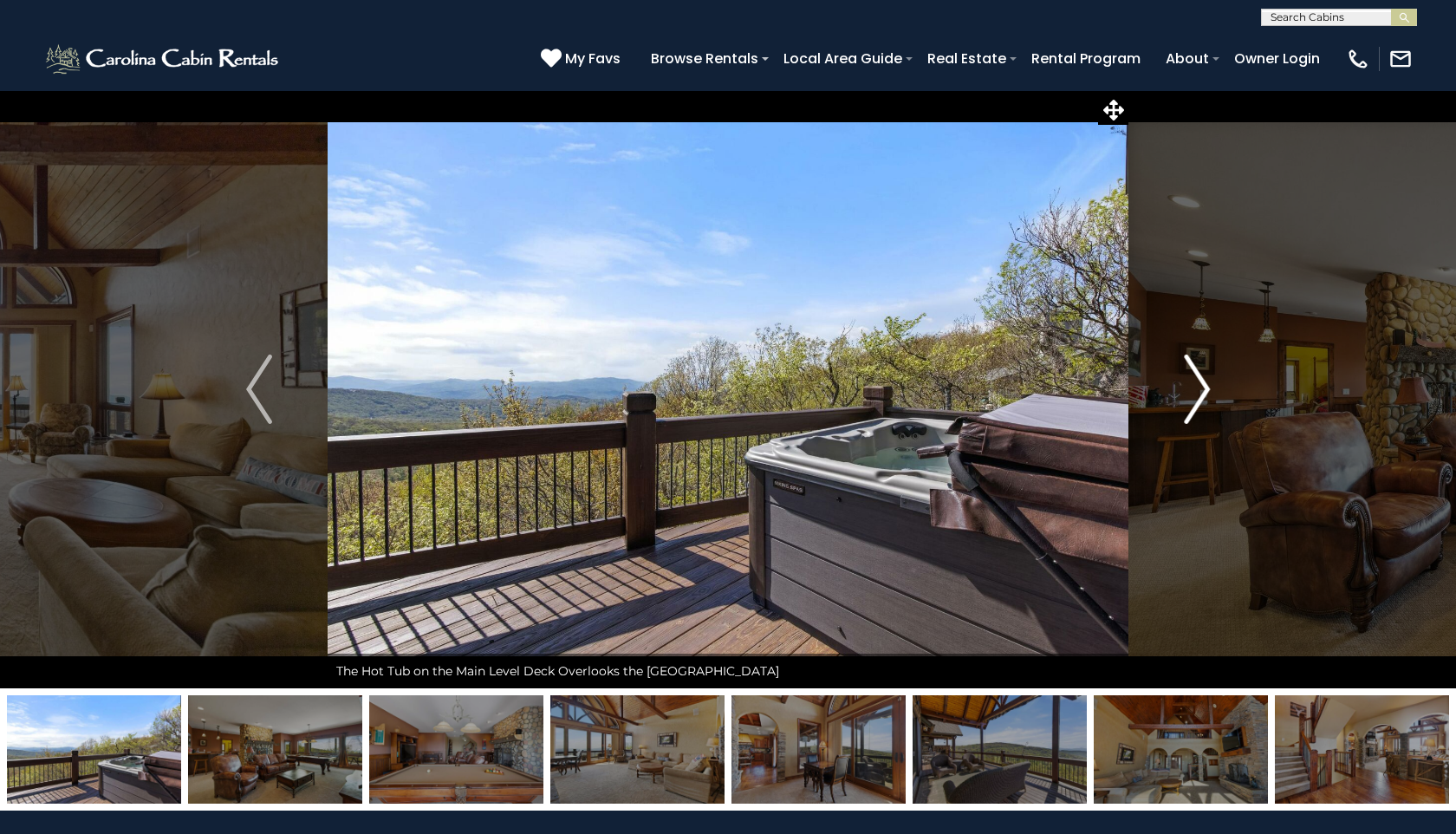
click at [1214, 396] on button "Next" at bounding box center [1197, 389] width 137 height 598
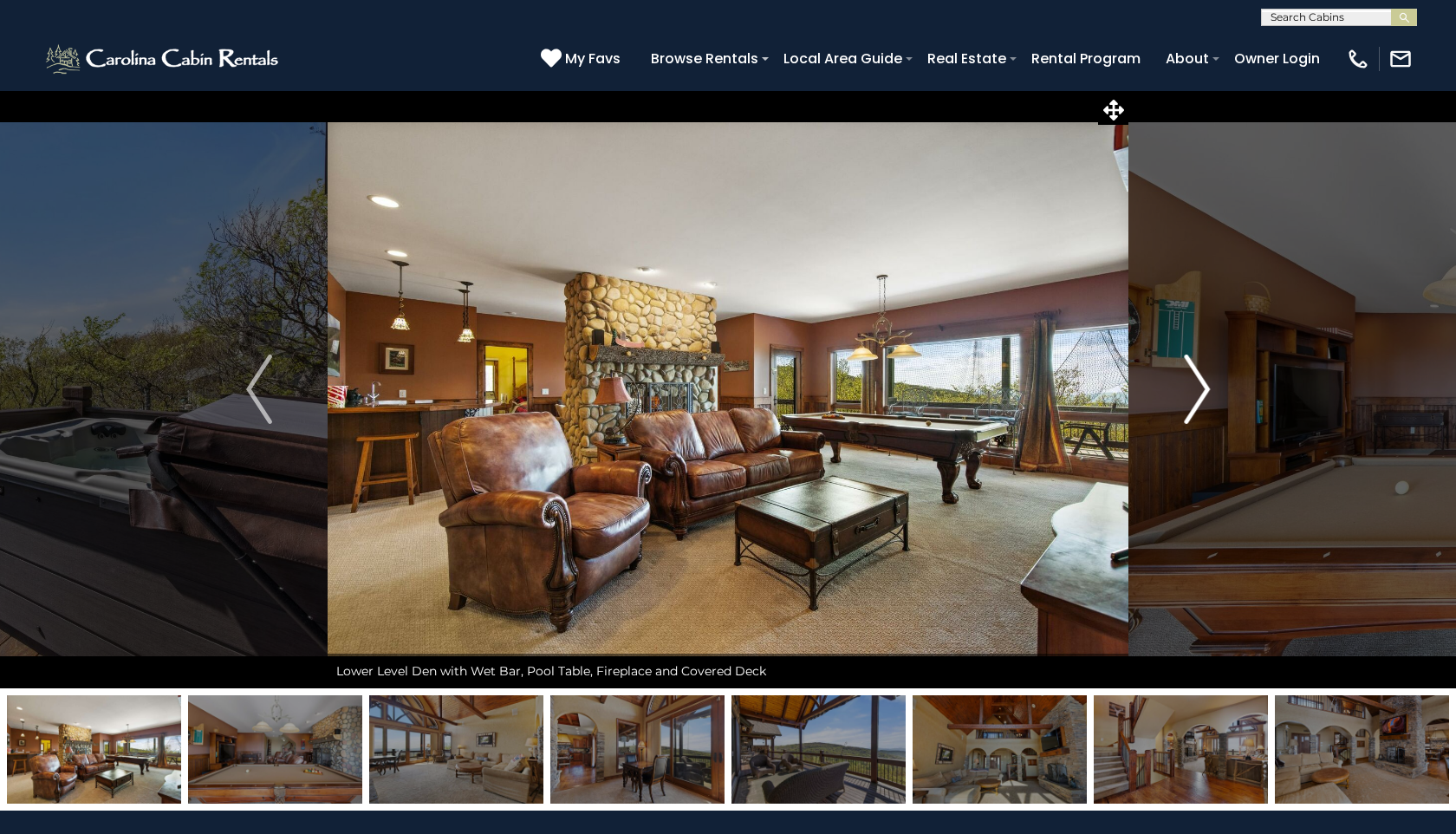
click at [1215, 399] on button "Next" at bounding box center [1197, 389] width 137 height 598
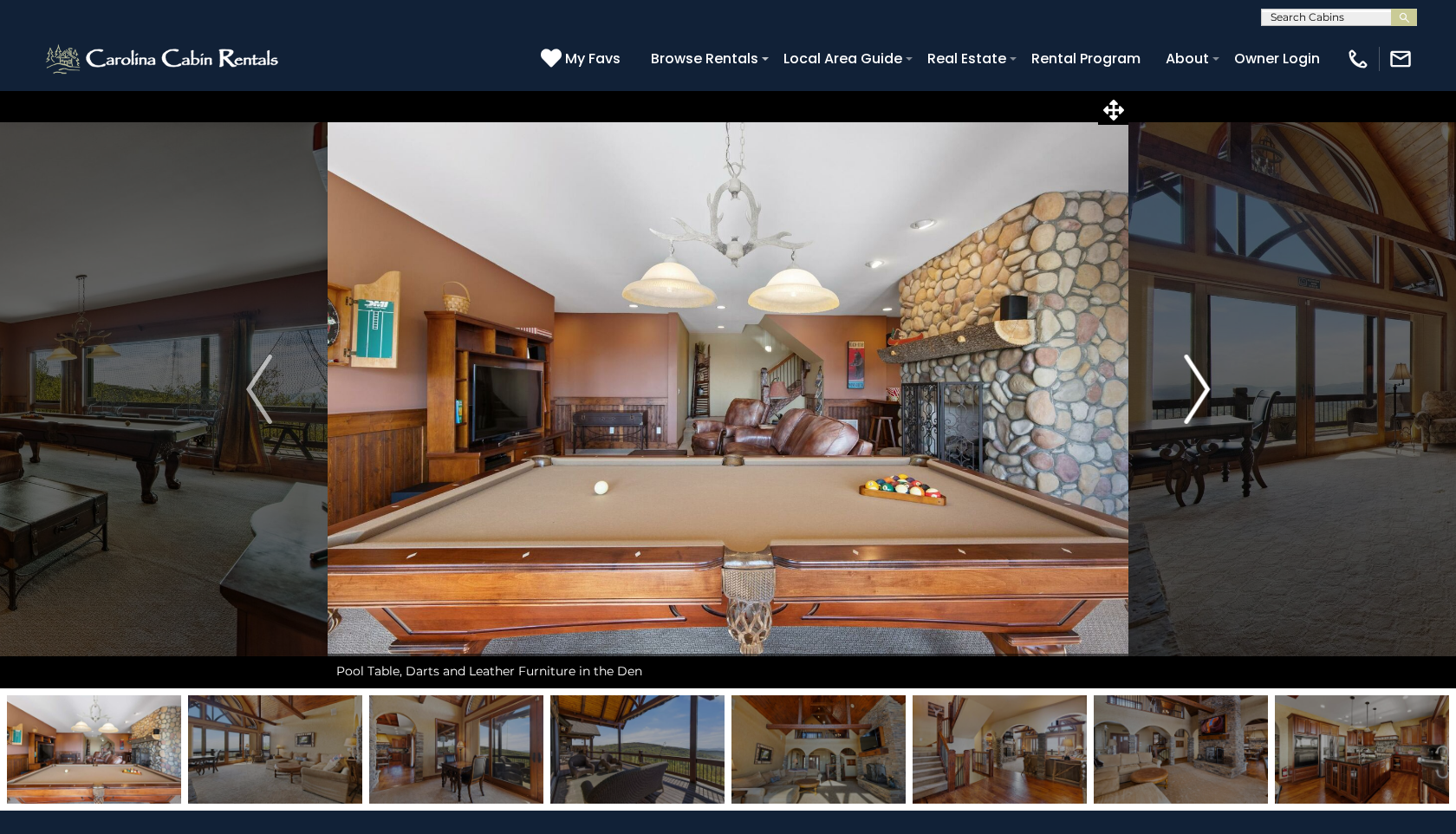
click at [1216, 400] on button "Next" at bounding box center [1197, 389] width 137 height 598
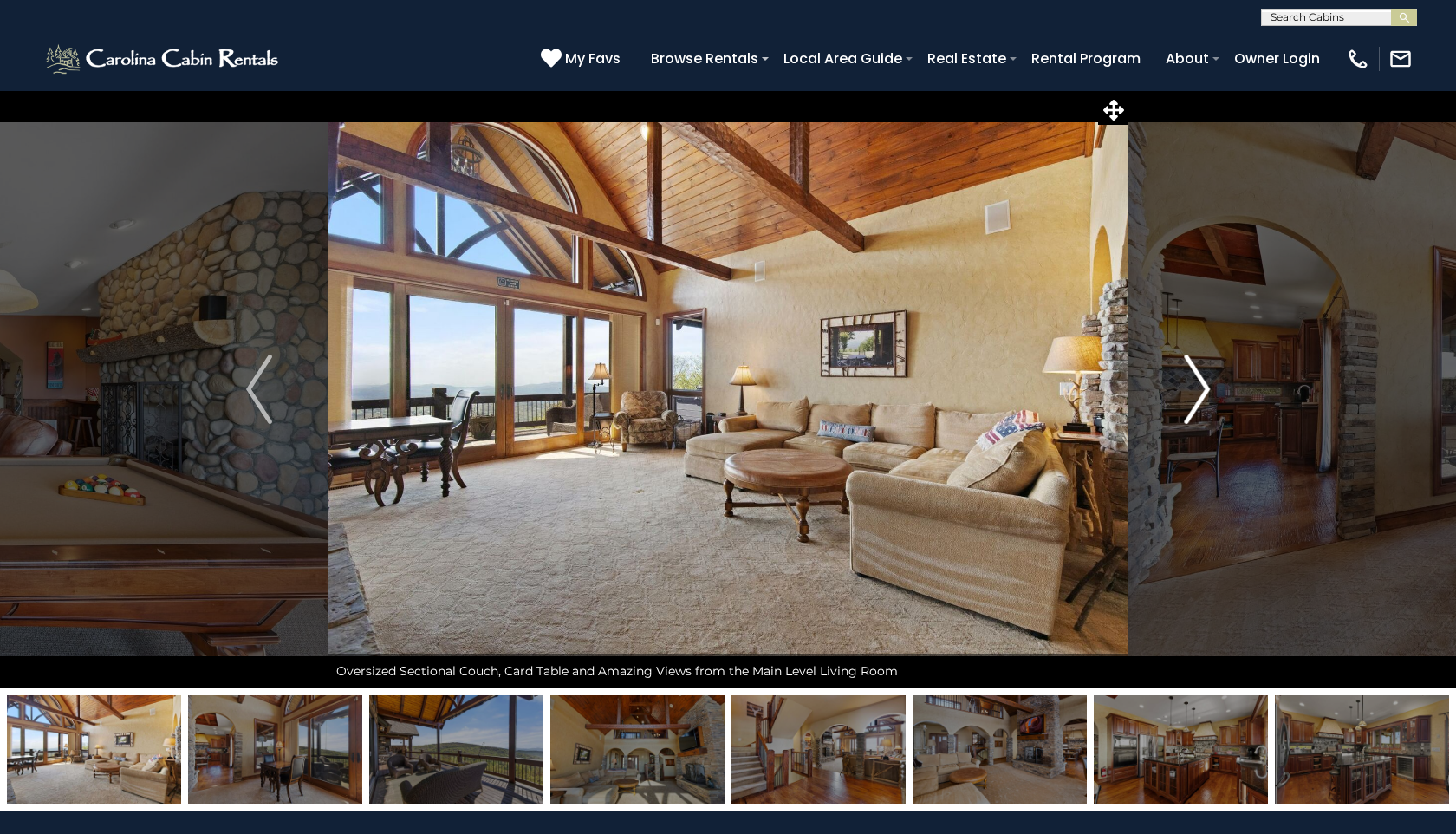
click at [1216, 400] on button "Next" at bounding box center [1197, 389] width 137 height 598
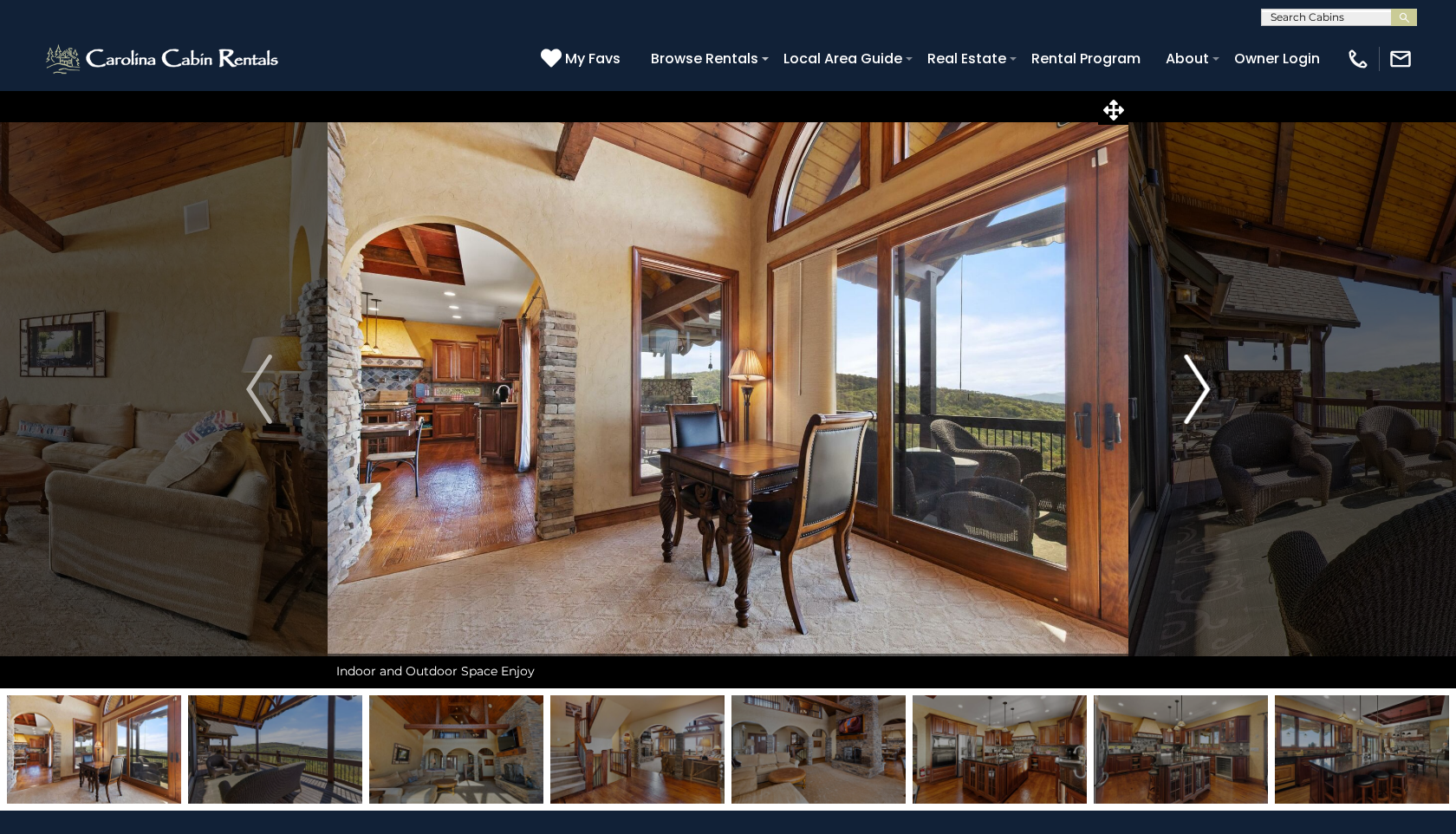
click at [1216, 400] on button "Next" at bounding box center [1197, 389] width 137 height 598
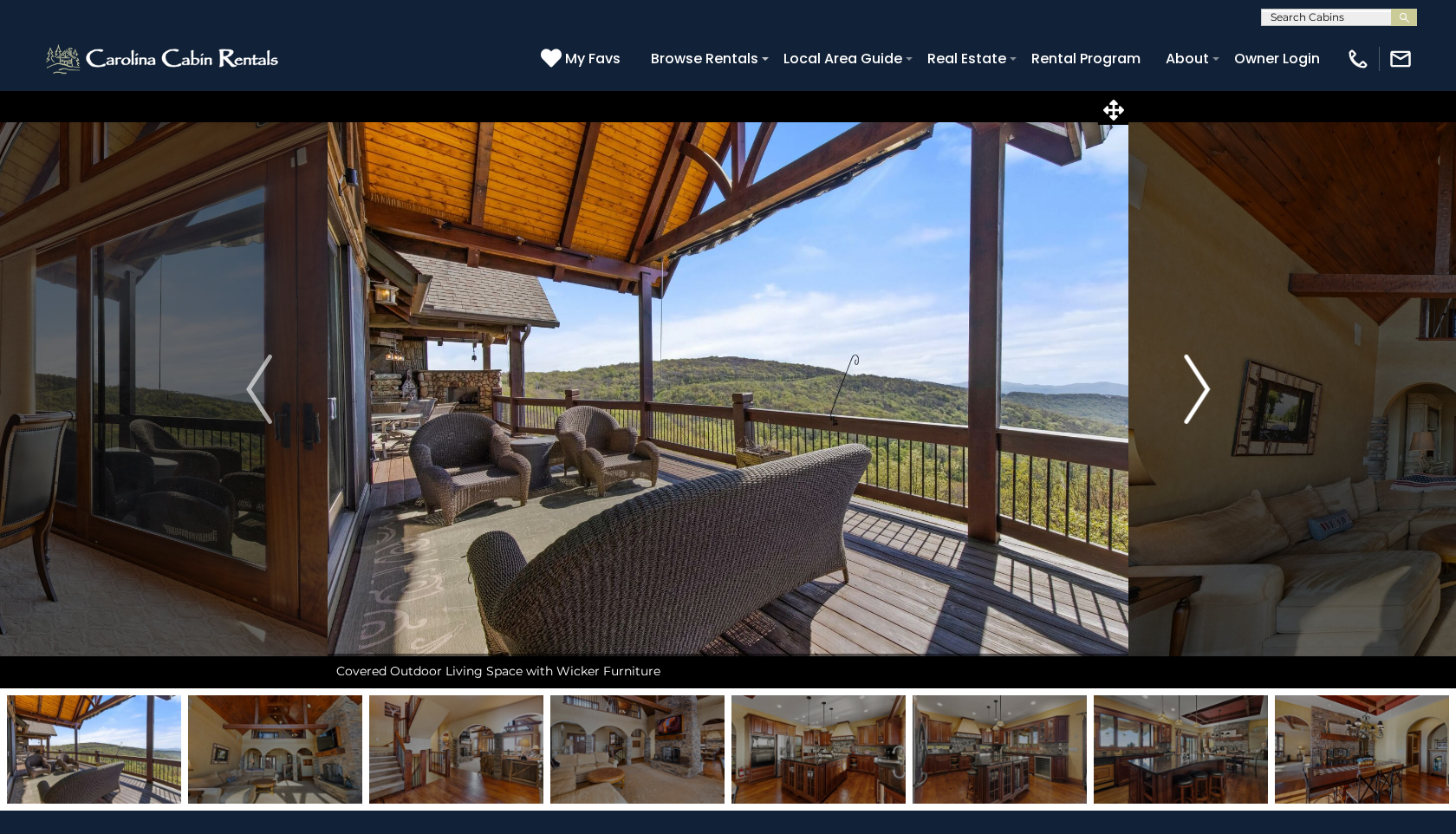
click at [1217, 402] on button "Next" at bounding box center [1197, 389] width 137 height 598
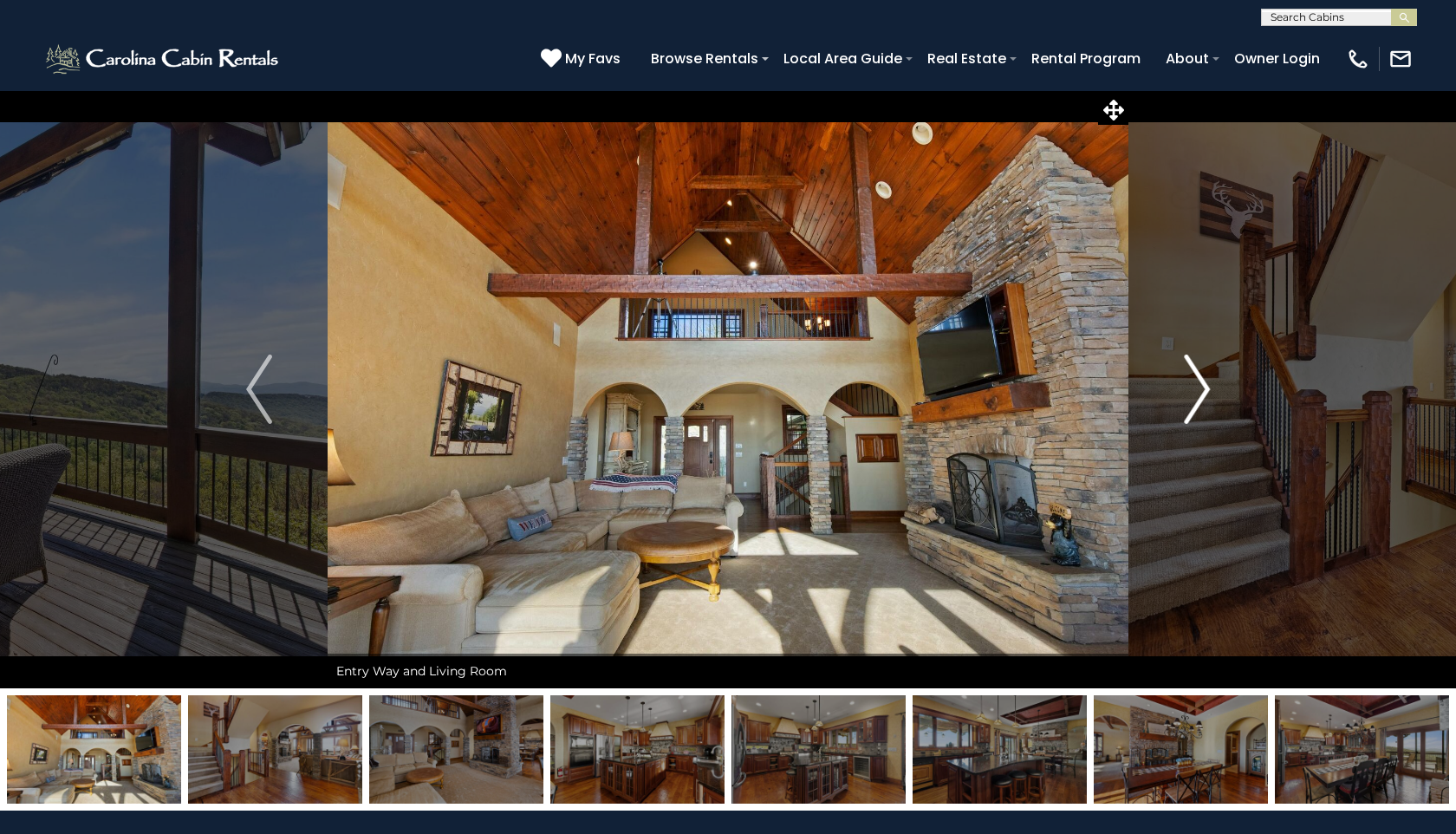
click at [1217, 403] on button "Next" at bounding box center [1197, 389] width 137 height 598
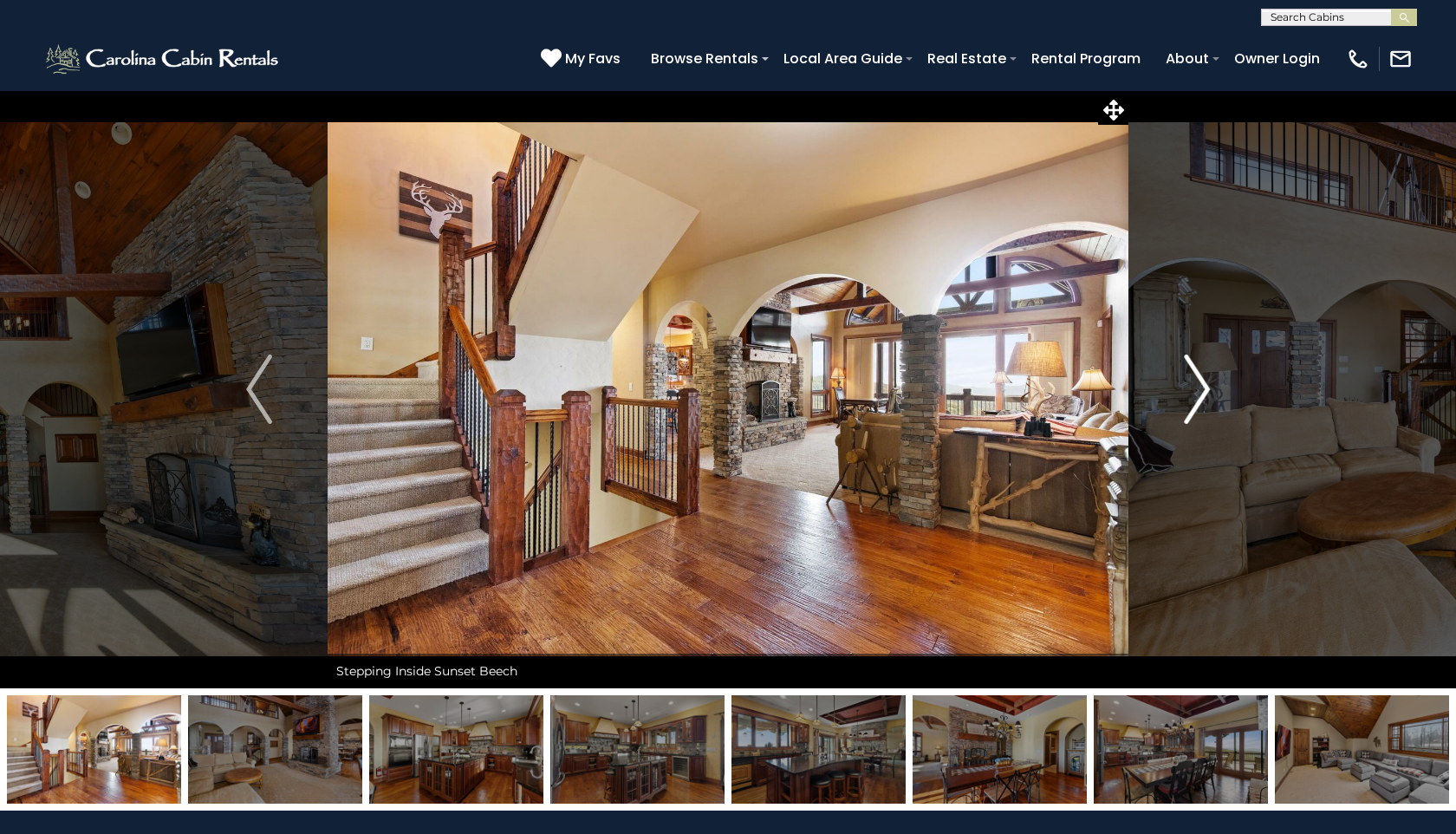
click at [1218, 405] on button "Next" at bounding box center [1197, 389] width 137 height 598
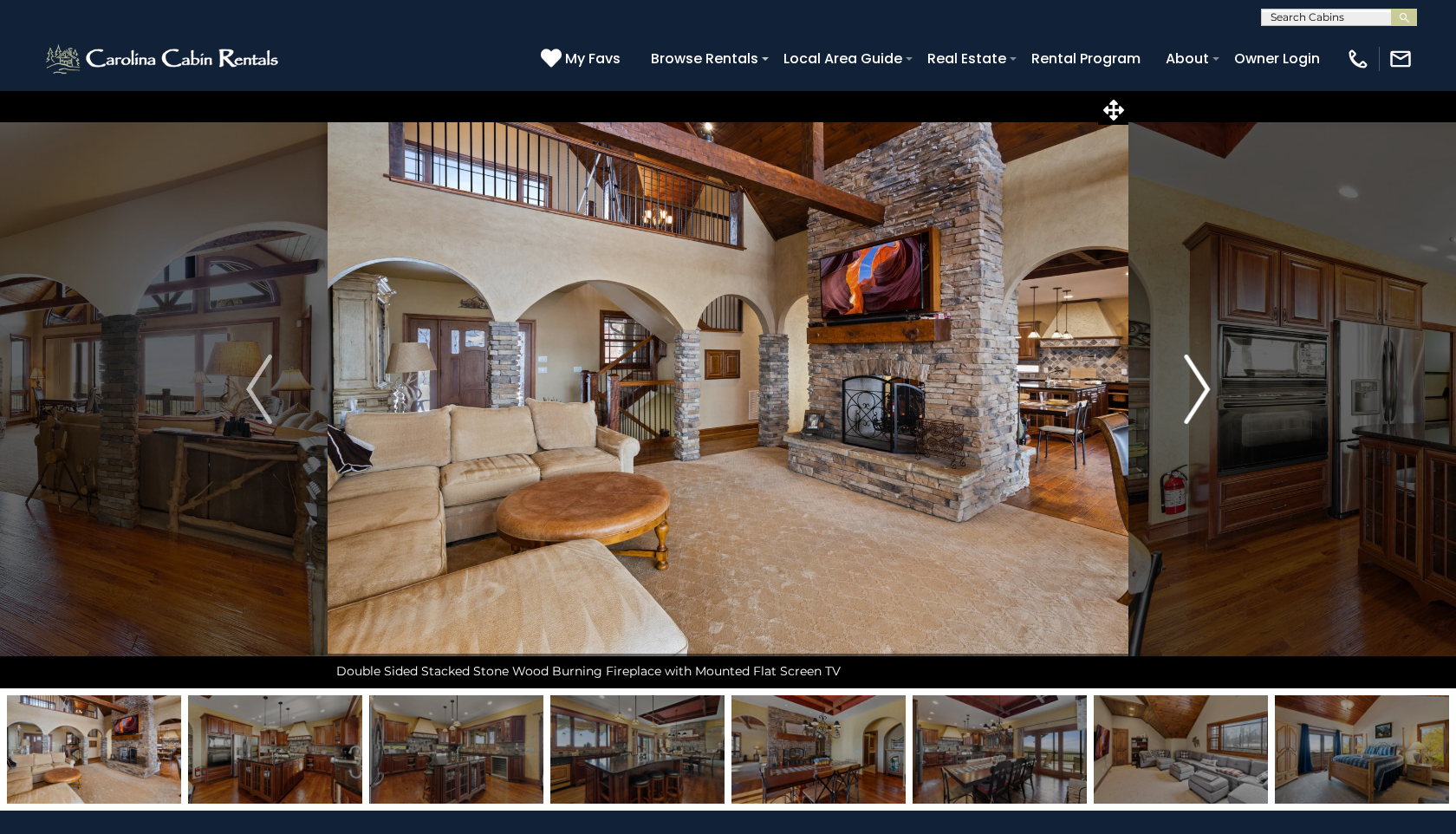
click at [1218, 405] on button "Next" at bounding box center [1197, 389] width 137 height 598
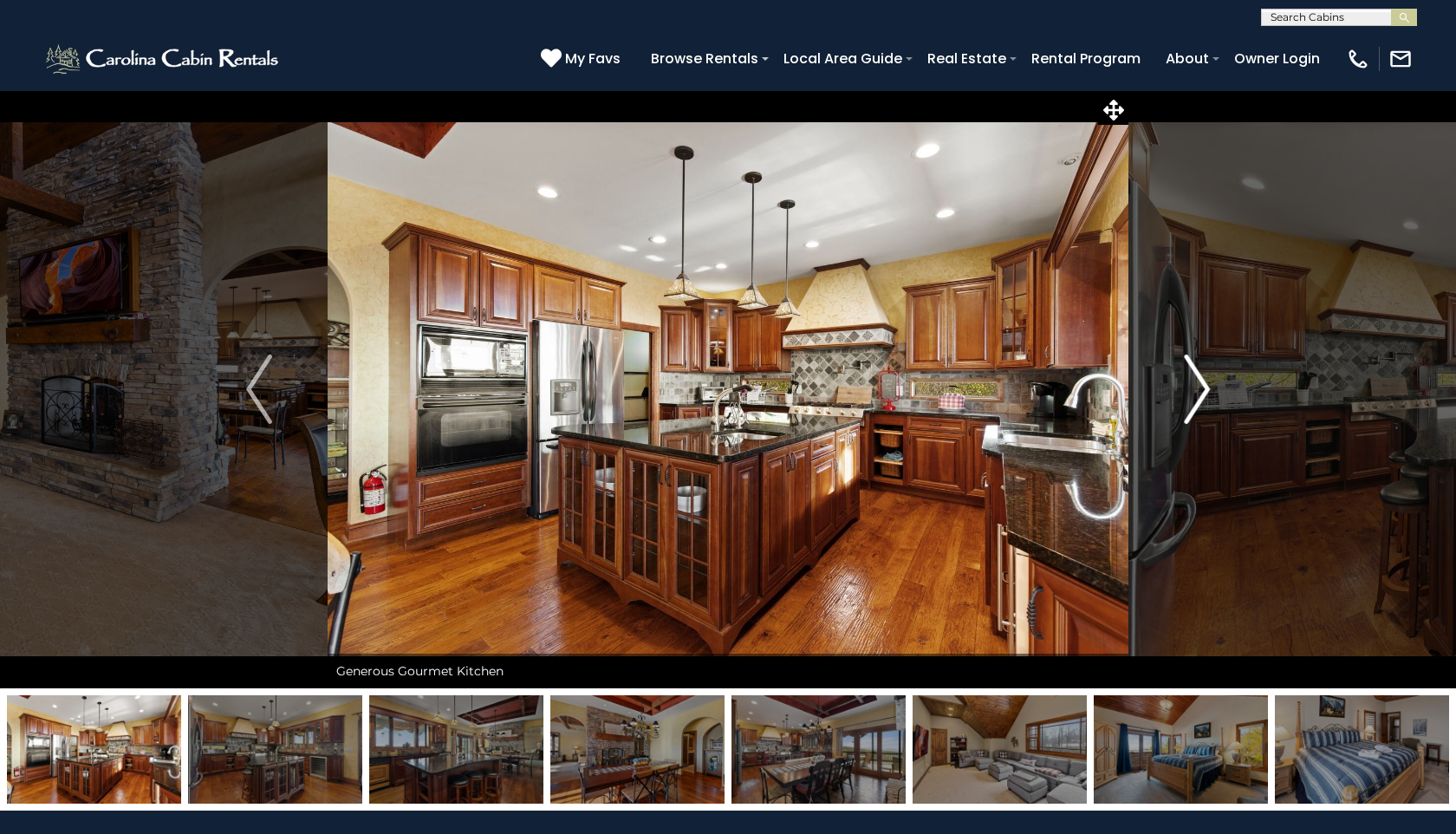
click at [1218, 406] on button "Next" at bounding box center [1197, 389] width 137 height 598
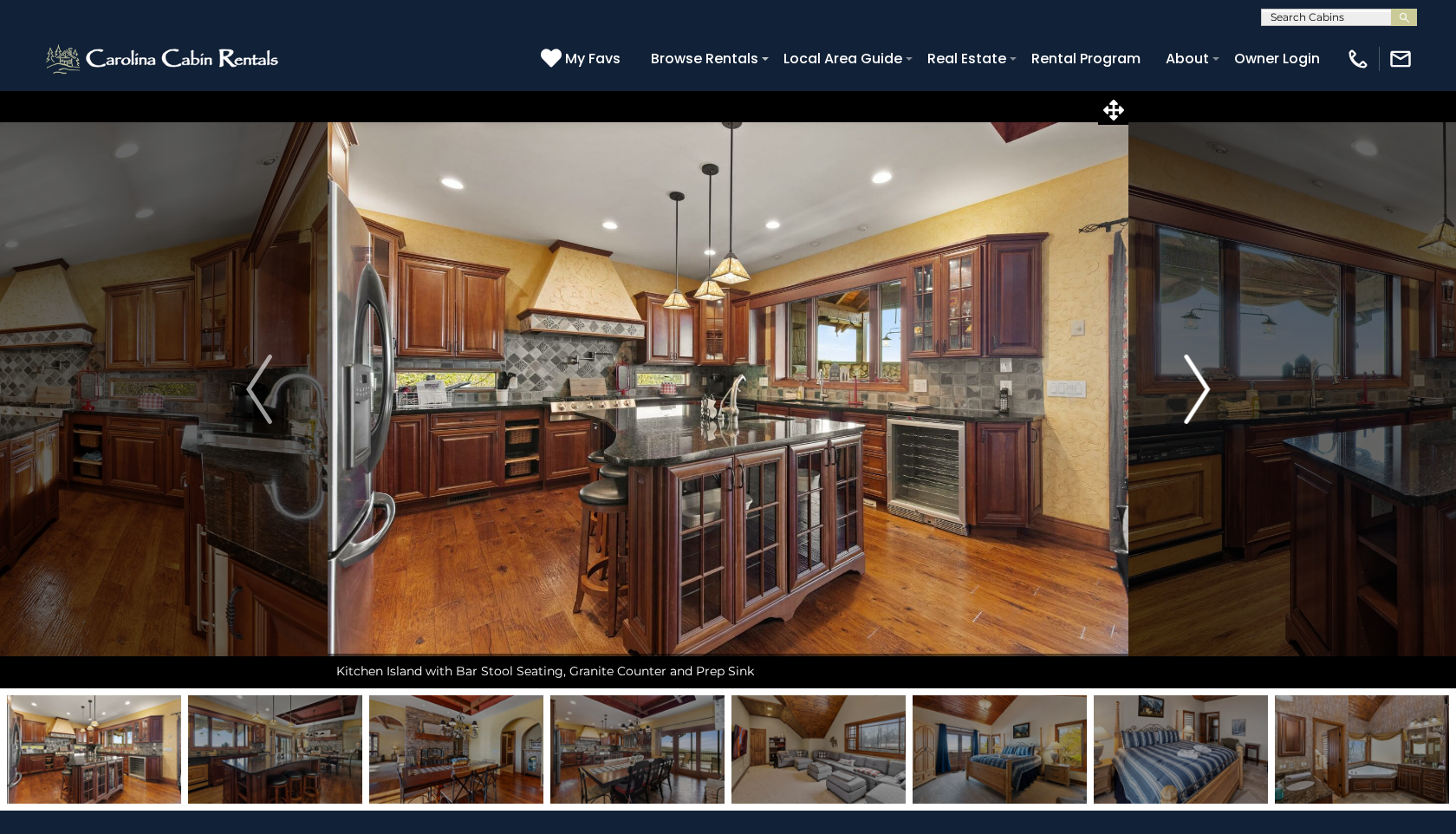
click at [1216, 404] on button "Next" at bounding box center [1197, 389] width 137 height 598
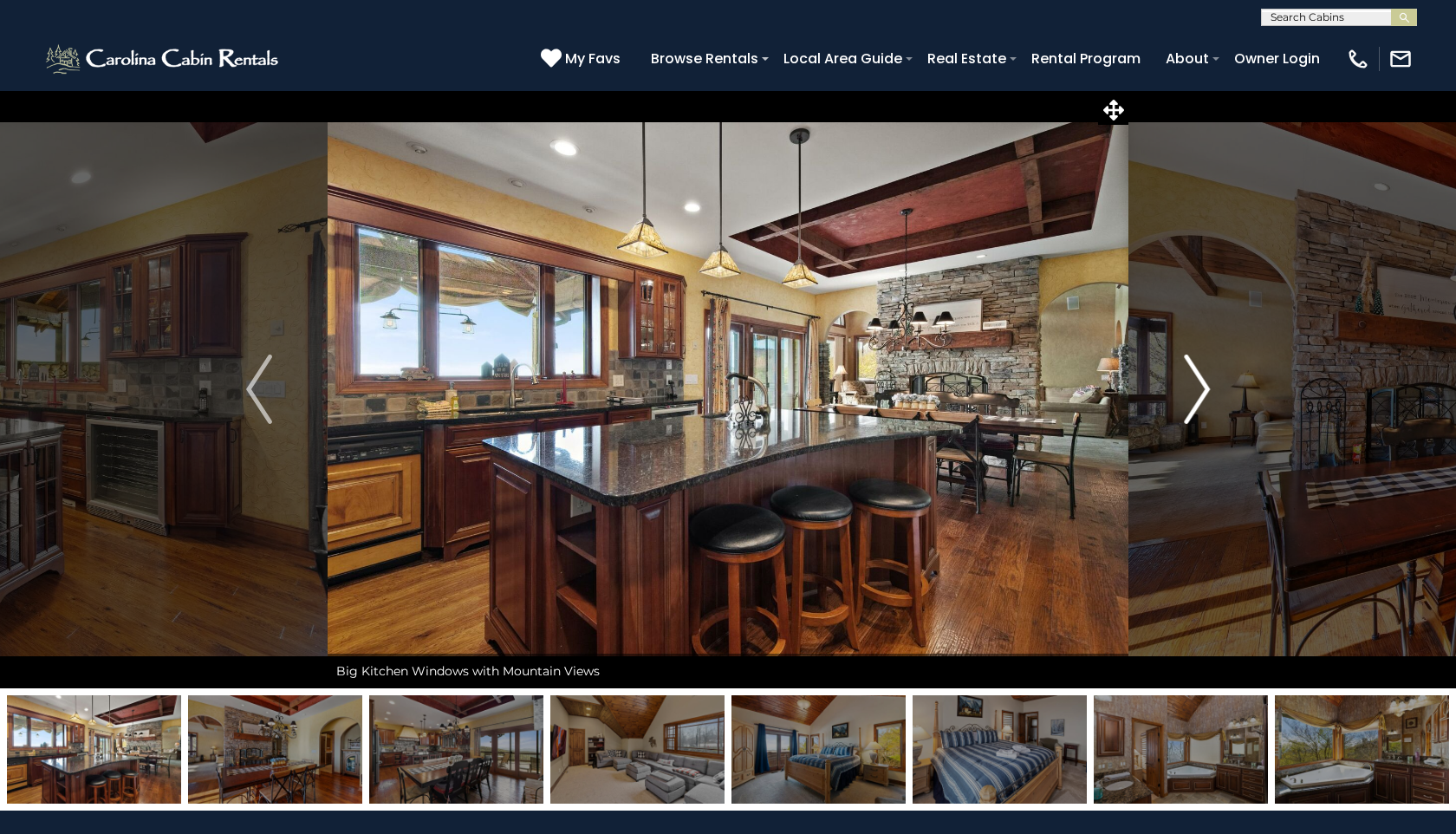
click at [1216, 404] on button "Next" at bounding box center [1197, 389] width 137 height 598
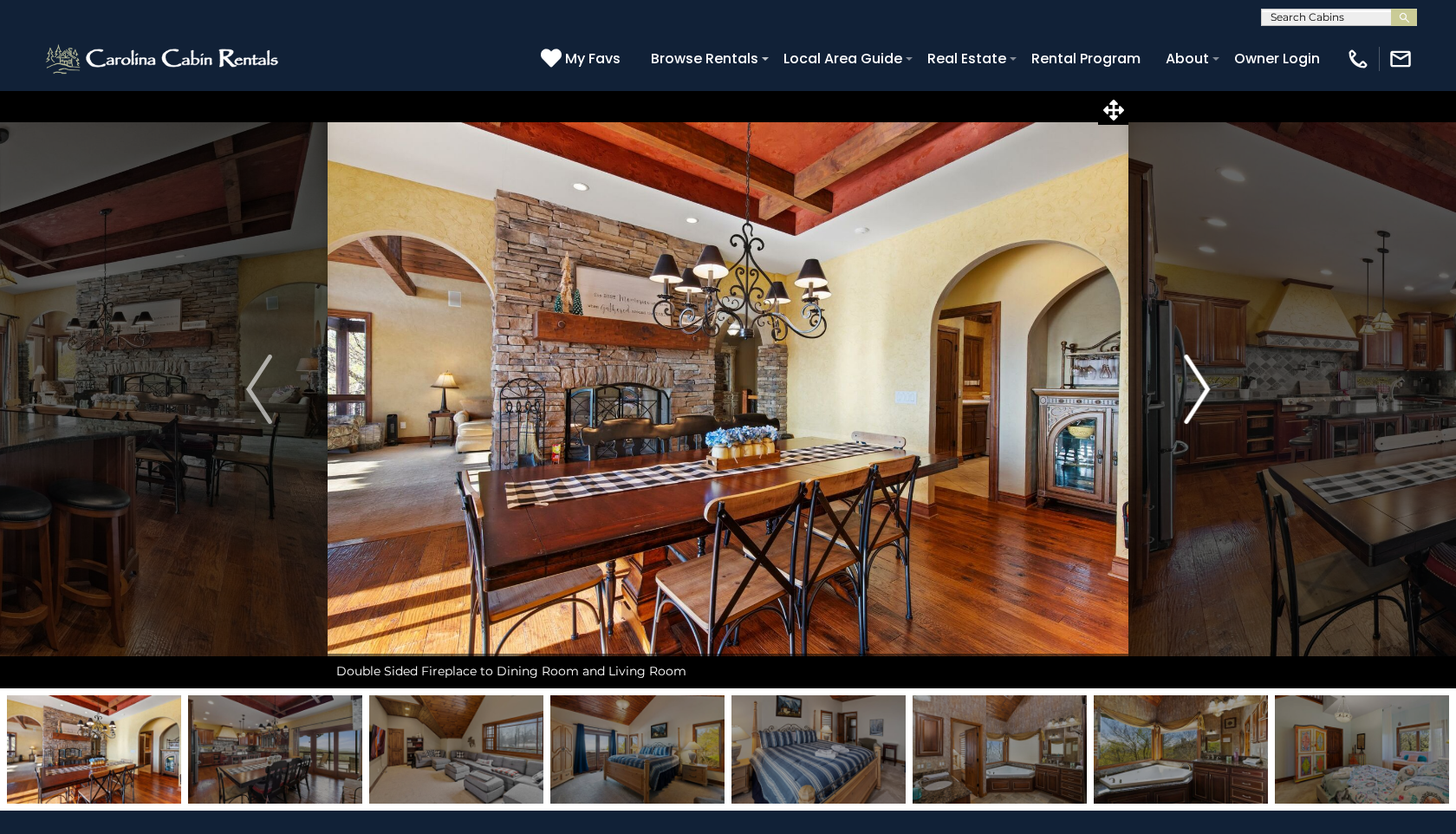
click at [1215, 404] on button "Next" at bounding box center [1197, 389] width 137 height 598
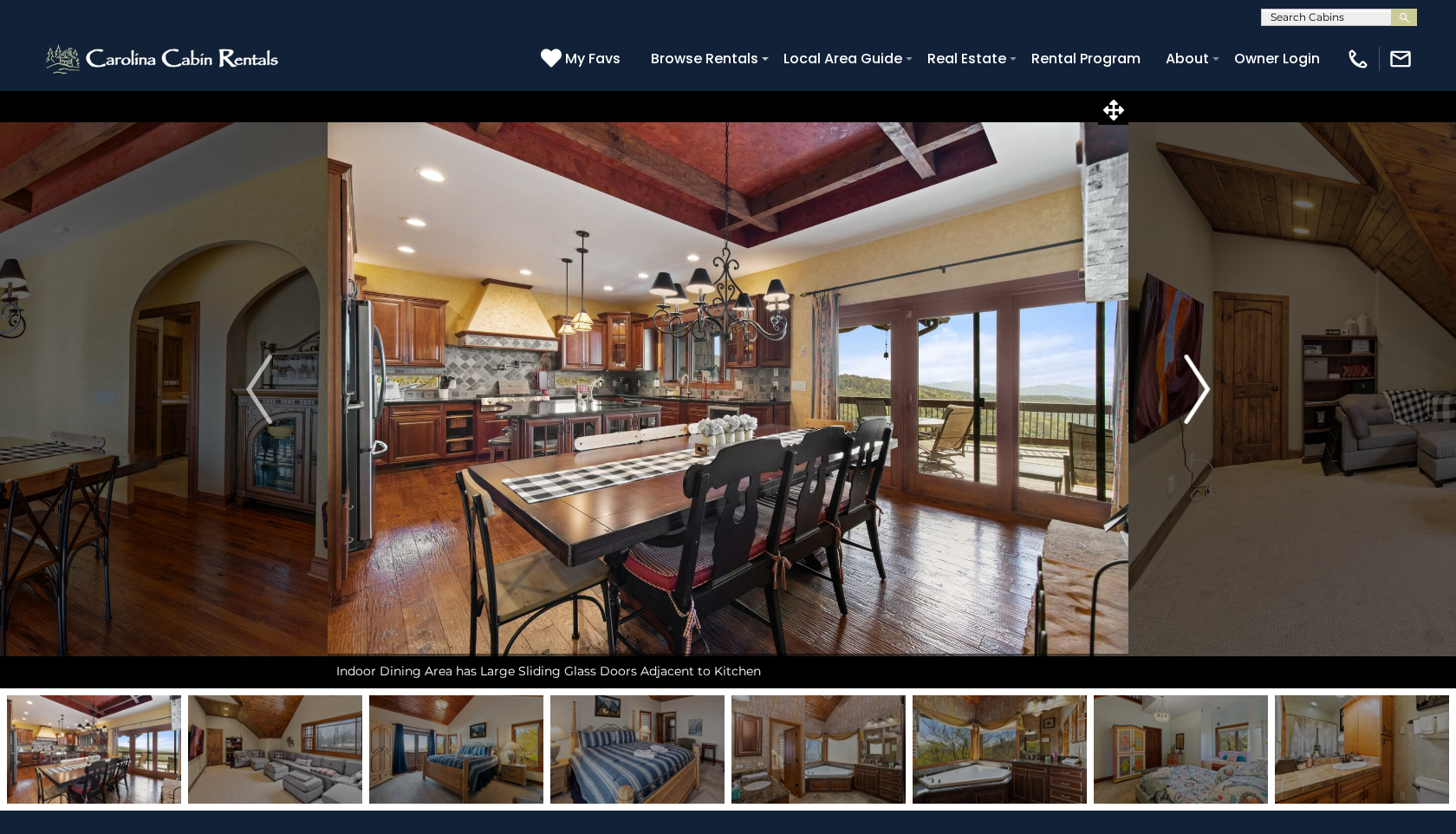
click at [1215, 404] on button "Next" at bounding box center [1197, 389] width 137 height 598
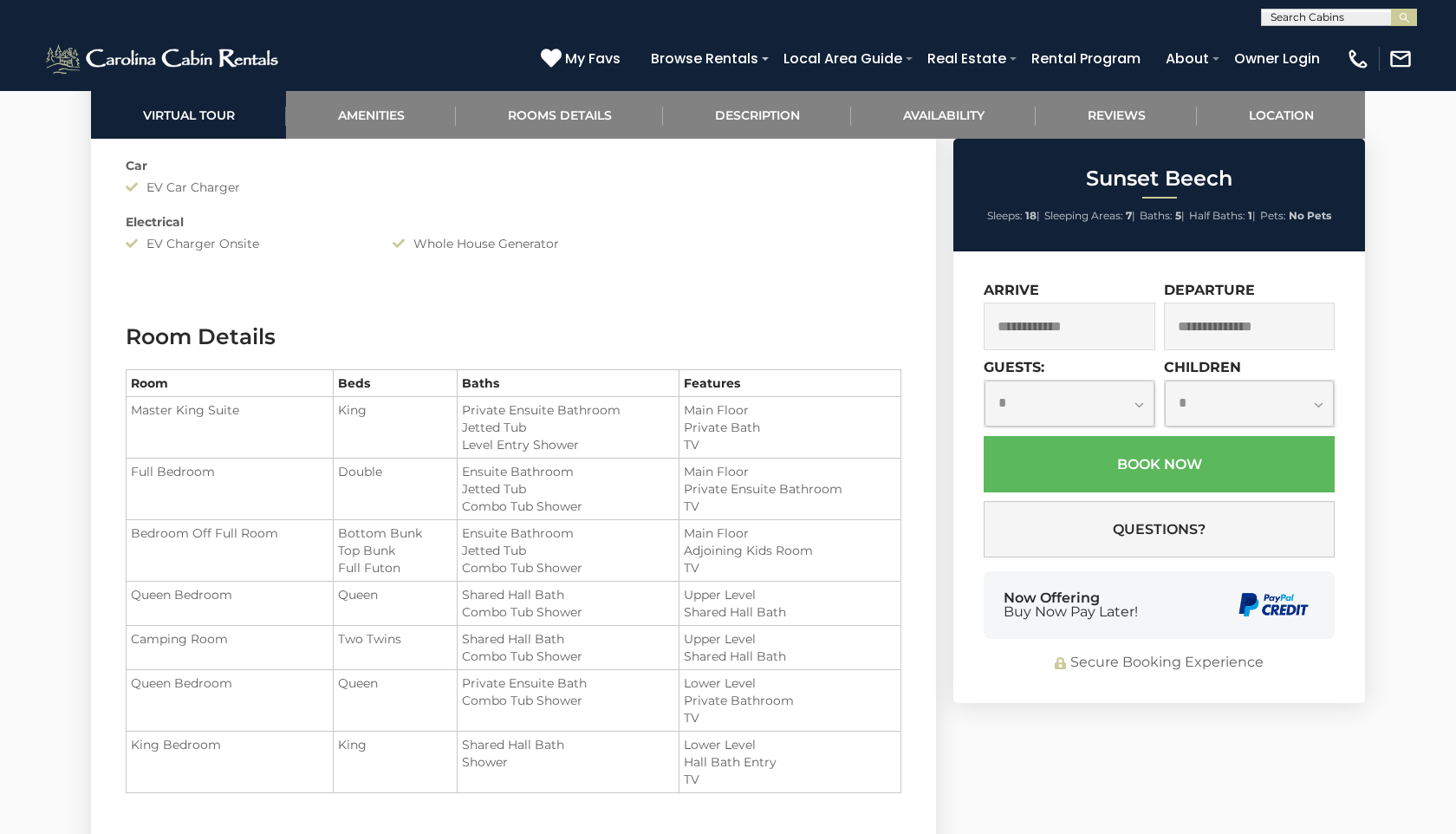
scroll to position [2532, 0]
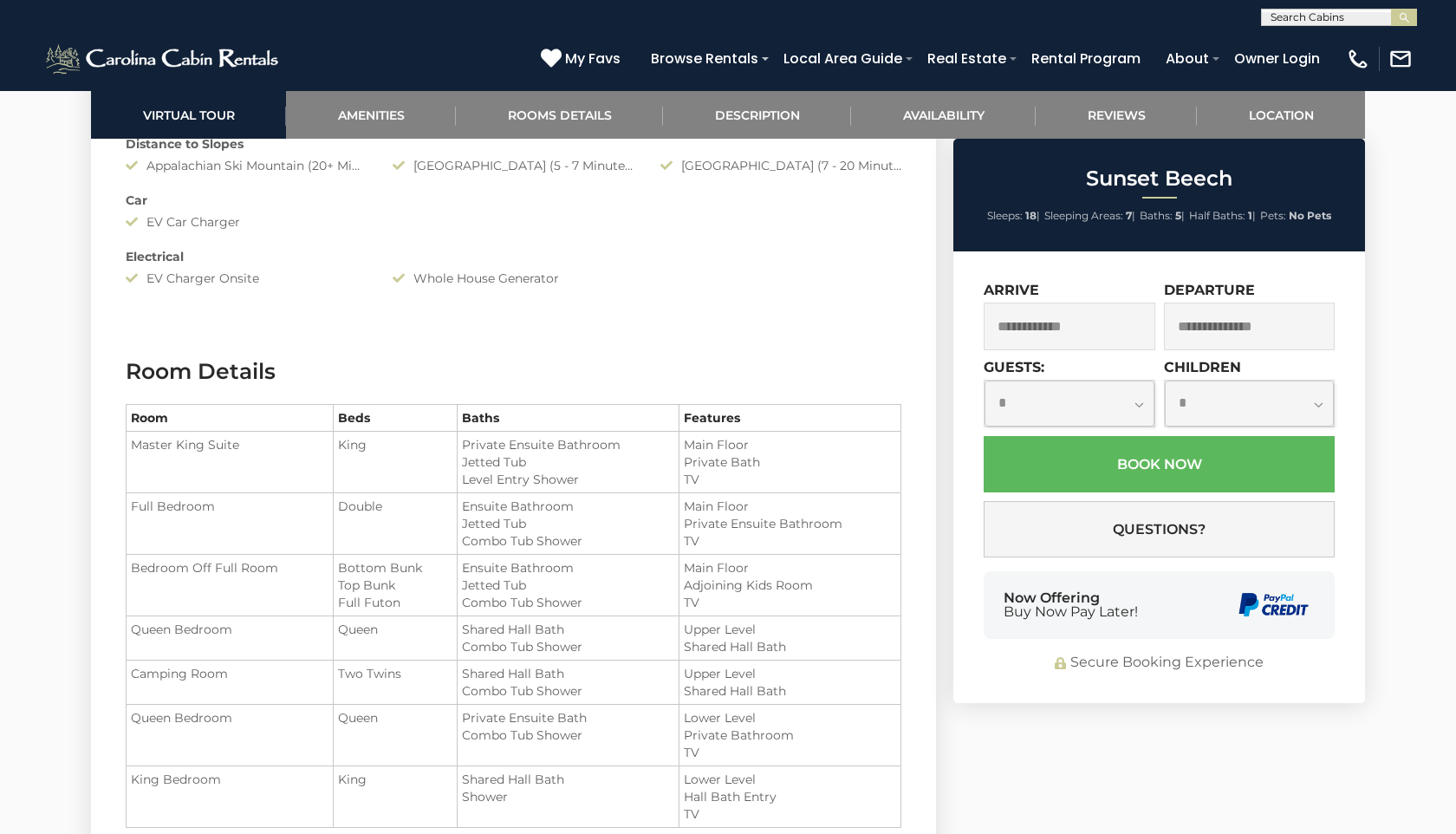
click at [1115, 398] on select "**********" at bounding box center [1070, 403] width 170 height 46
select select "*"
click at [1204, 414] on select "**********" at bounding box center [1250, 403] width 170 height 46
select select "*"
click at [1114, 336] on input "text" at bounding box center [1070, 326] width 171 height 48
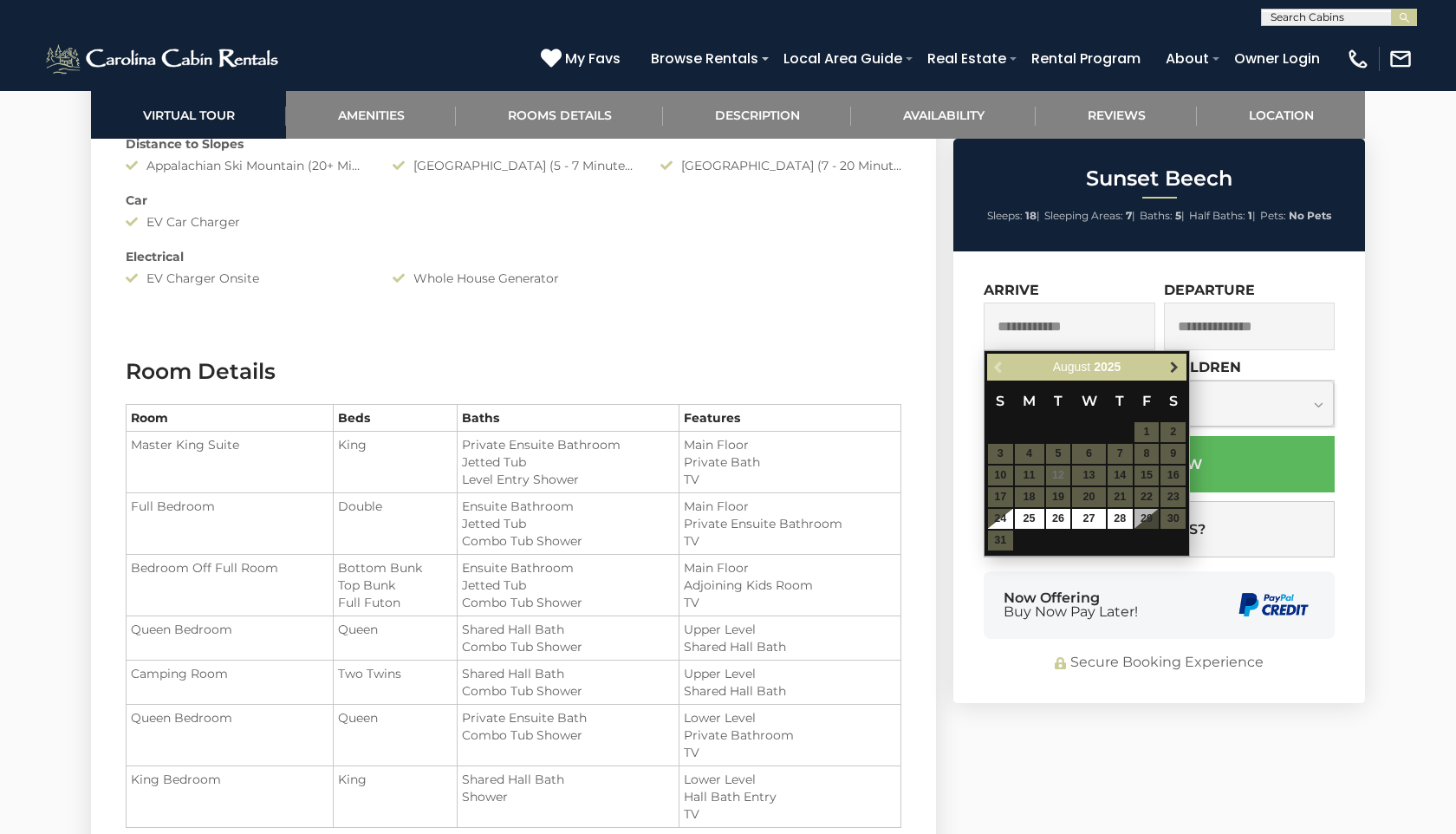
click at [1164, 368] on link "Next" at bounding box center [1174, 367] width 22 height 22
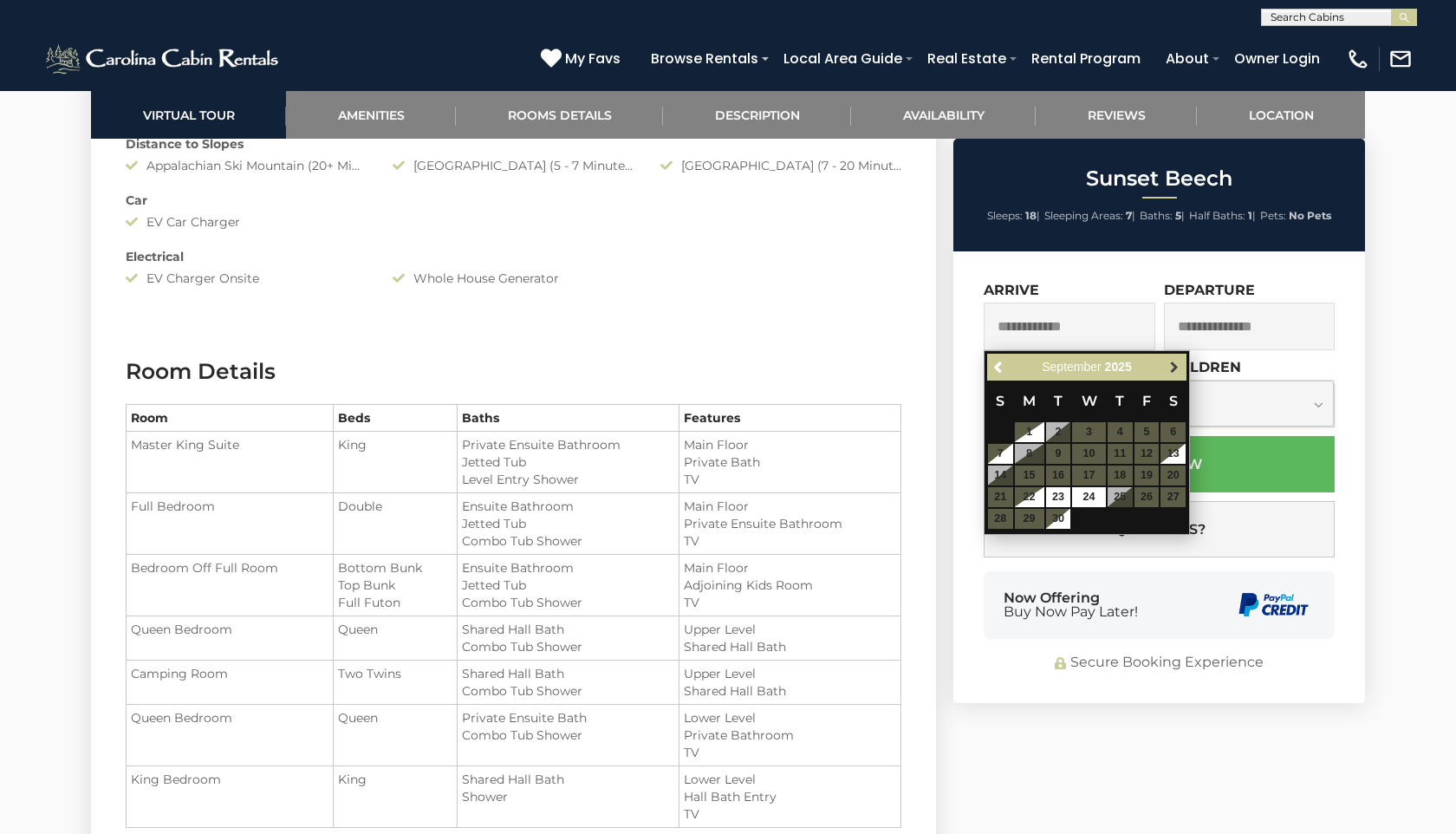
click at [1164, 369] on link "Next" at bounding box center [1174, 367] width 22 height 22
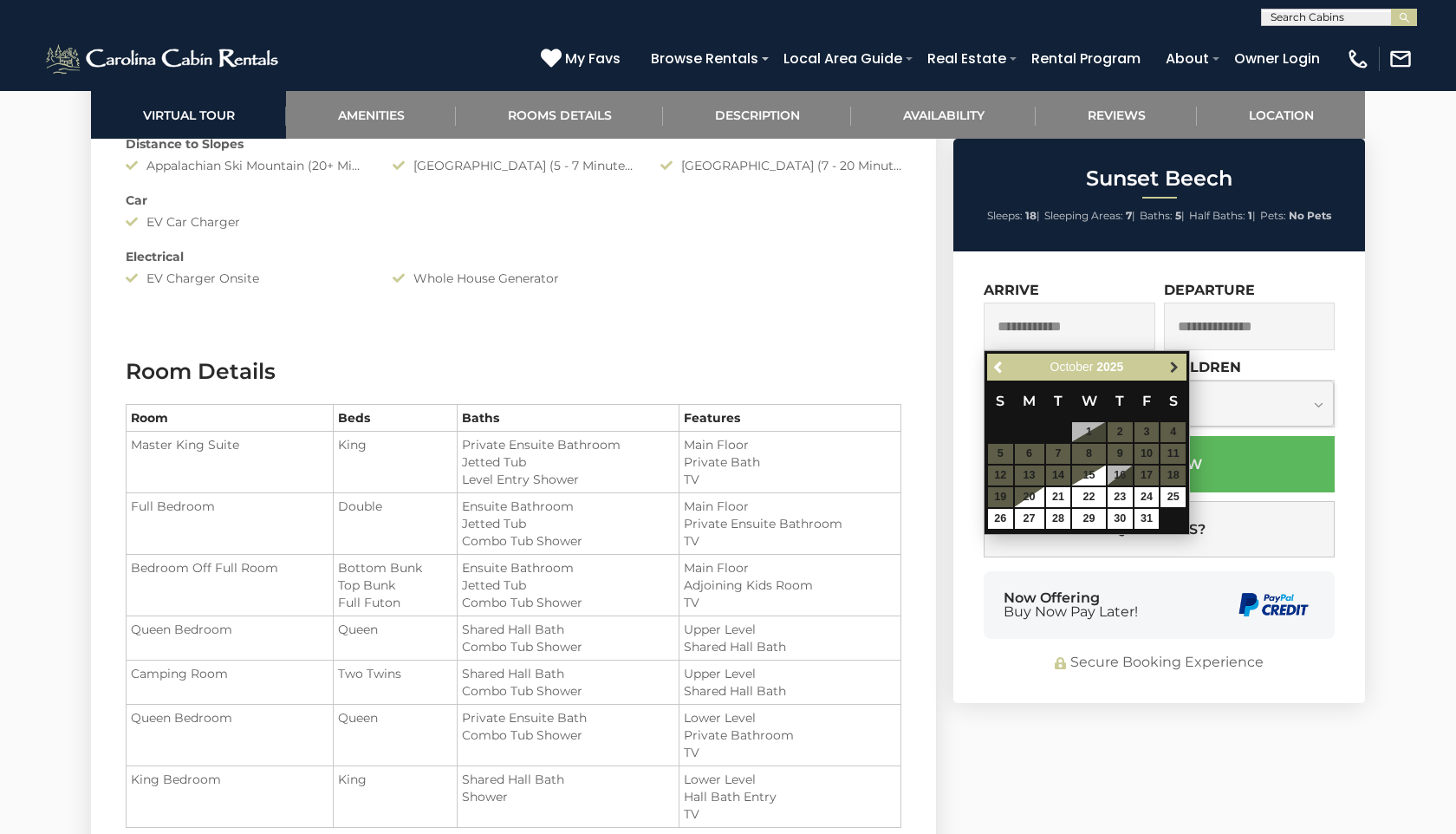
click at [1164, 369] on link "Next" at bounding box center [1174, 367] width 22 height 22
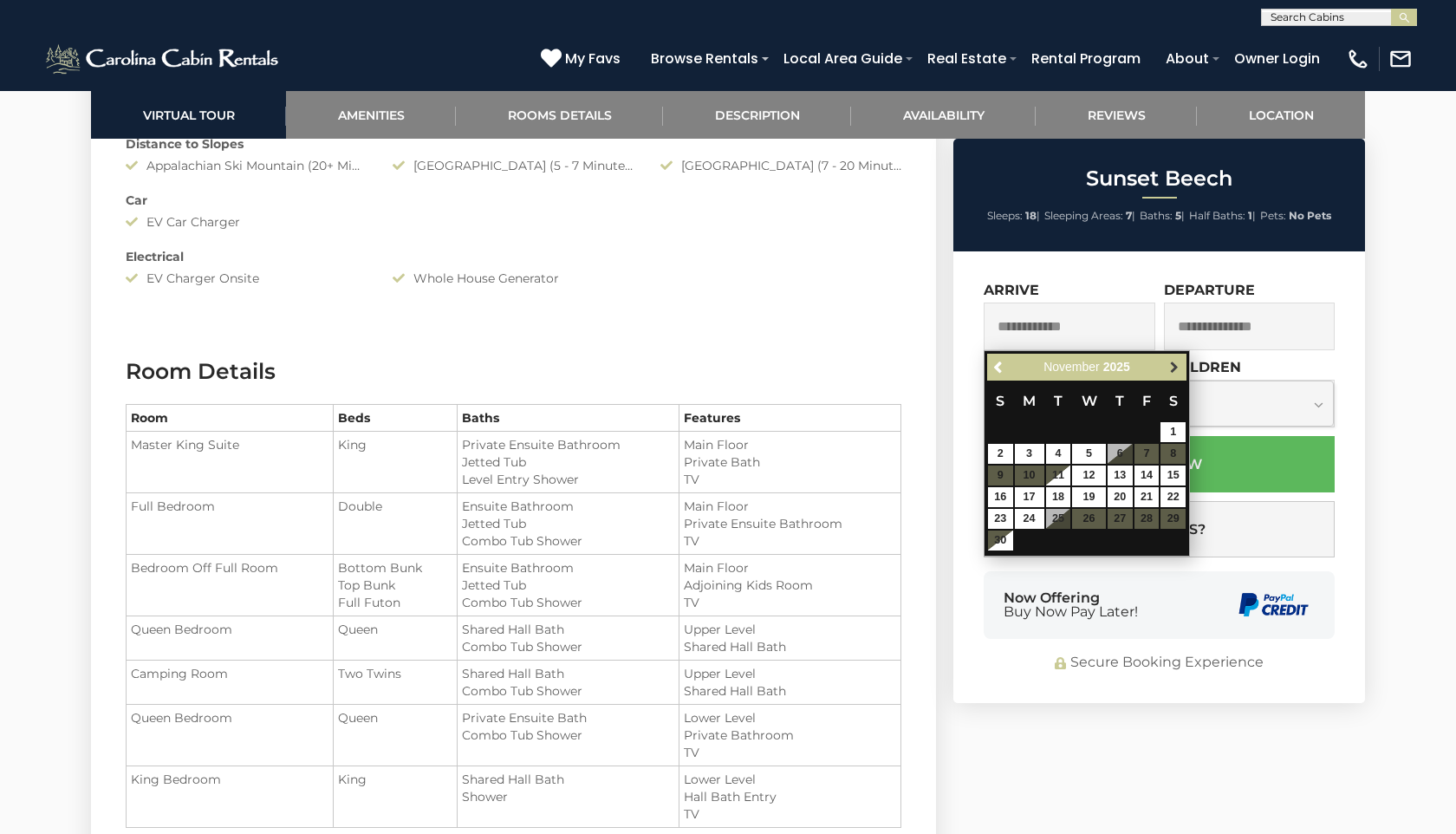
click at [1164, 369] on link "Next" at bounding box center [1174, 367] width 22 height 22
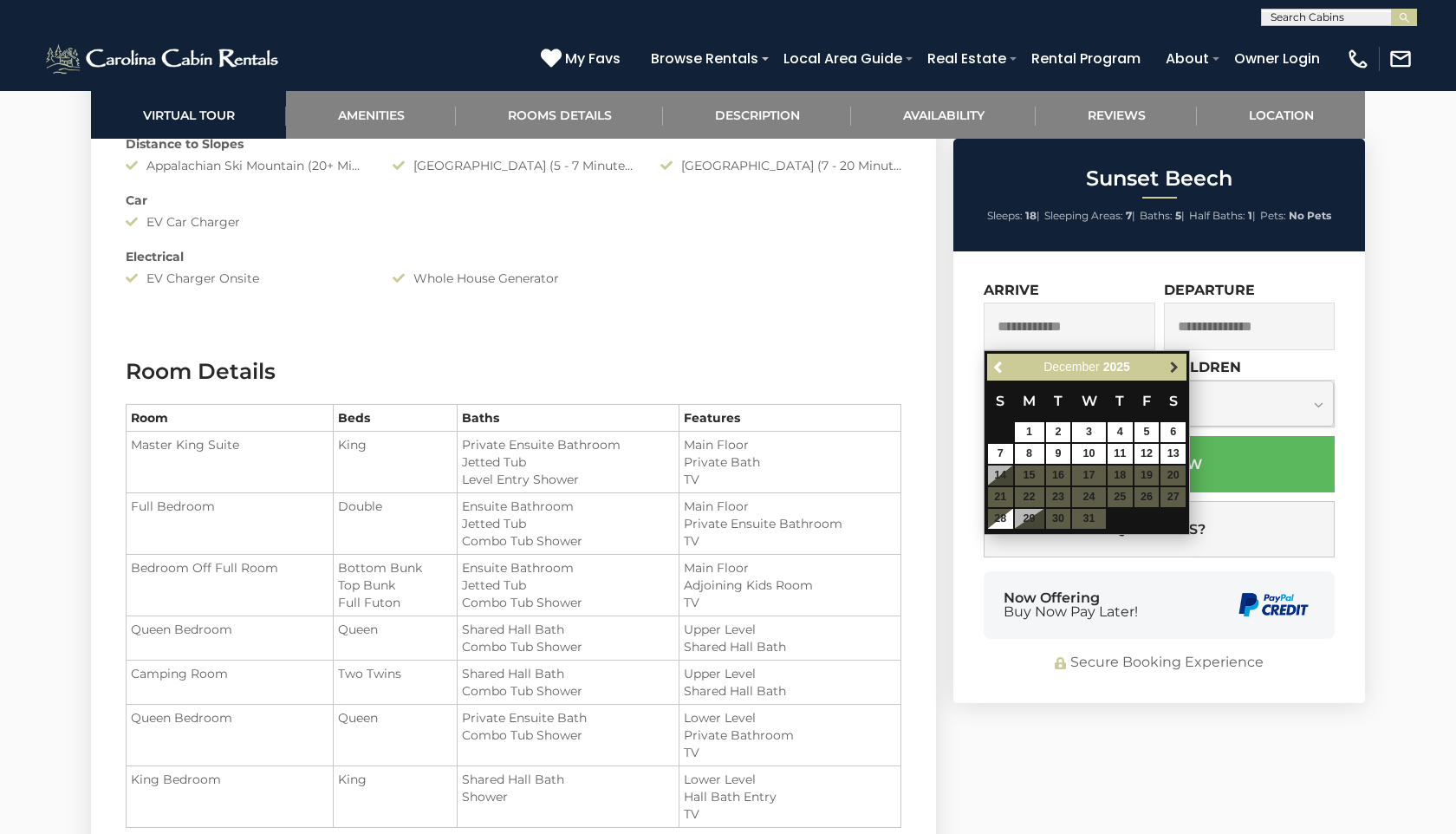
click at [1164, 370] on link "Next" at bounding box center [1174, 367] width 22 height 22
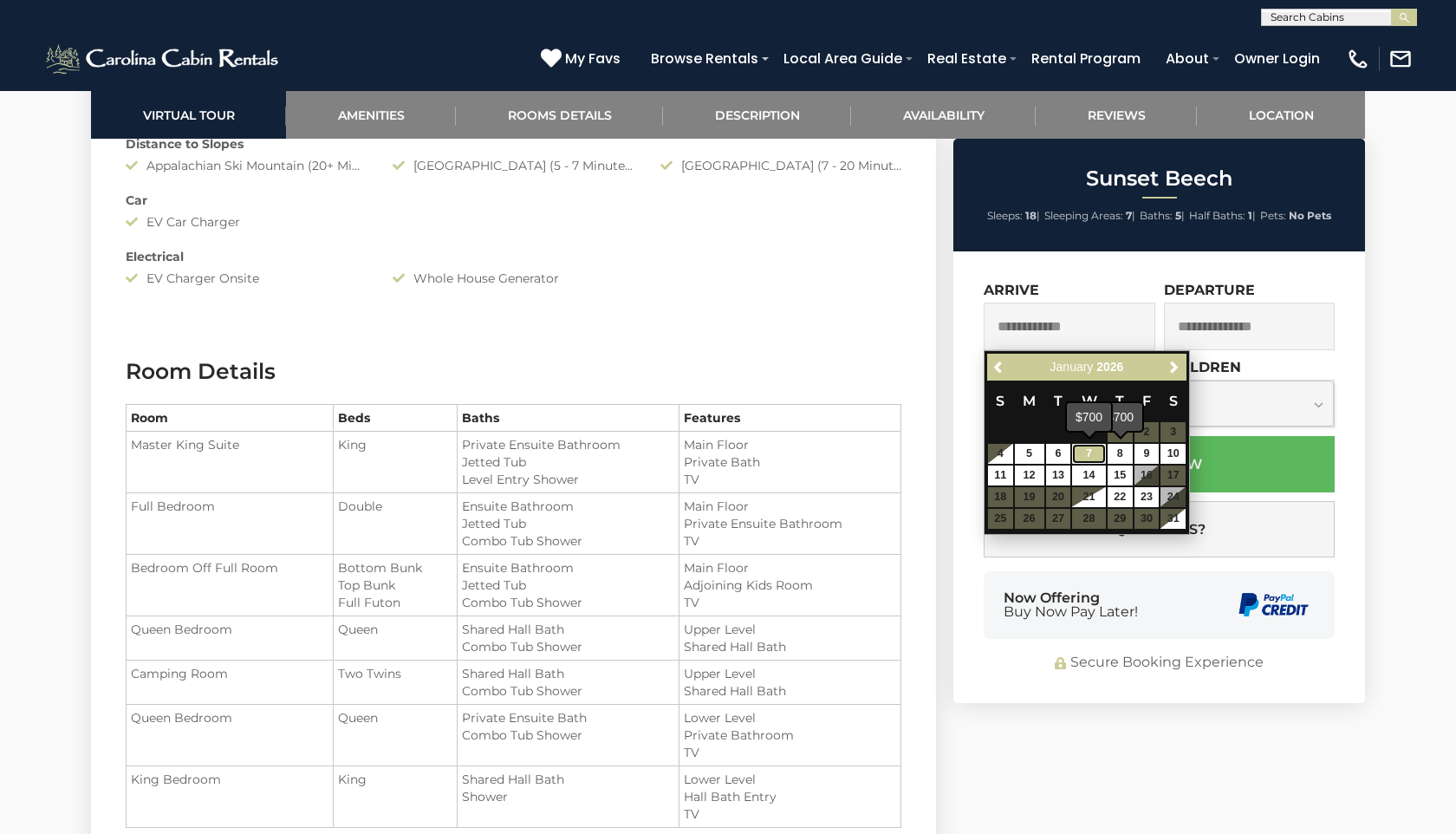
click at [1094, 458] on link "7" at bounding box center [1089, 454] width 33 height 20
type input "**********"
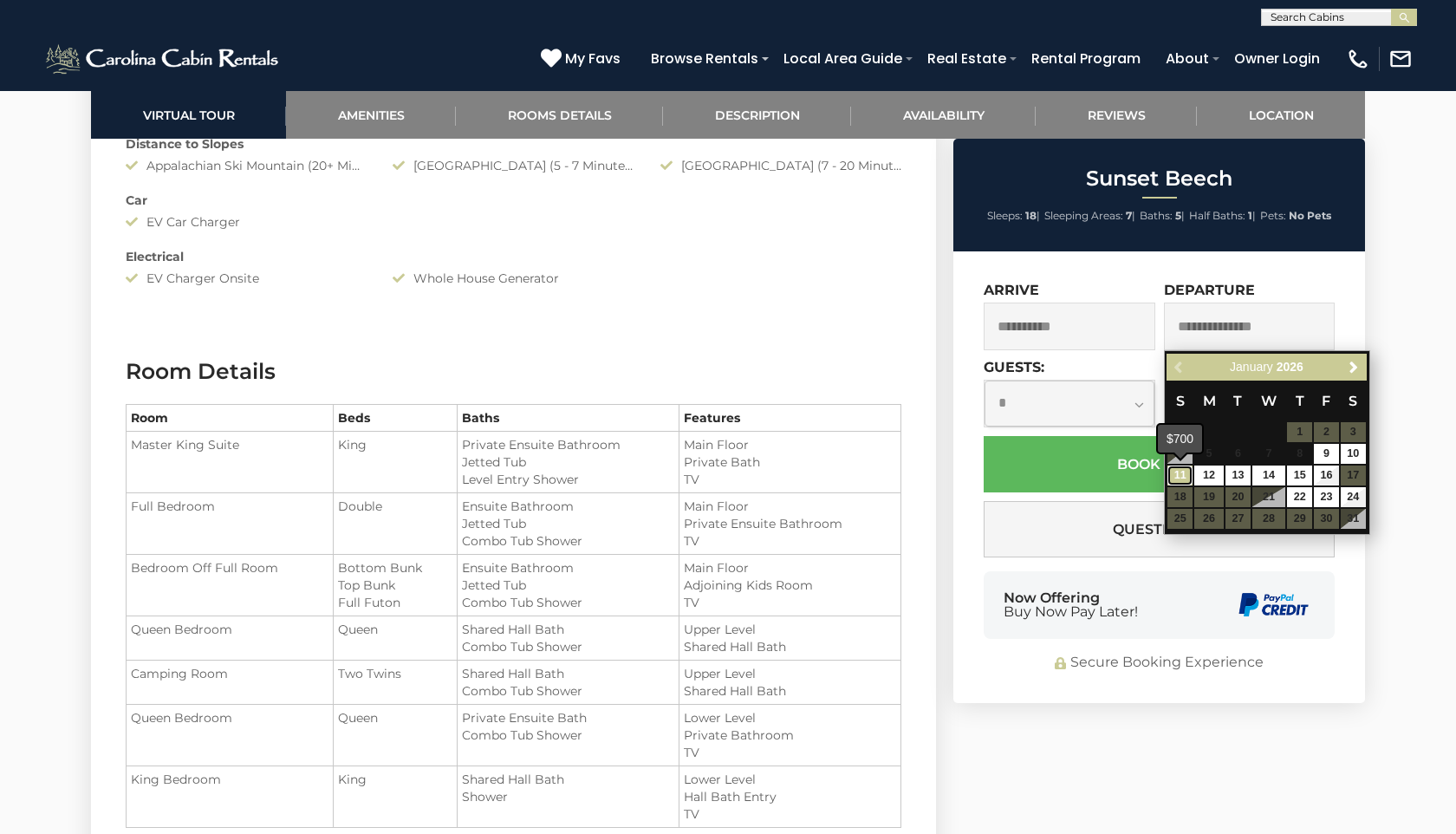
click at [1187, 476] on link "11" at bounding box center [1180, 475] width 25 height 20
type input "**********"
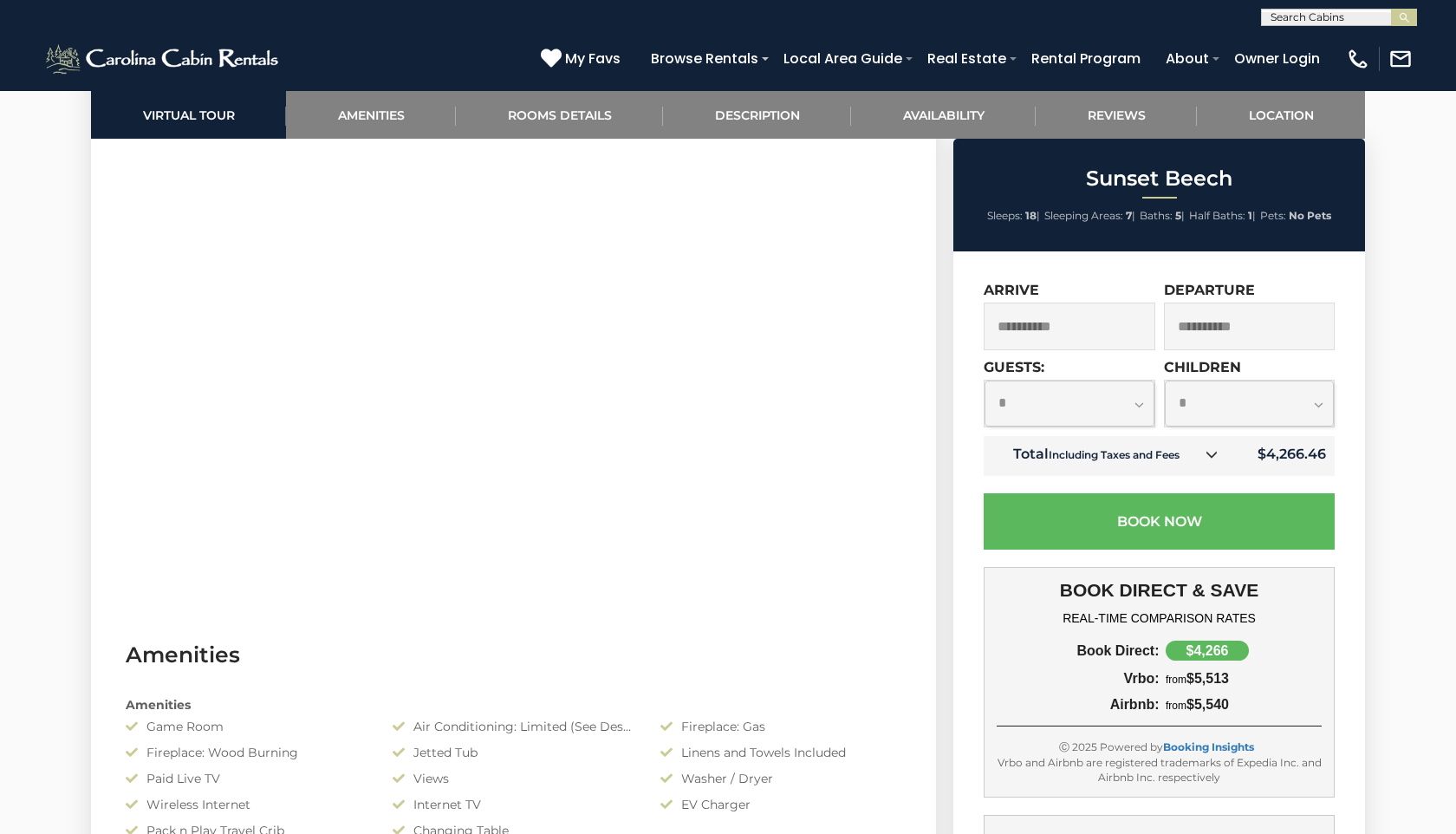
scroll to position [1318, 0]
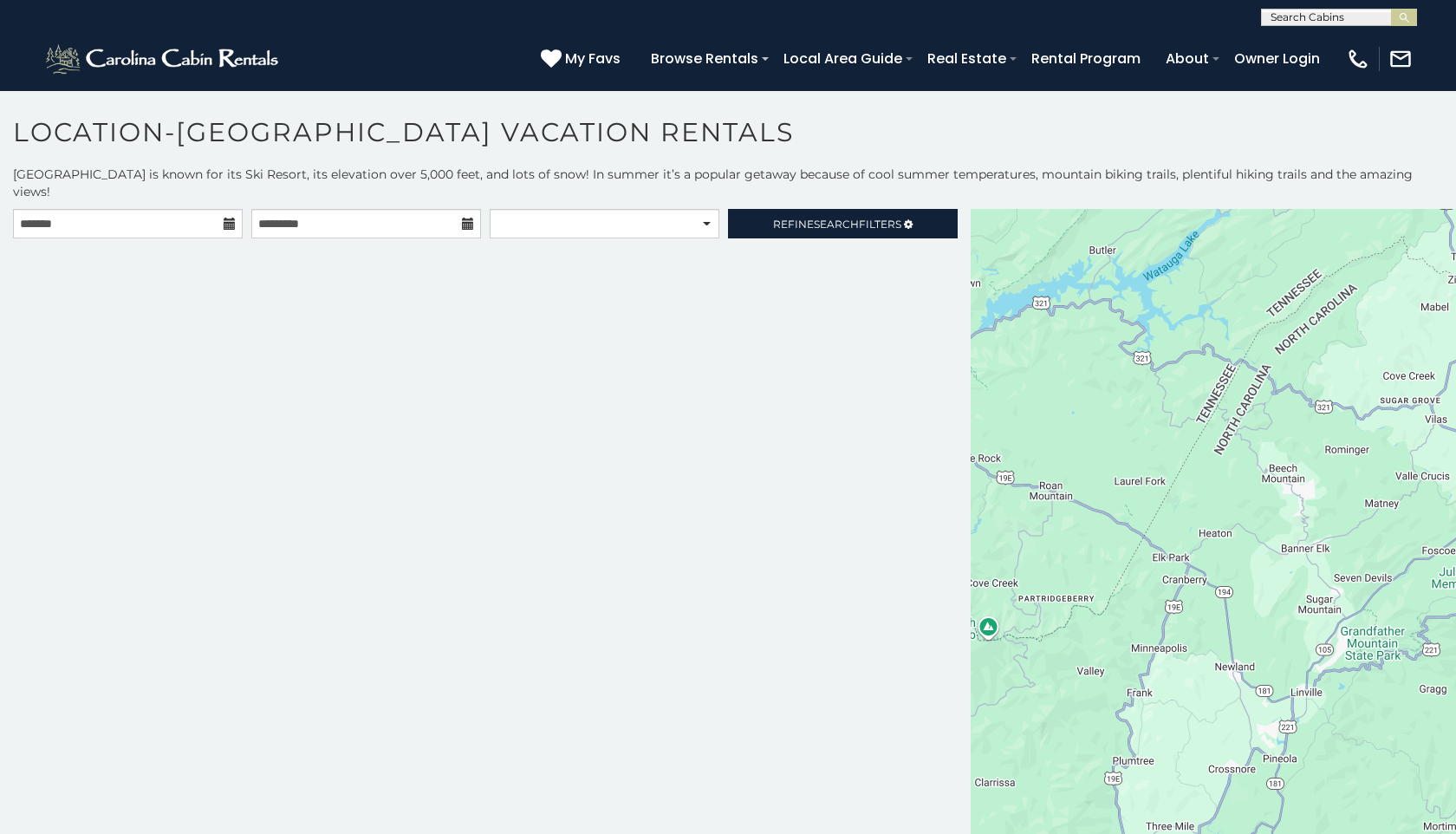
scroll to position [9, 0]
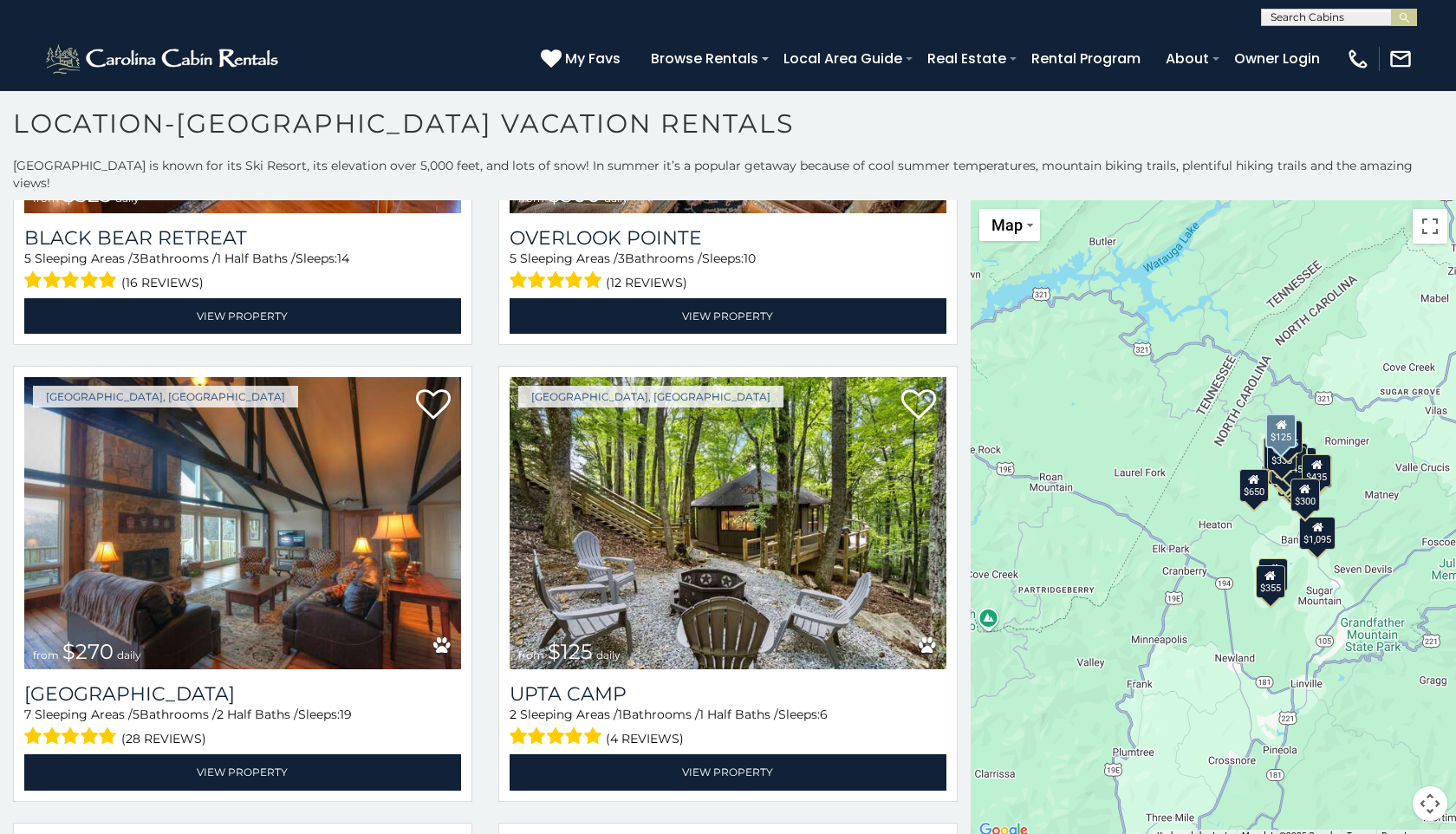
scroll to position [4926, 0]
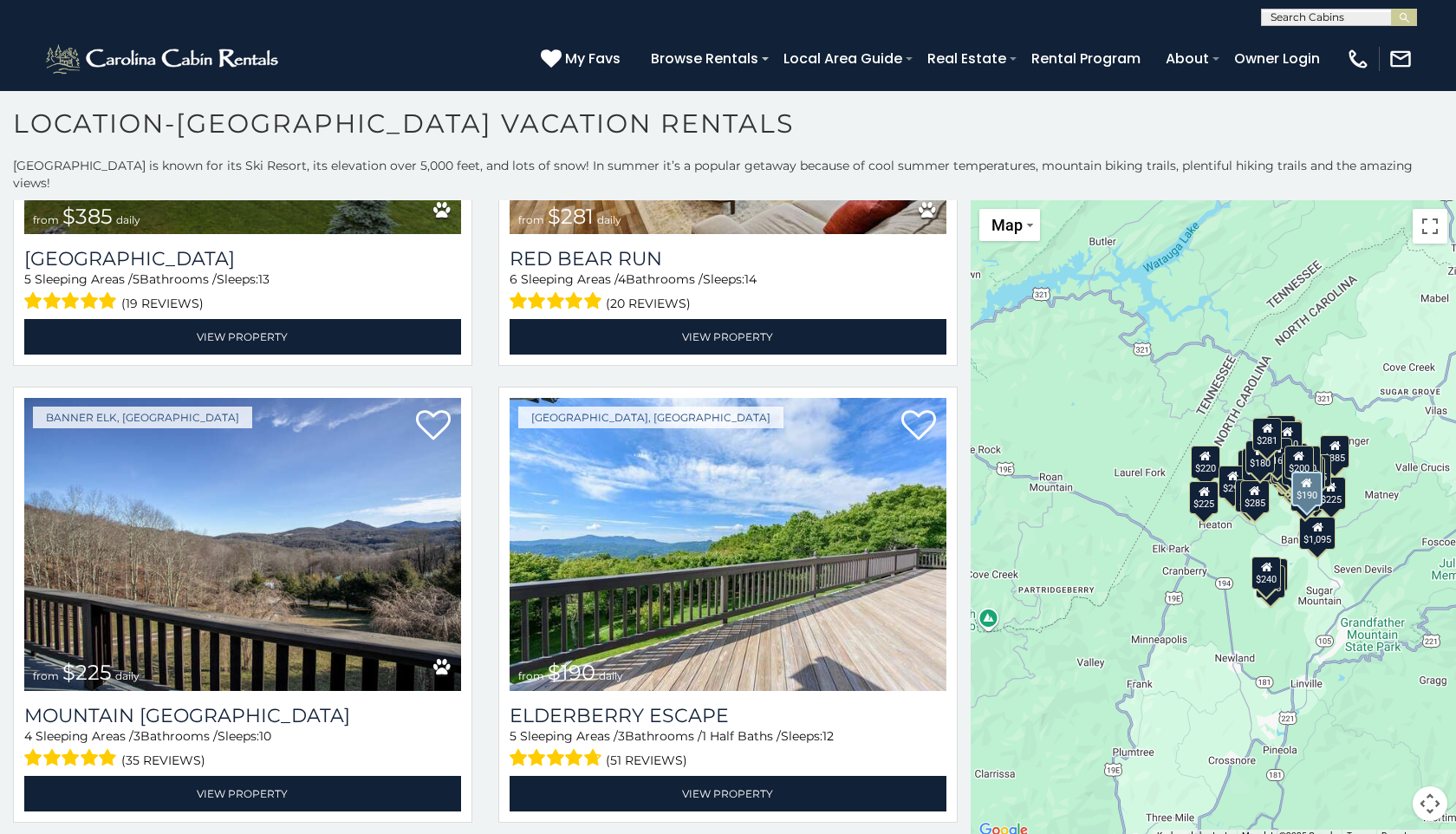
scroll to position [13102, 0]
